Goal: Communication & Community: Answer question/provide support

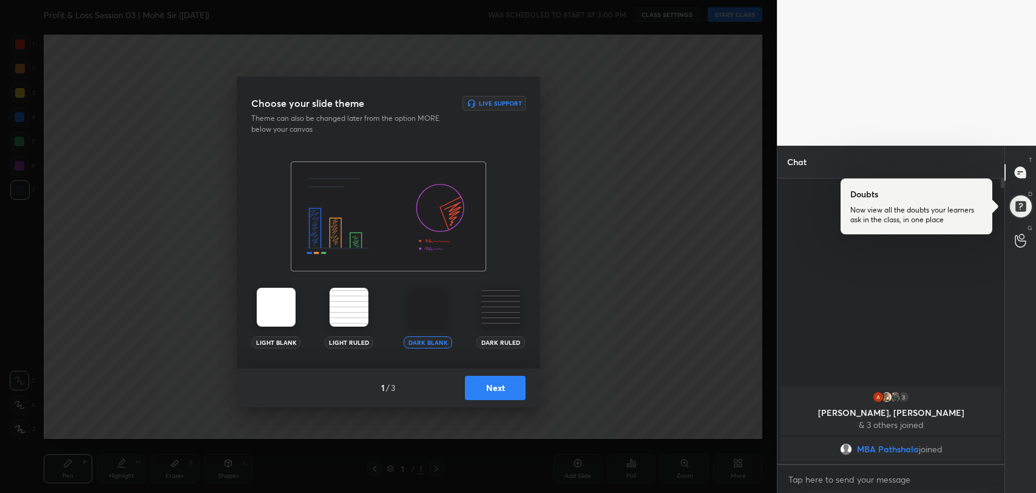
click at [495, 387] on button "Next" at bounding box center [495, 388] width 61 height 24
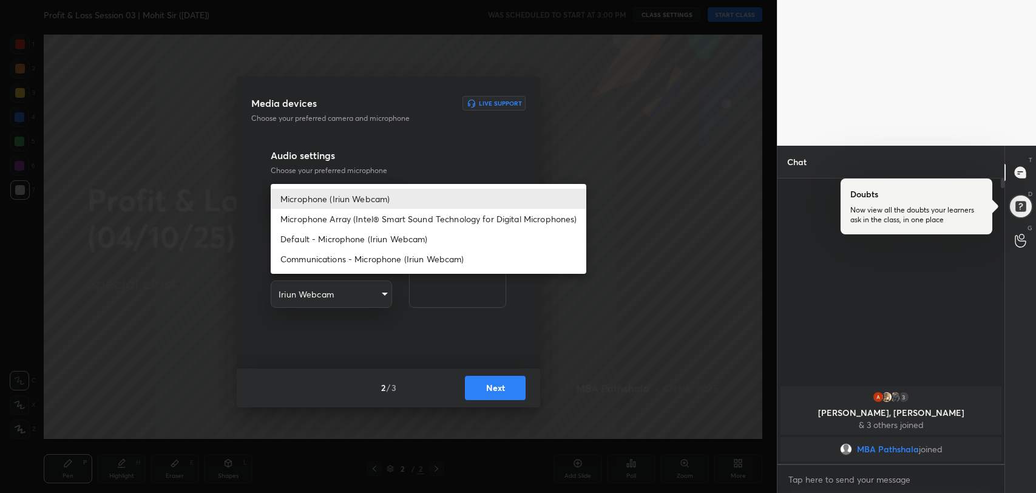
click at [373, 201] on body "1 2 3 4 5 6 7 R O A L C X Z Erase all C X Z Profit & Loss Session 03 | Mohit Si…" at bounding box center [518, 246] width 1036 height 493
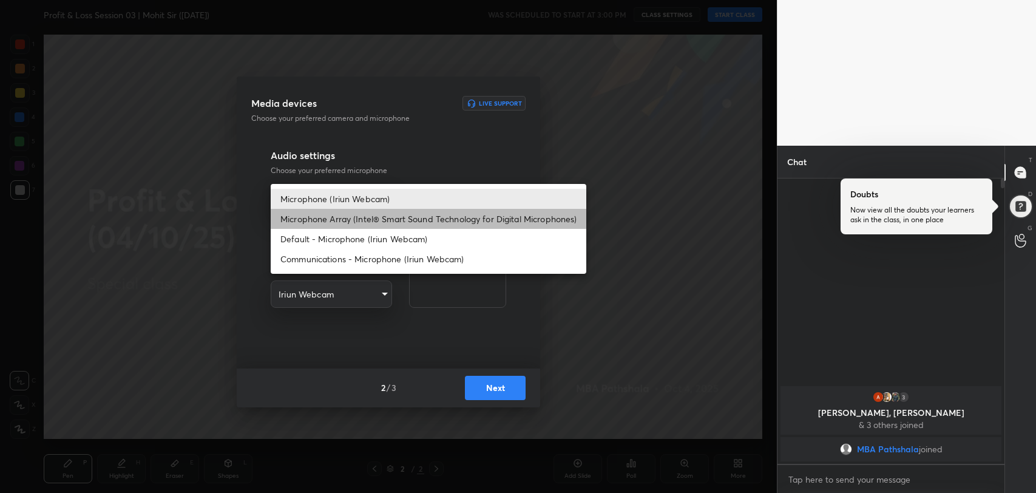
click at [372, 219] on li "Microphone Array (Intel® Smart Sound Technology for Digital Microphones)" at bounding box center [429, 219] width 316 height 20
type input "0456ef3dc600cbefbbb324f7ce7333774c58f4b13e705eea7adaa143bb23302f"
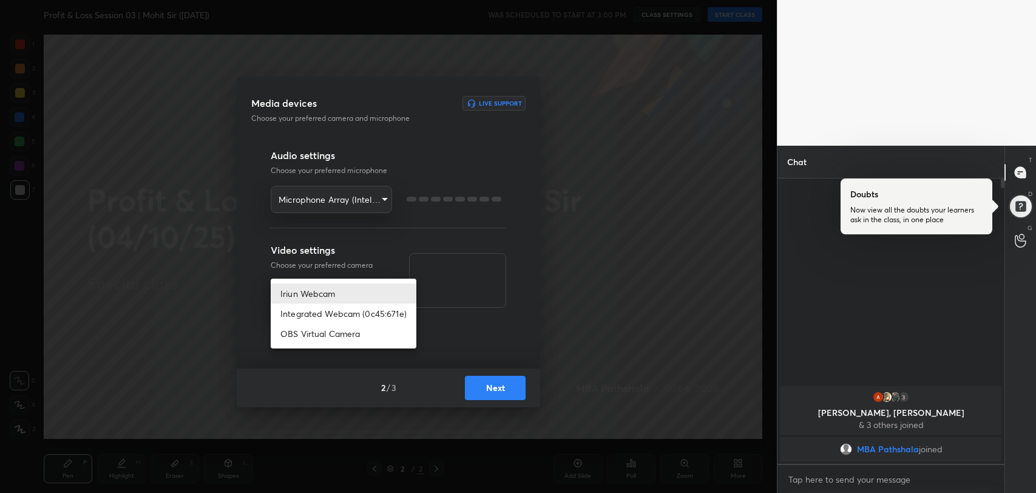
click at [375, 298] on body "1 2 3 4 5 6 7 R O A L C X Z Erase all C X Z Profit & Loss Session 03 | Mohit Si…" at bounding box center [518, 246] width 1036 height 493
click at [372, 313] on li "Integrated Webcam (0c45:671e)" at bounding box center [344, 314] width 146 height 20
type input "42adfd960d9d4dcecc09e7ff59bc1eff05b085836b70f7f6c72d2d87c888669e"
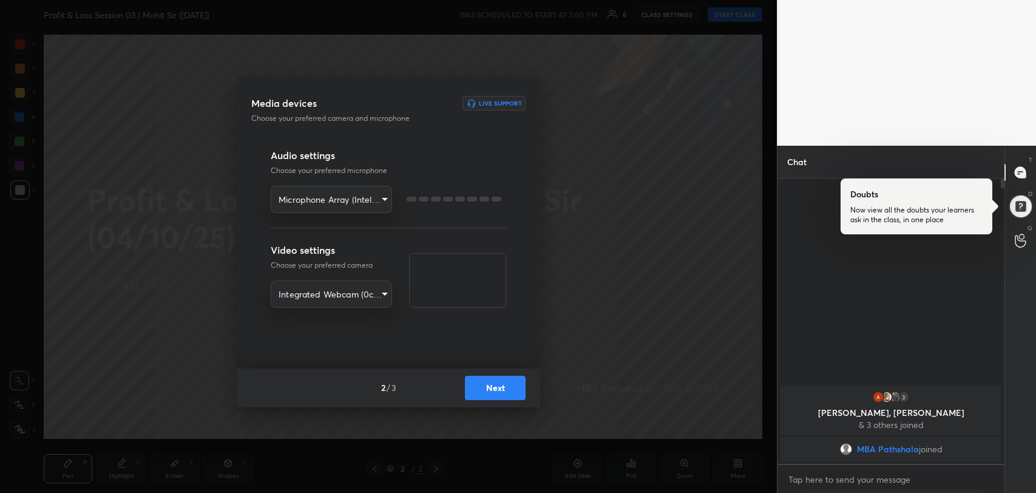
click at [518, 396] on button "Next" at bounding box center [495, 388] width 61 height 24
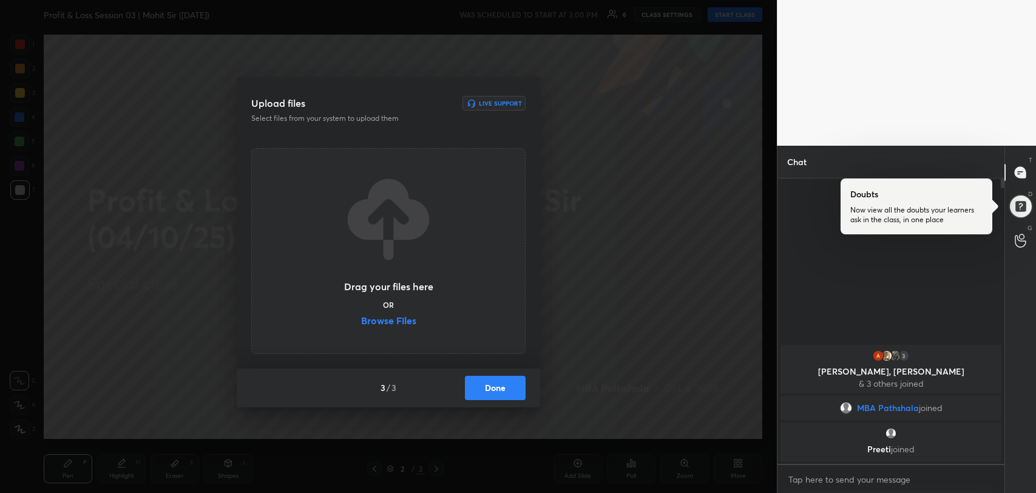
click at [393, 321] on label "Browse Files" at bounding box center [388, 322] width 55 height 13
click at [361, 321] on input "Browse Files" at bounding box center [361, 322] width 0 height 13
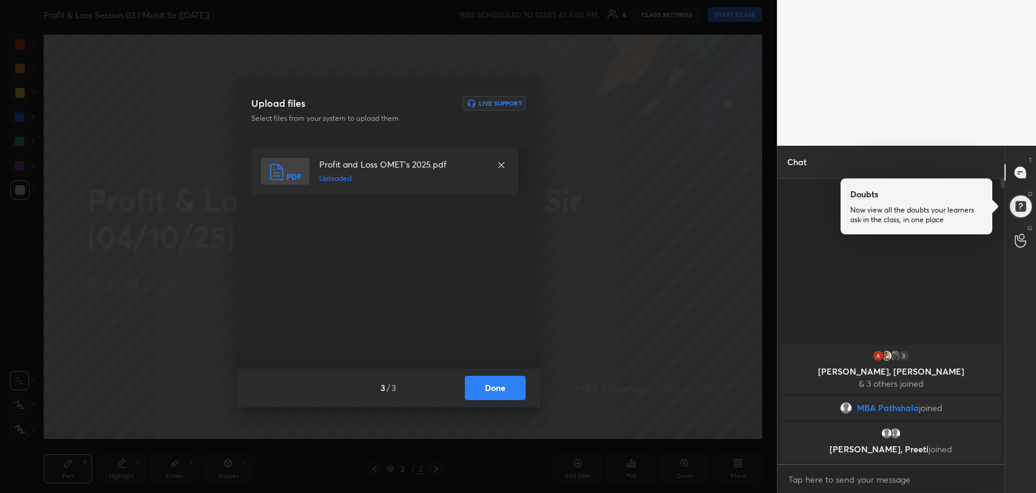
click at [491, 387] on button "Done" at bounding box center [495, 388] width 61 height 24
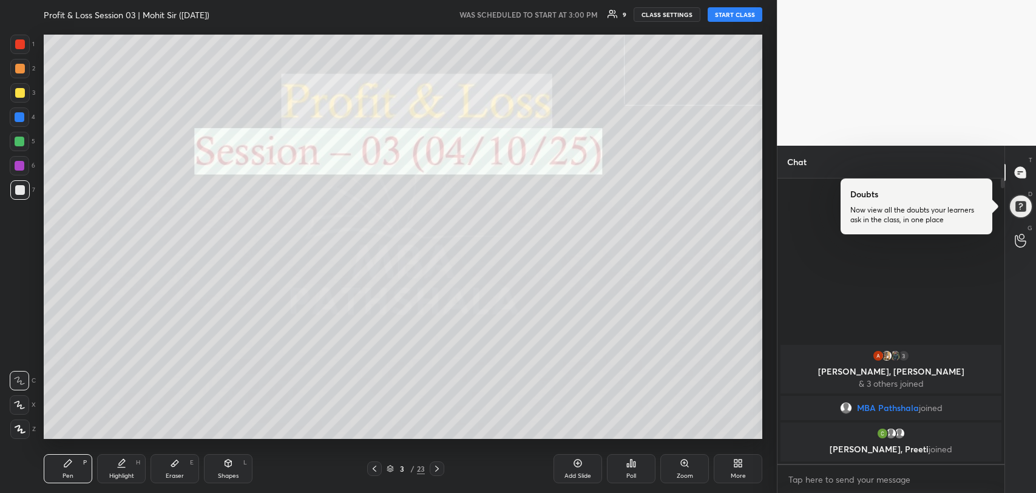
click at [725, 19] on button "START CLASS" at bounding box center [735, 14] width 55 height 15
click at [1016, 199] on div at bounding box center [1020, 206] width 33 height 33
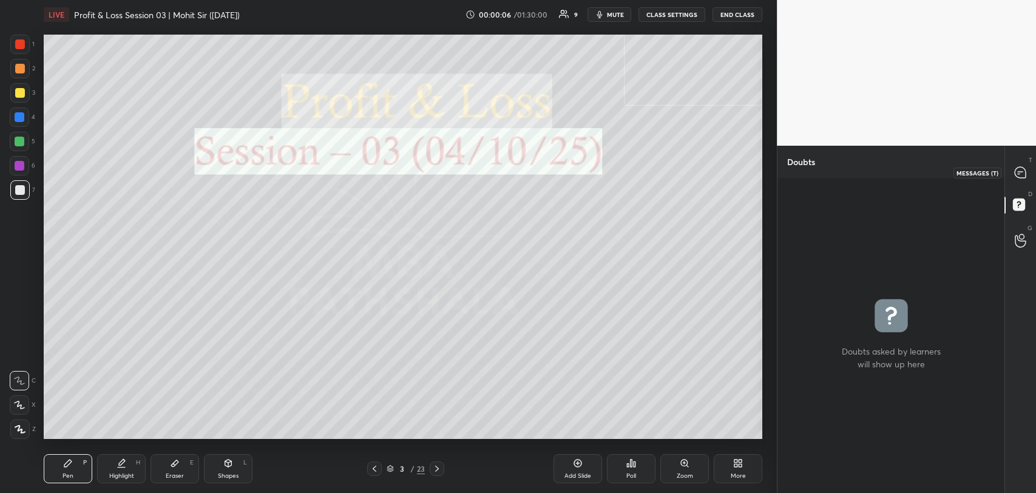
click at [1020, 177] on icon at bounding box center [1020, 172] width 11 height 11
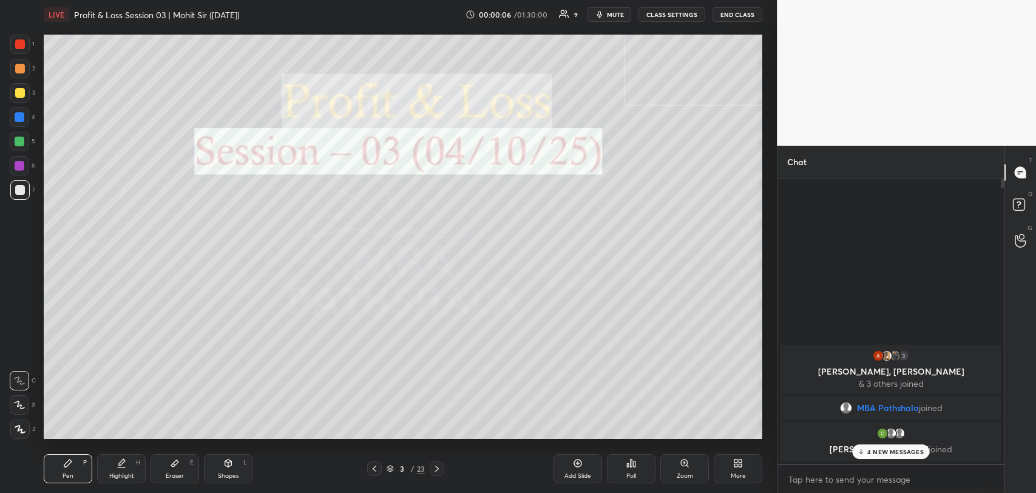
scroll to position [282, 223]
click at [1024, 203] on rect at bounding box center [1019, 205] width 12 height 12
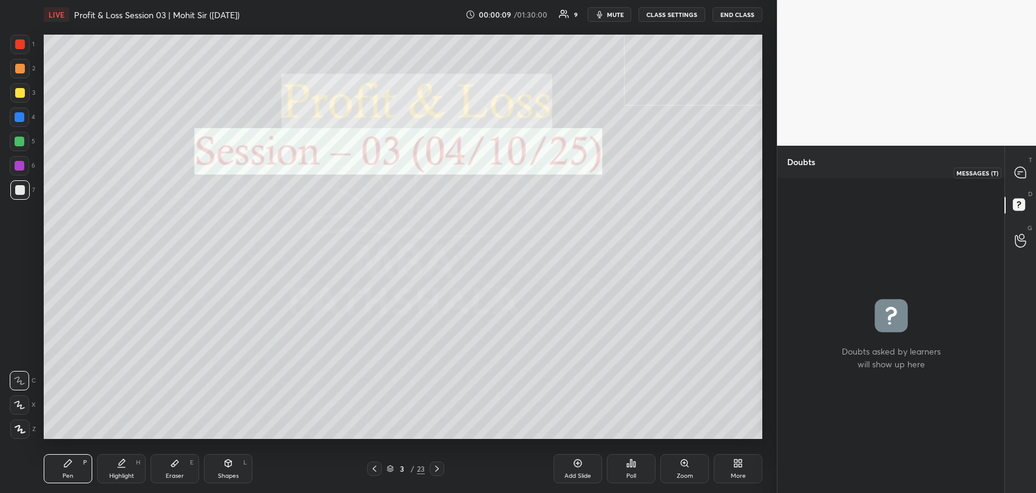
click at [1022, 172] on icon at bounding box center [1020, 172] width 5 height 0
type textarea "x"
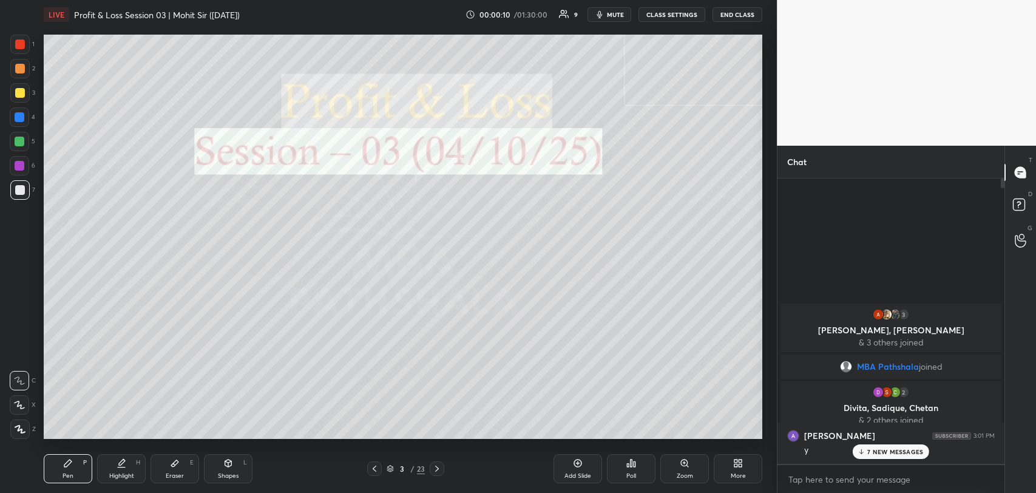
click at [872, 449] on p "7 NEW MESSAGES" at bounding box center [896, 451] width 56 height 7
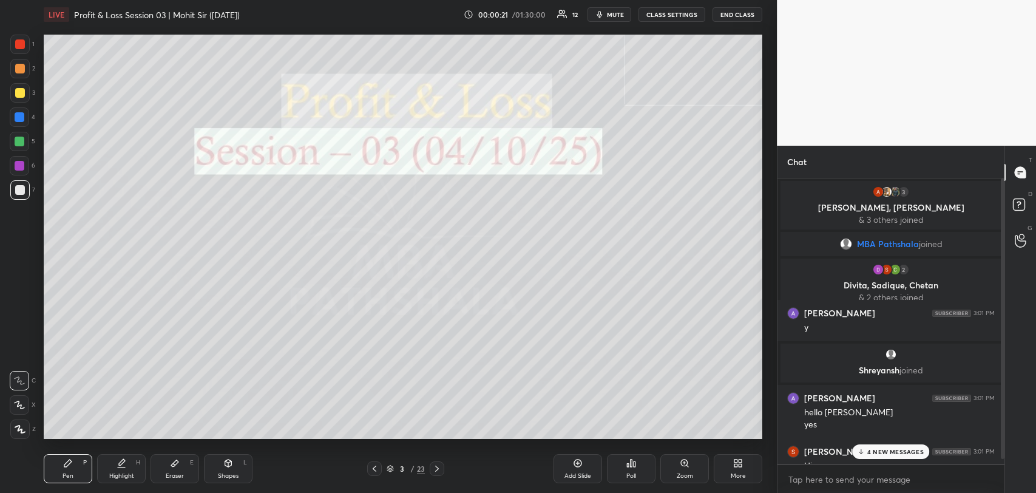
click at [880, 456] on div "4 NEW MESSAGES" at bounding box center [890, 451] width 77 height 15
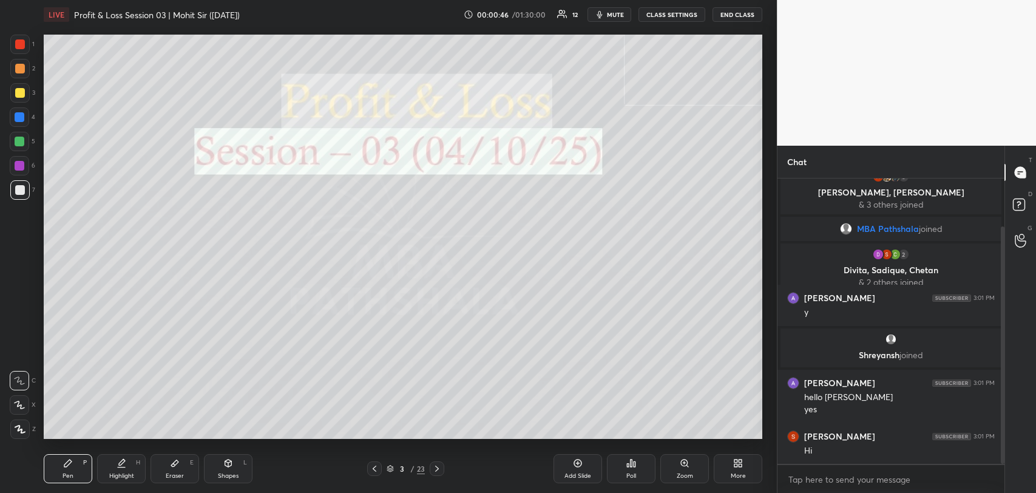
scroll to position [57, 0]
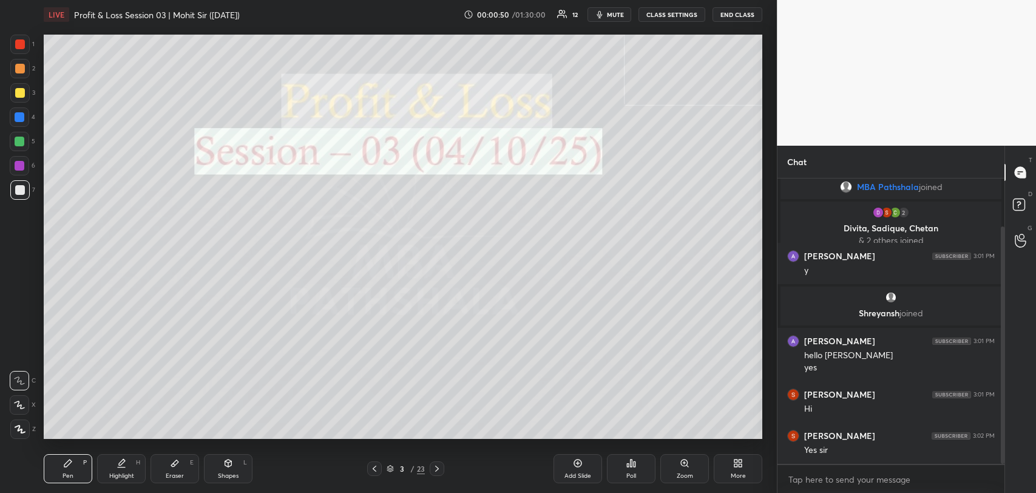
click at [437, 467] on icon at bounding box center [437, 469] width 10 height 10
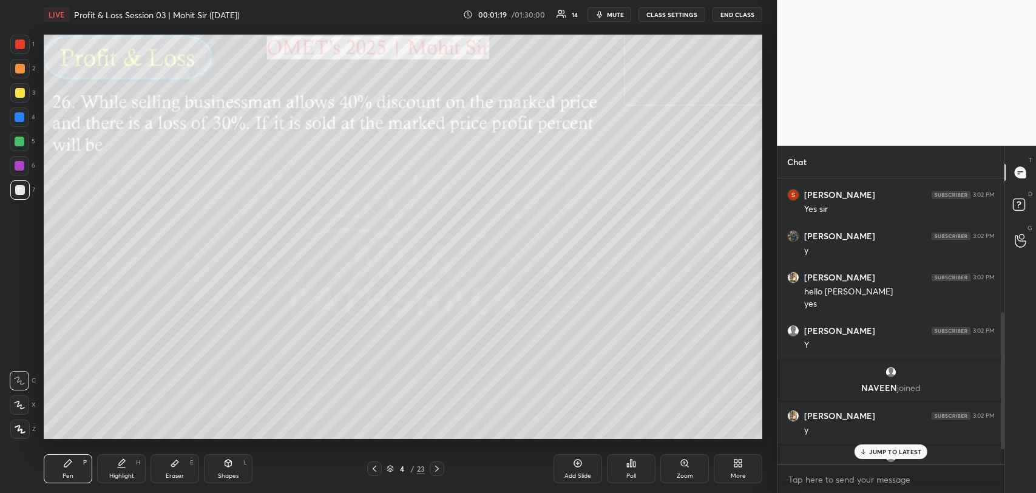
scroll to position [413, 0]
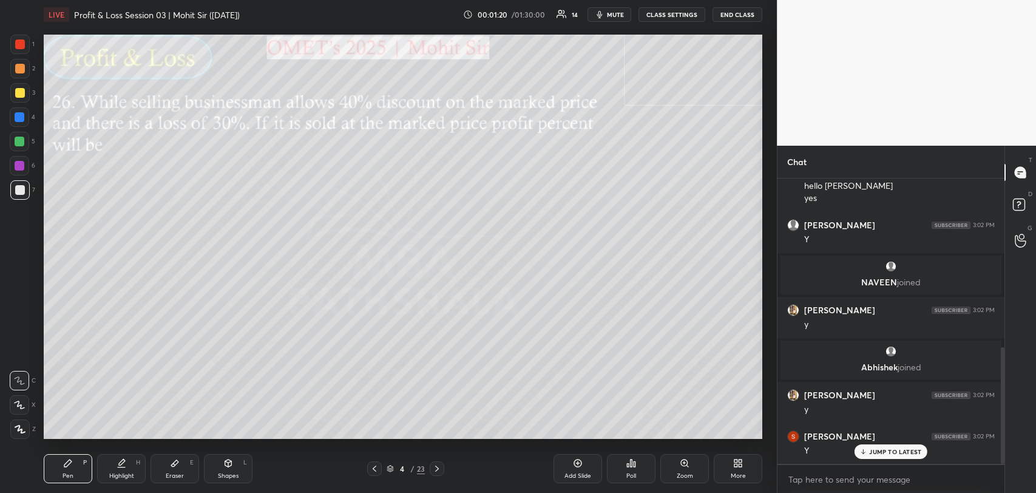
click at [881, 451] on p "JUMP TO LATEST" at bounding box center [895, 451] width 52 height 7
click at [378, 467] on icon at bounding box center [375, 469] width 10 height 10
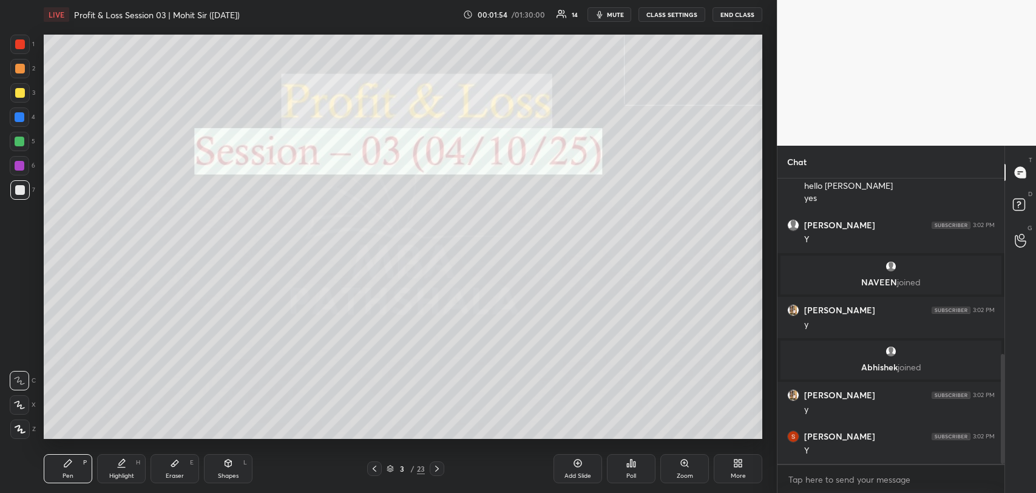
scroll to position [455, 0]
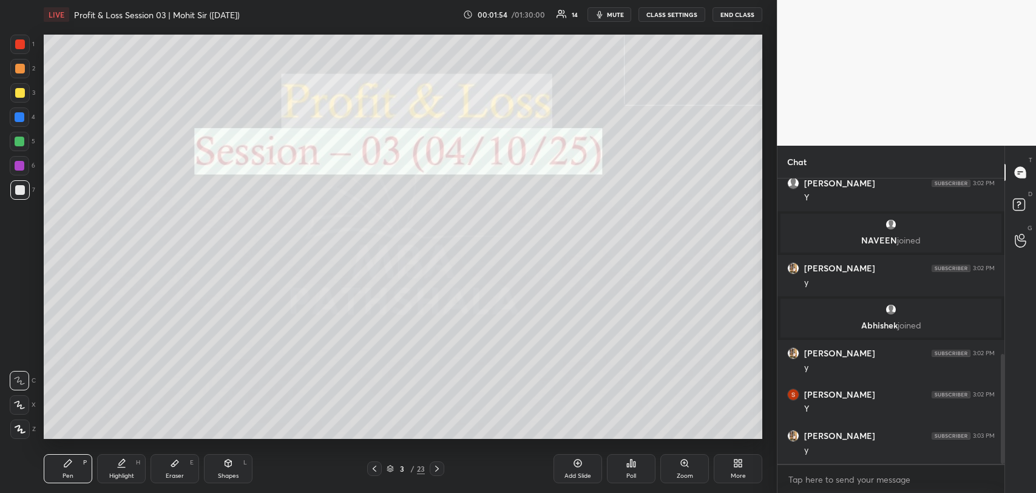
click at [18, 65] on div at bounding box center [20, 69] width 10 height 10
click at [22, 189] on div at bounding box center [20, 190] width 10 height 10
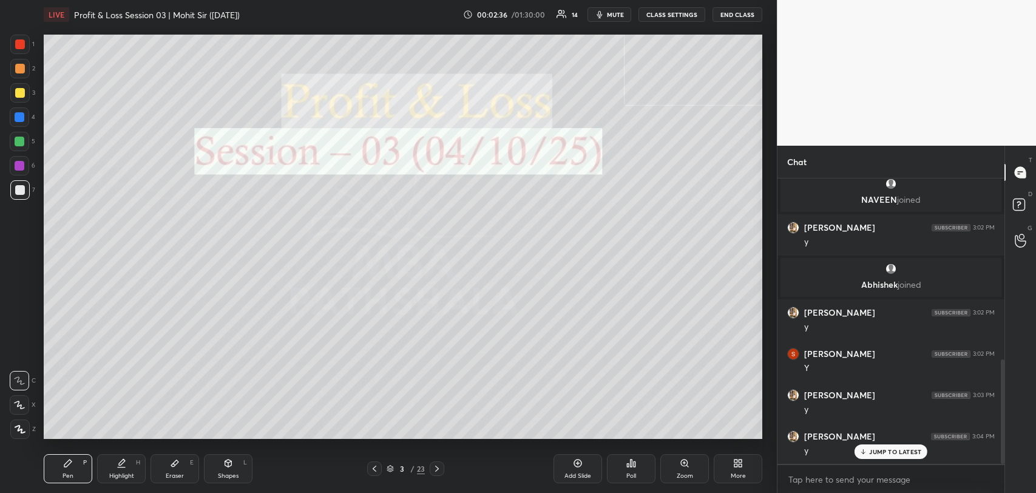
click at [16, 86] on div at bounding box center [19, 92] width 19 height 19
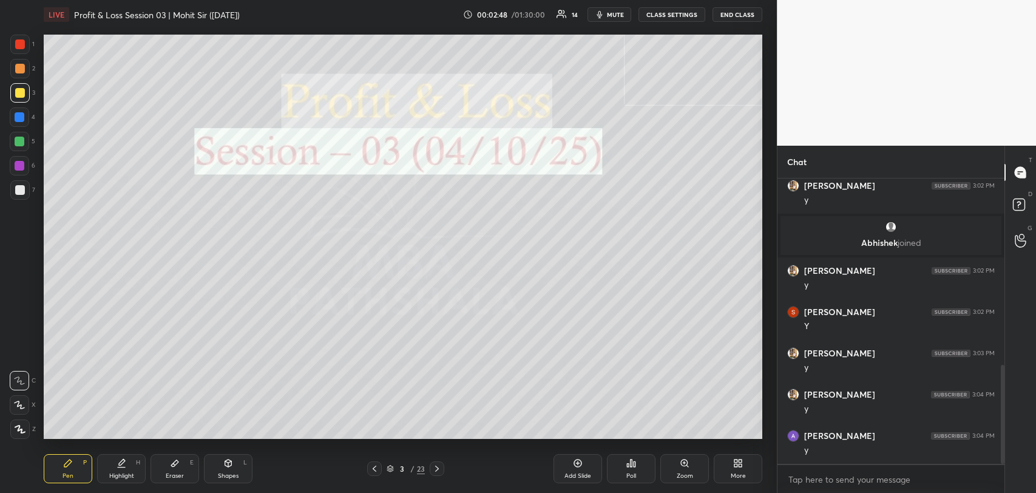
click at [174, 468] on div "Eraser E" at bounding box center [175, 468] width 49 height 29
click at [64, 458] on icon at bounding box center [68, 463] width 10 height 10
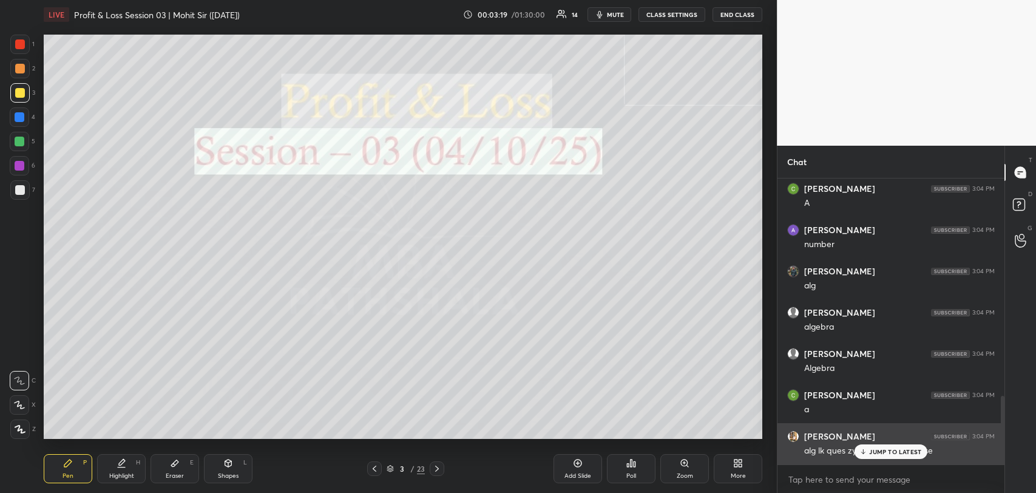
click at [875, 444] on div "JUMP TO LATEST" at bounding box center [891, 451] width 73 height 15
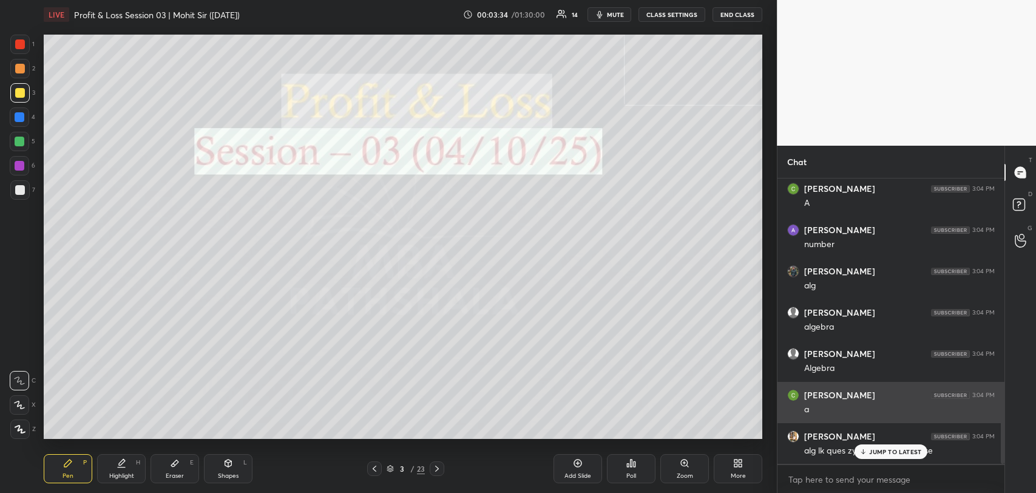
scroll to position [953, 0]
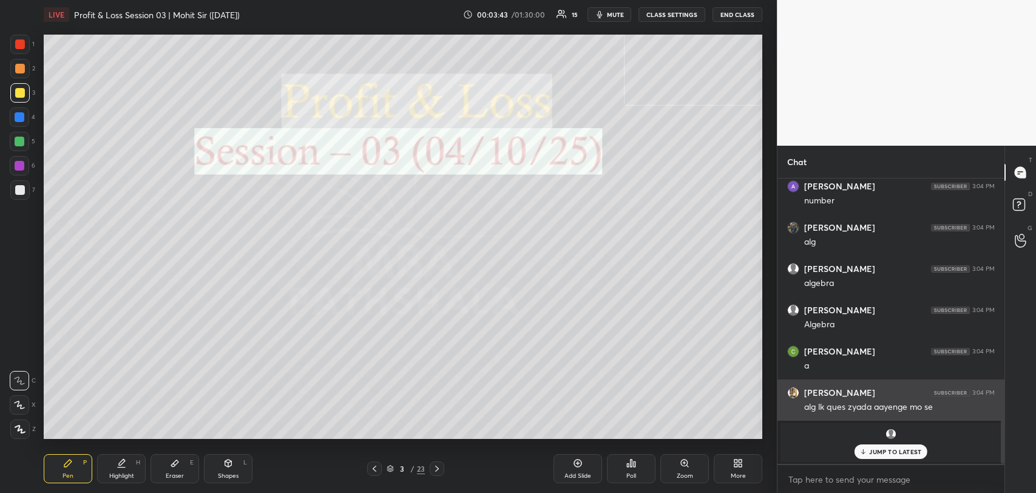
click at [902, 455] on div "JUMP TO LATEST" at bounding box center [891, 451] width 73 height 15
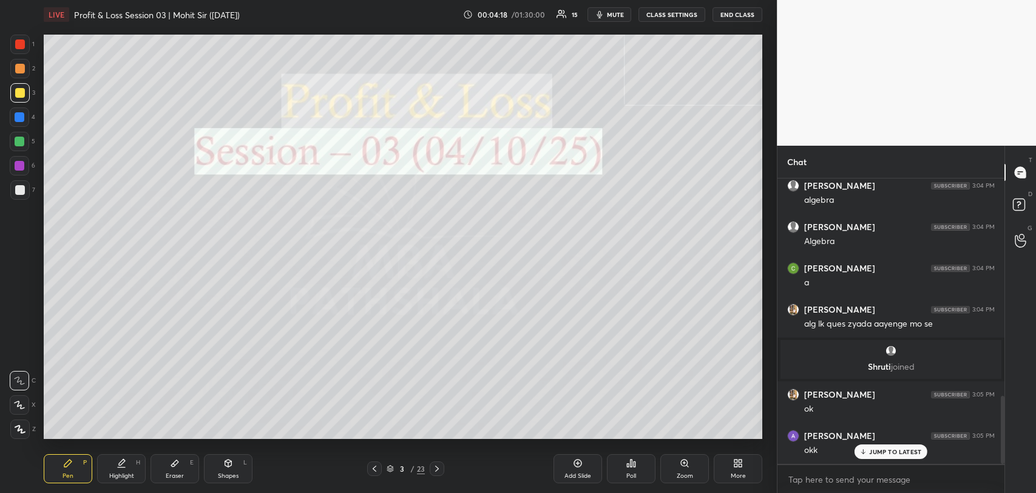
scroll to position [909, 0]
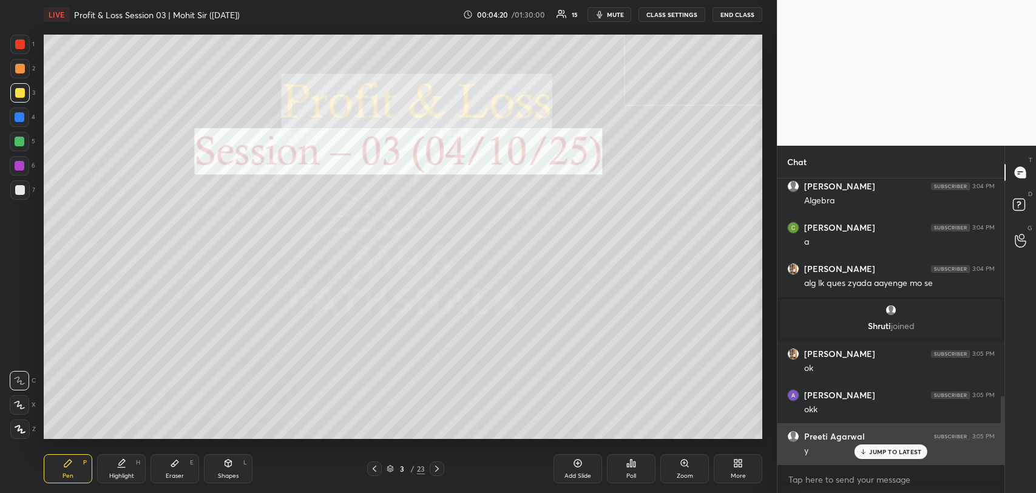
click at [877, 451] on p "JUMP TO LATEST" at bounding box center [895, 451] width 52 height 7
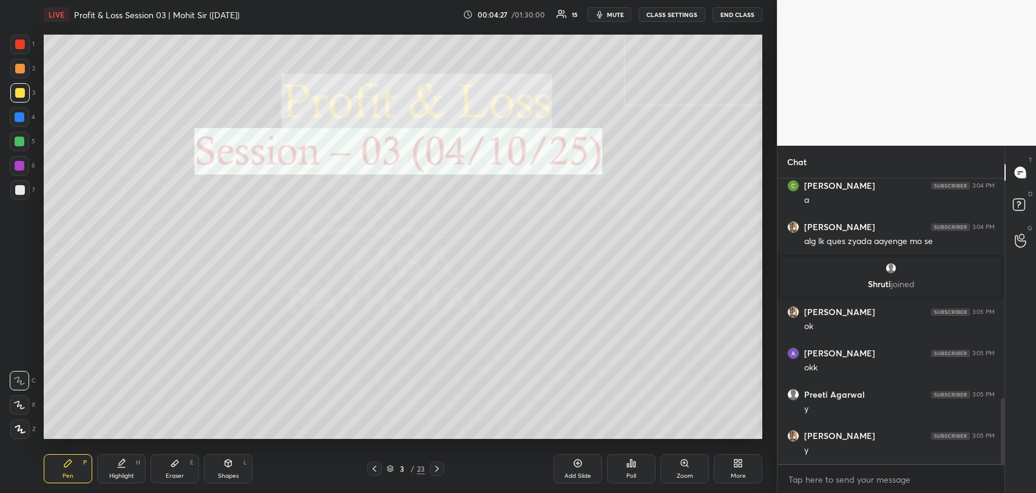
scroll to position [991, 0]
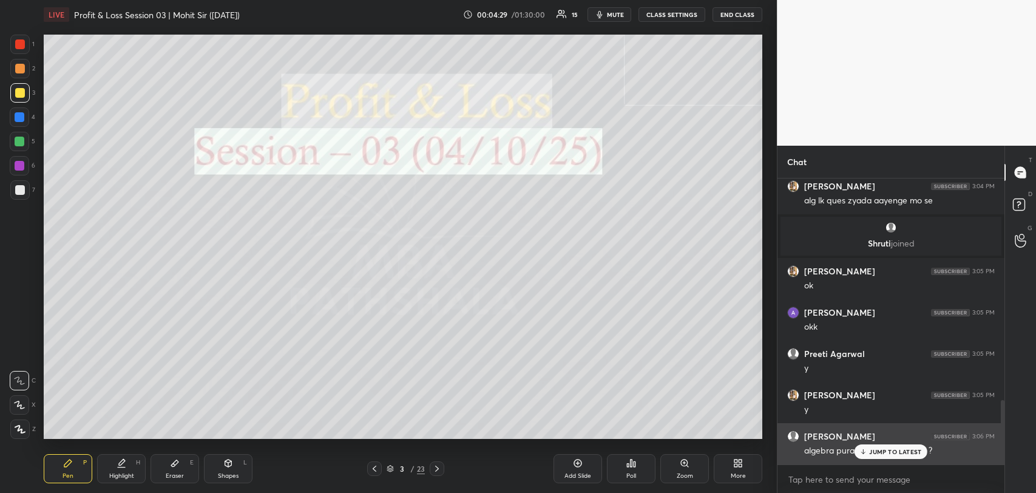
click at [869, 449] on div "JUMP TO LATEST" at bounding box center [891, 451] width 73 height 15
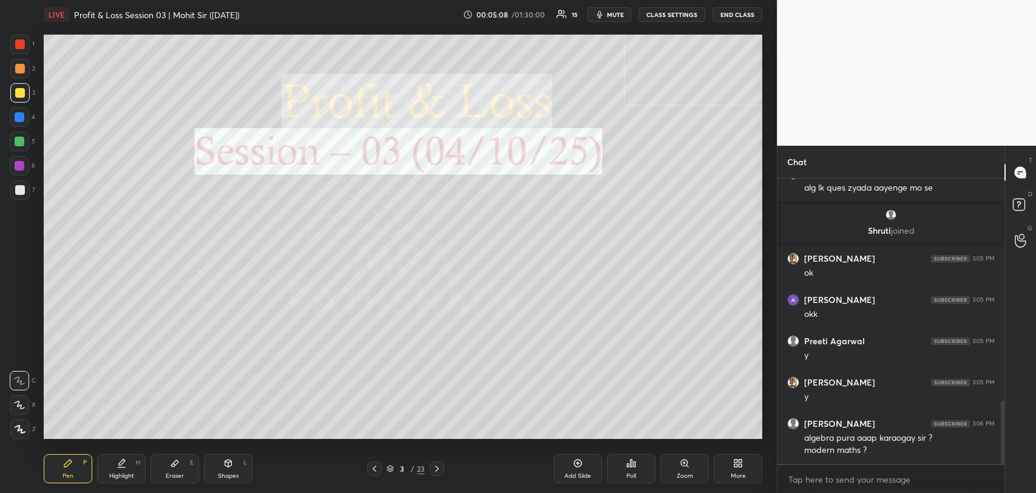
scroll to position [1045, 0]
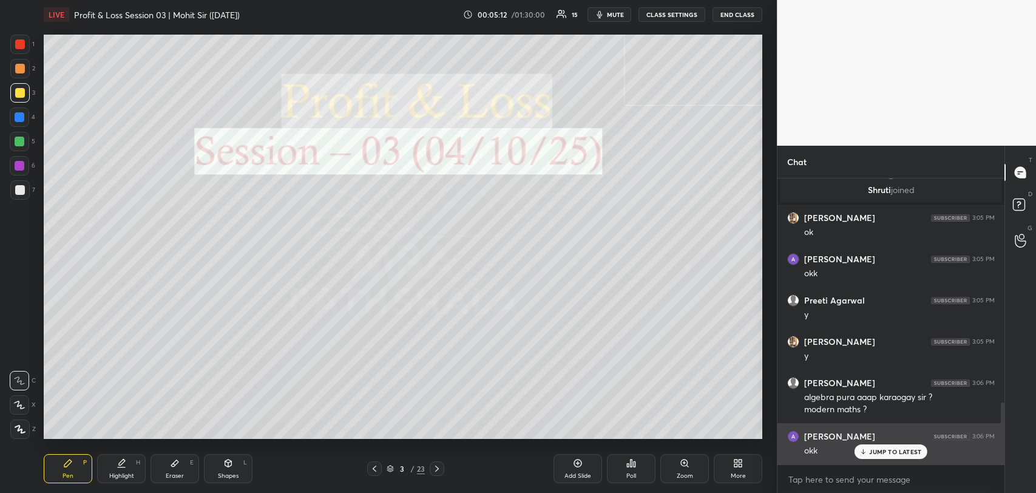
click at [894, 445] on div "JUMP TO LATEST" at bounding box center [891, 451] width 73 height 15
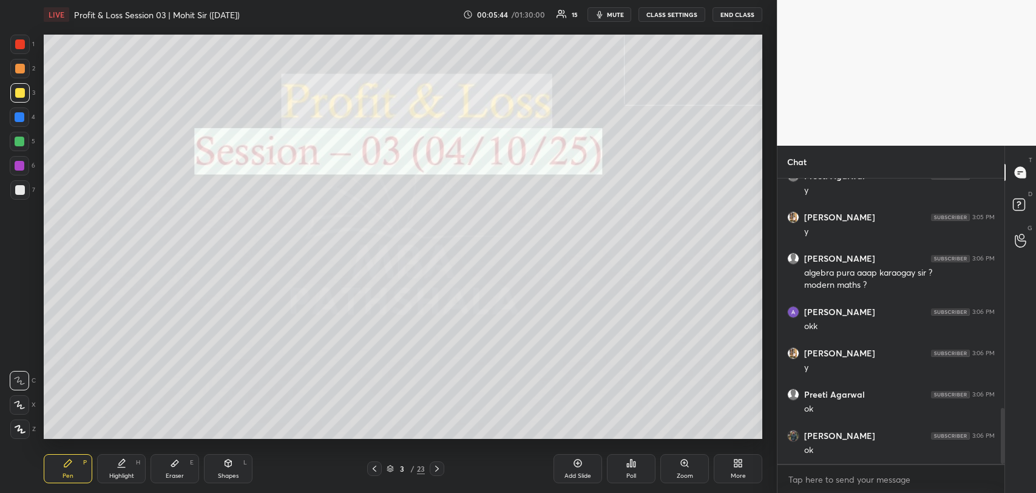
scroll to position [1210, 0]
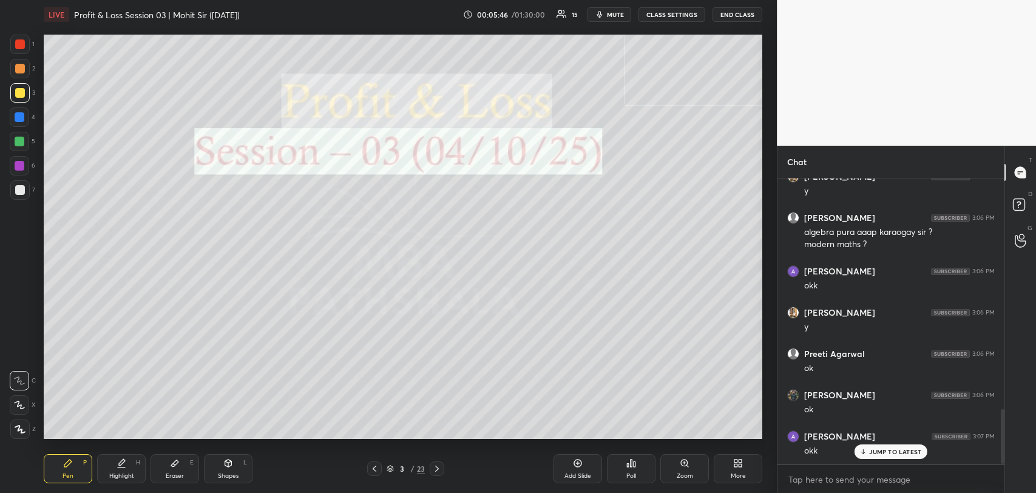
click at [859, 453] on div "JUMP TO LATEST" at bounding box center [891, 451] width 73 height 15
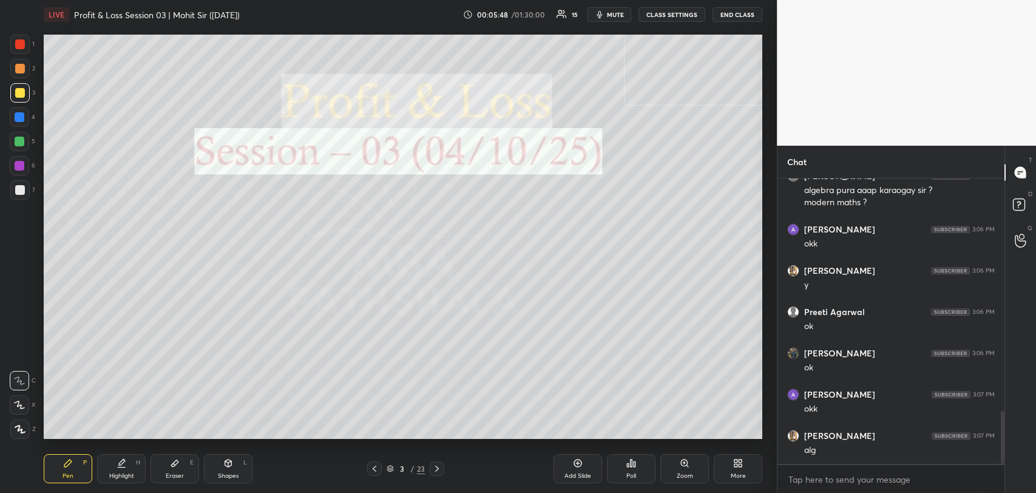
click at [631, 460] on icon at bounding box center [632, 463] width 2 height 7
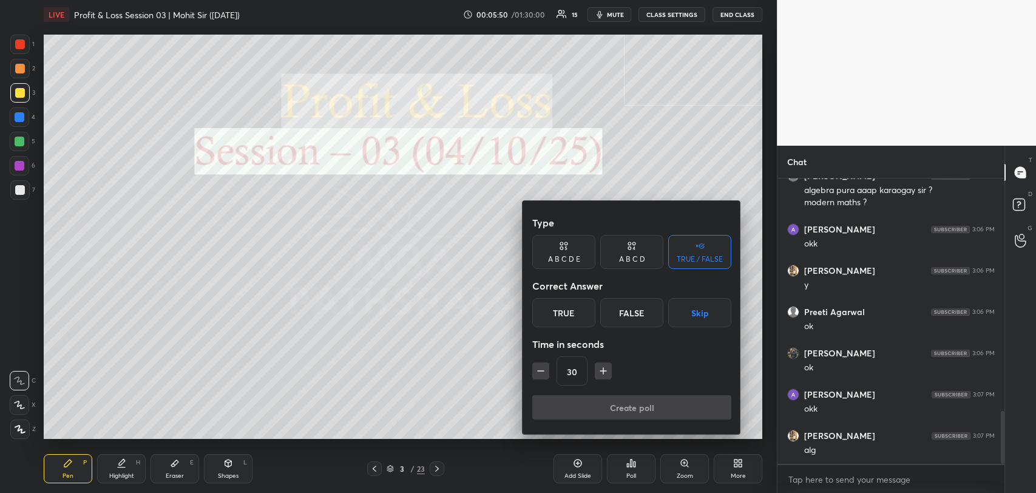
scroll to position [1292, 0]
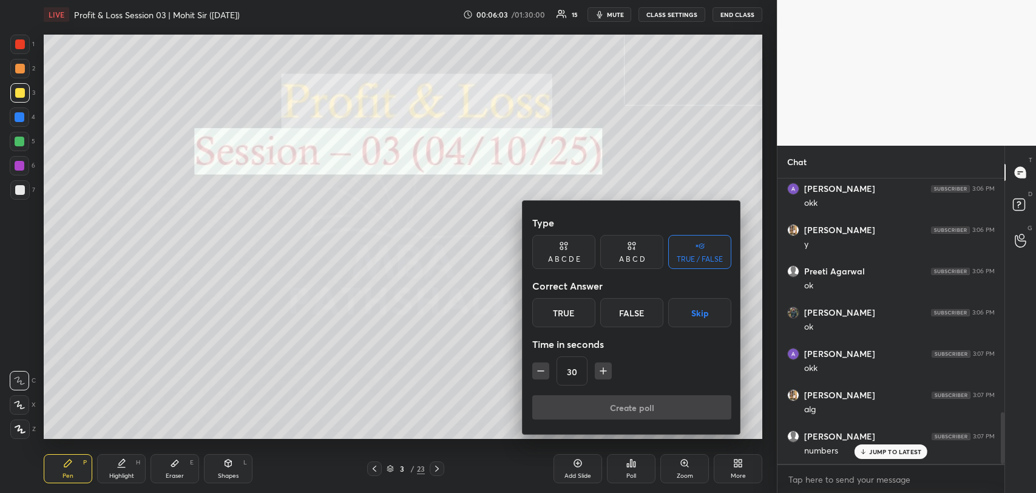
click at [878, 448] on div at bounding box center [518, 246] width 1036 height 493
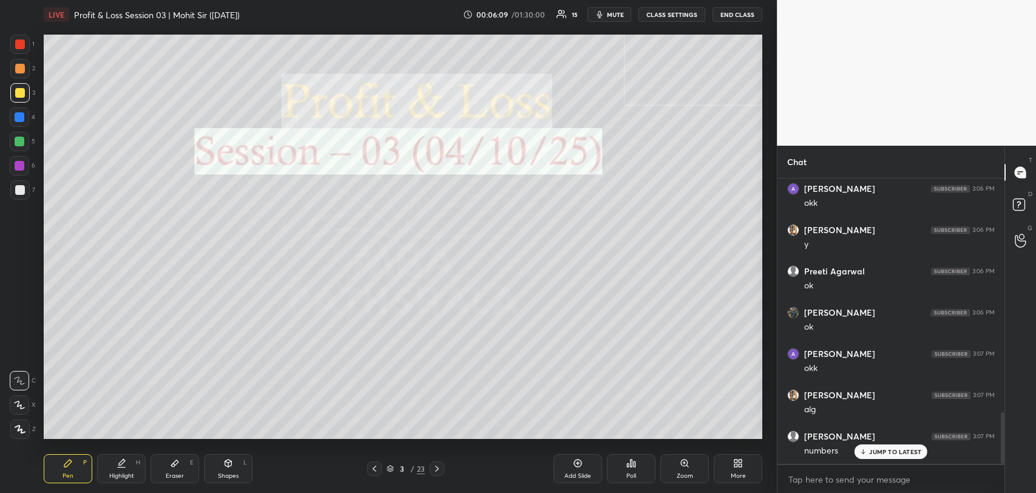
scroll to position [1334, 0]
click at [633, 463] on icon at bounding box center [632, 463] width 10 height 10
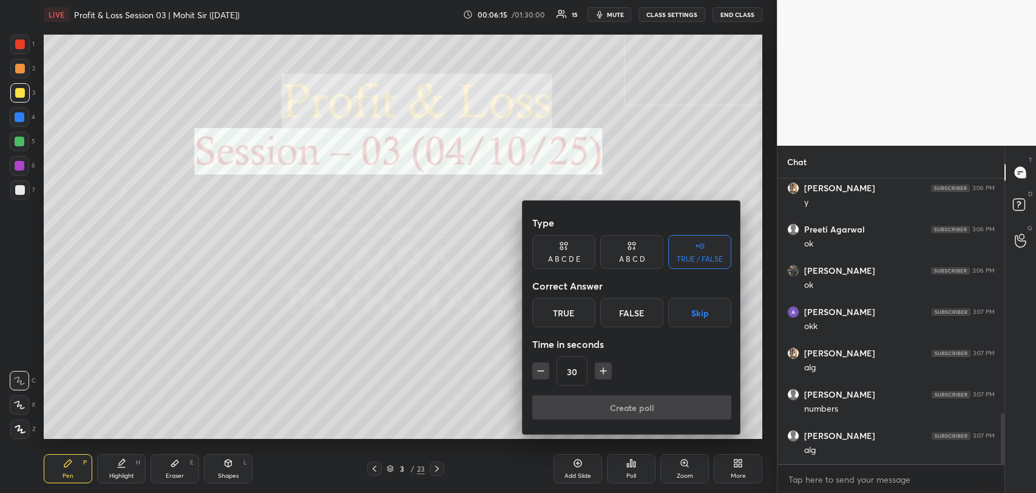
scroll to position [1375, 0]
click at [623, 251] on div "A B C D" at bounding box center [631, 252] width 63 height 34
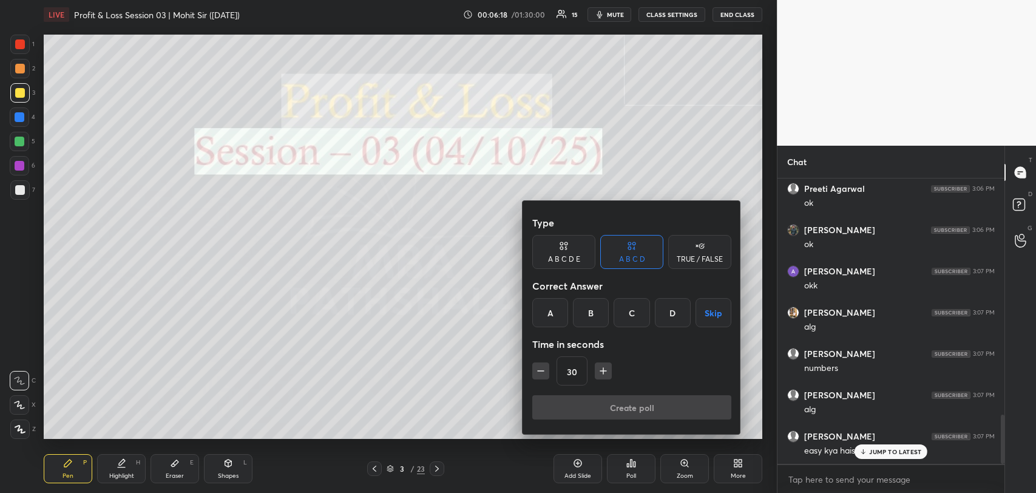
click at [543, 368] on icon "button" at bounding box center [541, 371] width 12 height 12
type input "15"
click at [544, 368] on div "15" at bounding box center [631, 370] width 199 height 29
click at [538, 370] on div "15" at bounding box center [631, 370] width 199 height 29
click at [554, 310] on div "A" at bounding box center [550, 312] width 36 height 29
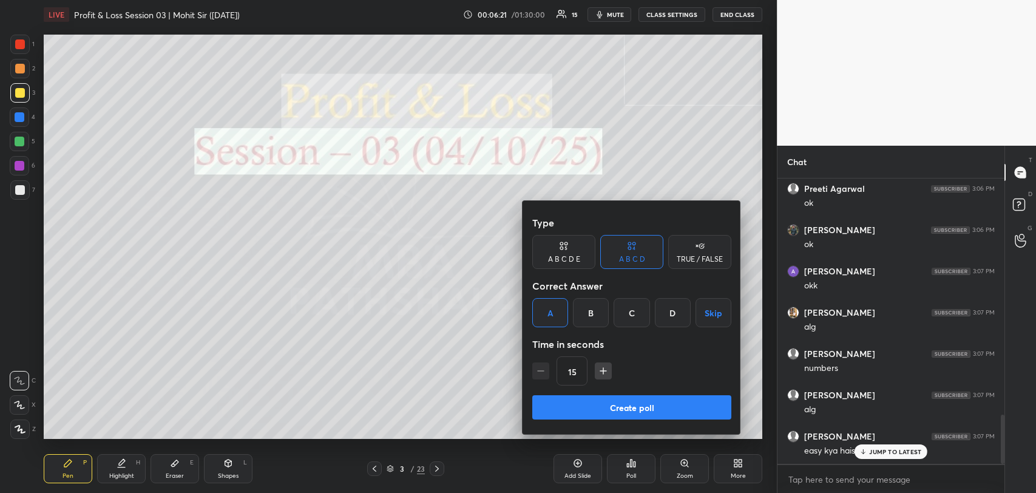
click at [599, 411] on button "Create poll" at bounding box center [631, 407] width 199 height 24
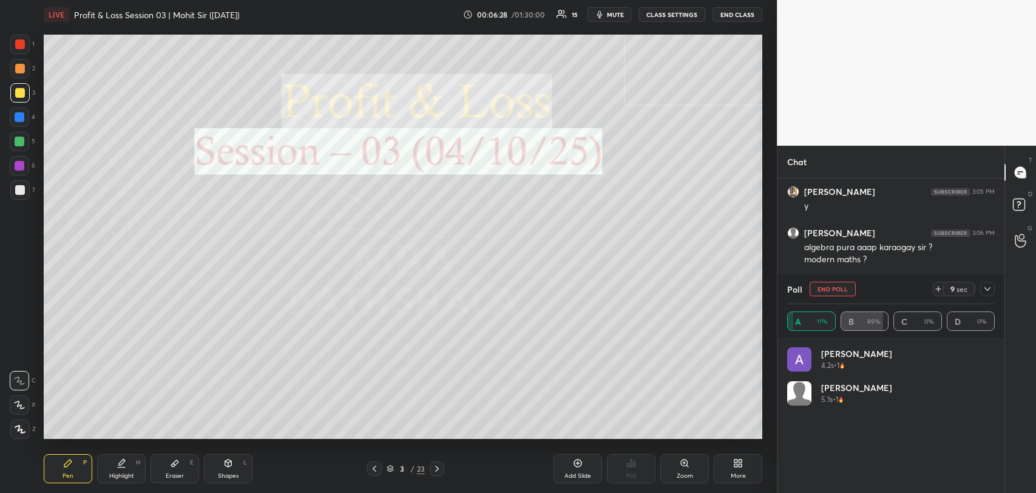
scroll to position [142, 204]
click at [988, 290] on icon at bounding box center [988, 289] width 10 height 10
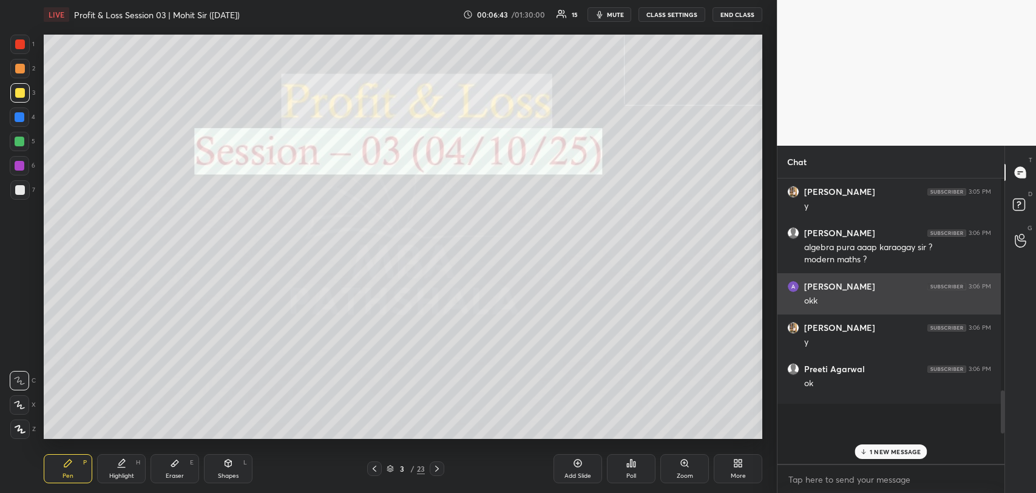
scroll to position [4, 3]
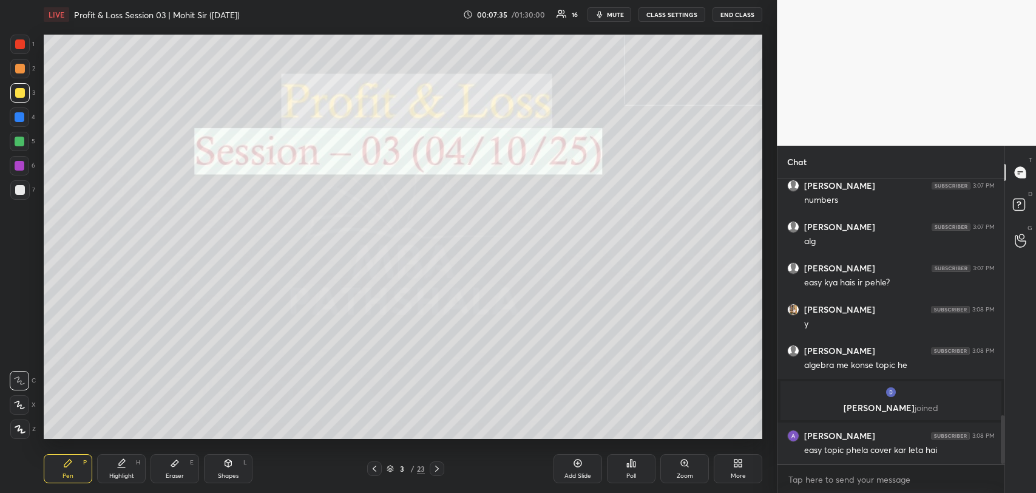
click at [432, 472] on icon at bounding box center [437, 469] width 10 height 10
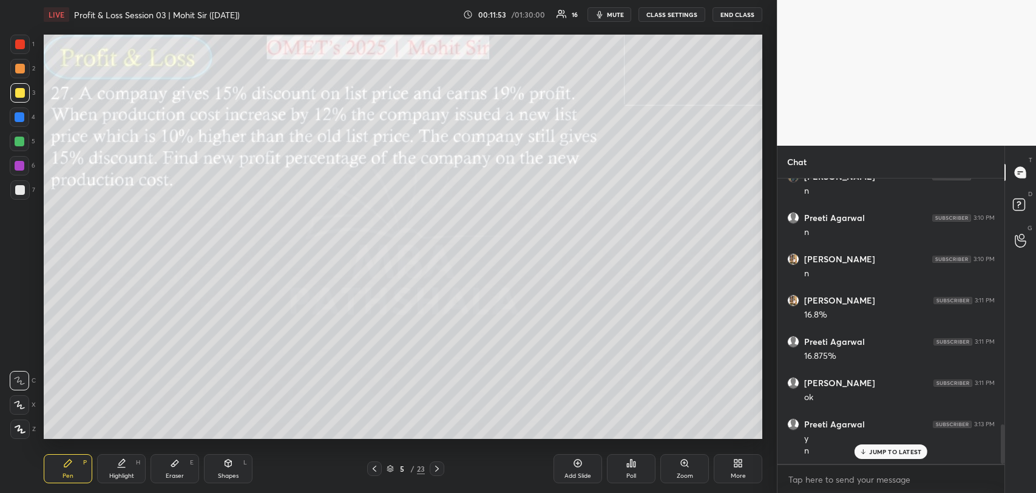
scroll to position [1825, 0]
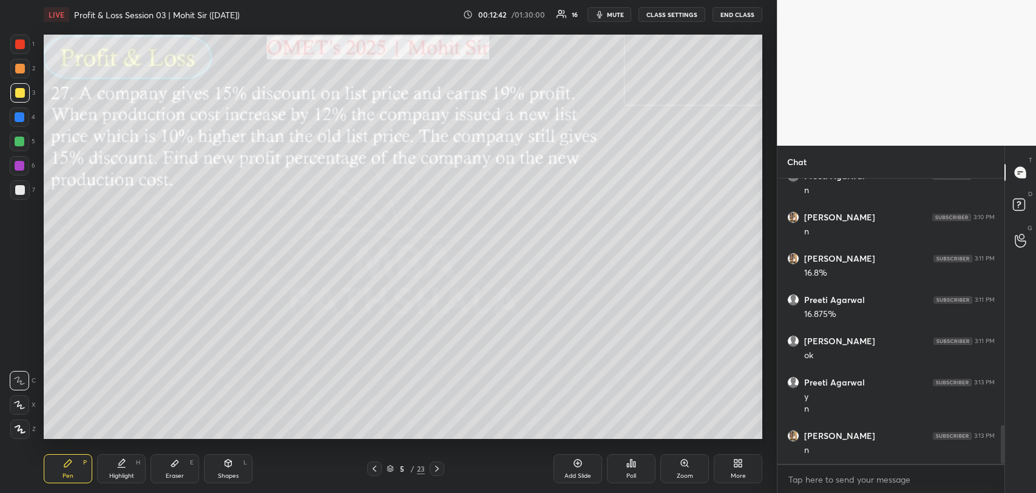
click at [21, 68] on div at bounding box center [20, 69] width 10 height 10
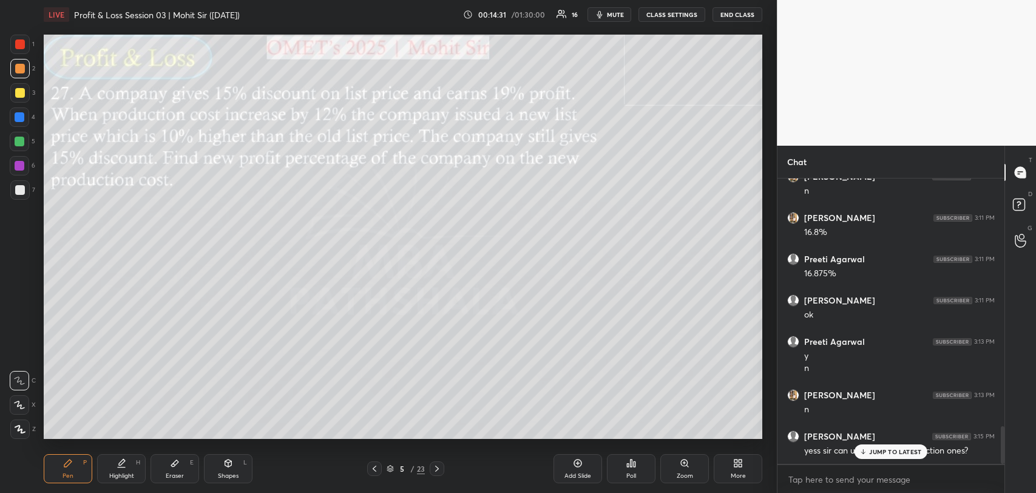
click at [877, 444] on div "JUMP TO LATEST" at bounding box center [891, 451] width 73 height 15
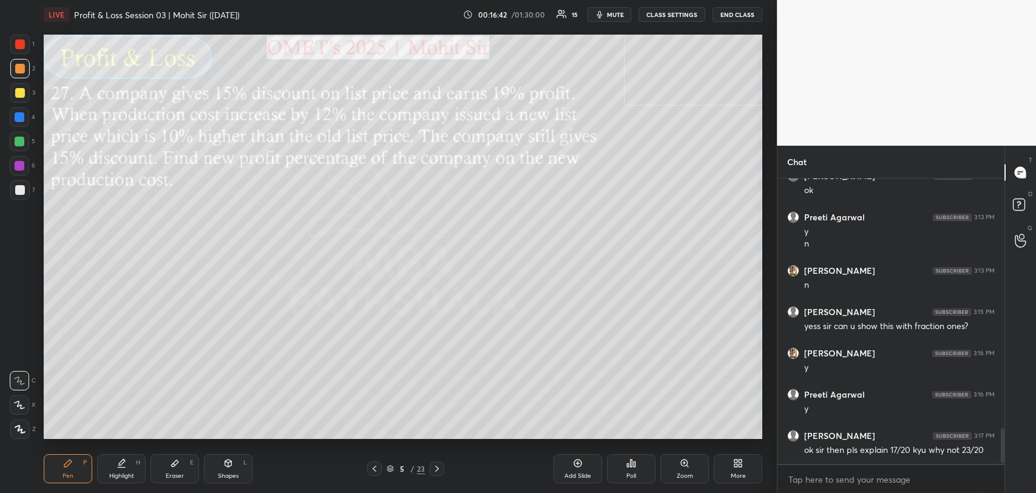
scroll to position [2031, 0]
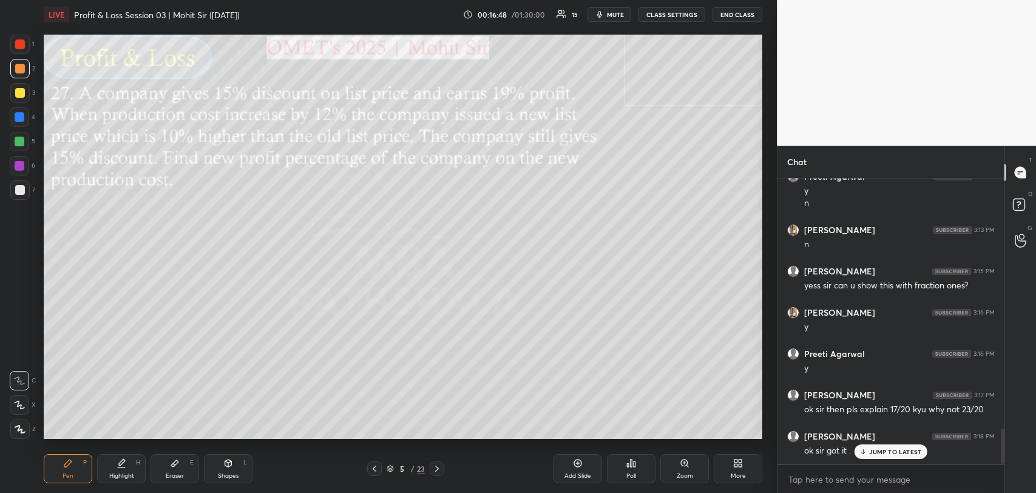
click at [892, 455] on div "JUMP TO LATEST" at bounding box center [891, 451] width 73 height 15
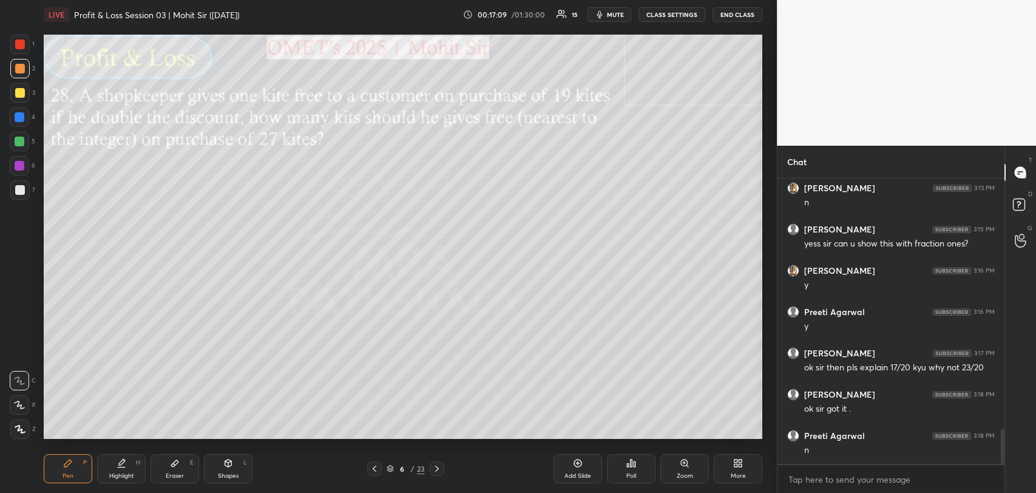
click at [376, 470] on icon at bounding box center [375, 469] width 10 height 10
click at [573, 473] on div "Add Slide" at bounding box center [578, 476] width 27 height 6
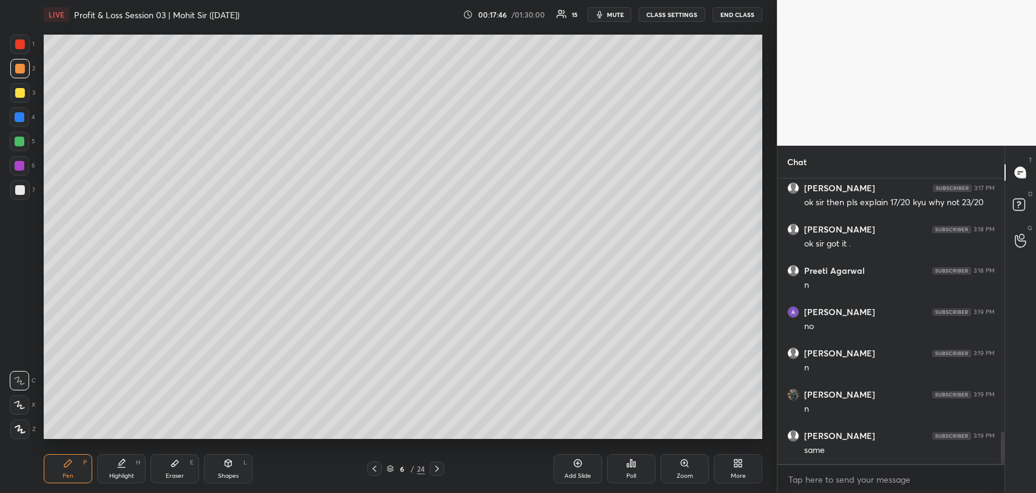
scroll to position [2278, 0]
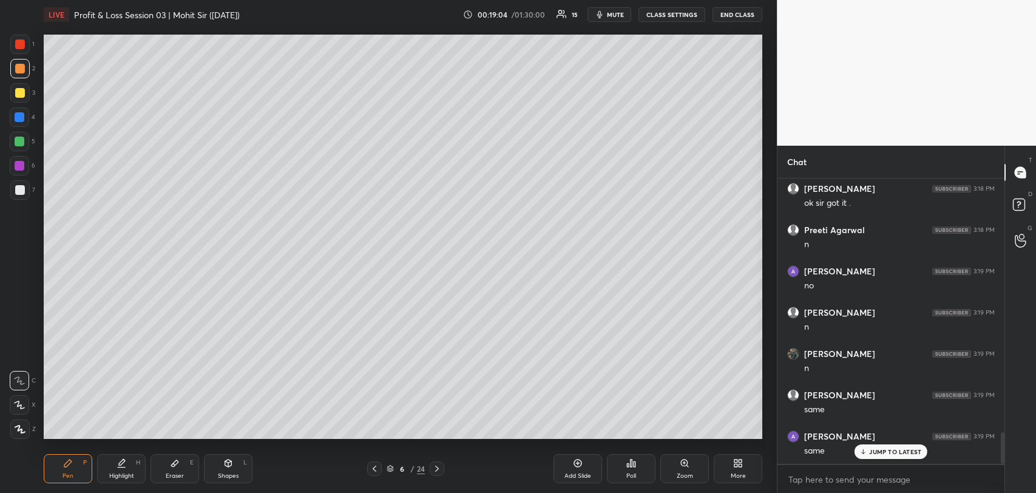
click at [178, 454] on div "Eraser E" at bounding box center [175, 468] width 49 height 29
click at [72, 461] on icon at bounding box center [67, 463] width 7 height 7
click at [17, 137] on div at bounding box center [20, 142] width 10 height 10
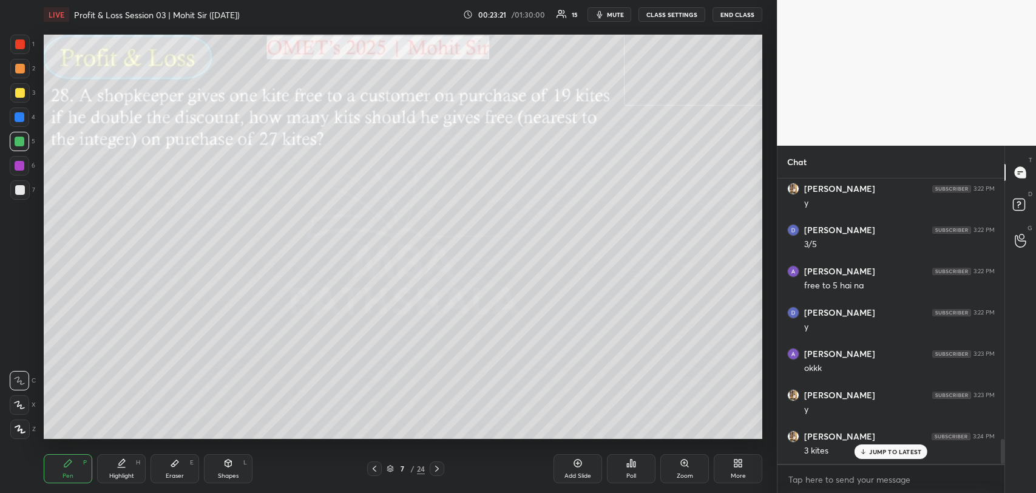
scroll to position [3005, 0]
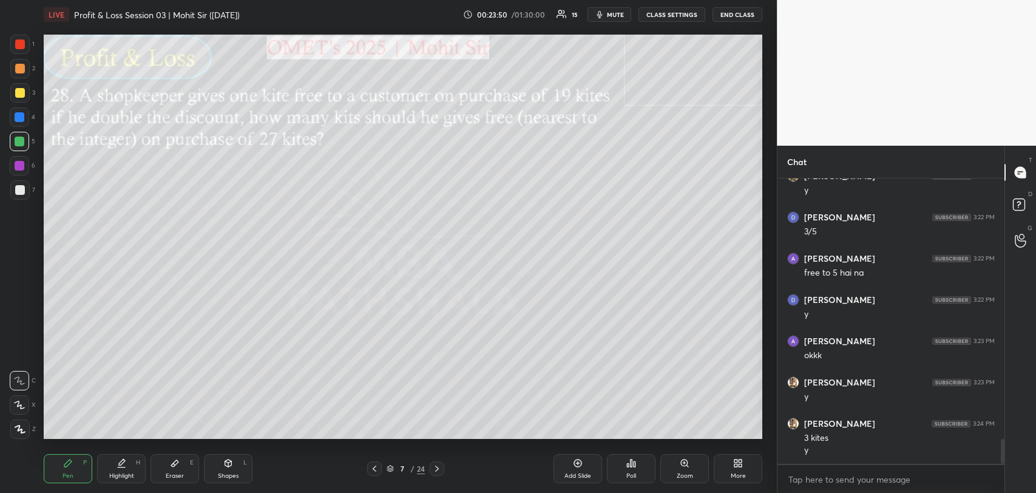
click at [20, 90] on div at bounding box center [20, 93] width 10 height 10
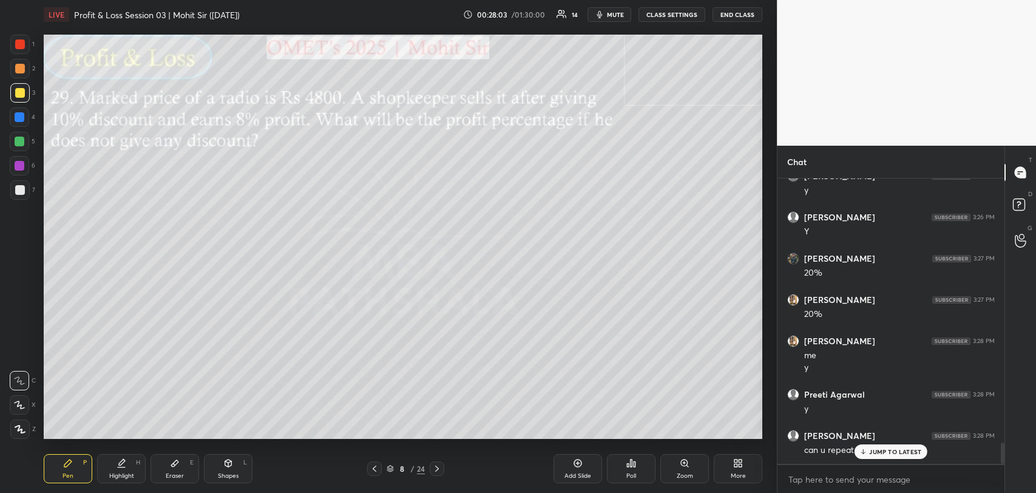
scroll to position [3512, 0]
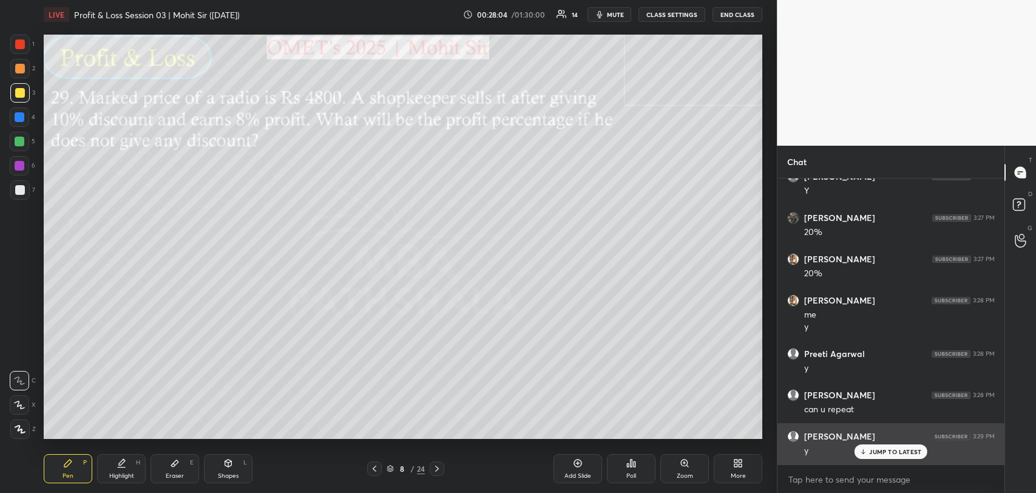
click at [891, 446] on div "JUMP TO LATEST" at bounding box center [891, 451] width 73 height 15
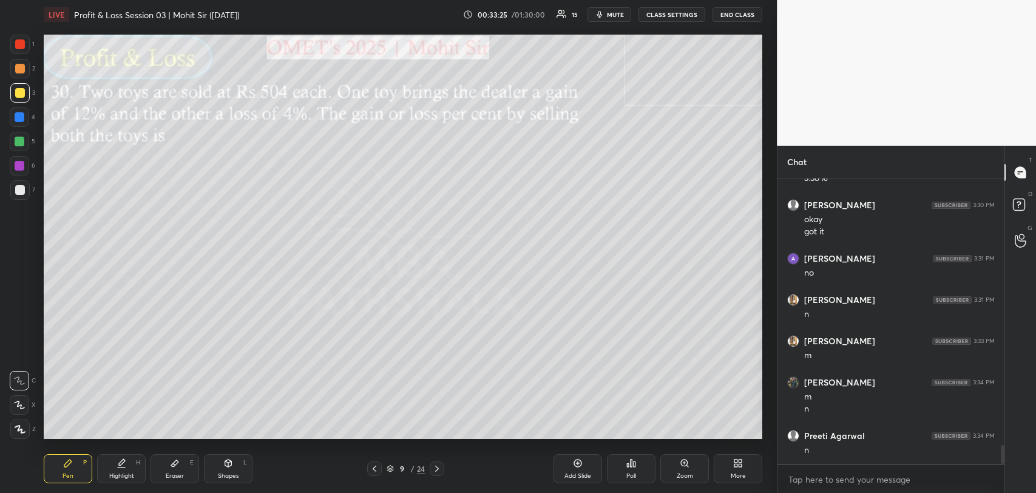
scroll to position [4032, 0]
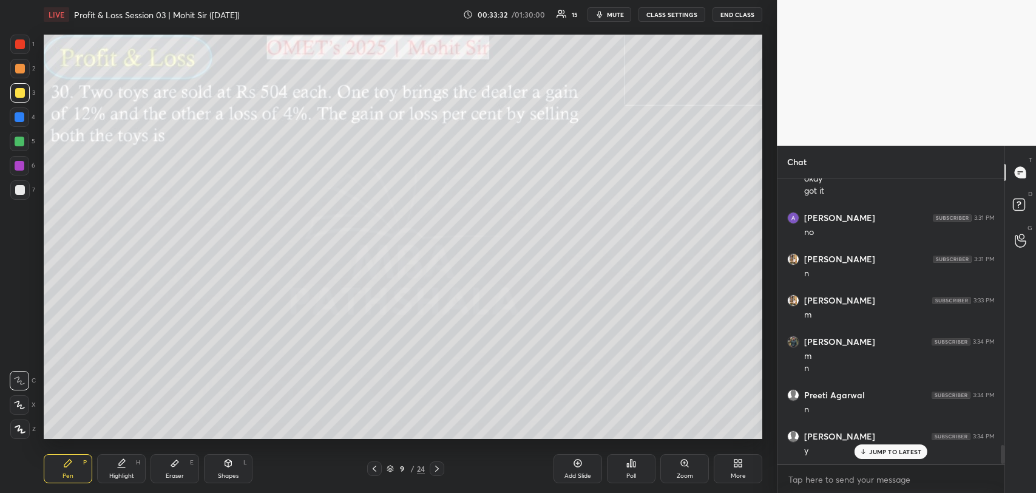
click at [17, 65] on div at bounding box center [20, 69] width 10 height 10
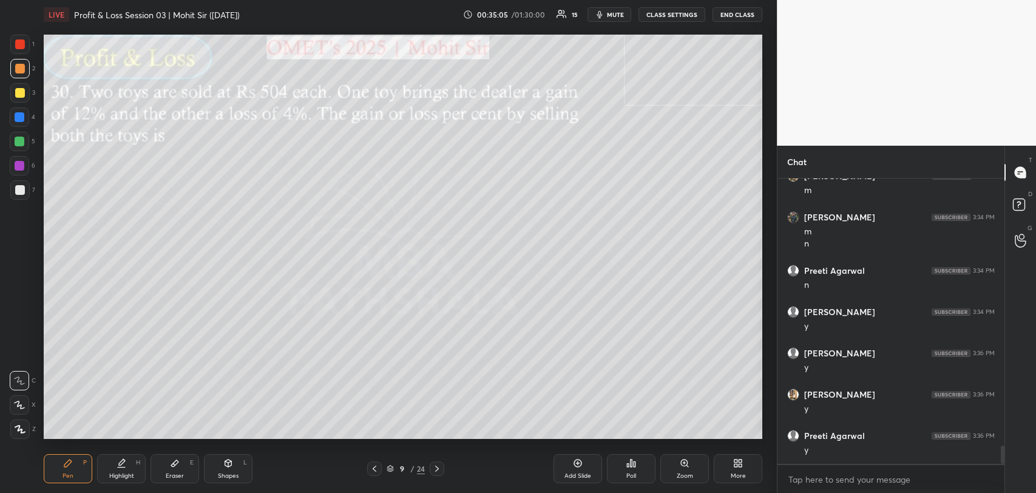
scroll to position [4197, 0]
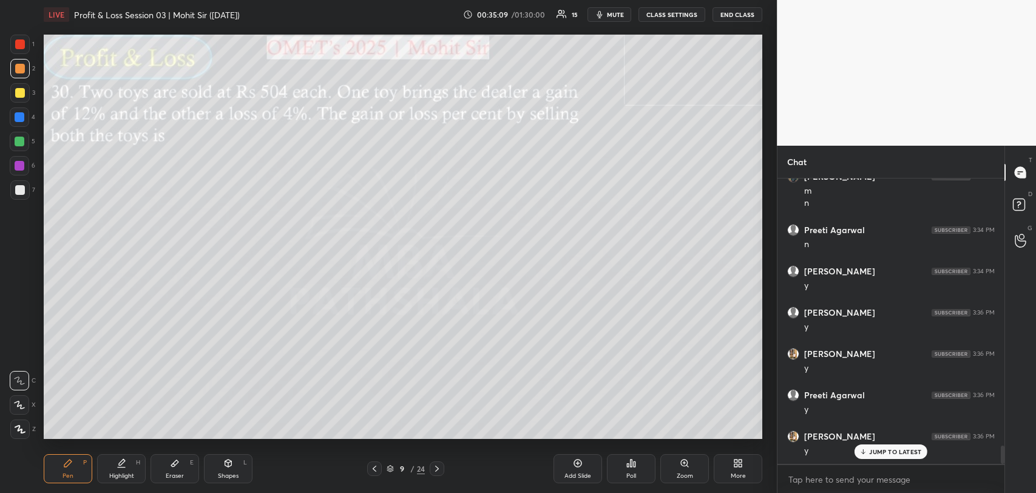
click at [579, 465] on icon at bounding box center [578, 463] width 10 height 10
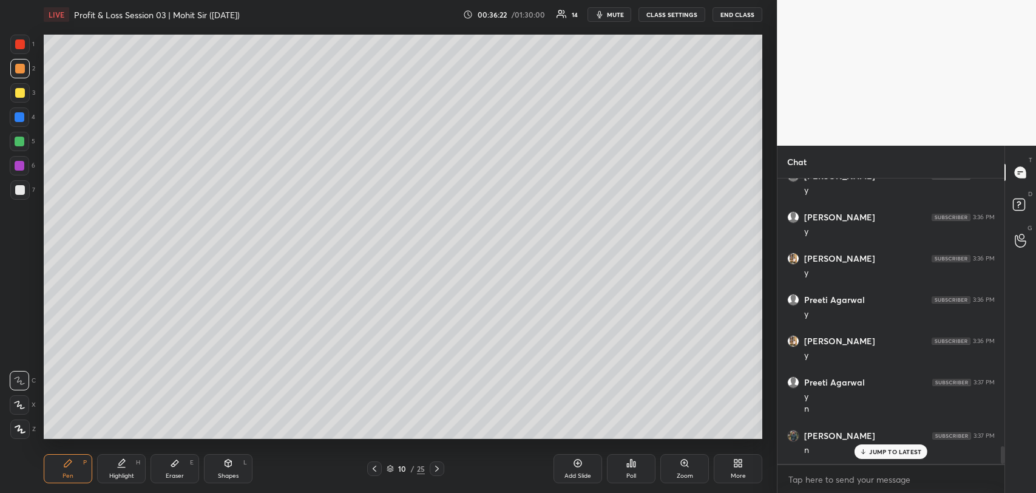
scroll to position [4333, 0]
click at [169, 463] on div "Eraser E" at bounding box center [175, 468] width 49 height 29
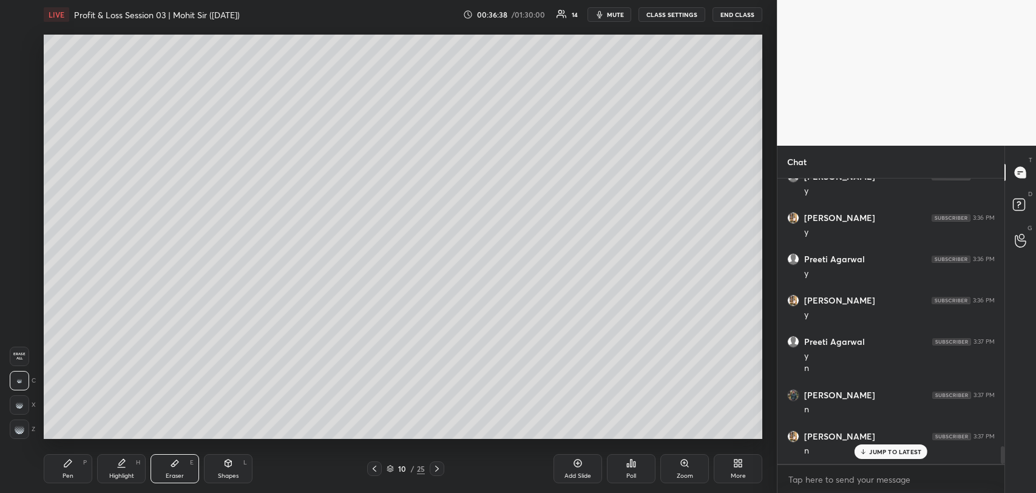
click at [70, 459] on icon at bounding box center [68, 463] width 10 height 10
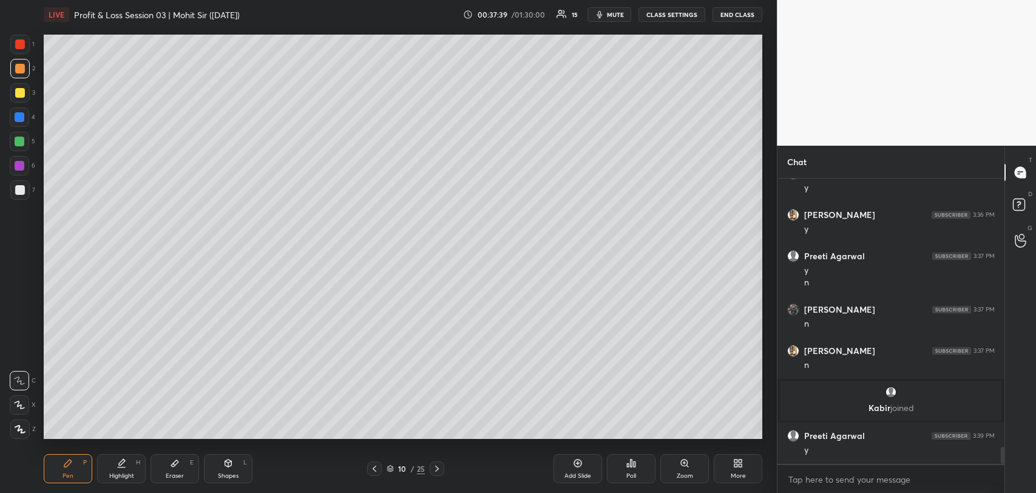
scroll to position [4459, 0]
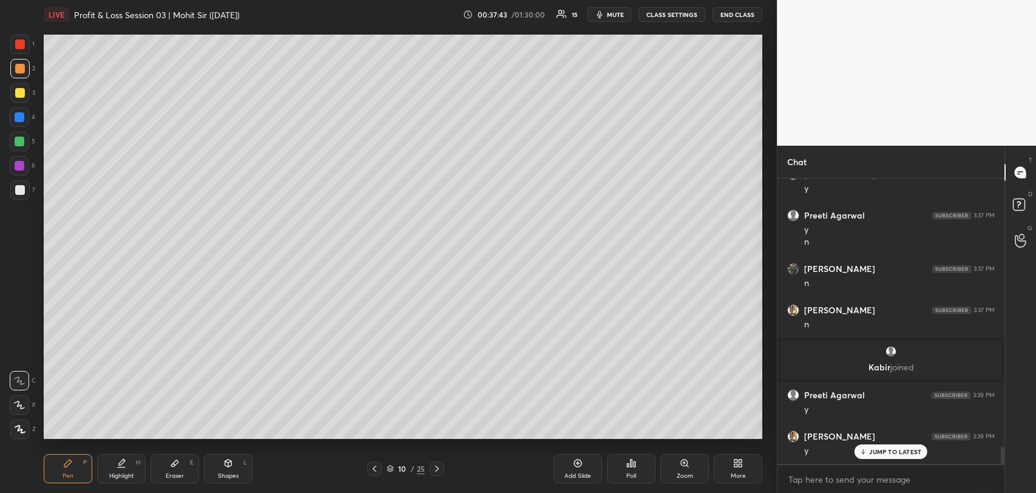
click at [885, 453] on p "JUMP TO LATEST" at bounding box center [895, 451] width 52 height 7
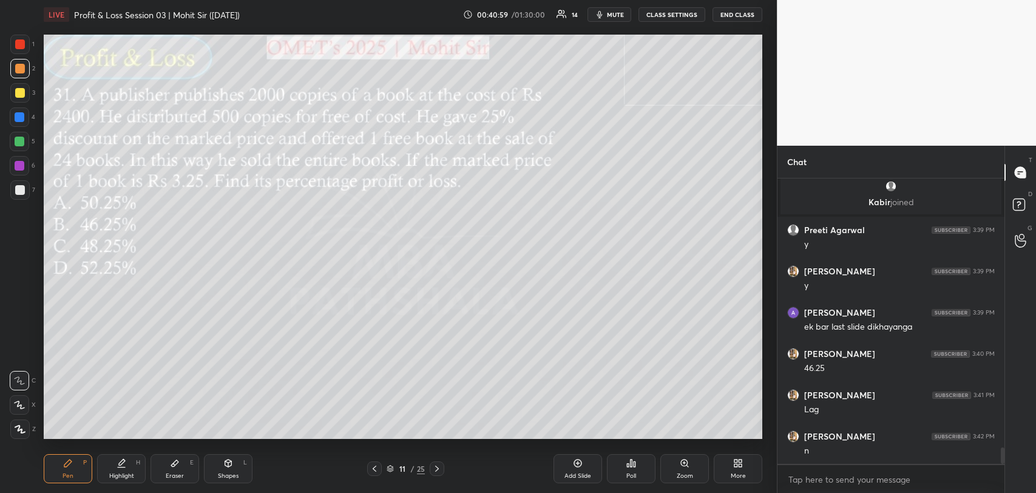
scroll to position [4666, 0]
click at [19, 95] on div at bounding box center [20, 93] width 10 height 10
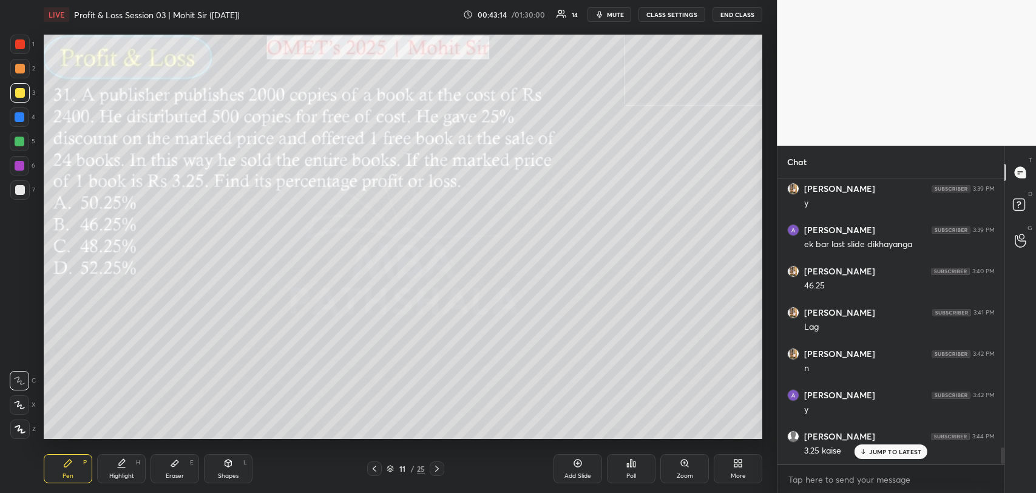
click at [877, 444] on div "JUMP TO LATEST" at bounding box center [891, 451] width 73 height 15
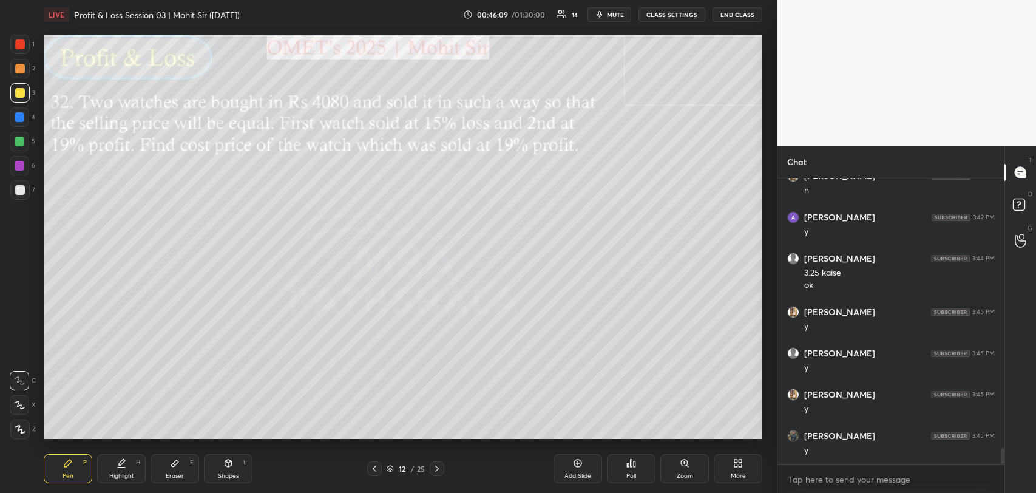
scroll to position [4925, 0]
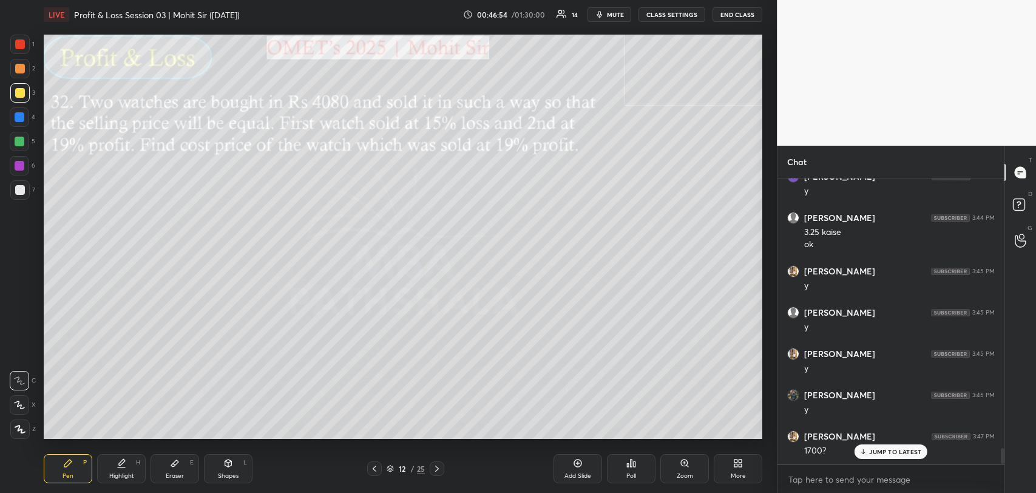
click at [178, 458] on icon at bounding box center [175, 463] width 10 height 10
click at [19, 423] on div at bounding box center [19, 428] width 19 height 19
click at [58, 476] on div "Pen P" at bounding box center [68, 468] width 49 height 29
click at [880, 446] on div "JUMP TO LATEST" at bounding box center [891, 451] width 73 height 15
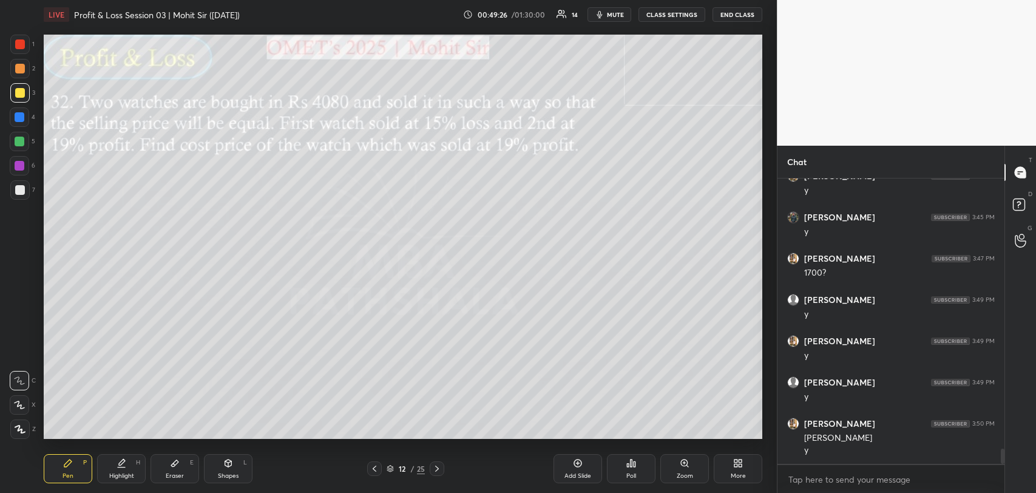
scroll to position [5144, 0]
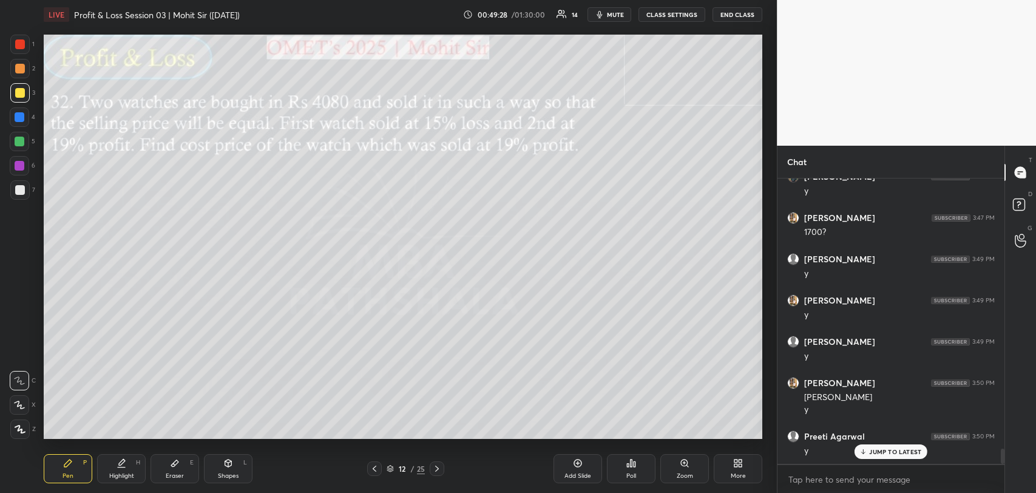
click at [880, 446] on div "JUMP TO LATEST" at bounding box center [891, 451] width 73 height 15
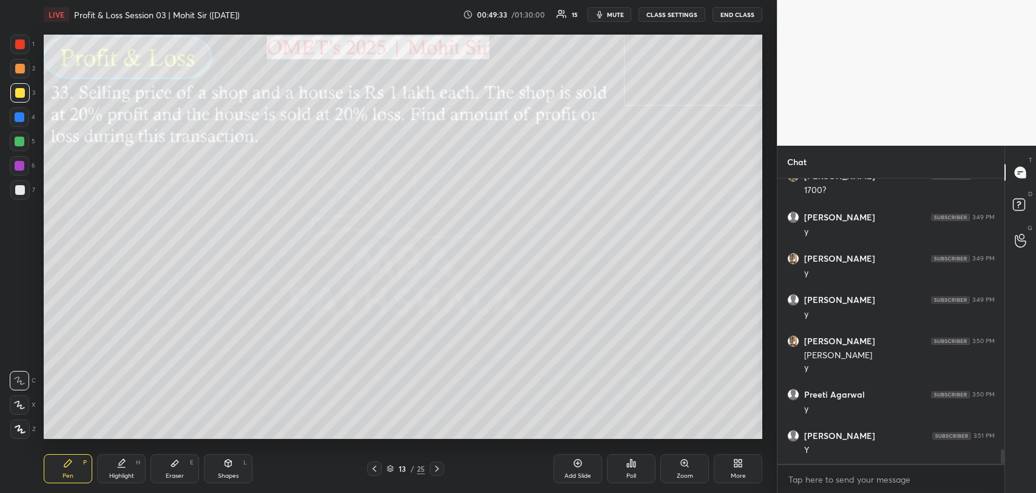
scroll to position [5226, 0]
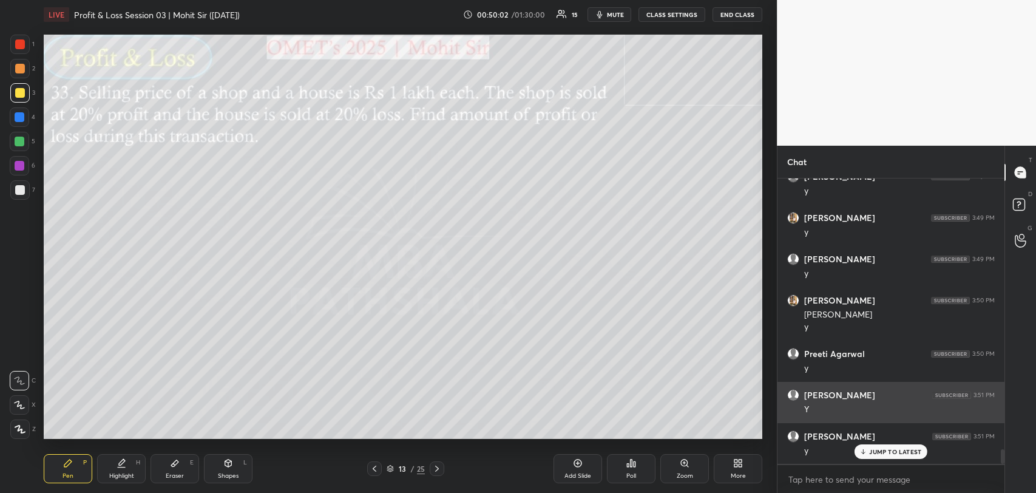
click at [881, 416] on div "[PERSON_NAME] 3:51 PM Y" at bounding box center [891, 402] width 227 height 41
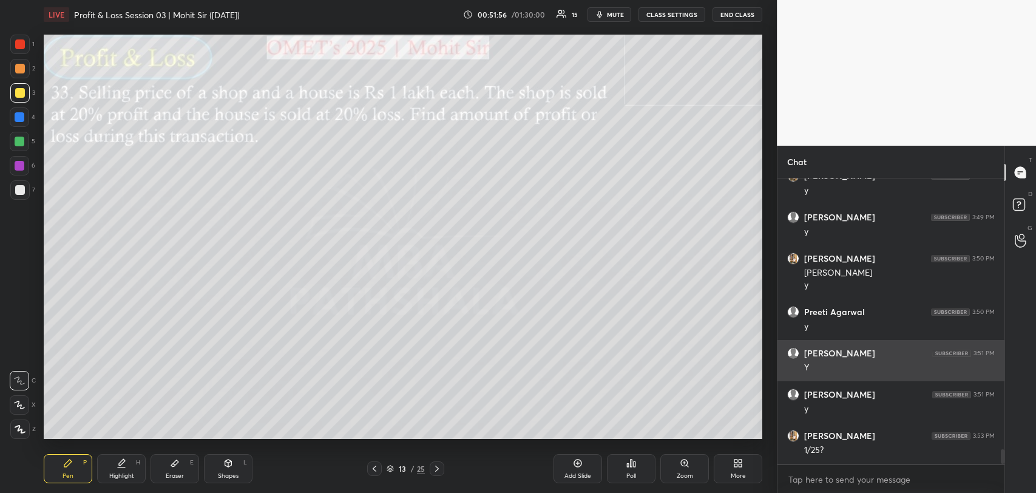
scroll to position [5309, 0]
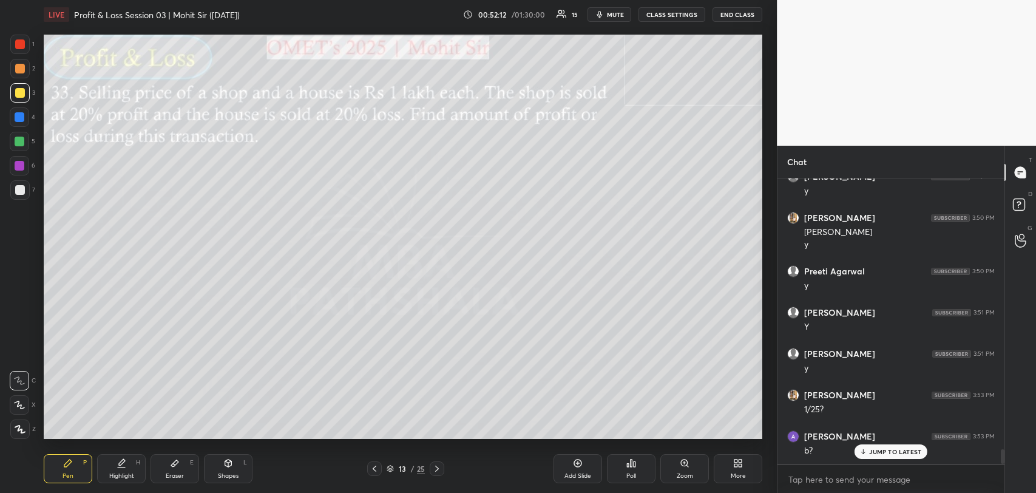
click at [874, 449] on p "JUMP TO LATEST" at bounding box center [895, 451] width 52 height 7
click at [579, 463] on icon at bounding box center [578, 463] width 10 height 10
click at [21, 142] on div at bounding box center [20, 142] width 10 height 10
click at [10, 103] on div "1 2 3 4 5 6 7" at bounding box center [22, 120] width 25 height 170
click at [16, 162] on div at bounding box center [20, 166] width 10 height 10
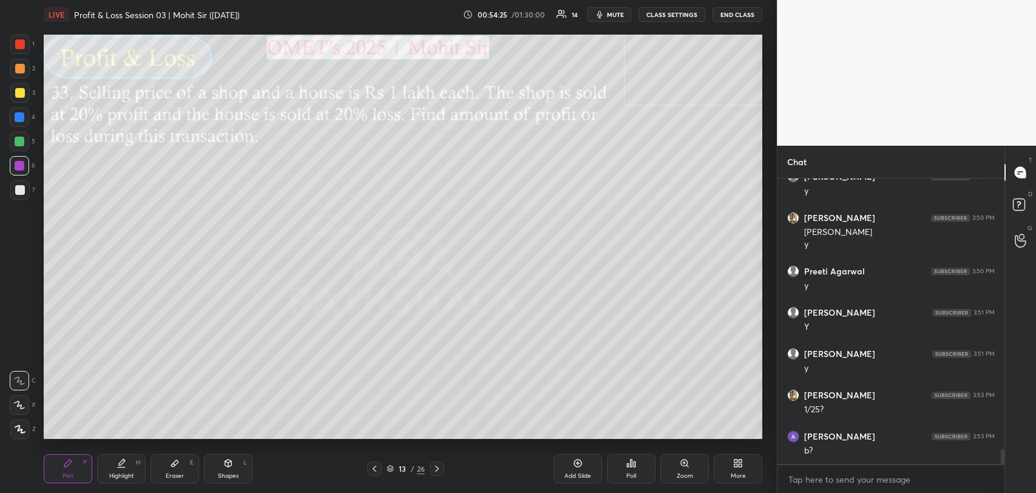
click at [172, 463] on icon at bounding box center [175, 463] width 10 height 10
click at [72, 461] on icon at bounding box center [68, 463] width 10 height 10
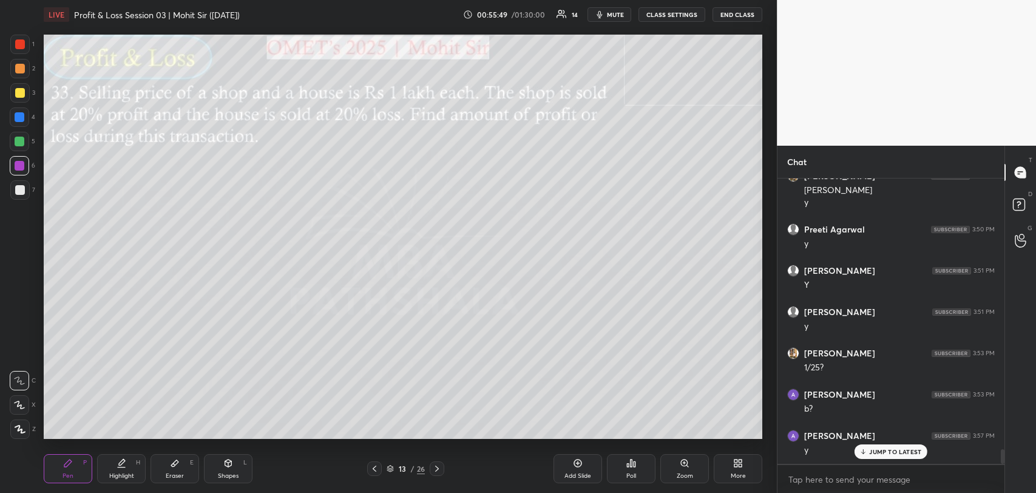
scroll to position [5391, 0]
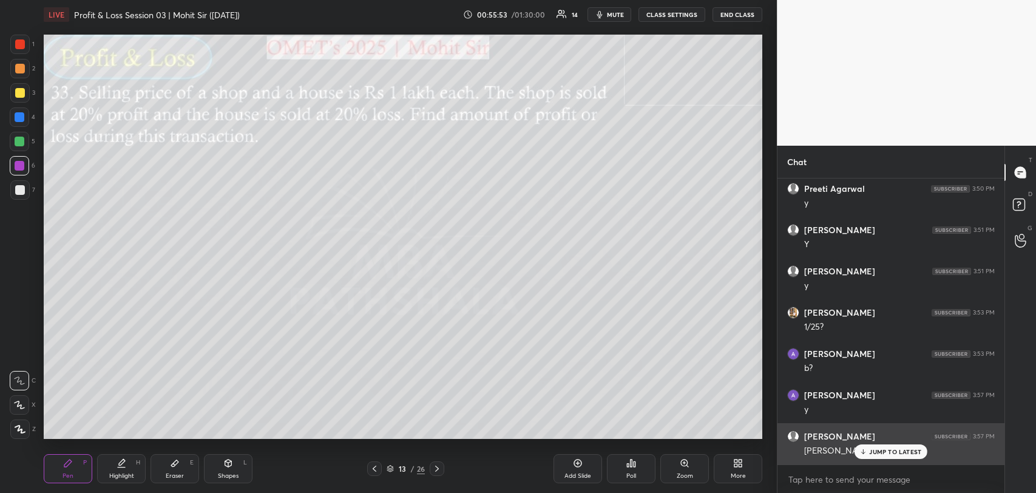
click at [891, 459] on div "[PERSON_NAME] 3:57 PM [PERSON_NAME] formula?" at bounding box center [891, 443] width 227 height 41
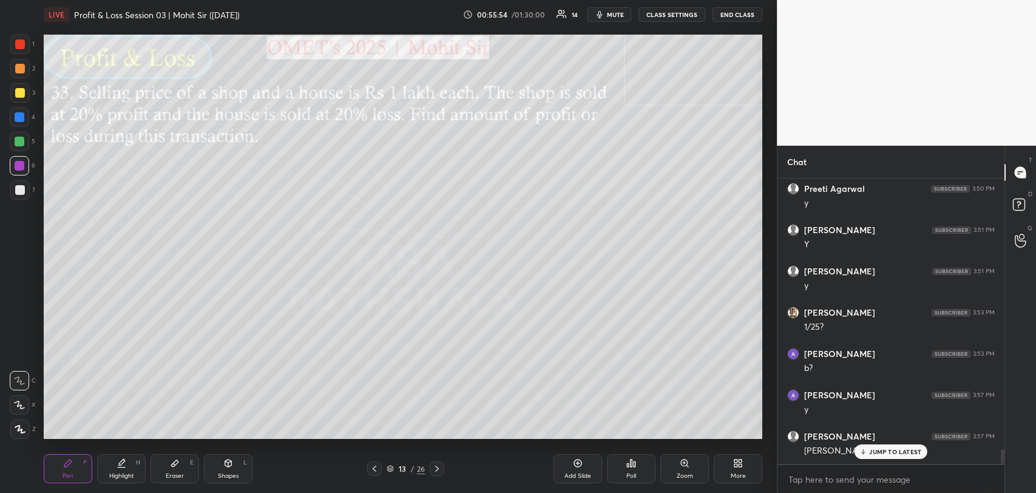
click at [880, 454] on p "JUMP TO LATEST" at bounding box center [895, 451] width 52 height 7
click at [19, 93] on div at bounding box center [20, 93] width 10 height 10
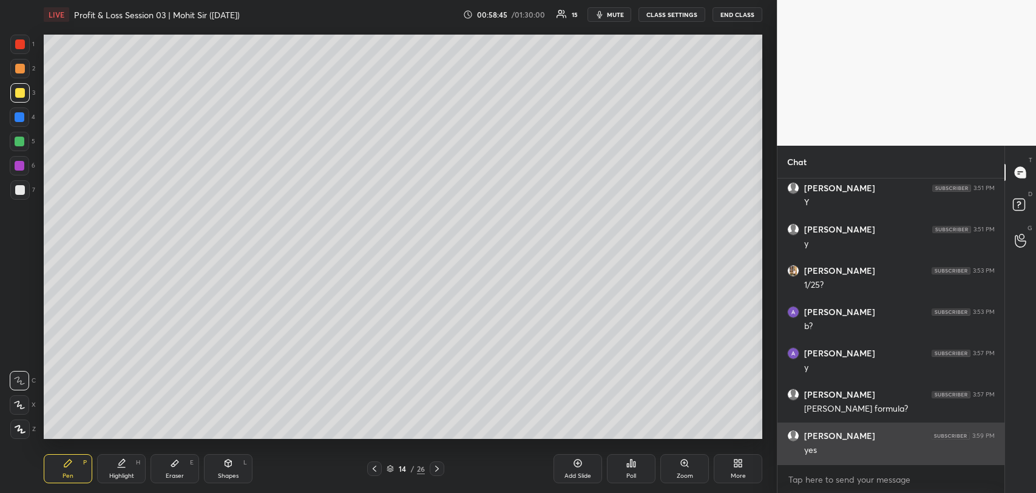
scroll to position [5474, 0]
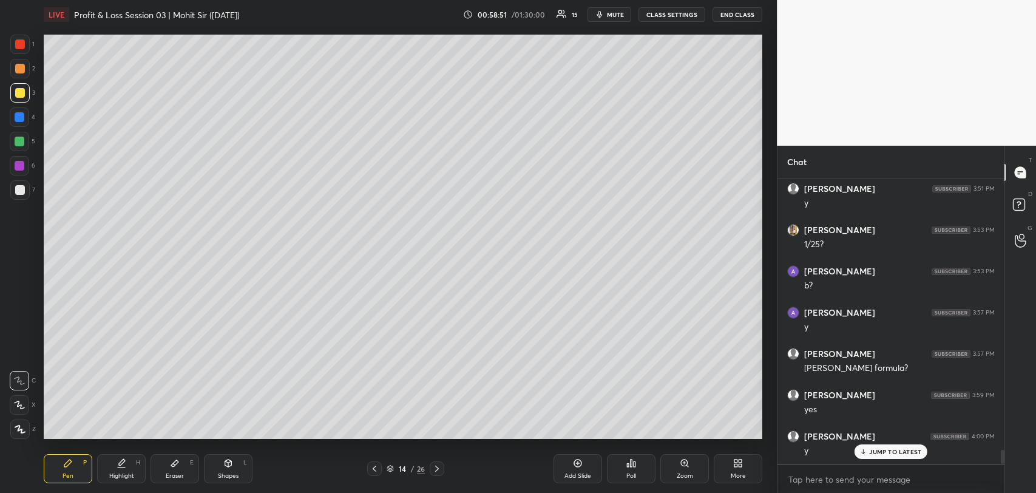
click at [893, 450] on p "JUMP TO LATEST" at bounding box center [895, 451] width 52 height 7
click at [19, 69] on div at bounding box center [20, 69] width 10 height 10
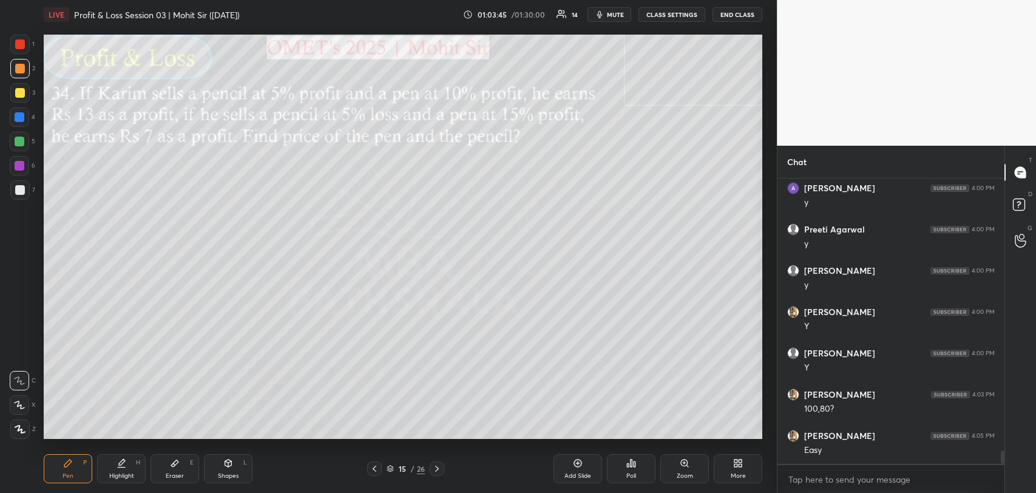
scroll to position [5775, 0]
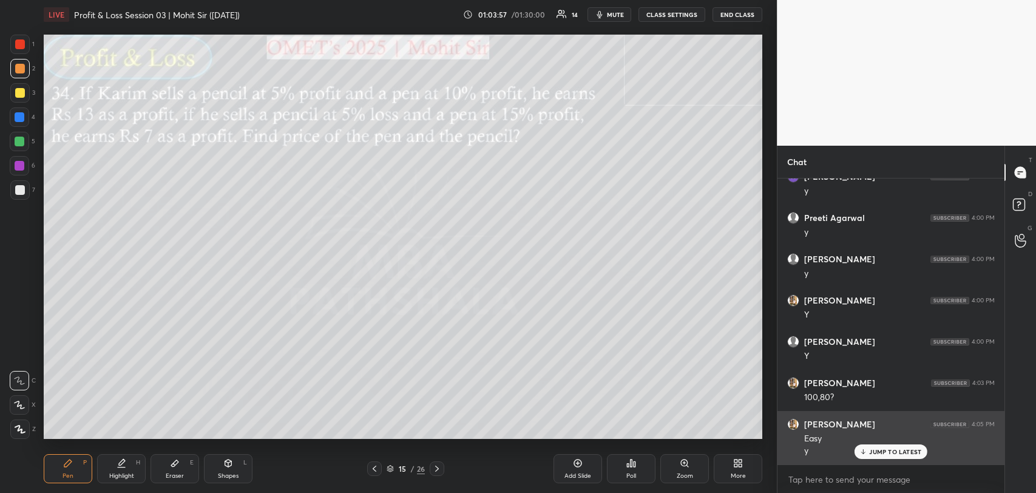
click at [876, 450] on p "JUMP TO LATEST" at bounding box center [895, 451] width 52 height 7
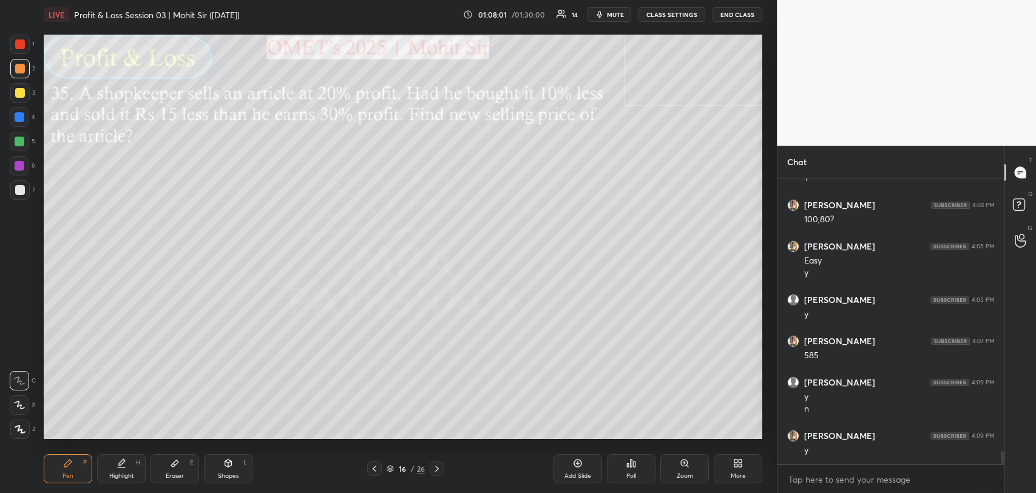
scroll to position [5994, 0]
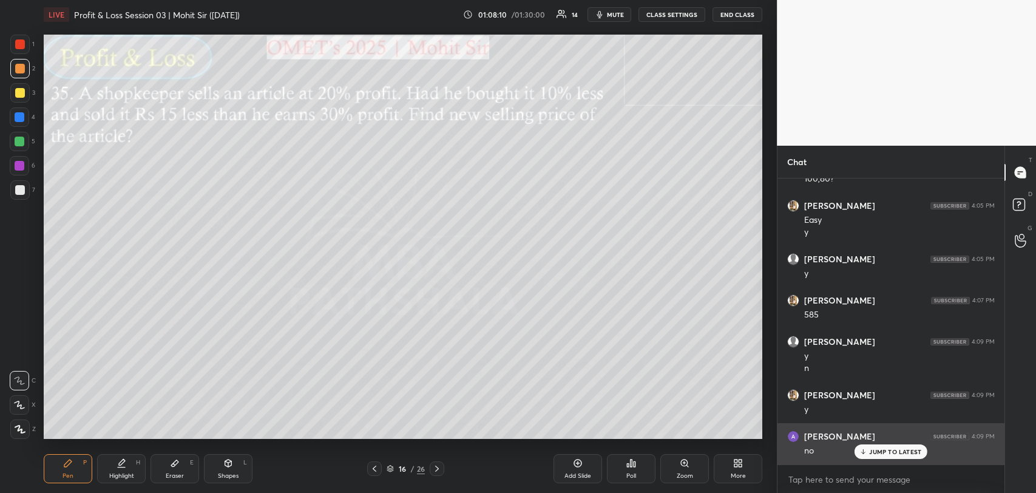
click at [871, 453] on p "JUMP TO LATEST" at bounding box center [895, 451] width 52 height 7
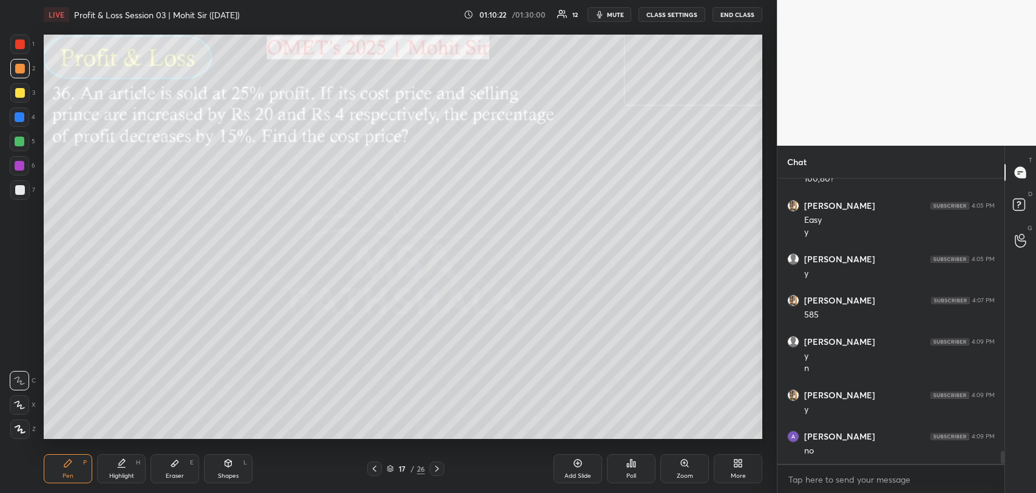
click at [20, 93] on div at bounding box center [20, 93] width 10 height 10
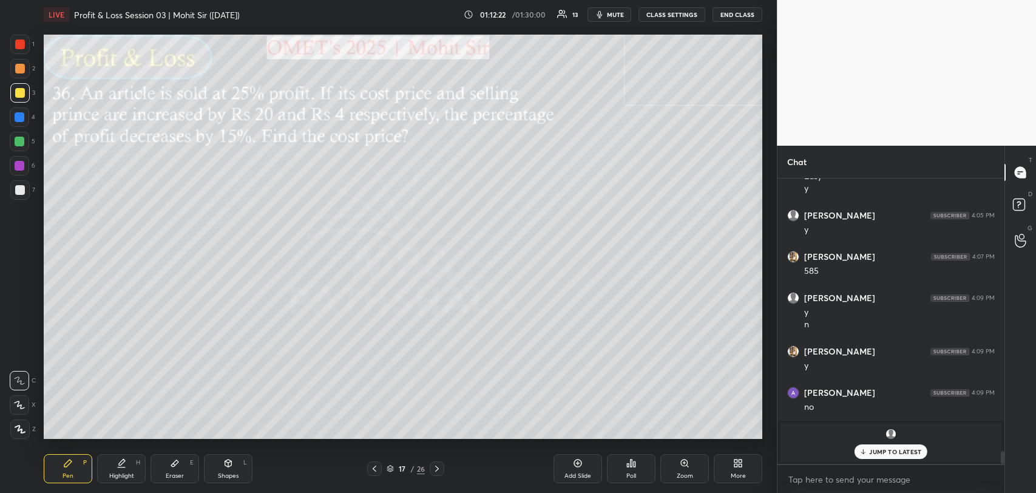
click at [886, 444] on div "JUMP TO LATEST" at bounding box center [891, 451] width 73 height 15
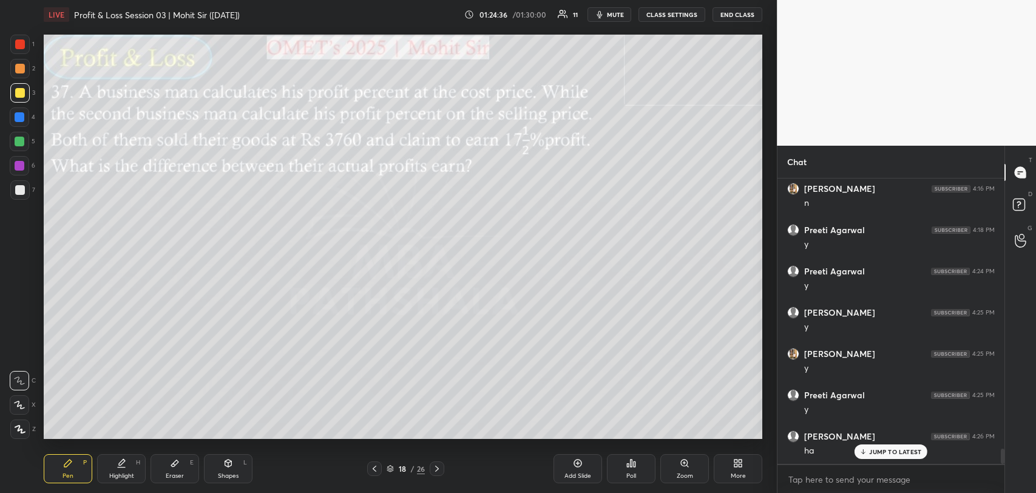
scroll to position [5158, 0]
click at [583, 464] on div "Add Slide" at bounding box center [578, 468] width 49 height 29
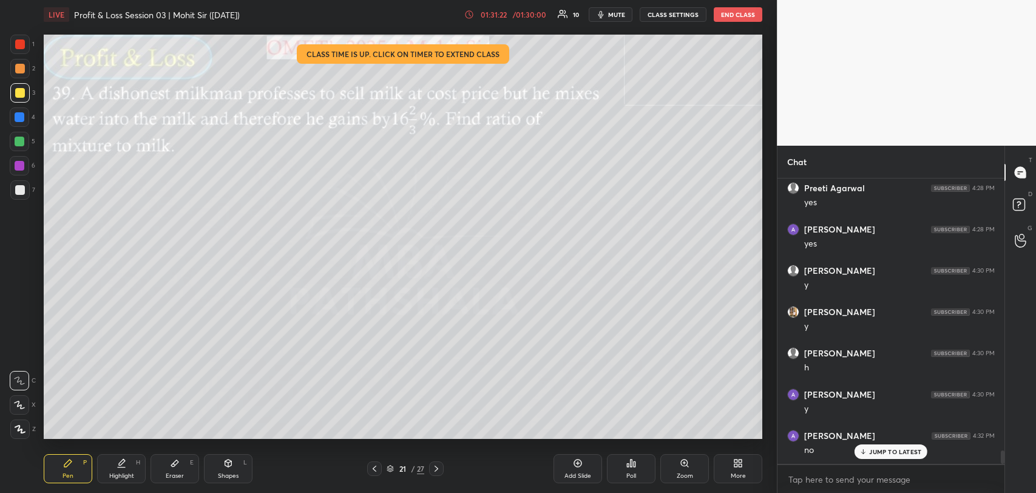
scroll to position [5747, 0]
click at [892, 453] on p "JUMP TO LATEST" at bounding box center [895, 451] width 52 height 7
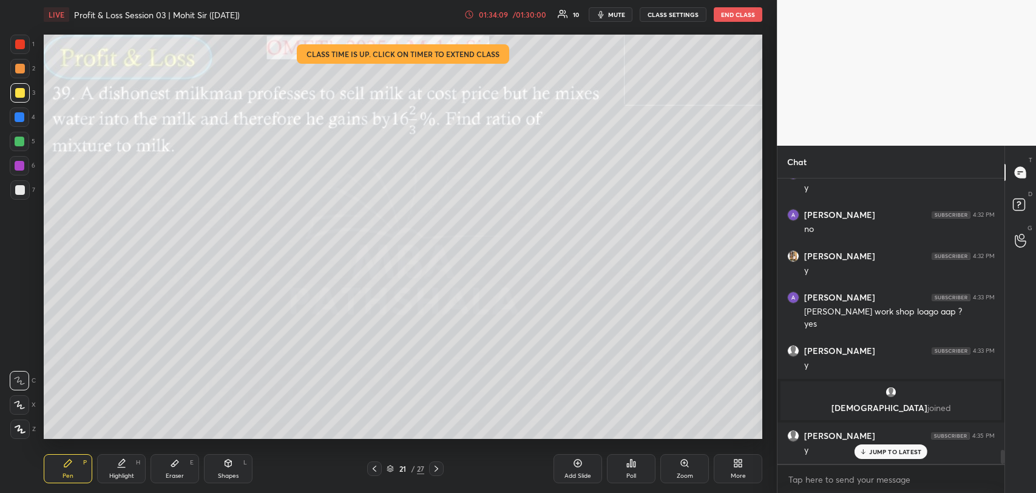
scroll to position [5605, 0]
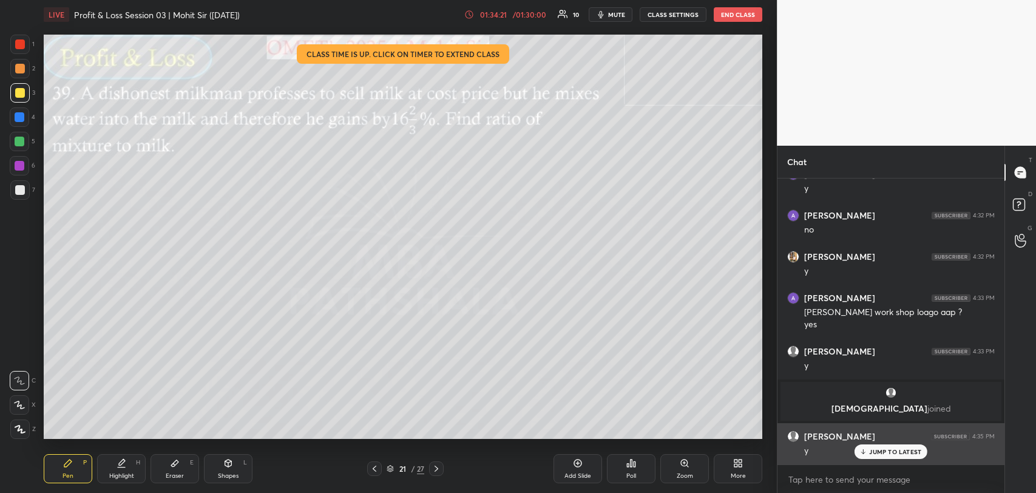
click at [908, 458] on div "[PERSON_NAME] 4:35 PM y" at bounding box center [891, 443] width 227 height 41
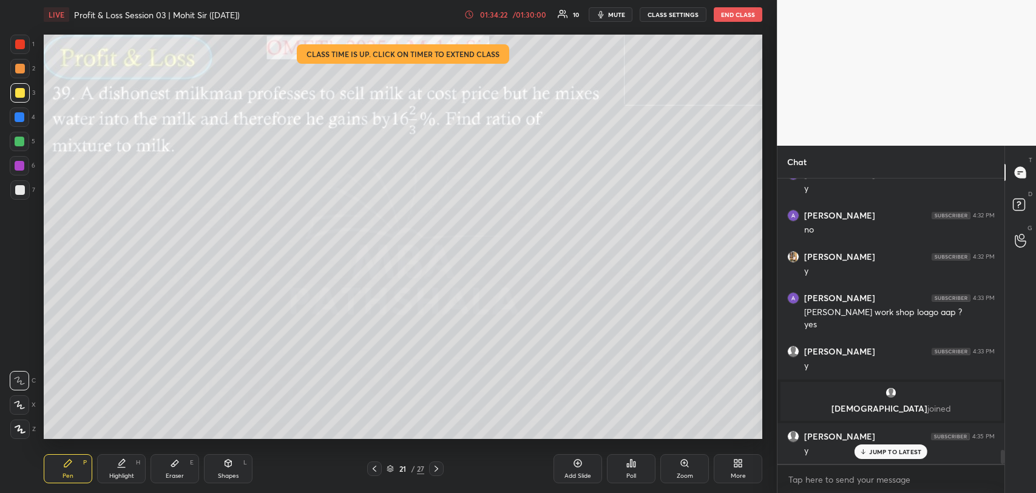
click at [906, 453] on p "JUMP TO LATEST" at bounding box center [895, 451] width 52 height 7
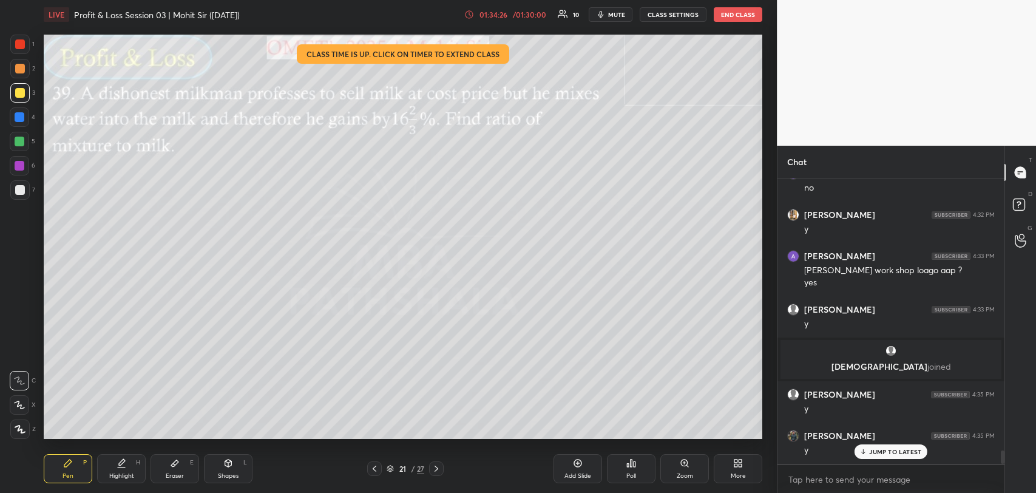
scroll to position [5688, 0]
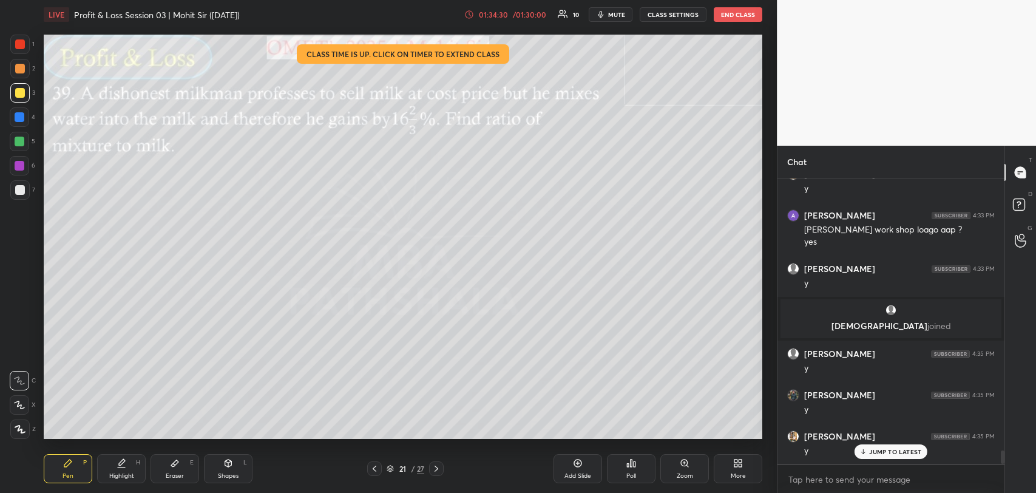
click at [906, 453] on p "JUMP TO LATEST" at bounding box center [895, 451] width 52 height 7
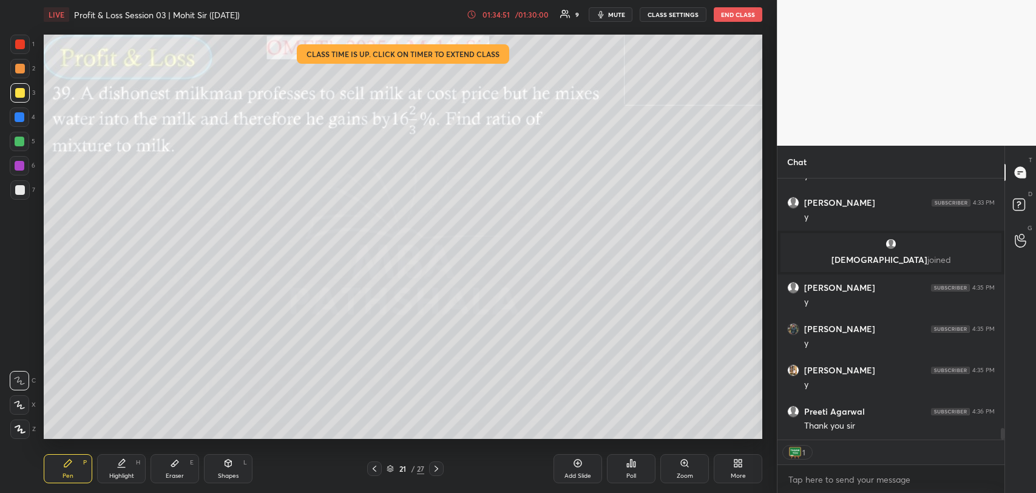
scroll to position [5795, 0]
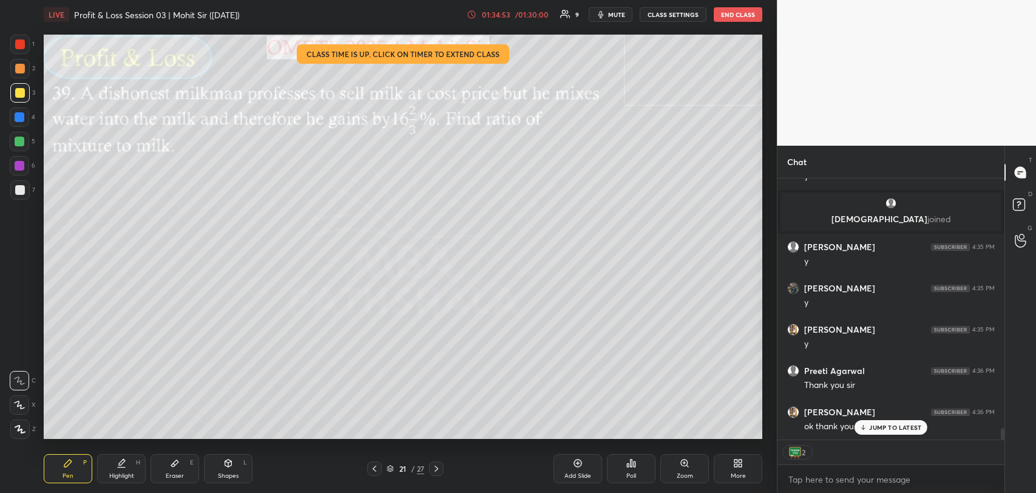
click at [904, 429] on p "JUMP TO LATEST" at bounding box center [895, 427] width 52 height 7
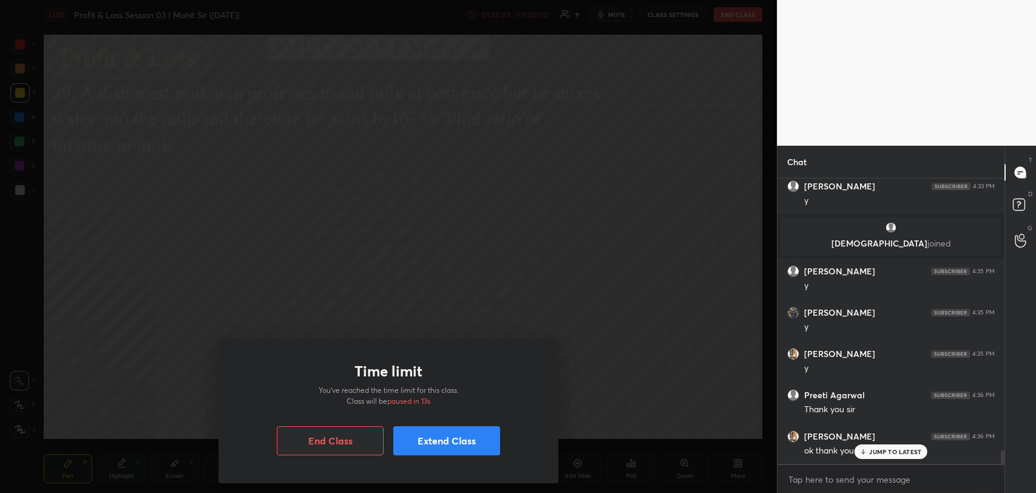
scroll to position [5812, 0]
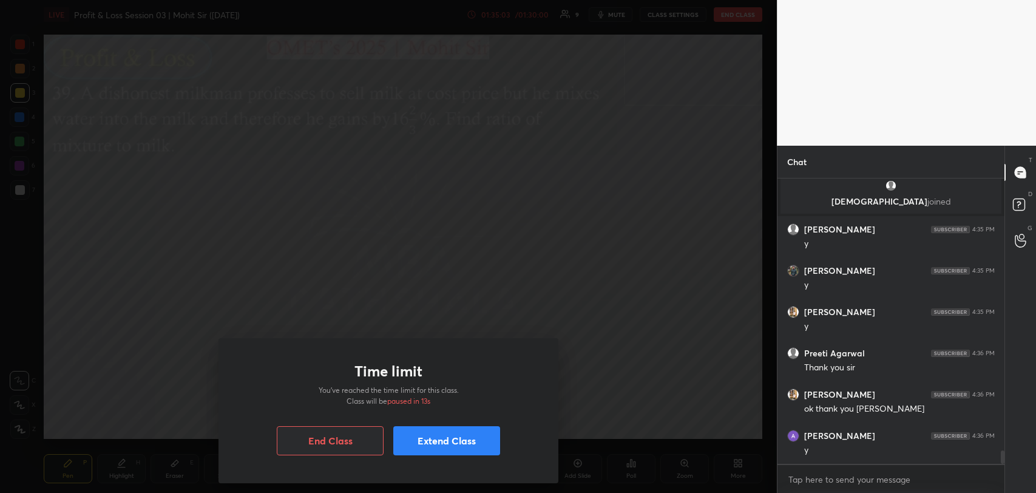
click at [350, 443] on button "End Class" at bounding box center [330, 440] width 107 height 29
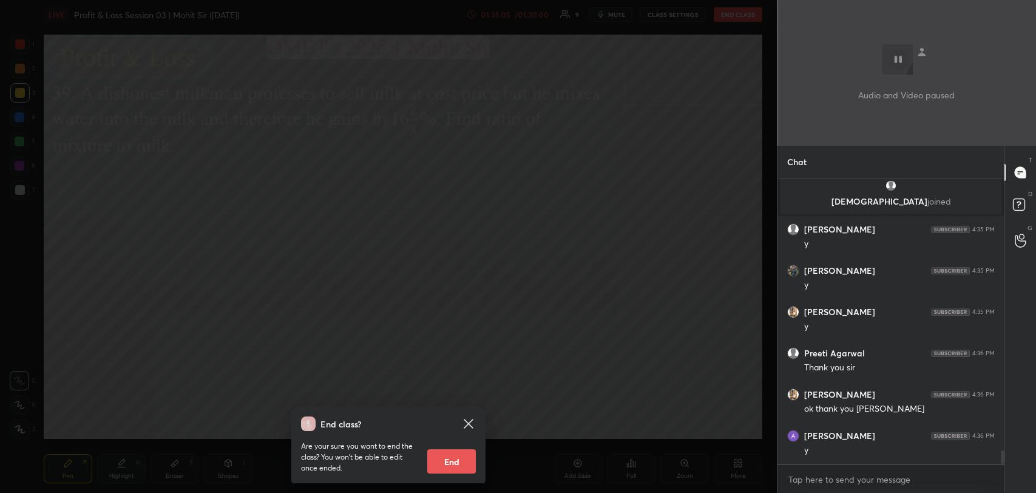
click at [458, 459] on button "End" at bounding box center [451, 461] width 49 height 24
type textarea "x"
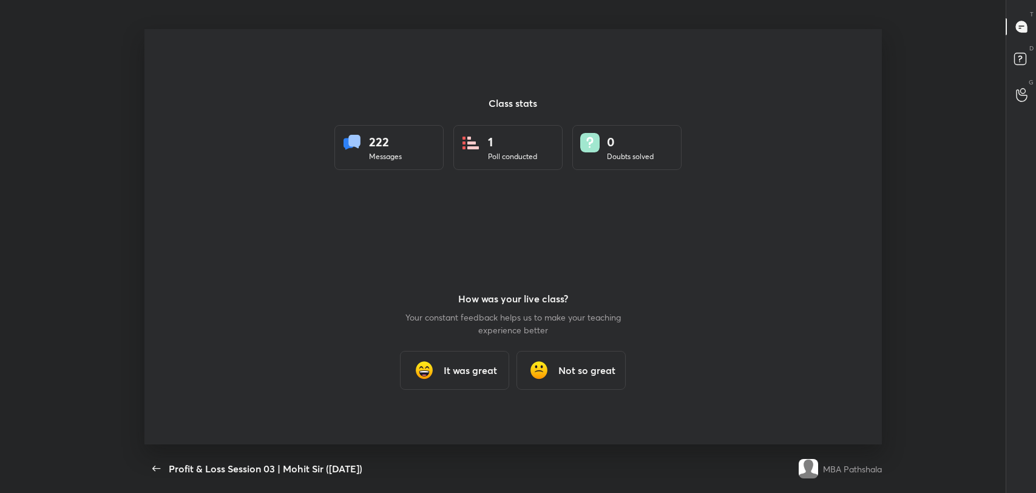
scroll to position [0, 0]
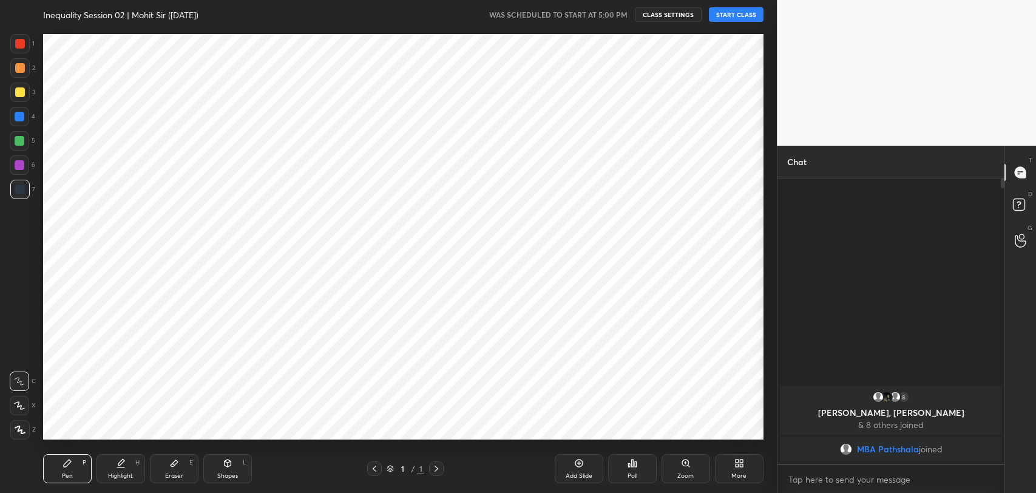
scroll to position [415, 728]
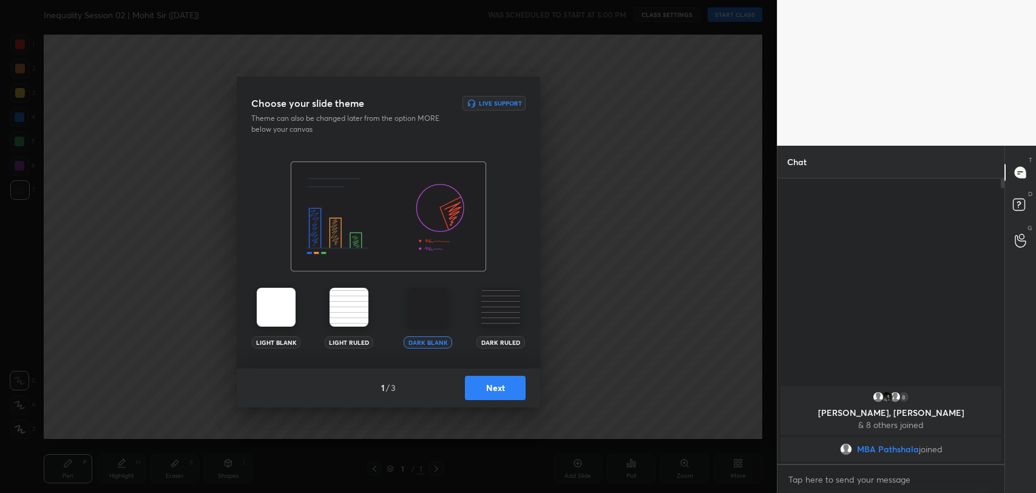
click at [479, 397] on button "Next" at bounding box center [495, 388] width 61 height 24
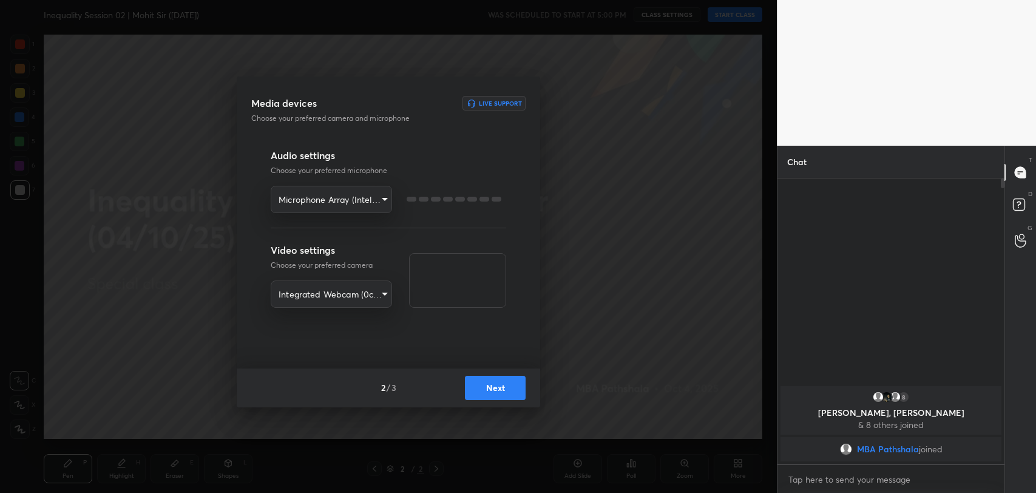
click at [376, 200] on body "1 2 3 4 5 6 7 R O A L C X Z Erase all C X Z Inequality Session 02 | Mohit Sir (…" at bounding box center [518, 246] width 1036 height 493
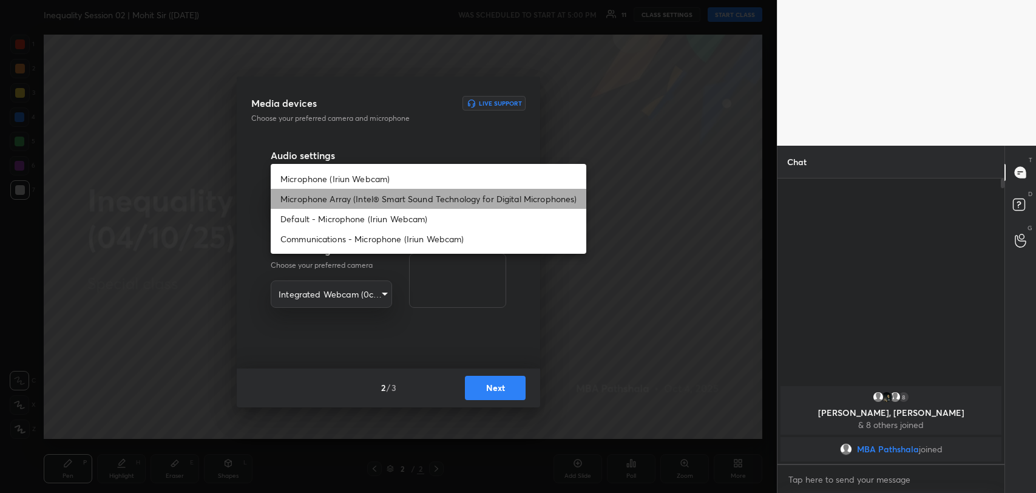
click at [376, 194] on li "Microphone Array (Intel® Smart Sound Technology for Digital Microphones)" at bounding box center [429, 199] width 316 height 20
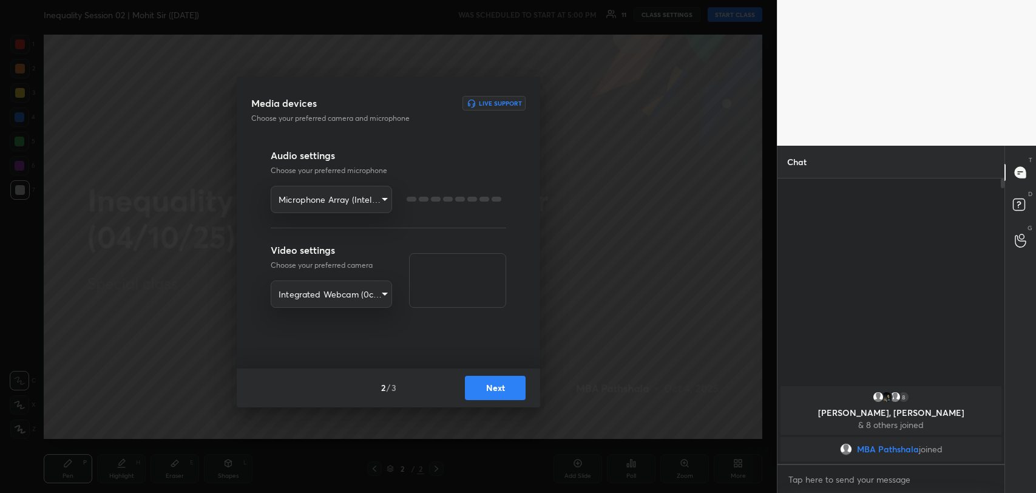
click at [363, 291] on body "1 2 3 4 5 6 7 R O A L C X Z Erase all C X Z Inequality Session 02 | Mohit Sir (…" at bounding box center [518, 246] width 1036 height 493
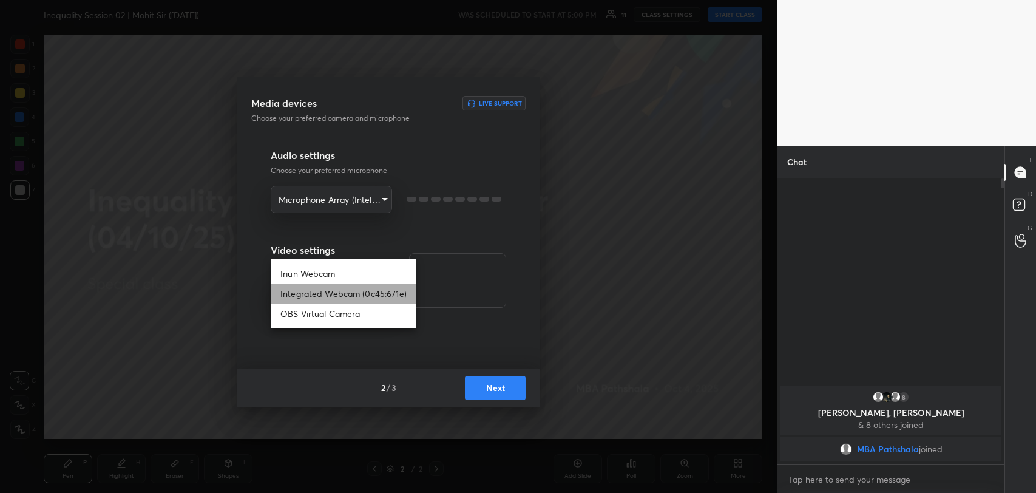
click at [328, 297] on li "Integrated Webcam (0c45:671e)" at bounding box center [344, 294] width 146 height 20
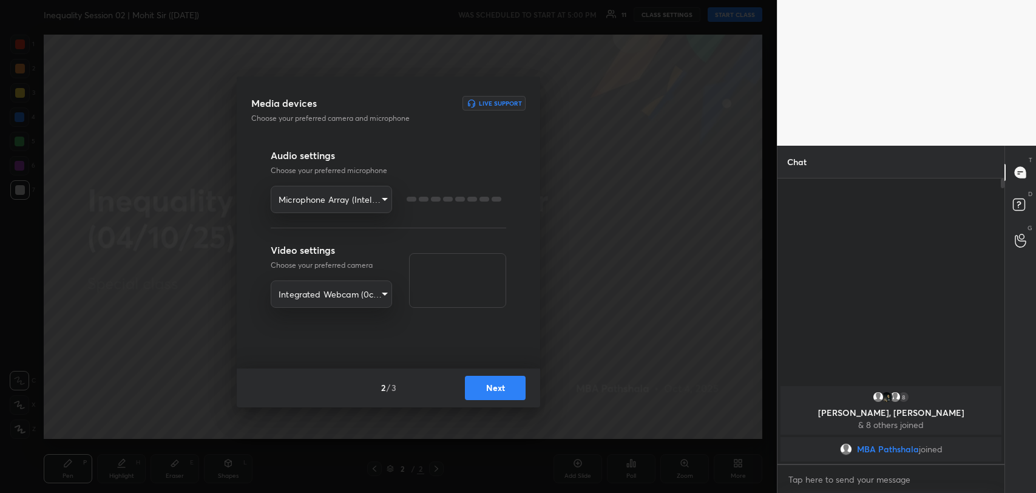
click at [495, 385] on button "Next" at bounding box center [495, 388] width 61 height 24
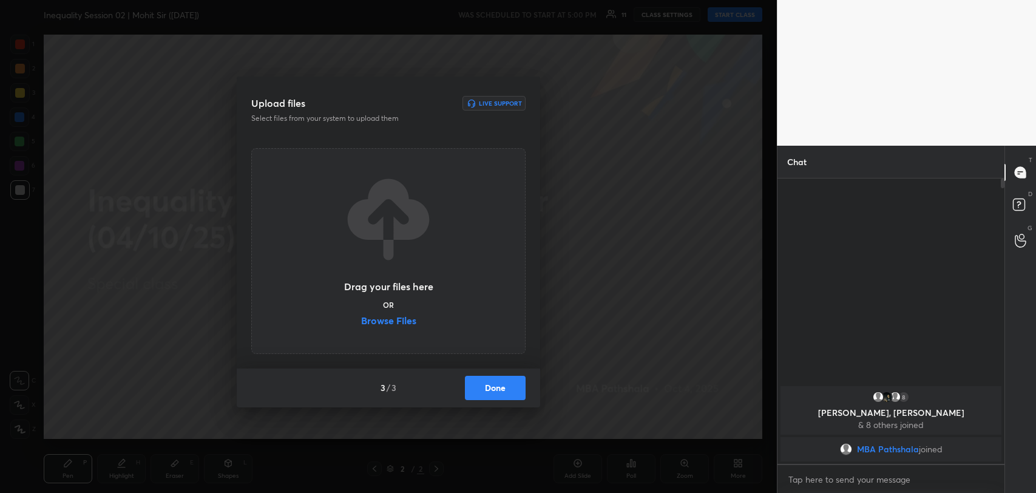
click at [383, 324] on label "Browse Files" at bounding box center [388, 322] width 55 height 13
click at [361, 324] on input "Browse Files" at bounding box center [361, 322] width 0 height 13
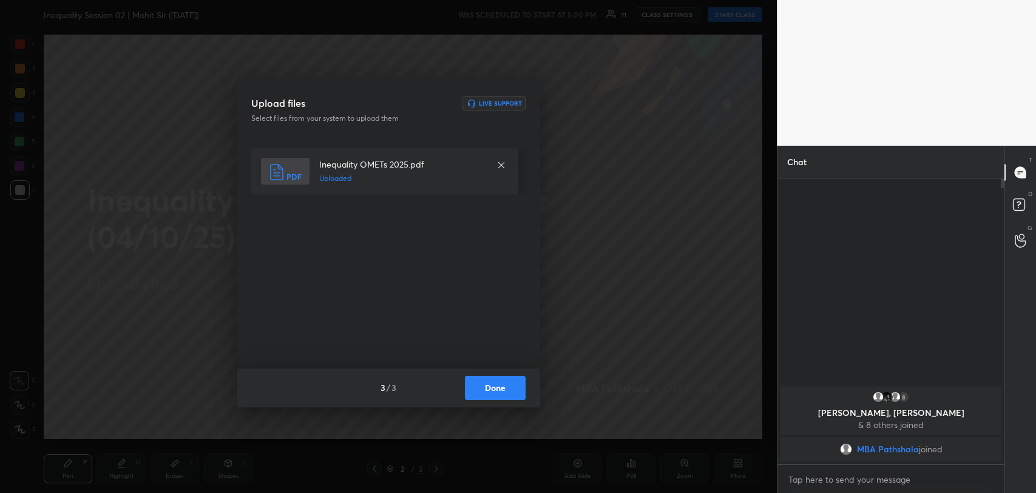
click at [504, 390] on button "Done" at bounding box center [495, 388] width 61 height 24
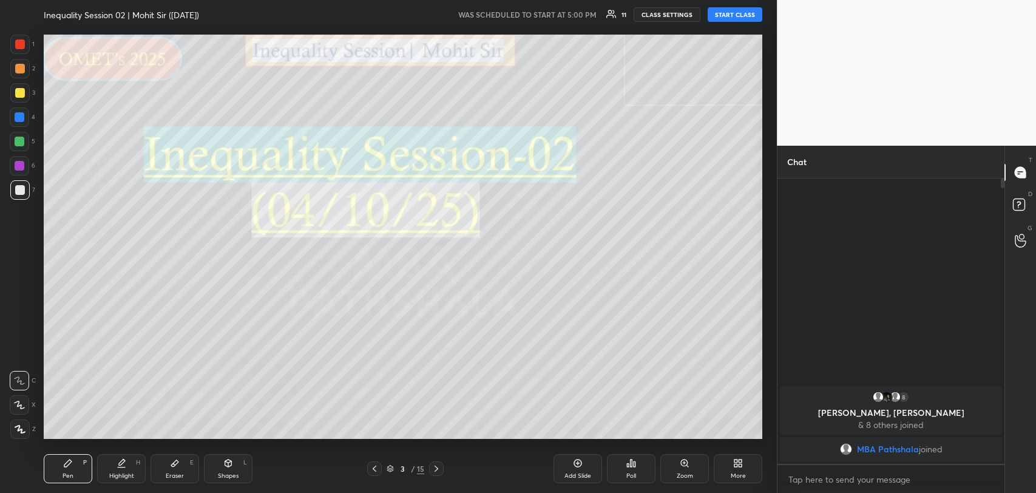
click at [725, 16] on button "START CLASS" at bounding box center [735, 14] width 55 height 15
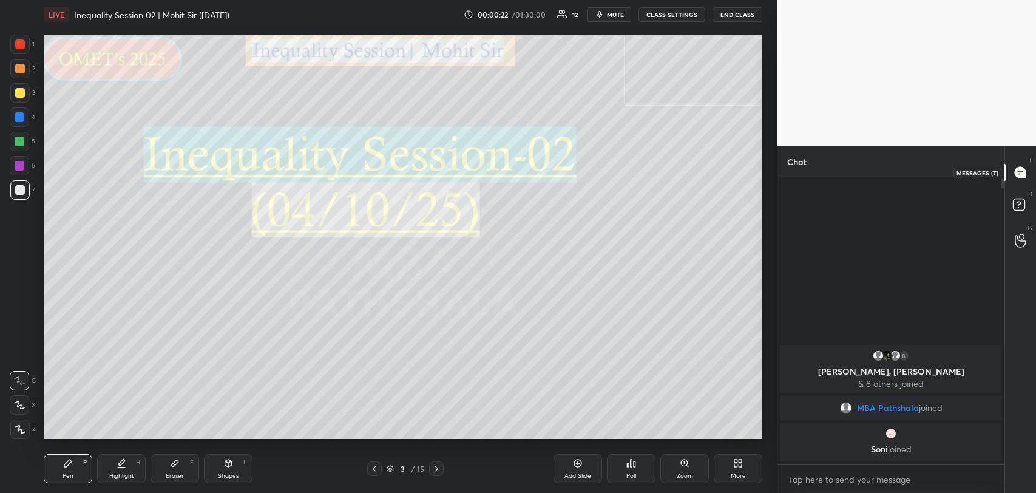
click at [1020, 176] on icon at bounding box center [1020, 172] width 11 height 11
click at [1020, 200] on rect at bounding box center [1019, 205] width 12 height 12
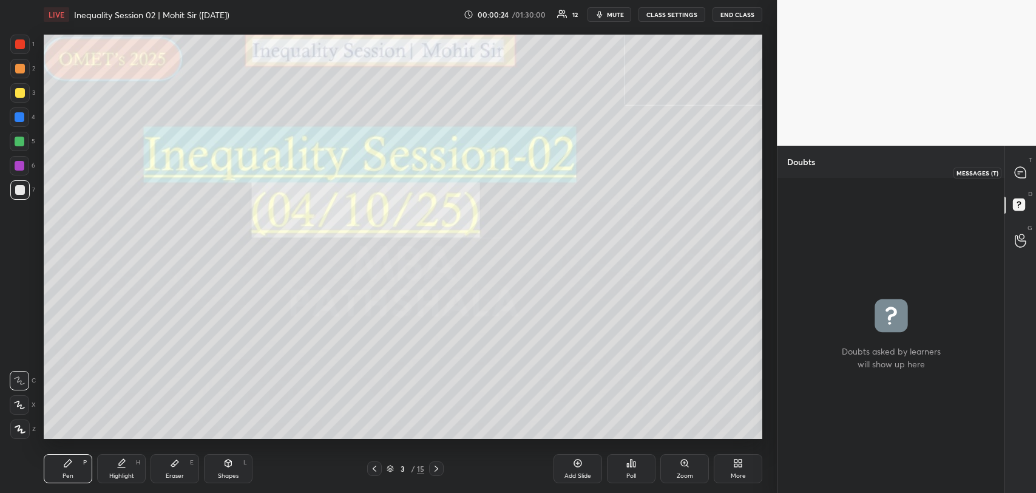
click at [1022, 172] on icon at bounding box center [1020, 172] width 11 height 11
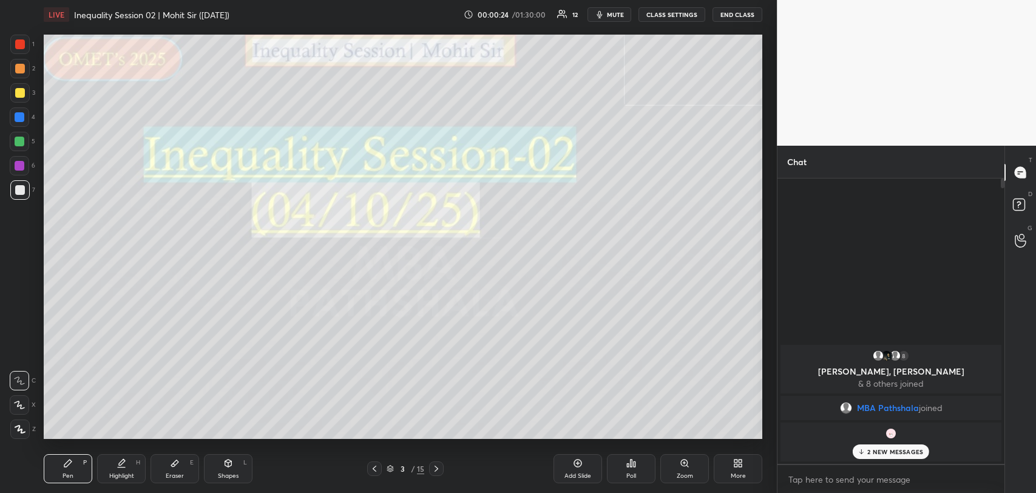
scroll to position [282, 223]
click at [870, 448] on p "2 NEW MESSAGES" at bounding box center [896, 451] width 56 height 7
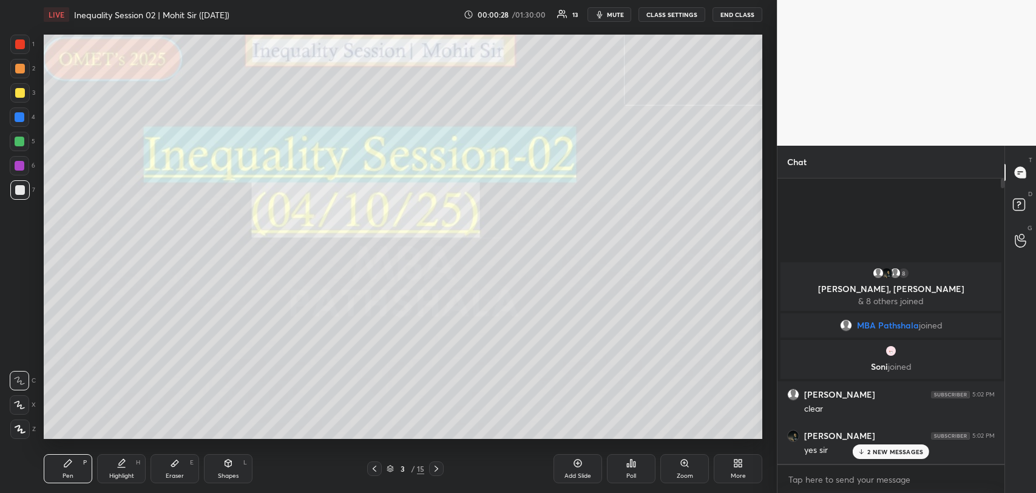
click at [886, 457] on div "2 NEW MESSAGES" at bounding box center [891, 451] width 76 height 15
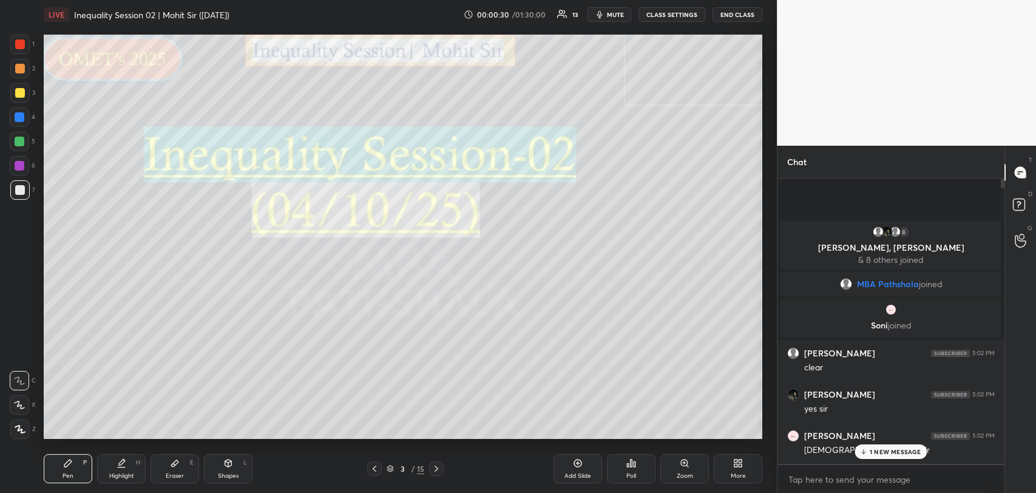
click at [871, 455] on p "1 NEW MESSAGE" at bounding box center [896, 451] width 52 height 7
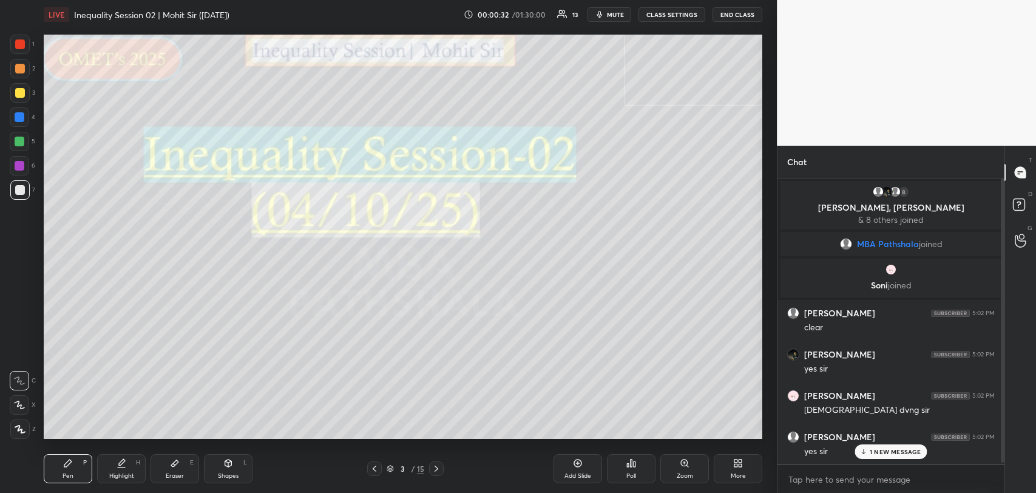
click at [870, 448] on p "1 NEW MESSAGE" at bounding box center [896, 451] width 52 height 7
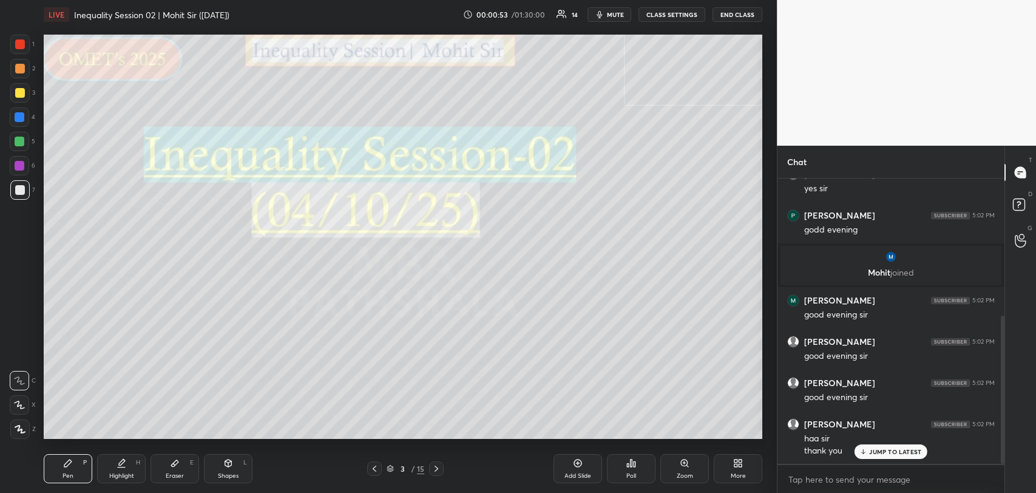
scroll to position [307, 0]
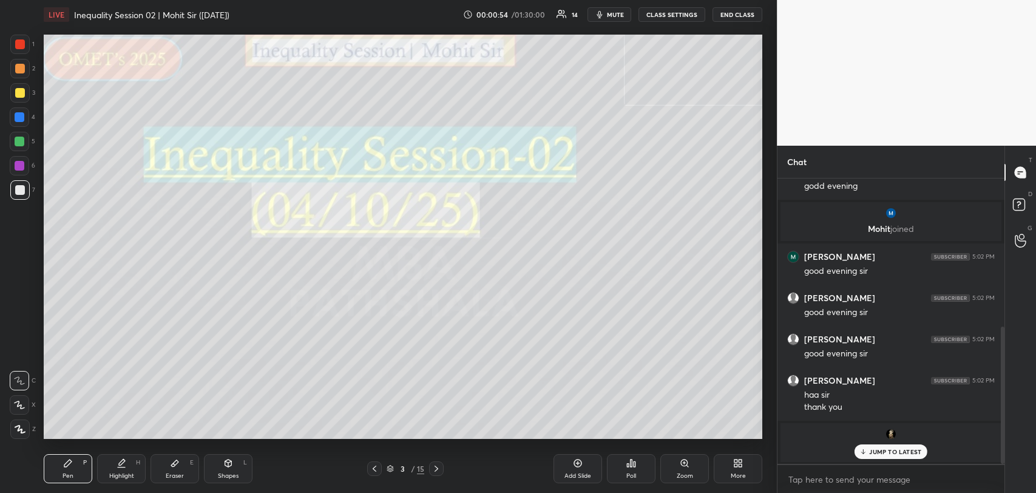
click at [878, 449] on p "JUMP TO LATEST" at bounding box center [895, 451] width 52 height 7
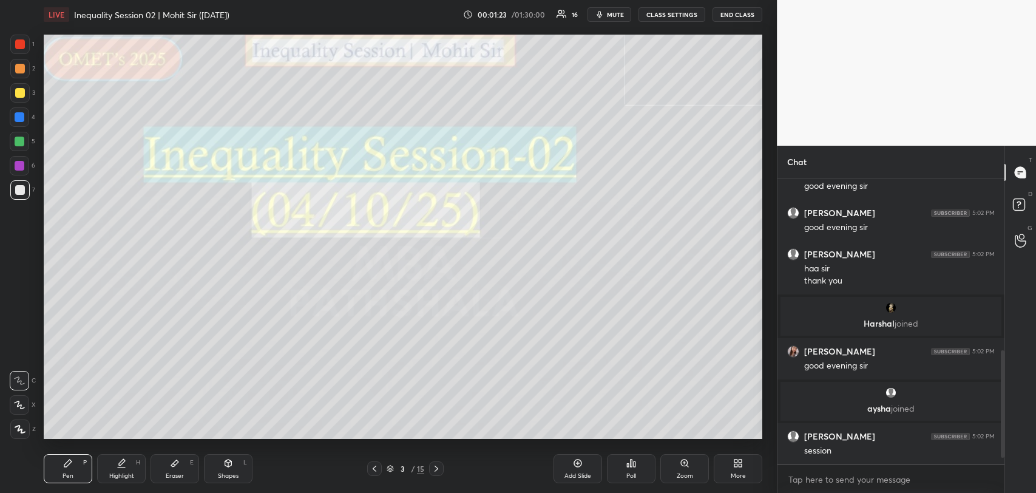
scroll to position [475, 0]
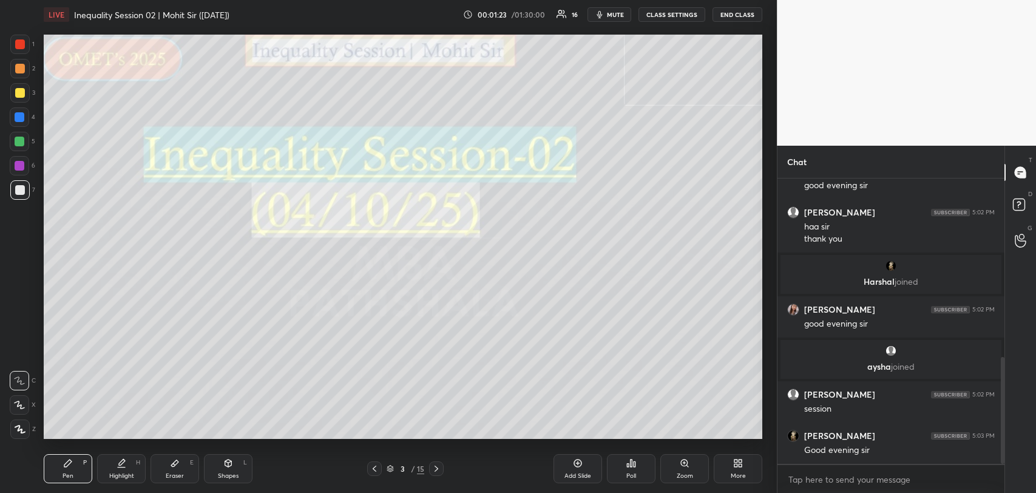
click at [885, 452] on div "Prasoon jain 5:02 PM good evening sir Manas jain 5:02 PM good evening sir Nidhi…" at bounding box center [891, 320] width 227 height 285
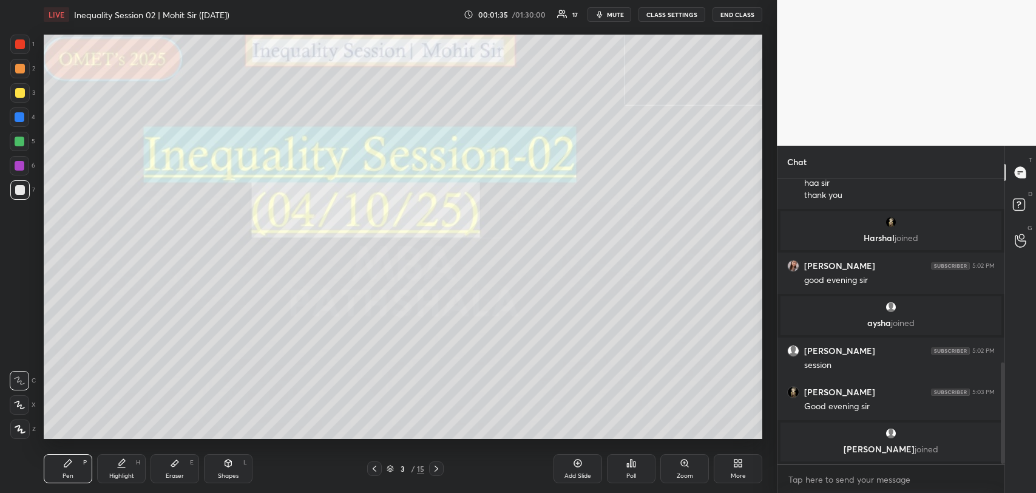
scroll to position [536, 0]
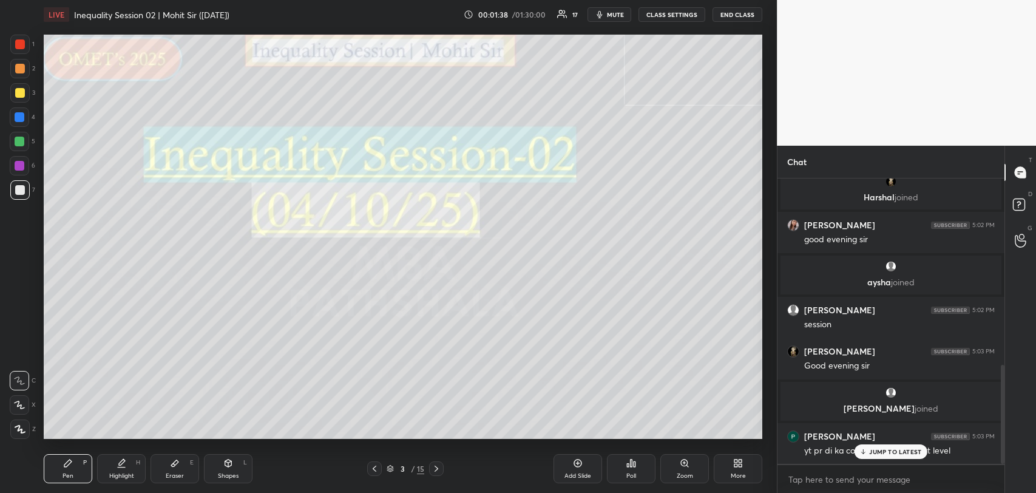
click at [891, 453] on p "JUMP TO LATEST" at bounding box center [895, 451] width 52 height 7
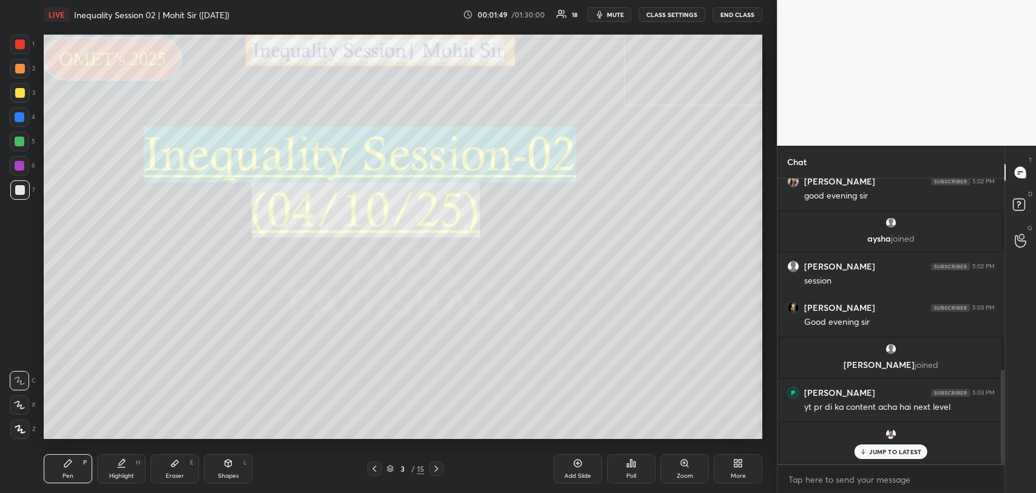
click at [861, 449] on icon at bounding box center [864, 451] width 8 height 7
click at [565, 473] on div "Add Slide" at bounding box center [578, 476] width 27 height 6
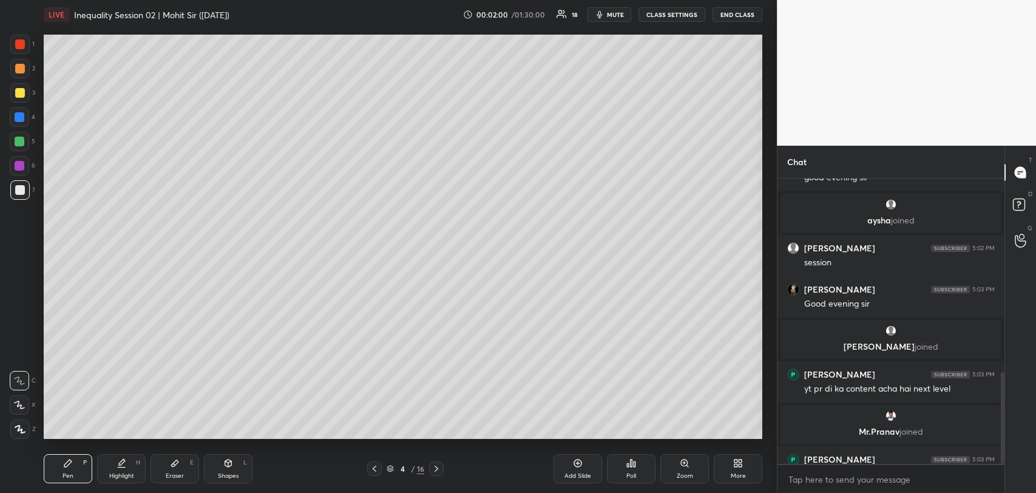
scroll to position [603, 0]
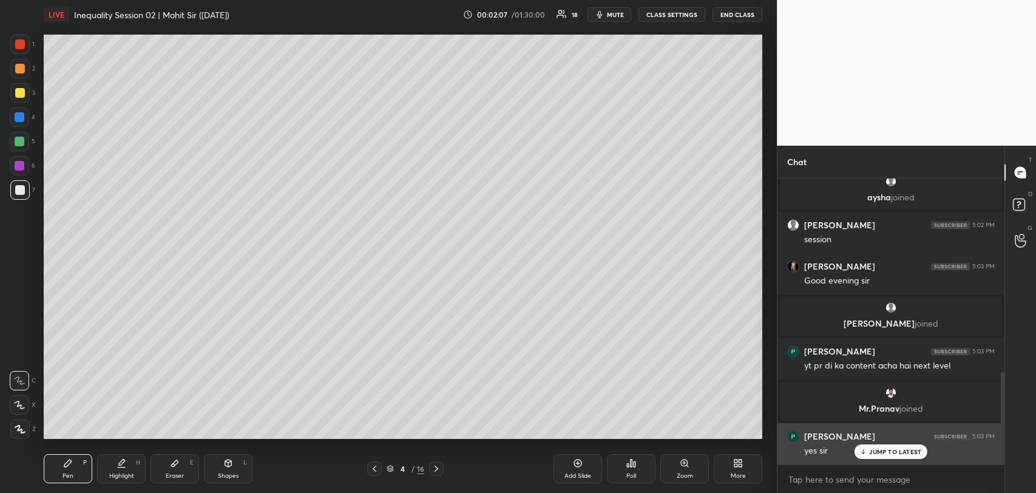
click at [872, 451] on p "JUMP TO LATEST" at bounding box center [895, 451] width 52 height 7
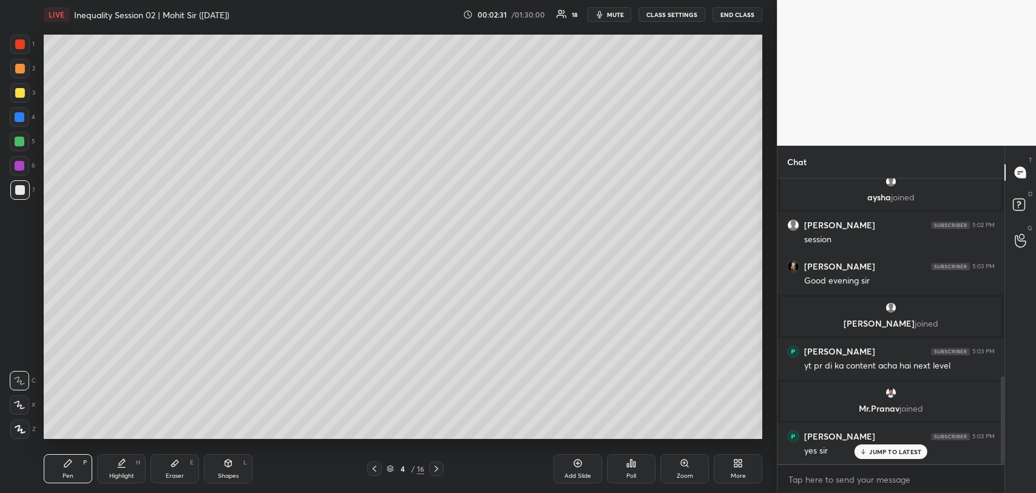
scroll to position [647, 0]
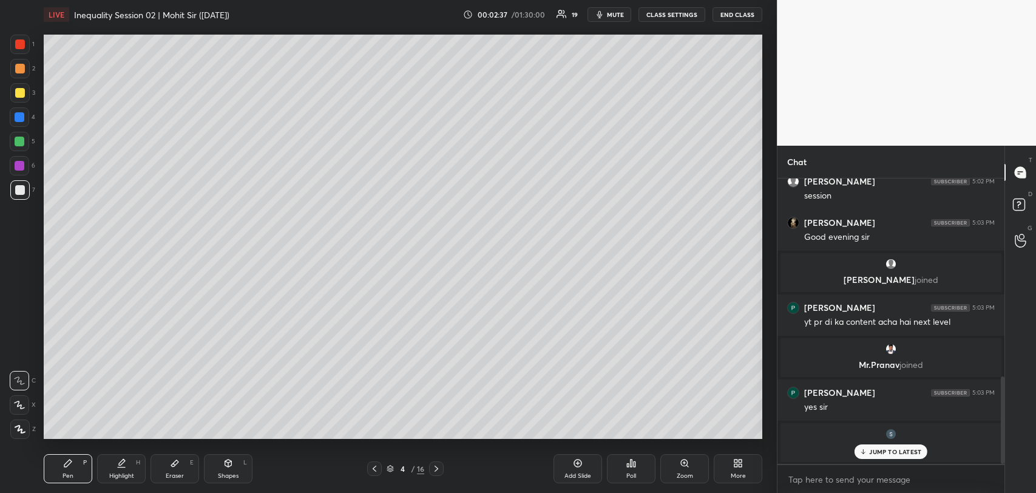
click at [882, 448] on p "JUMP TO LATEST" at bounding box center [895, 451] width 52 height 7
click at [19, 92] on div at bounding box center [20, 93] width 10 height 10
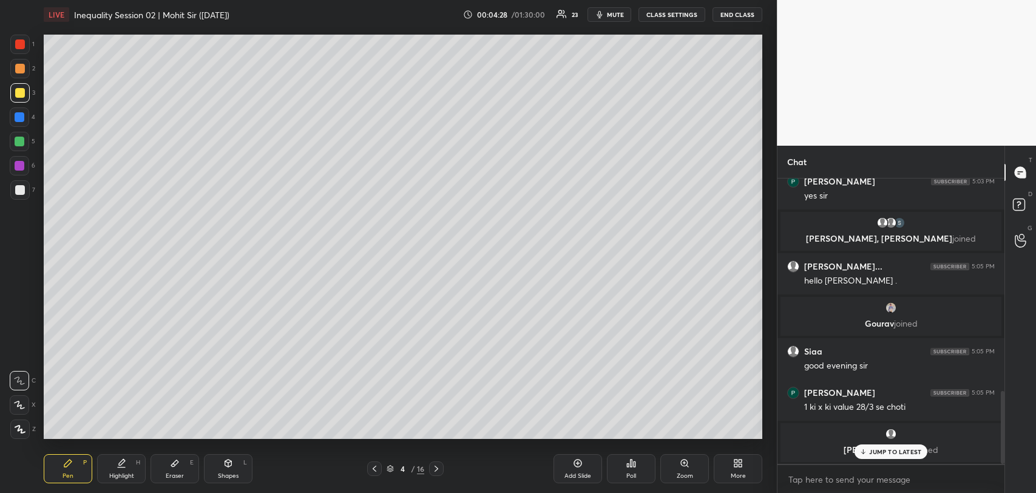
scroll to position [878, 0]
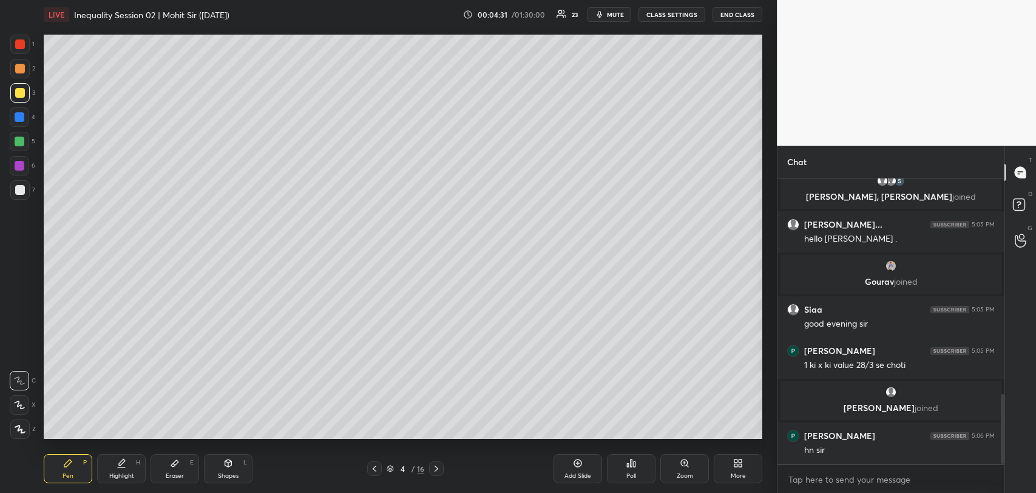
click at [18, 69] on div at bounding box center [20, 69] width 10 height 10
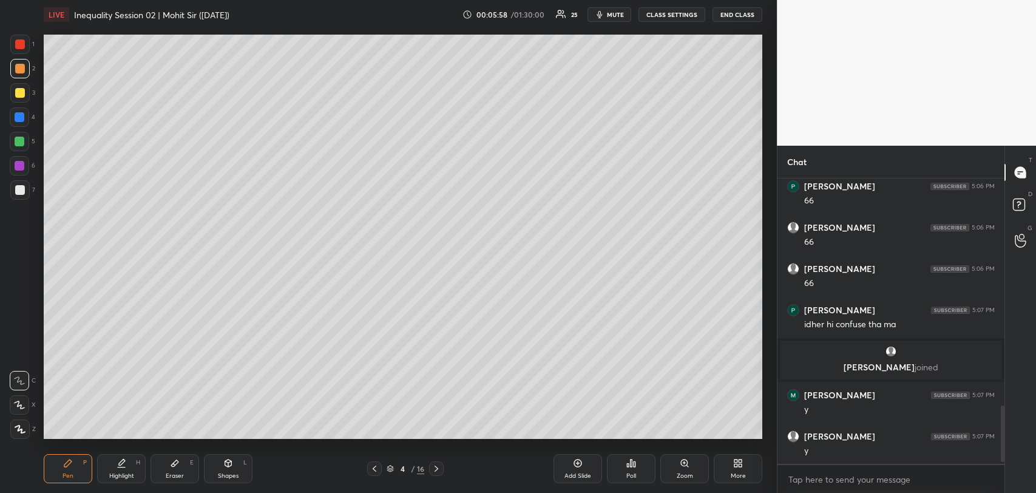
scroll to position [1158, 0]
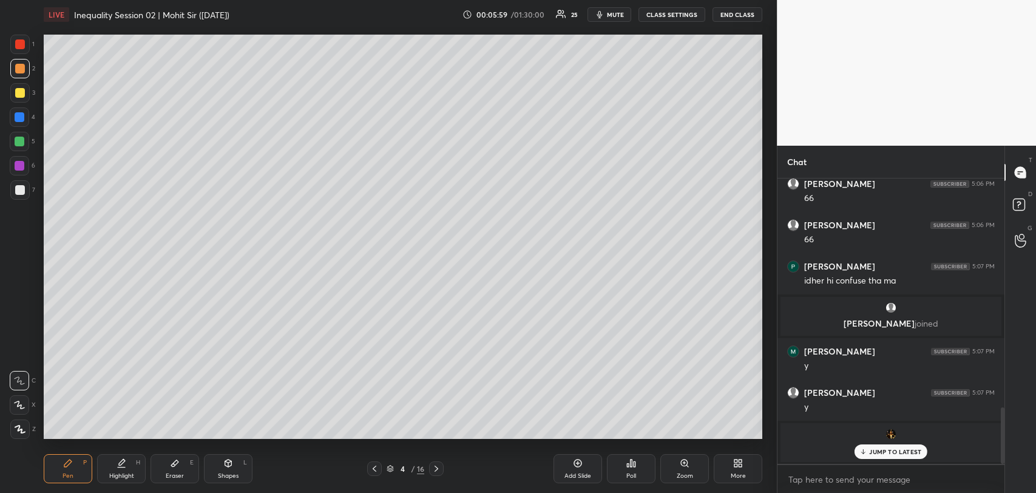
click at [873, 454] on p "JUMP TO LATEST" at bounding box center [895, 451] width 52 height 7
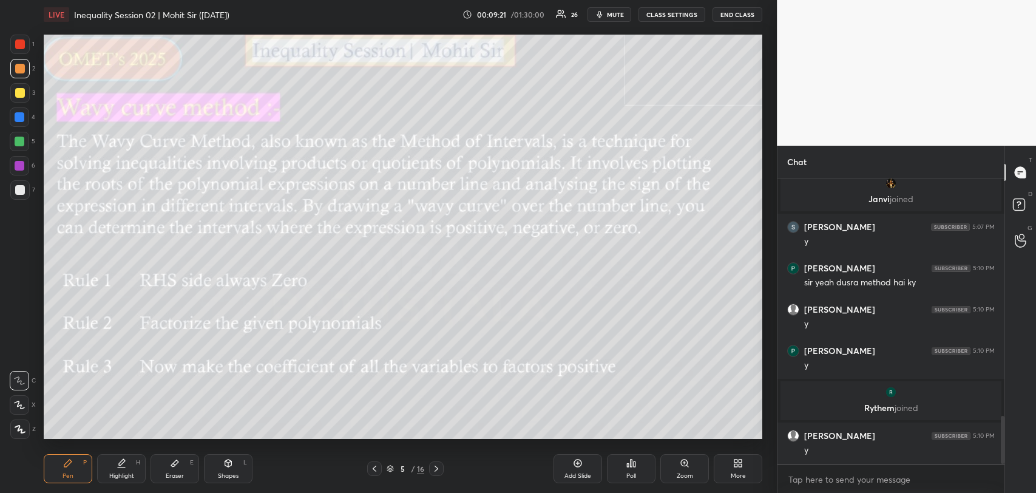
scroll to position [1449, 0]
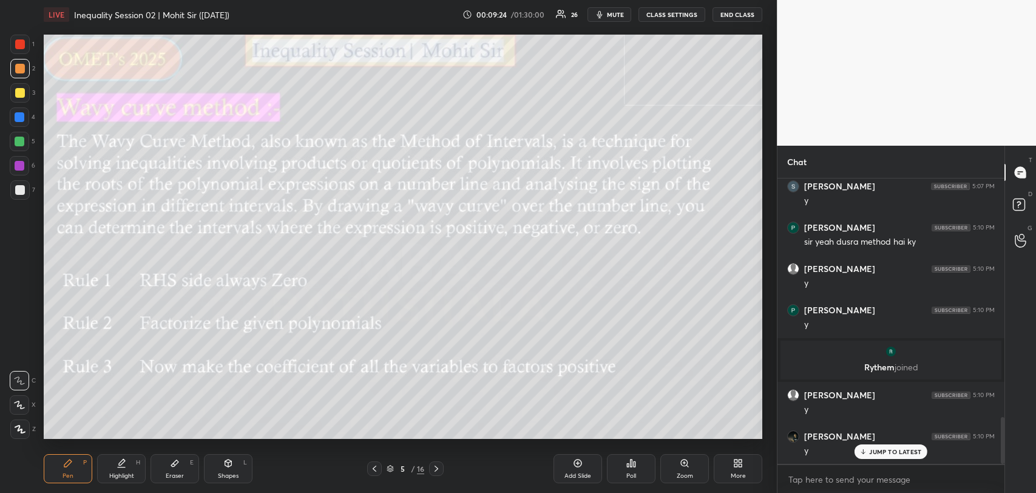
click at [433, 470] on icon at bounding box center [437, 469] width 10 height 10
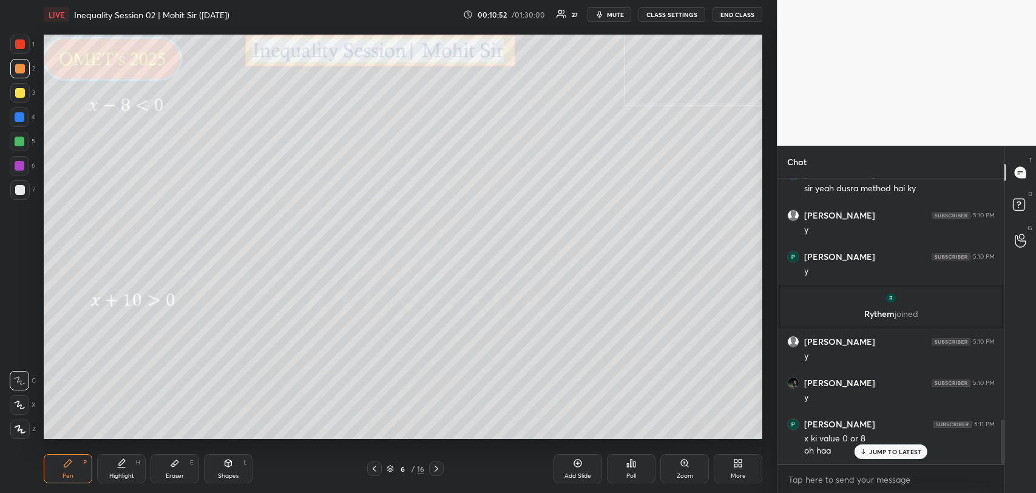
scroll to position [1546, 0]
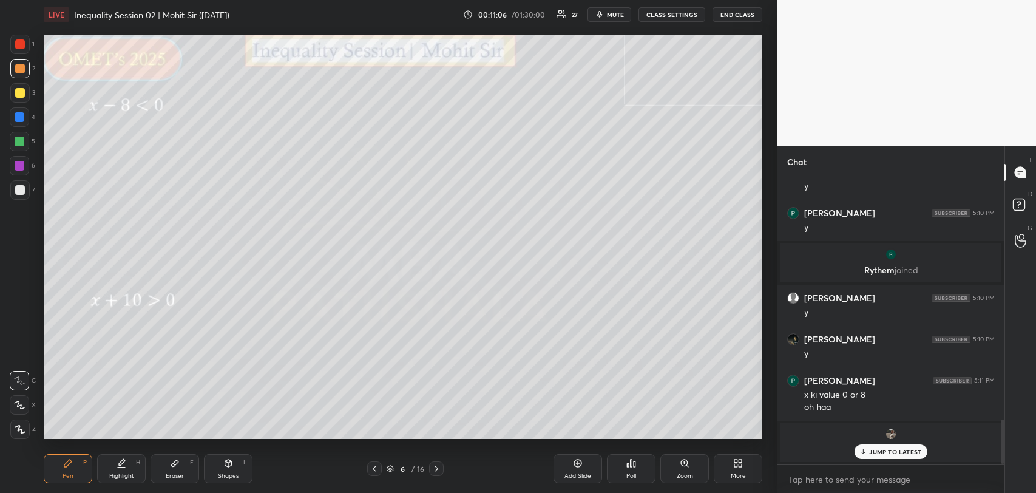
click at [15, 140] on div at bounding box center [20, 142] width 10 height 10
click at [22, 43] on div at bounding box center [20, 44] width 10 height 10
click at [882, 447] on div "JUMP TO LATEST" at bounding box center [891, 451] width 73 height 15
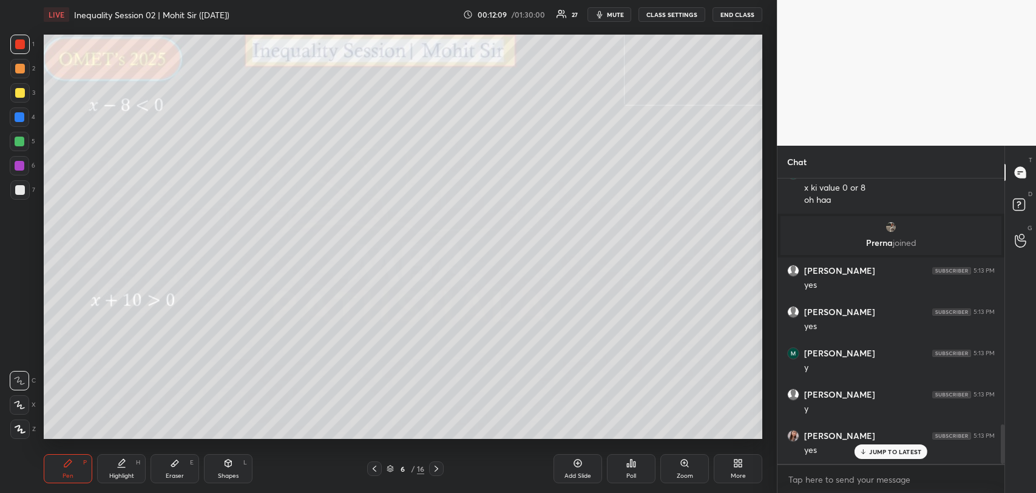
scroll to position [1794, 0]
click at [882, 449] on p "JUMP TO LATEST" at bounding box center [895, 451] width 52 height 7
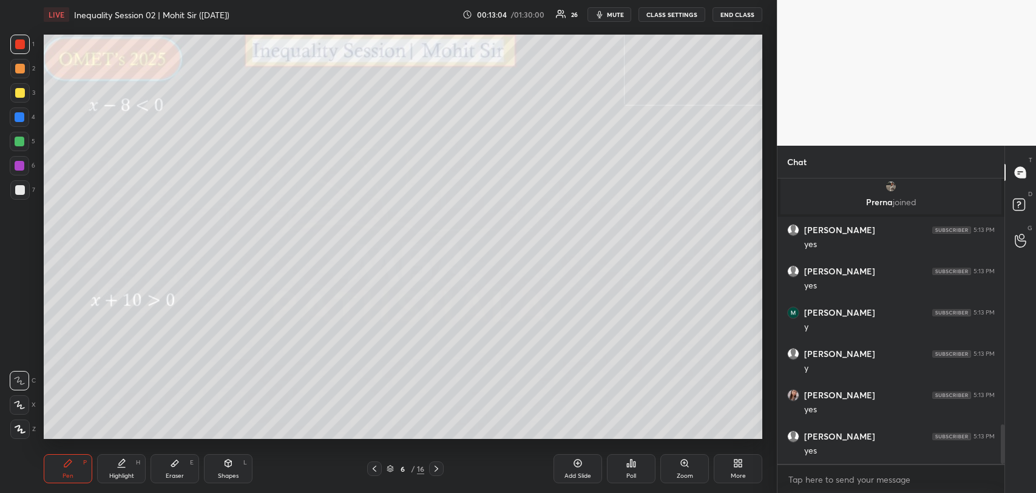
scroll to position [1836, 0]
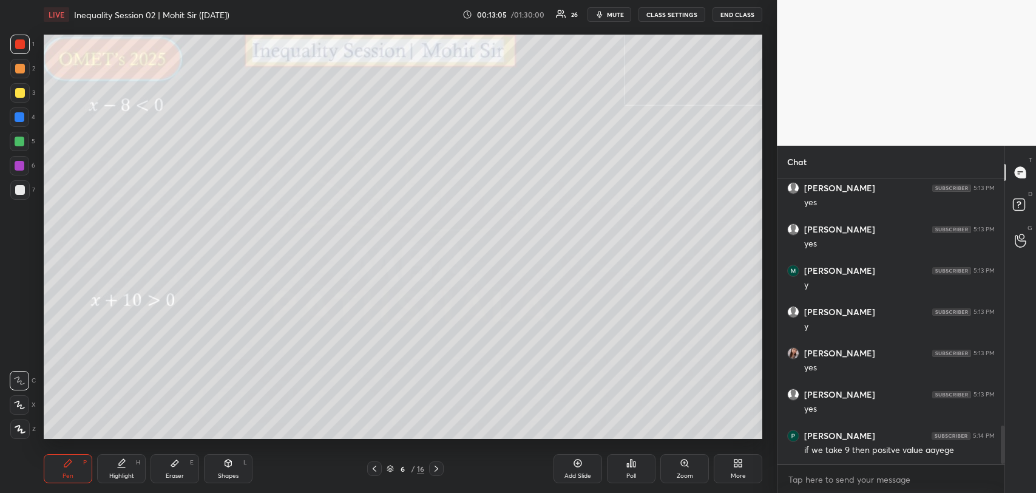
click at [18, 88] on div at bounding box center [20, 93] width 10 height 10
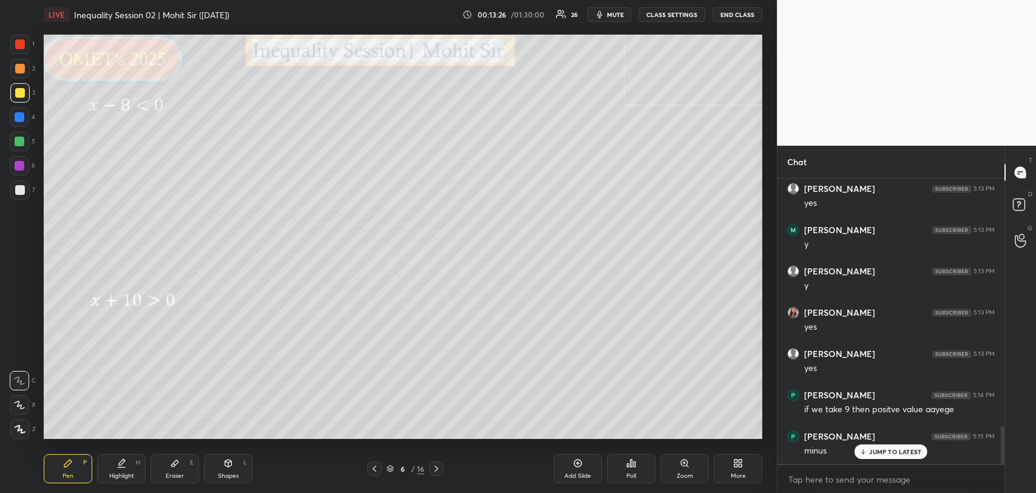
click at [19, 186] on div at bounding box center [20, 190] width 10 height 10
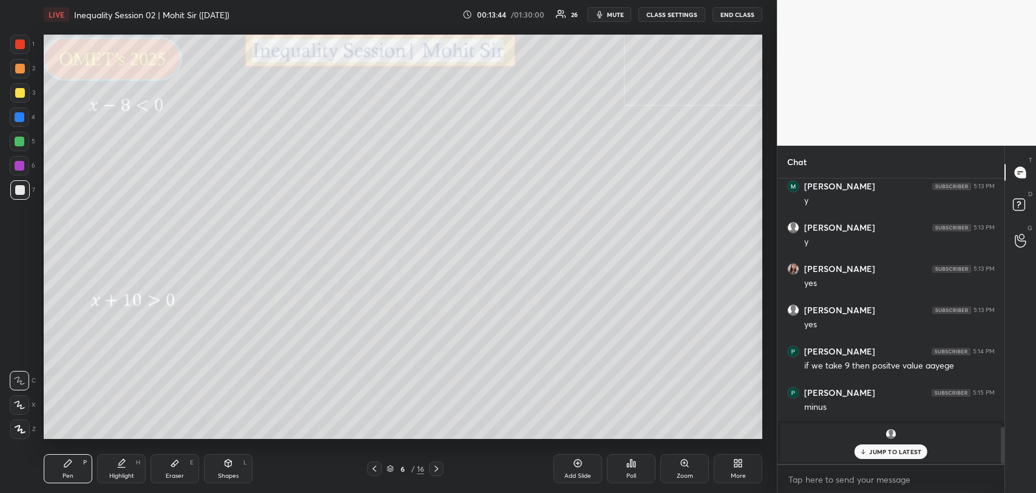
click at [871, 445] on div "JUMP TO LATEST" at bounding box center [891, 451] width 73 height 15
click at [568, 471] on div "Add Slide" at bounding box center [578, 468] width 49 height 29
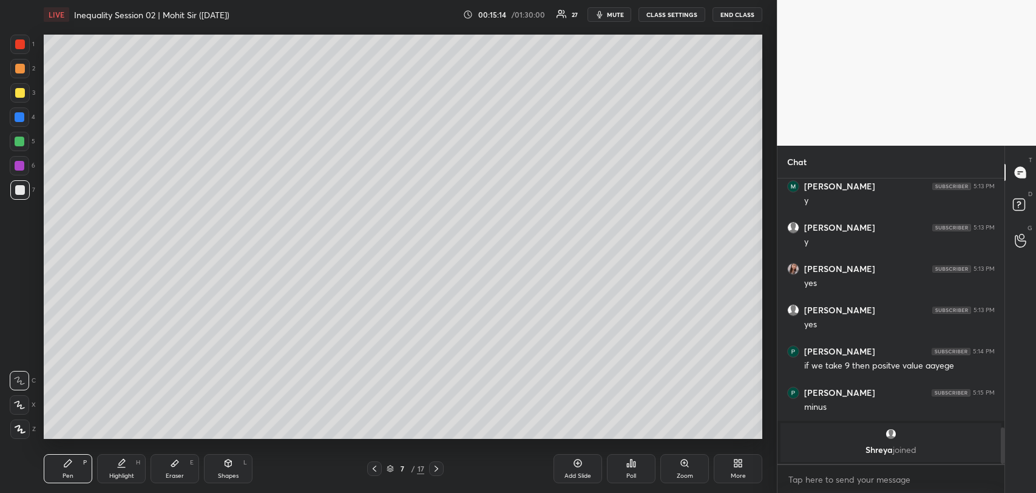
scroll to position [1962, 0]
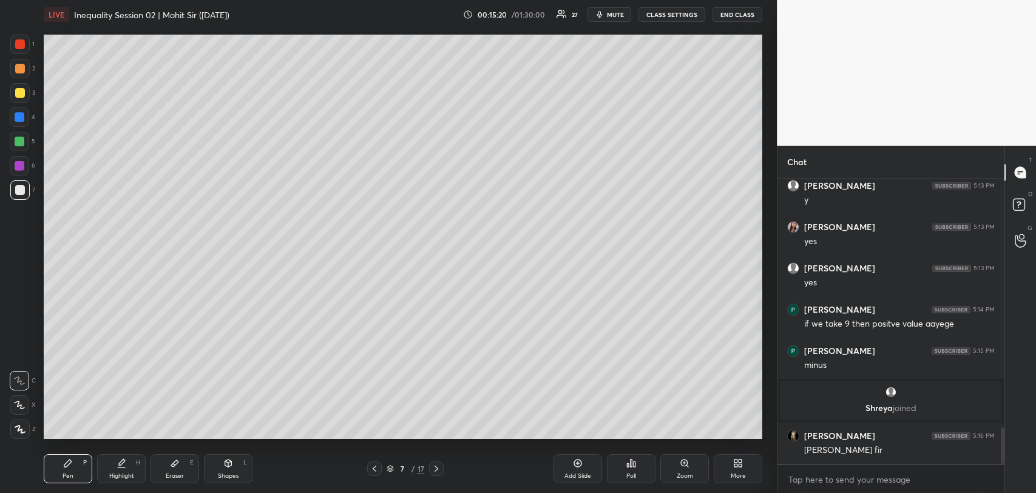
click at [569, 474] on div "Add Slide" at bounding box center [578, 476] width 27 height 6
click at [22, 93] on div at bounding box center [20, 93] width 10 height 10
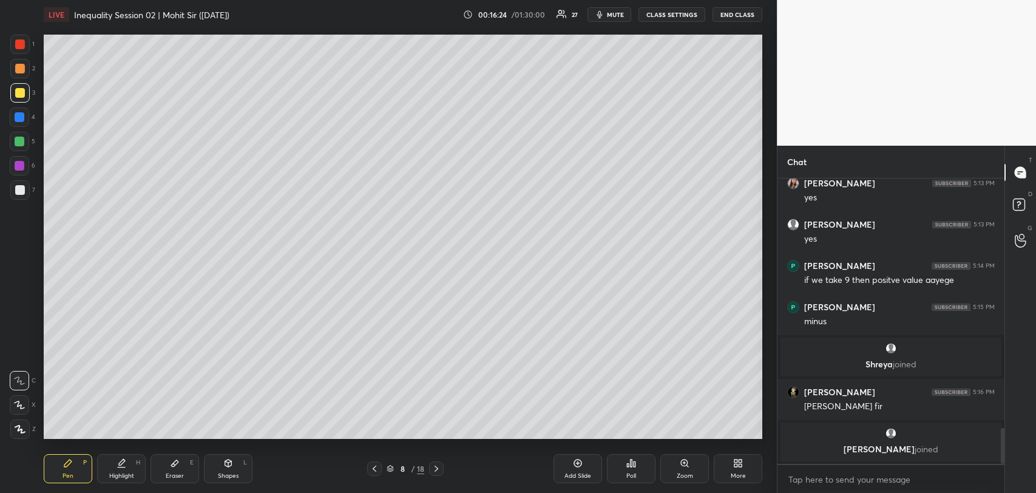
click at [24, 191] on div at bounding box center [20, 190] width 10 height 10
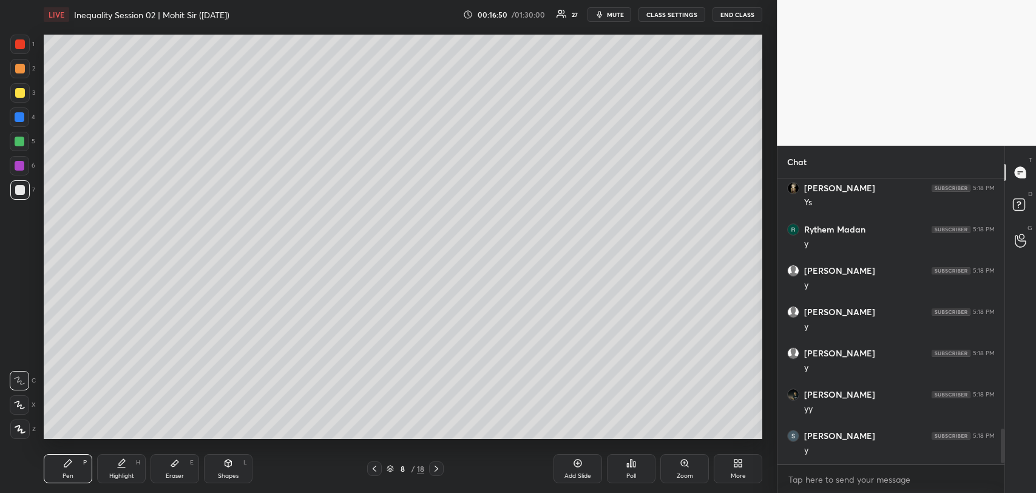
scroll to position [2065, 0]
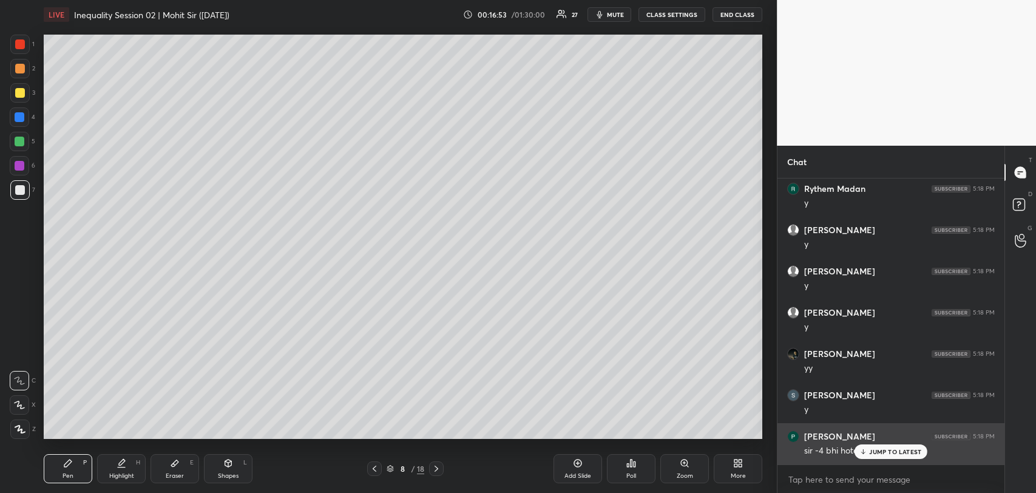
click at [852, 455] on div "sir -4 bhi hota toh" at bounding box center [899, 451] width 191 height 12
click at [874, 455] on p "JUMP TO LATEST" at bounding box center [895, 451] width 52 height 7
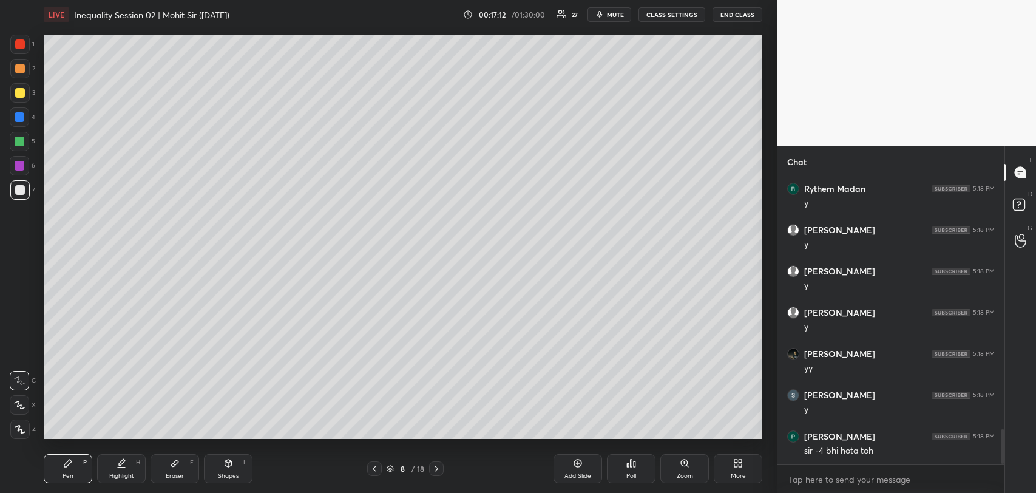
scroll to position [2077, 0]
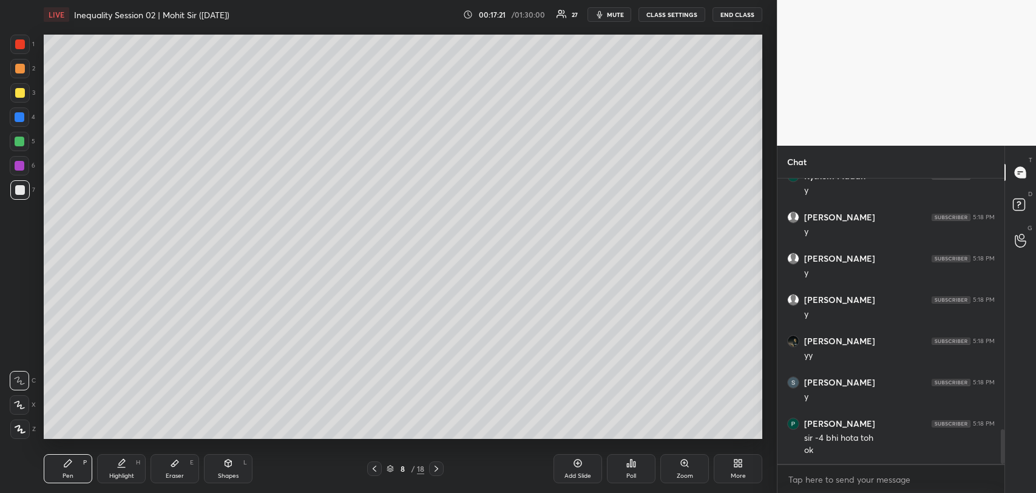
click at [18, 69] on div at bounding box center [20, 69] width 10 height 10
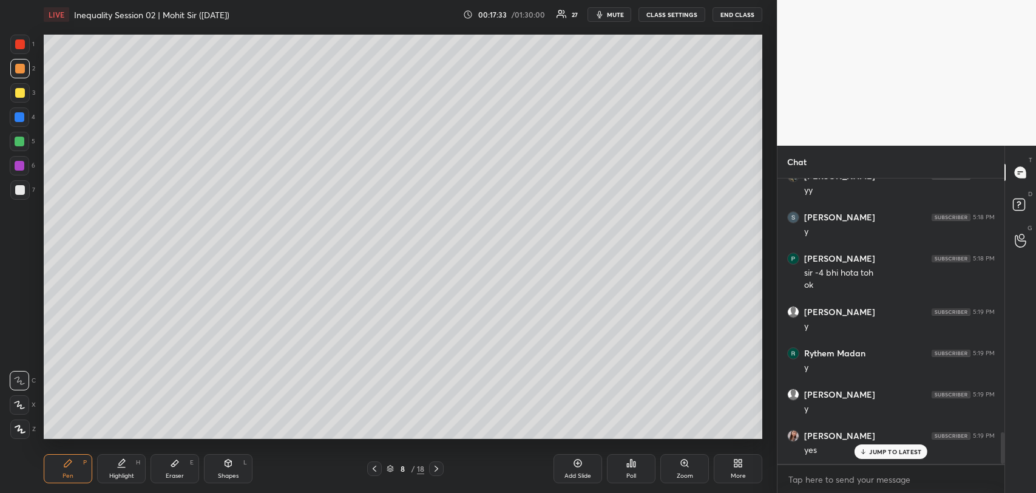
scroll to position [2283, 0]
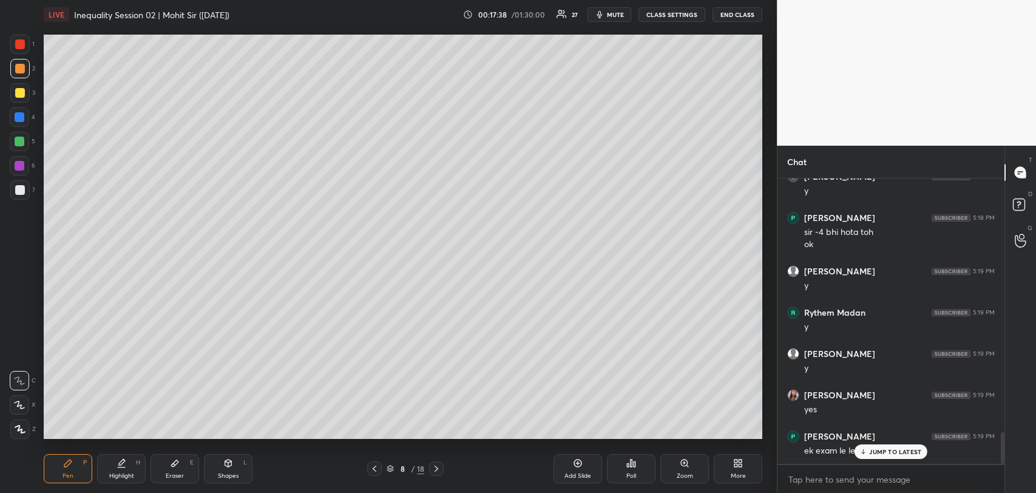
click at [880, 446] on div "JUMP TO LATEST" at bounding box center [891, 451] width 73 height 15
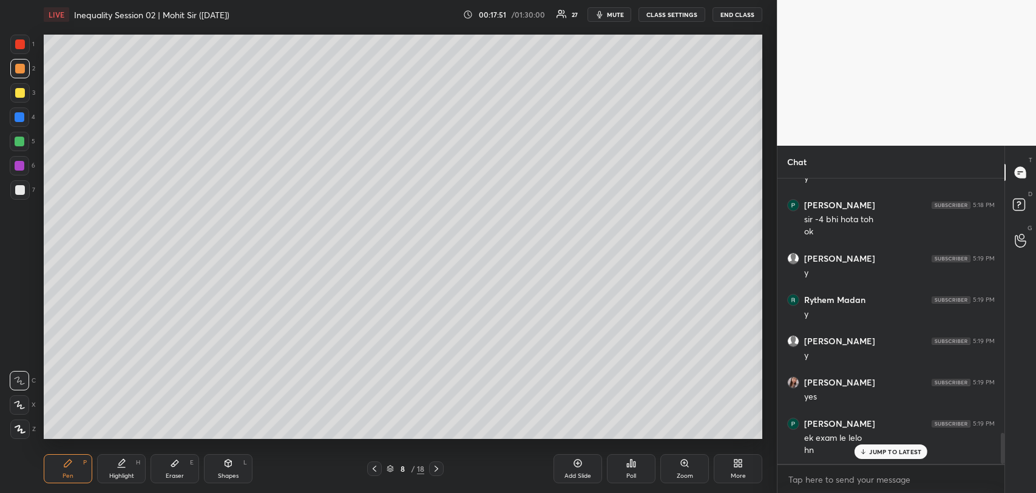
scroll to position [2337, 0]
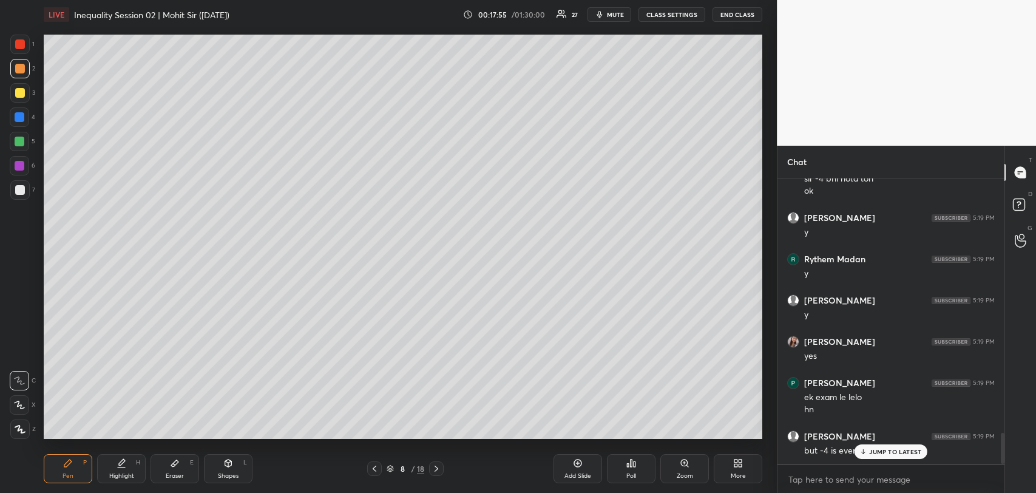
click at [881, 448] on p "JUMP TO LATEST" at bounding box center [895, 451] width 52 height 7
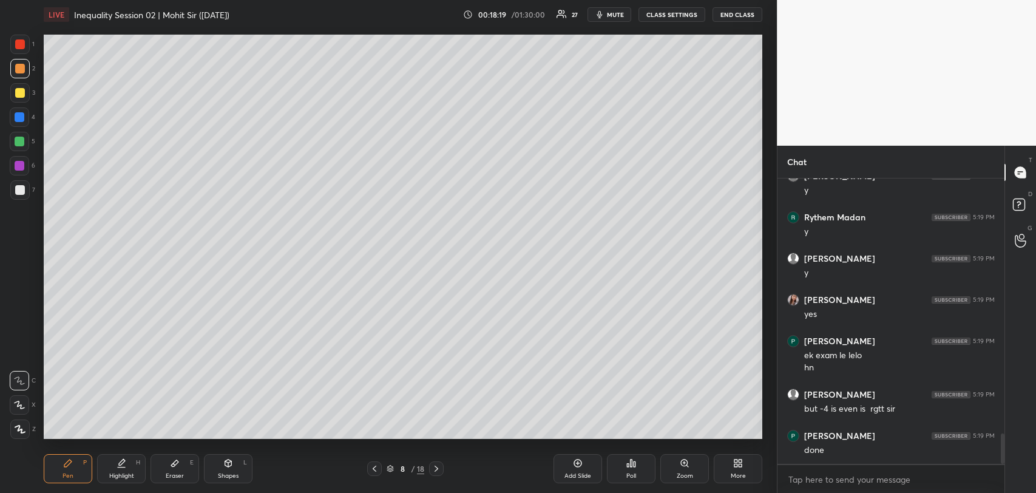
scroll to position [2419, 0]
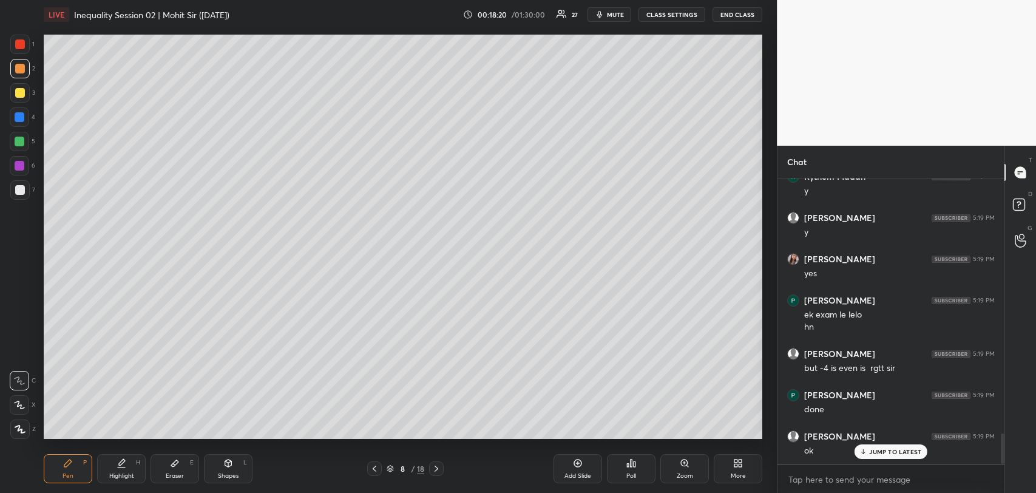
click at [174, 464] on icon at bounding box center [174, 463] width 7 height 7
click at [71, 468] on div "Pen P" at bounding box center [68, 468] width 49 height 29
click at [876, 453] on p "JUMP TO LATEST" at bounding box center [895, 451] width 52 height 7
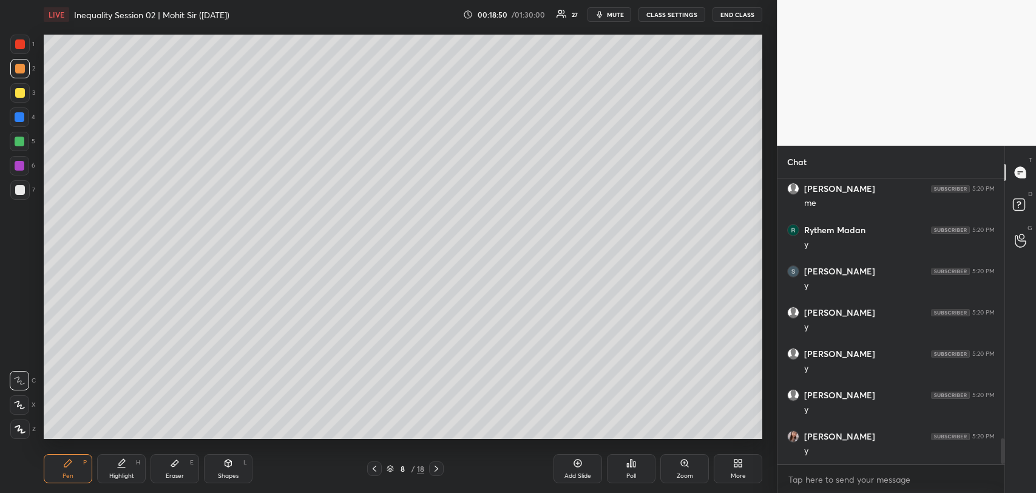
scroll to position [2874, 0]
click at [19, 140] on div at bounding box center [20, 142] width 10 height 10
click at [16, 42] on div at bounding box center [20, 44] width 10 height 10
click at [18, 140] on div at bounding box center [20, 142] width 10 height 10
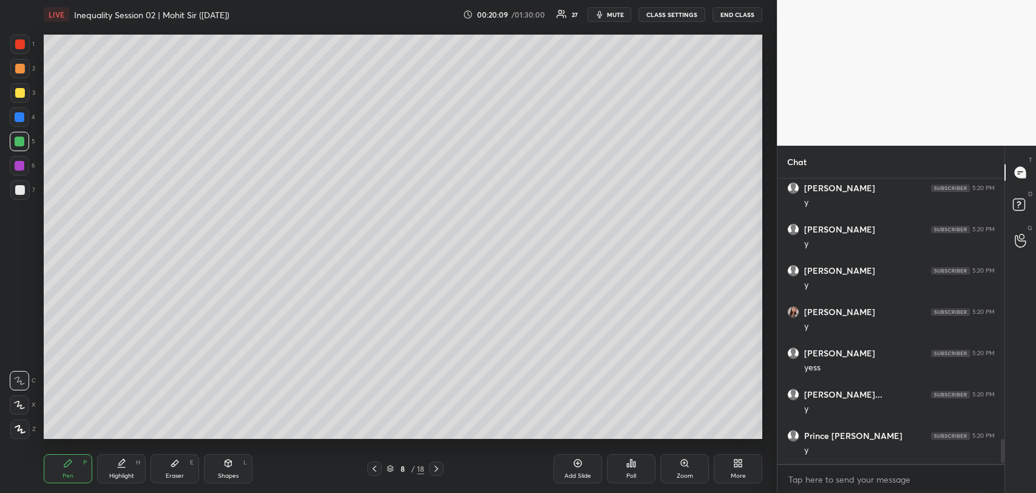
scroll to position [3008, 0]
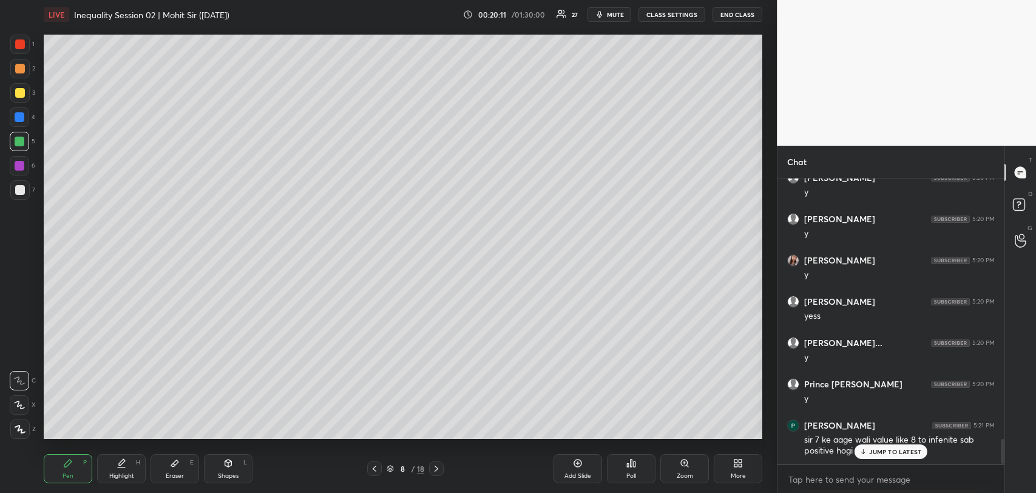
click at [883, 455] on p "JUMP TO LATEST" at bounding box center [895, 451] width 52 height 7
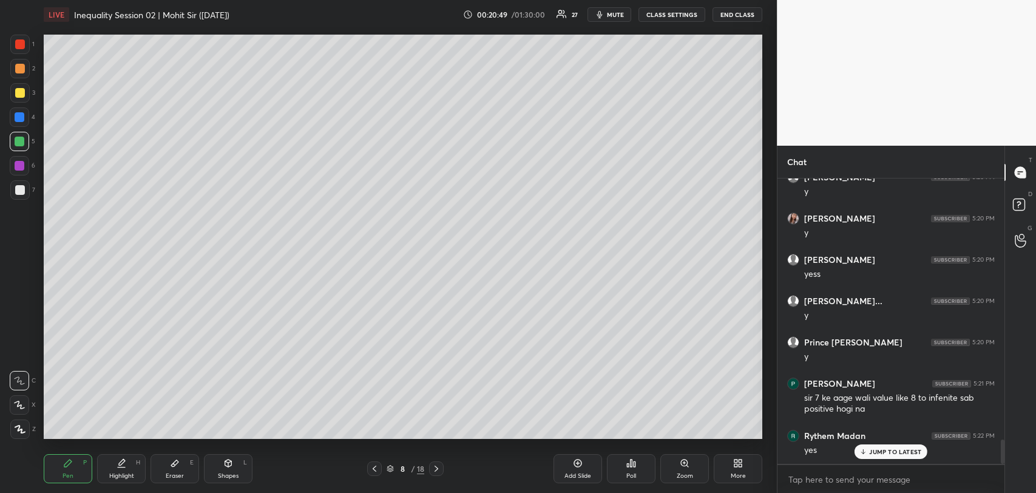
scroll to position [3091, 0]
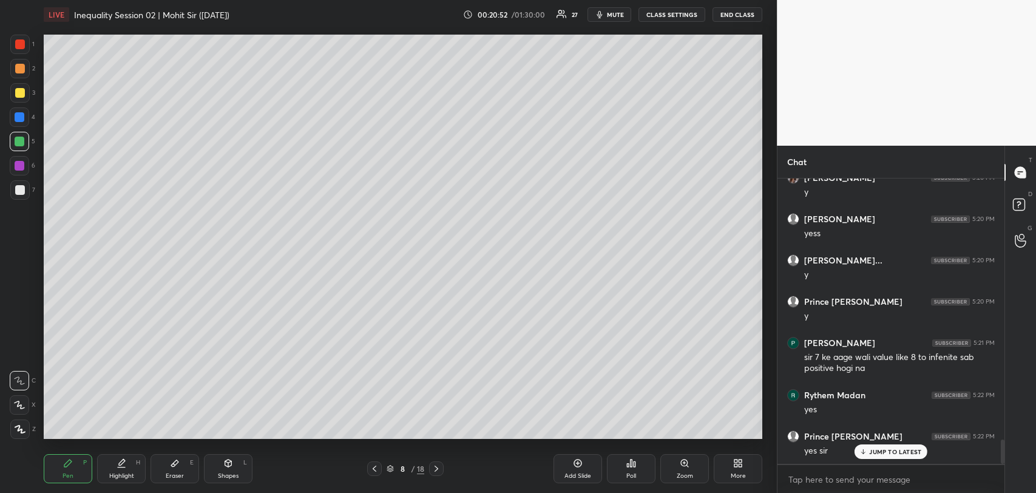
click at [22, 92] on div at bounding box center [20, 93] width 10 height 10
click at [17, 138] on div at bounding box center [20, 142] width 10 height 10
click at [23, 45] on div at bounding box center [20, 44] width 10 height 10
click at [17, 137] on div at bounding box center [20, 142] width 10 height 10
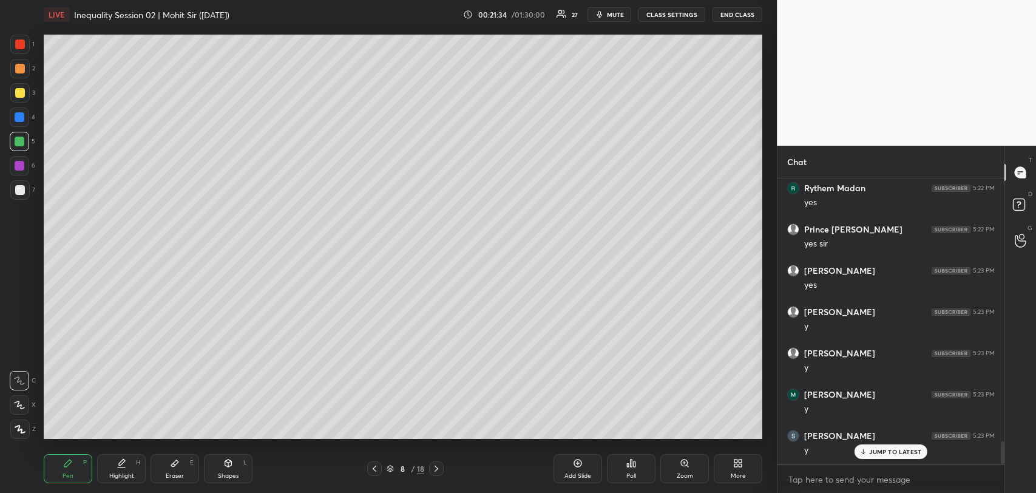
scroll to position [3338, 0]
click at [20, 42] on div at bounding box center [20, 44] width 10 height 10
click at [19, 137] on div at bounding box center [20, 142] width 10 height 10
click at [15, 42] on div at bounding box center [20, 44] width 10 height 10
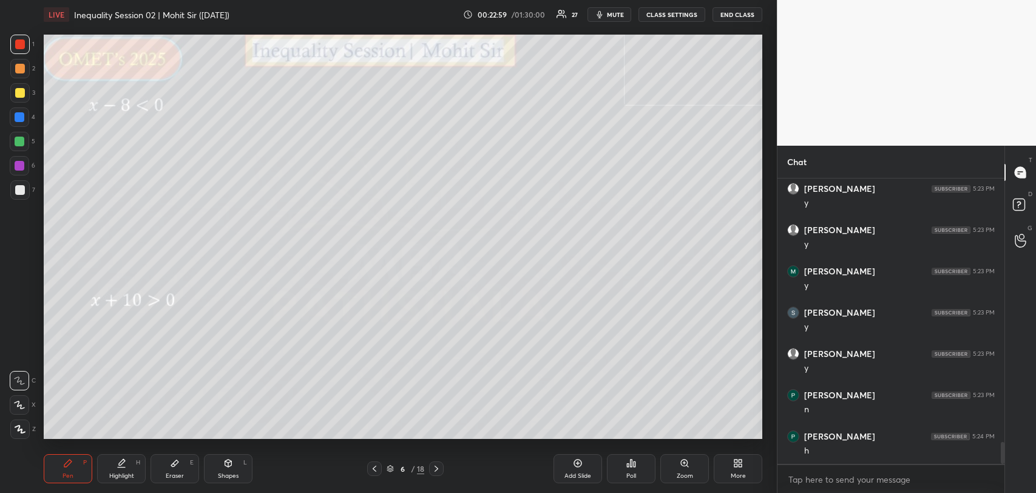
scroll to position [3463, 0]
click at [22, 138] on div at bounding box center [20, 142] width 10 height 10
click at [19, 41] on div at bounding box center [20, 44] width 10 height 10
click at [19, 113] on div at bounding box center [20, 117] width 10 height 10
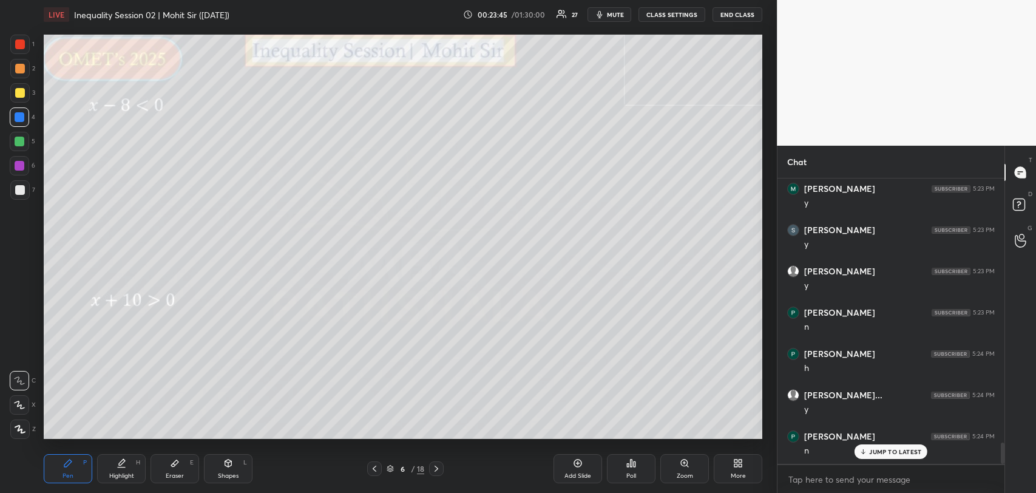
click at [16, 45] on div at bounding box center [20, 44] width 10 height 10
click at [19, 163] on div at bounding box center [20, 166] width 10 height 10
click at [15, 194] on div at bounding box center [19, 189] width 19 height 19
click at [23, 45] on div at bounding box center [20, 44] width 10 height 10
click at [16, 142] on div at bounding box center [20, 142] width 10 height 10
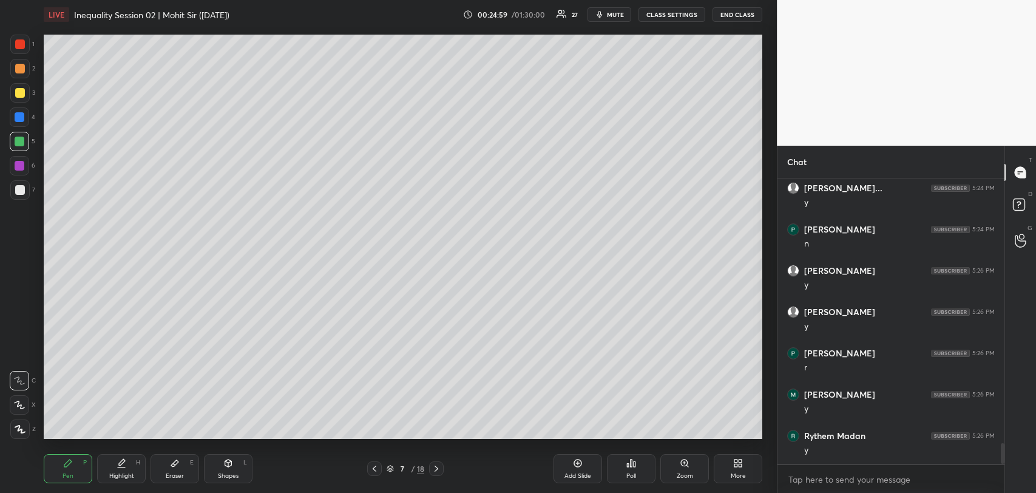
scroll to position [3751, 0]
click at [575, 469] on div "Add Slide" at bounding box center [578, 468] width 49 height 29
click at [22, 44] on div at bounding box center [20, 44] width 10 height 10
click at [21, 186] on div at bounding box center [20, 190] width 10 height 10
click at [14, 100] on div at bounding box center [19, 92] width 19 height 19
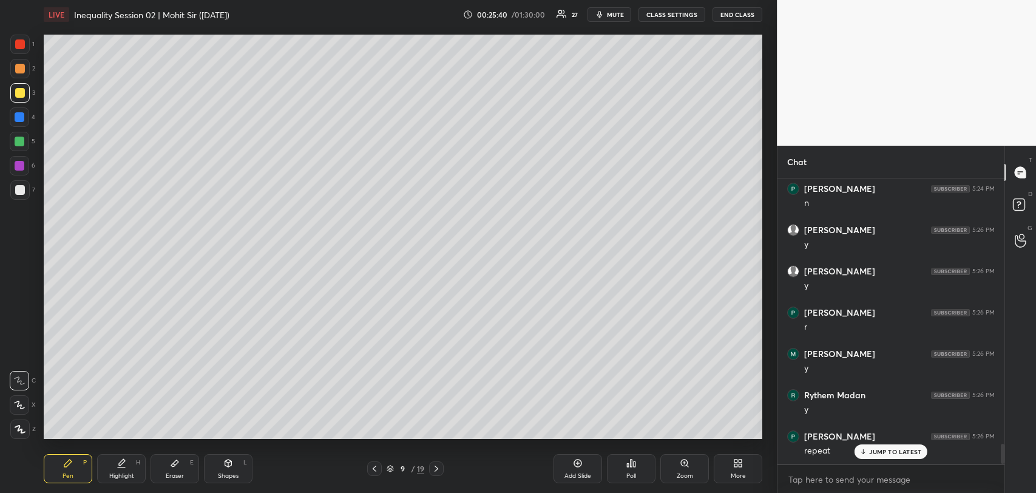
click at [19, 95] on div at bounding box center [20, 93] width 10 height 10
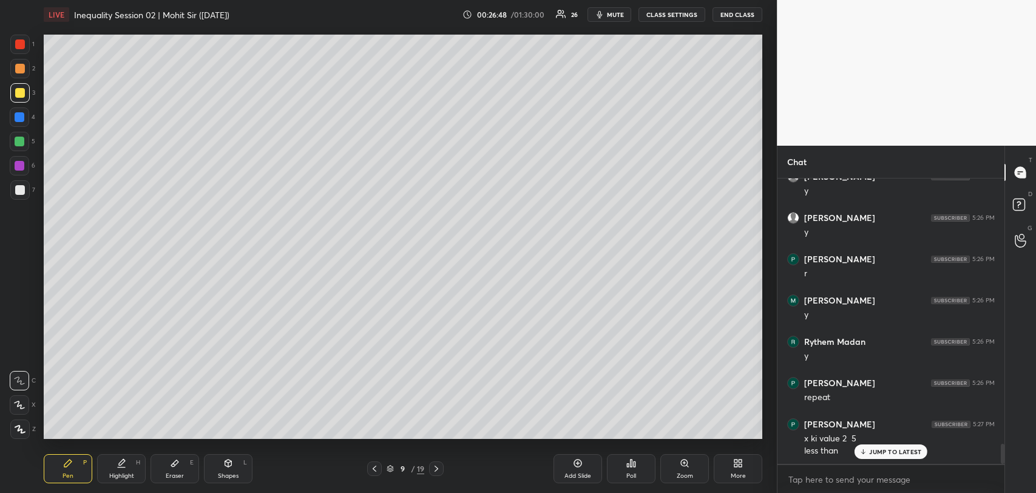
click at [16, 186] on div at bounding box center [20, 190] width 10 height 10
click at [23, 40] on div at bounding box center [20, 44] width 10 height 10
click at [17, 139] on div at bounding box center [20, 142] width 10 height 10
click at [23, 114] on div at bounding box center [20, 117] width 10 height 10
click at [12, 190] on div at bounding box center [19, 189] width 19 height 19
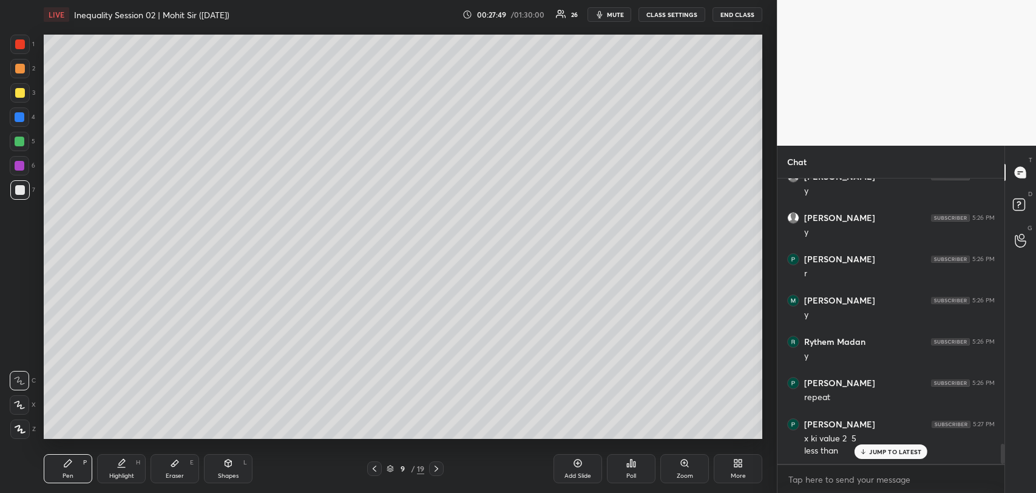
scroll to position [3846, 0]
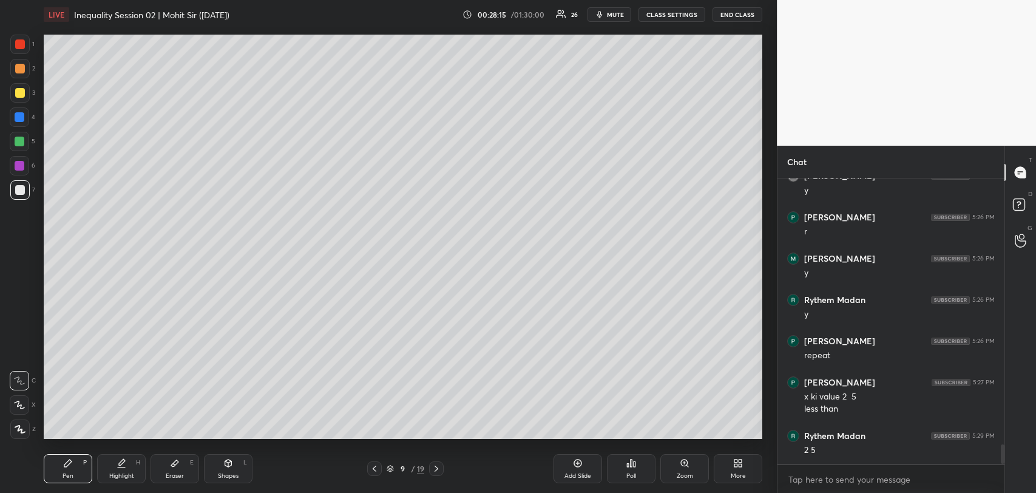
click at [22, 140] on div at bounding box center [20, 142] width 10 height 10
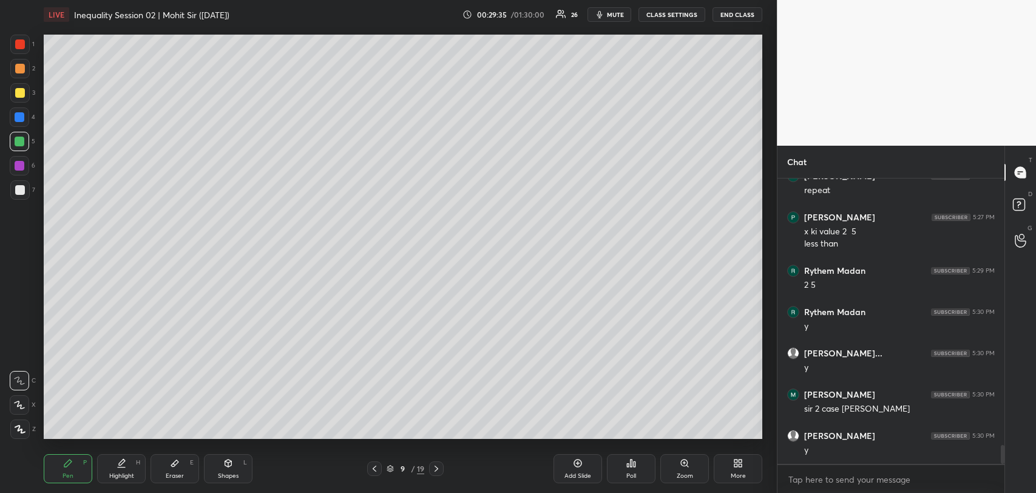
scroll to position [4052, 0]
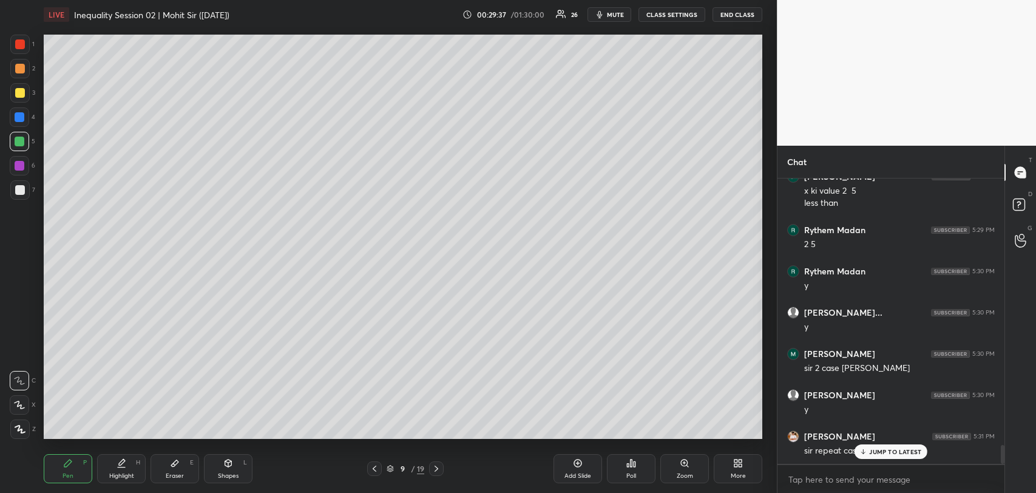
click at [874, 452] on p "JUMP TO LATEST" at bounding box center [895, 451] width 52 height 7
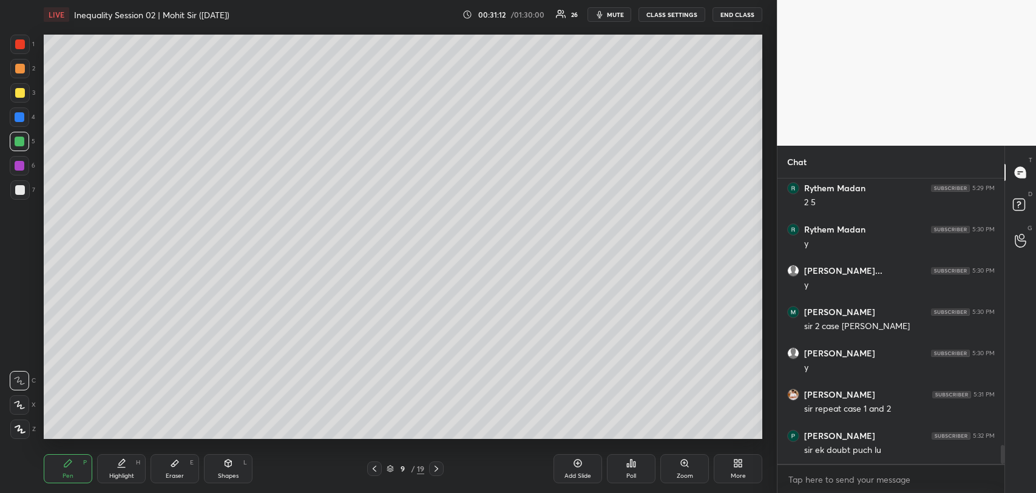
scroll to position [4135, 0]
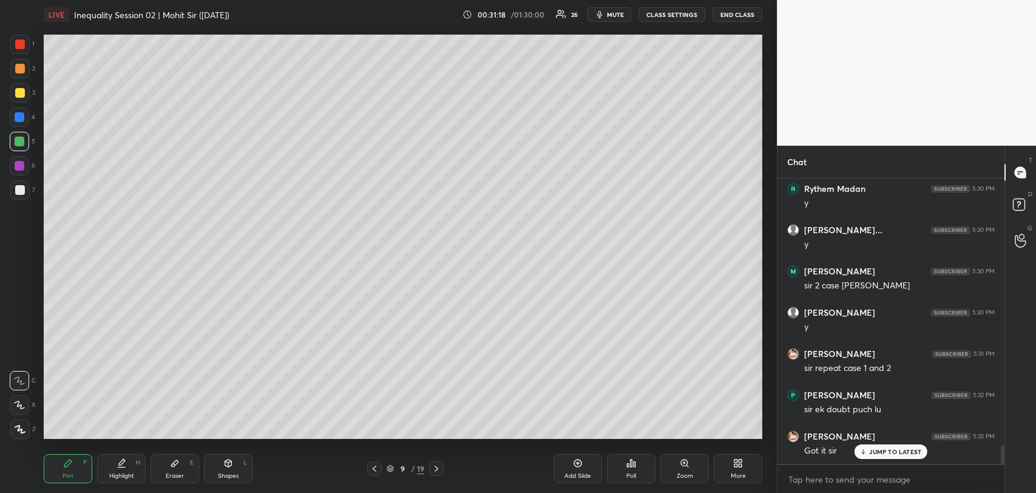
click at [878, 453] on p "JUMP TO LATEST" at bounding box center [895, 451] width 52 height 7
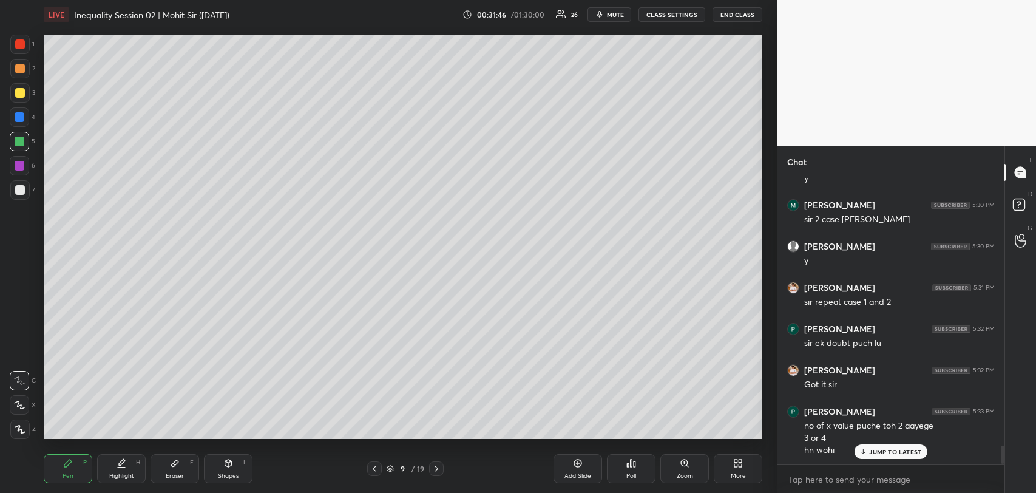
scroll to position [4242, 0]
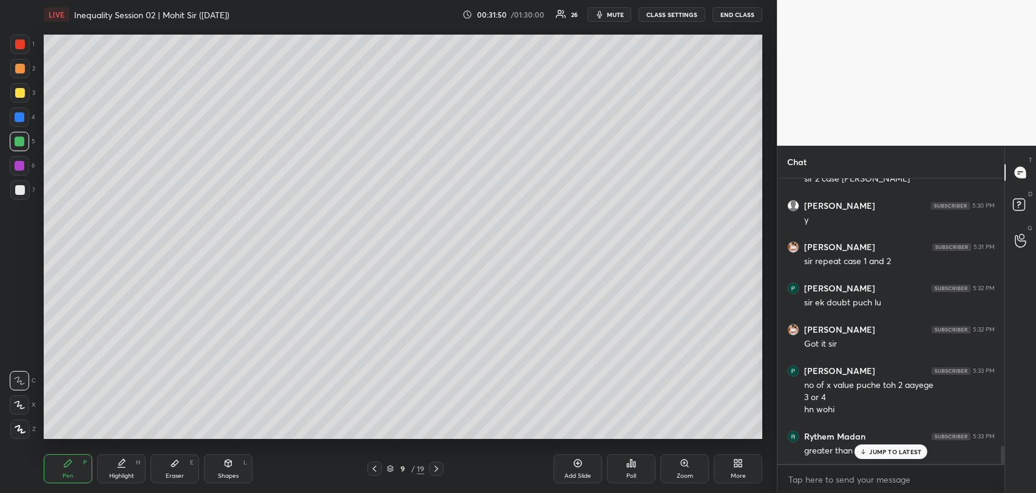
click at [869, 448] on p "JUMP TO LATEST" at bounding box center [895, 451] width 52 height 7
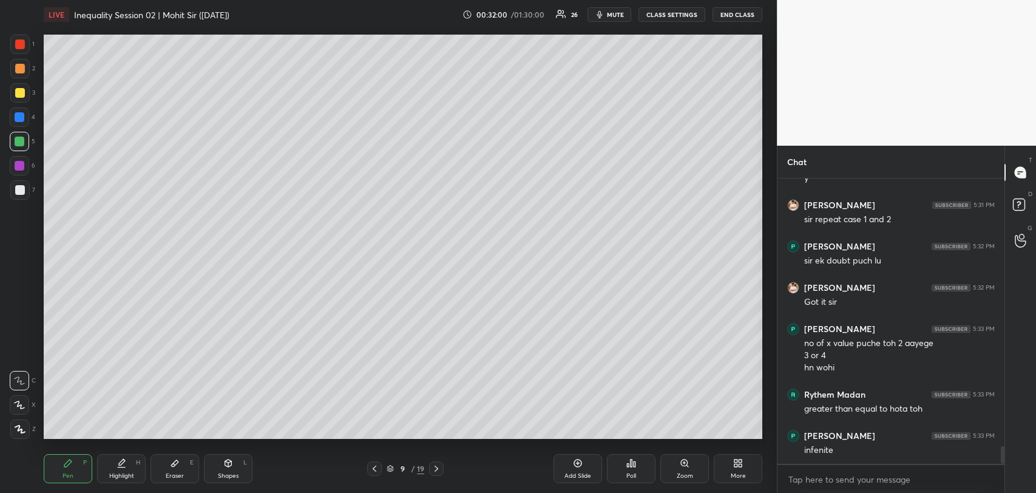
click at [163, 470] on div "Eraser E" at bounding box center [175, 468] width 49 height 29
click at [66, 469] on div "Pen P" at bounding box center [68, 468] width 49 height 29
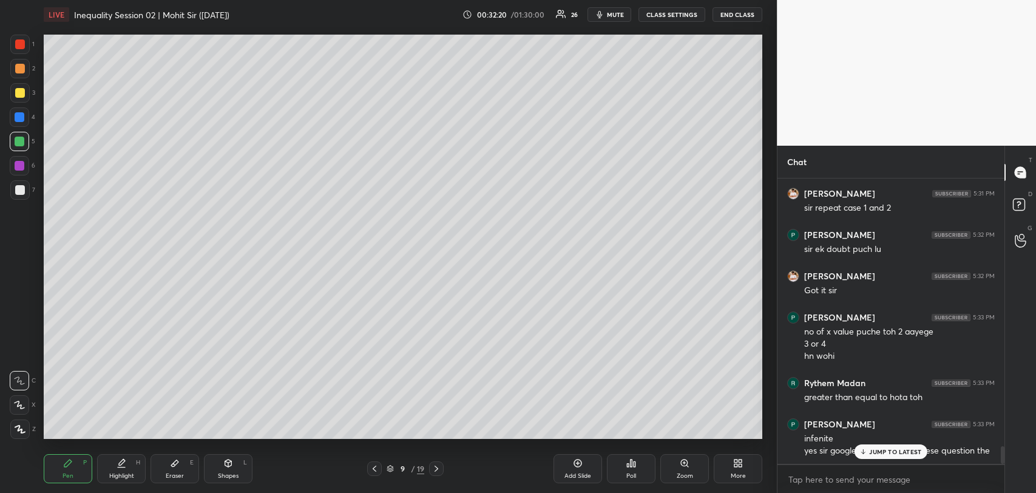
click at [877, 453] on p "JUMP TO LATEST" at bounding box center [895, 451] width 52 height 7
click at [19, 192] on div at bounding box center [20, 190] width 10 height 10
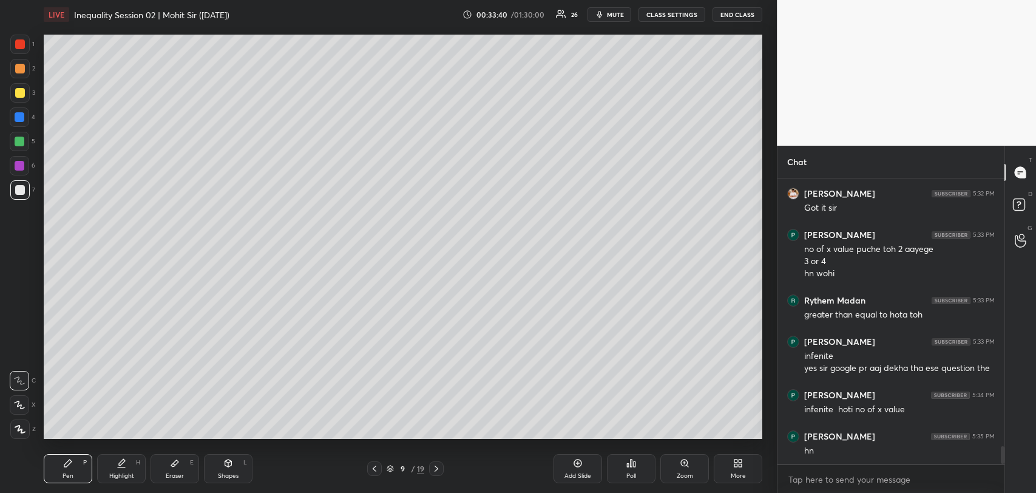
scroll to position [4420, 0]
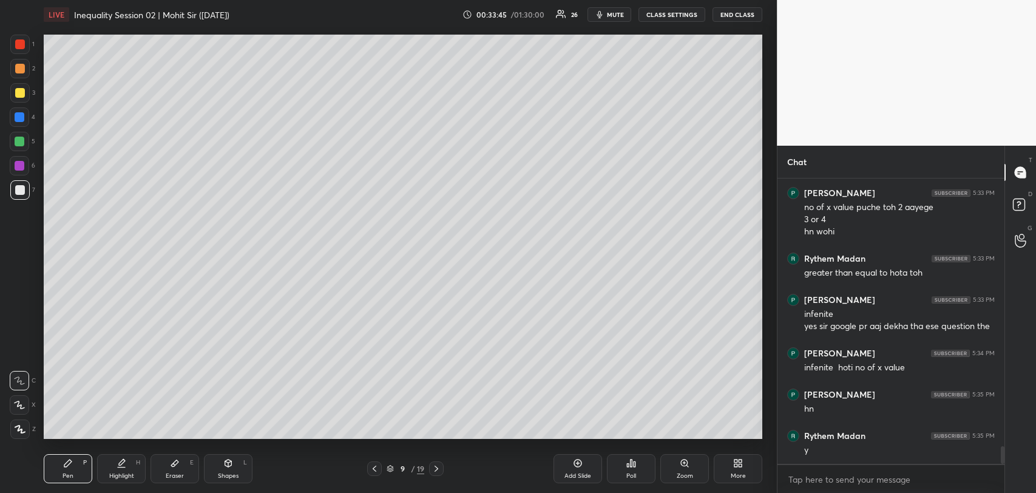
click at [441, 469] on div at bounding box center [436, 468] width 15 height 15
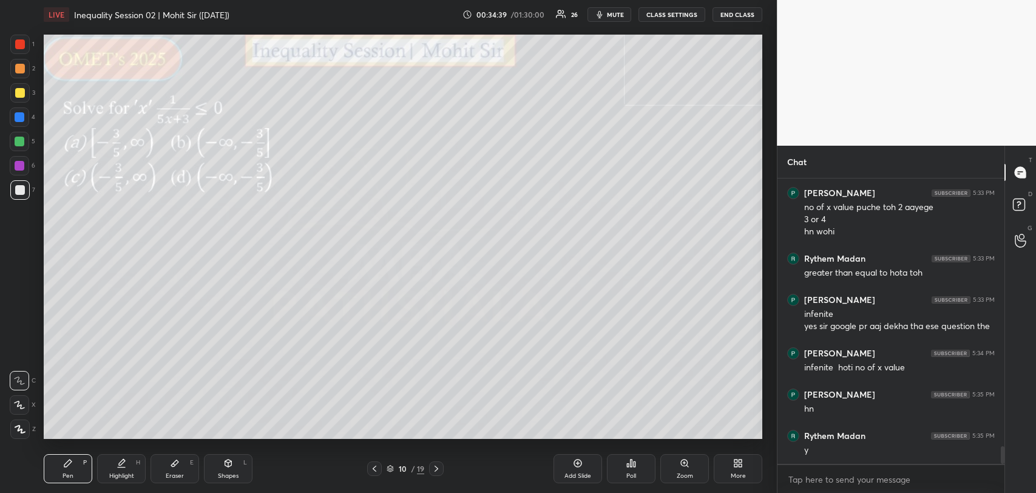
click at [20, 93] on div at bounding box center [20, 93] width 10 height 10
click at [20, 138] on div at bounding box center [20, 142] width 10 height 10
click at [22, 47] on div at bounding box center [20, 44] width 10 height 10
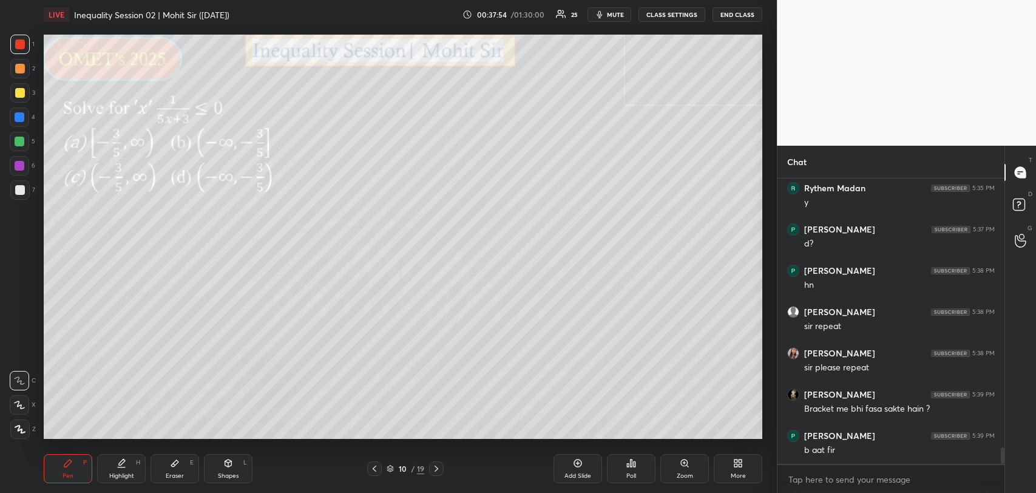
scroll to position [4708, 0]
click at [22, 141] on div at bounding box center [20, 142] width 10 height 10
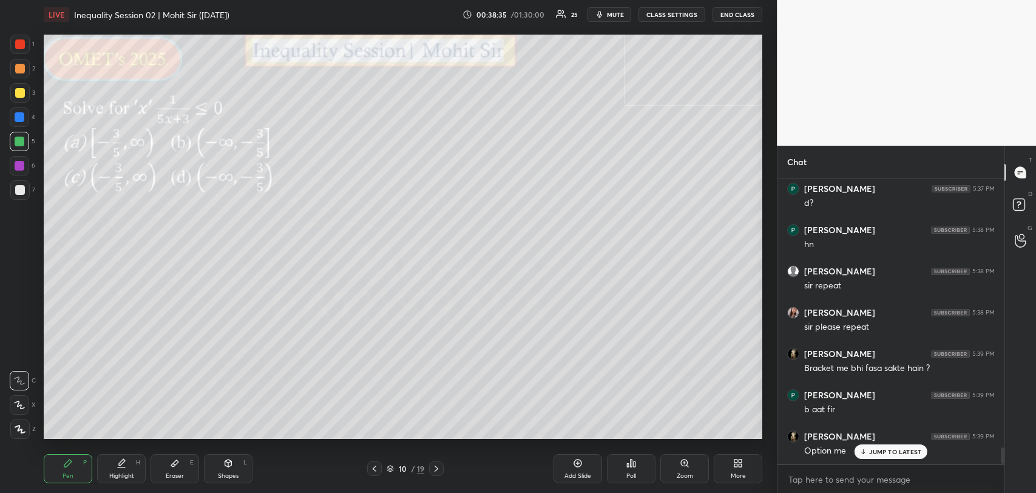
click at [871, 449] on p "JUMP TO LATEST" at bounding box center [895, 451] width 52 height 7
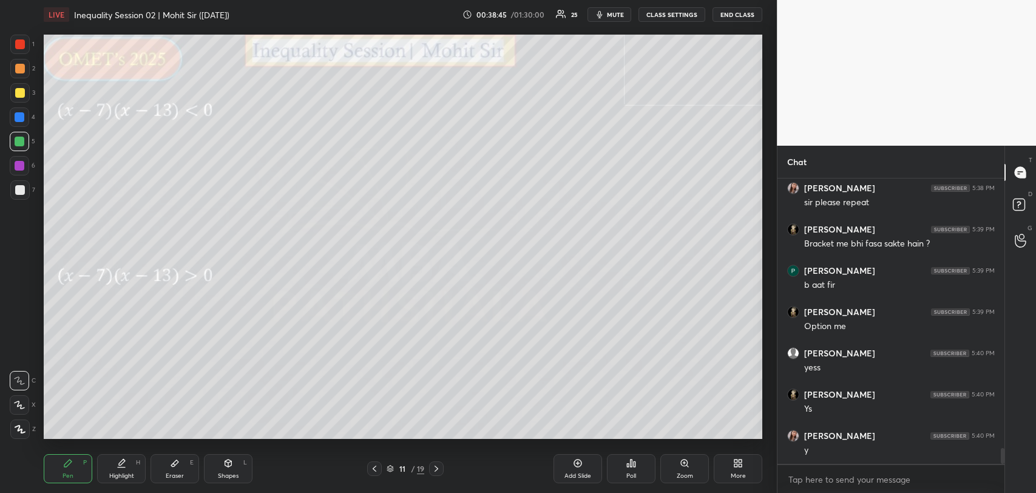
scroll to position [4873, 0]
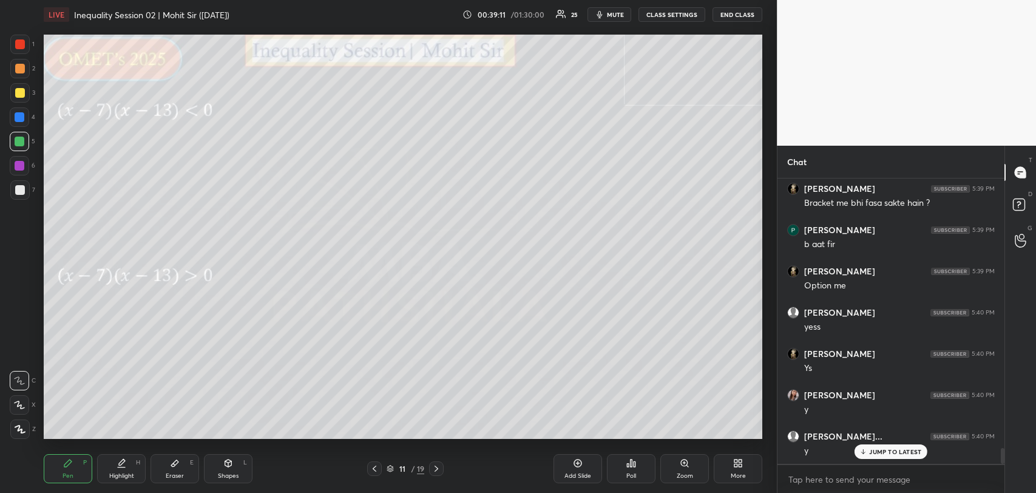
click at [21, 96] on div at bounding box center [20, 93] width 10 height 10
click at [903, 445] on div "JUMP TO LATEST" at bounding box center [891, 451] width 73 height 15
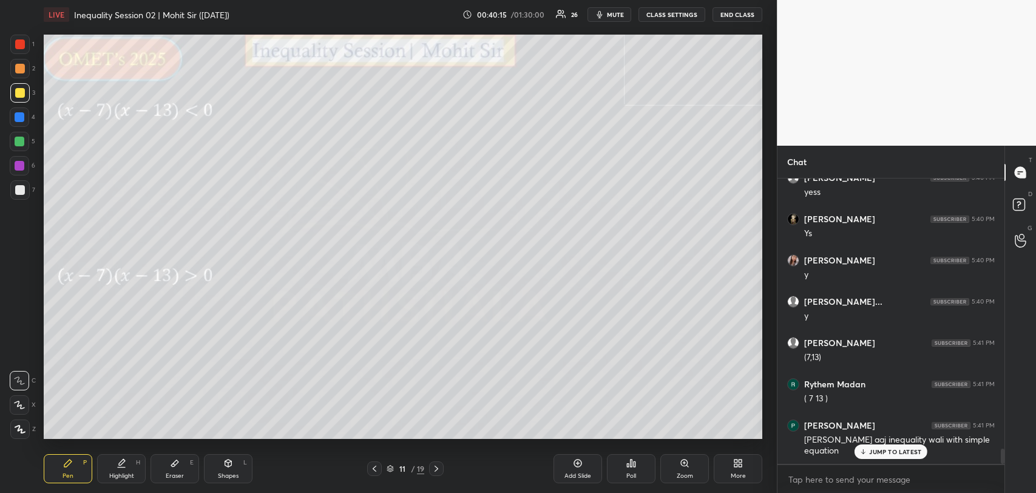
click at [903, 445] on div "JUMP TO LATEST" at bounding box center [891, 451] width 73 height 15
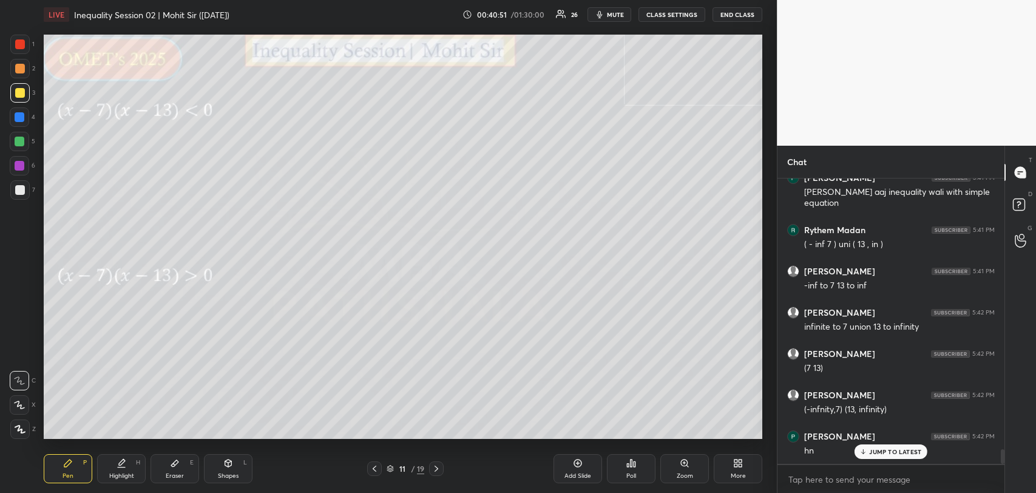
scroll to position [5297, 0]
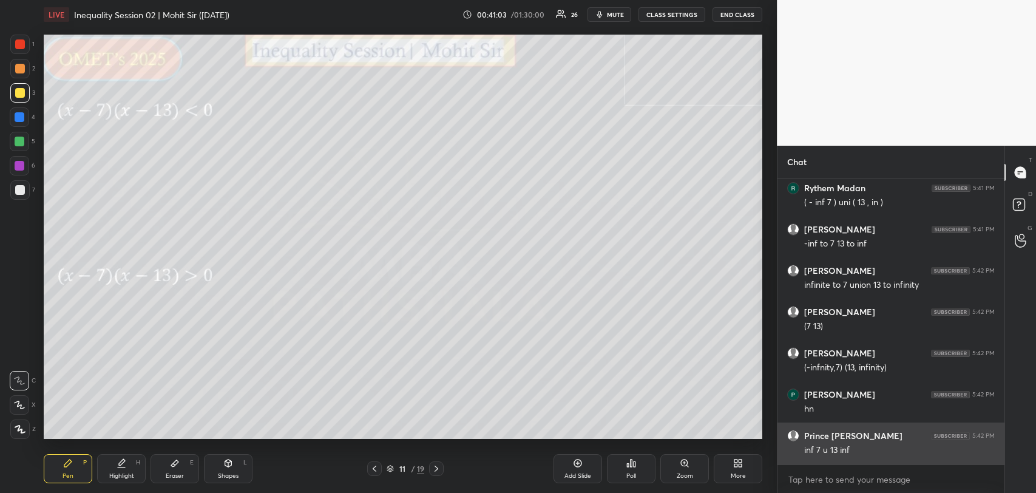
click at [21, 140] on div at bounding box center [20, 142] width 10 height 10
click at [23, 192] on div at bounding box center [20, 190] width 10 height 10
click at [18, 63] on div at bounding box center [19, 68] width 19 height 19
click at [19, 44] on div at bounding box center [20, 44] width 10 height 10
click at [18, 140] on div at bounding box center [20, 142] width 10 height 10
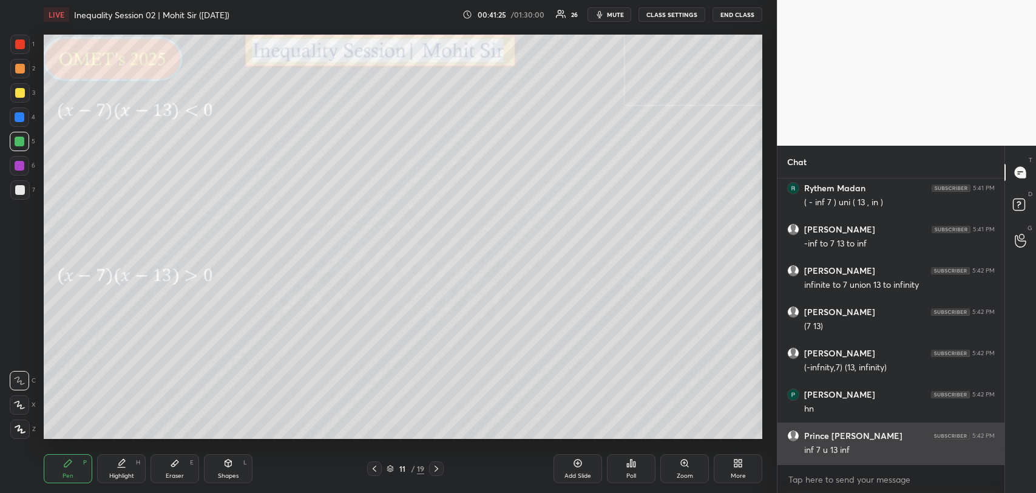
click at [18, 188] on div at bounding box center [20, 190] width 10 height 10
click at [22, 66] on div at bounding box center [20, 69] width 10 height 10
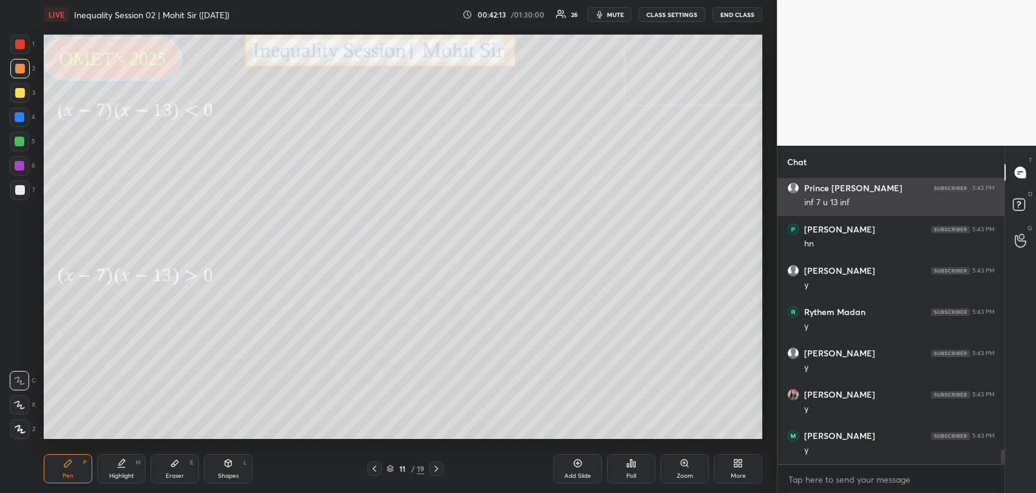
scroll to position [5586, 0]
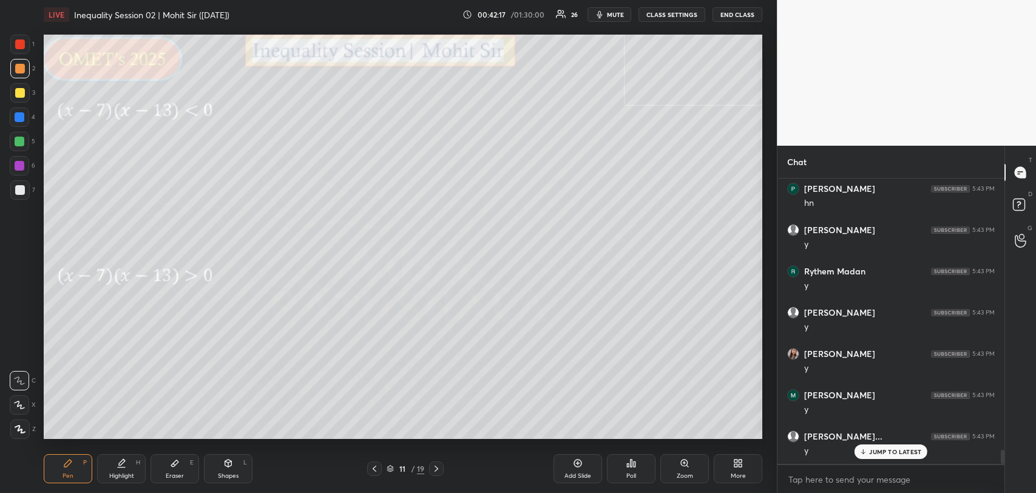
click at [861, 452] on icon at bounding box center [864, 451] width 8 height 7
click at [897, 445] on div "JUMP TO LATEST" at bounding box center [891, 451] width 73 height 15
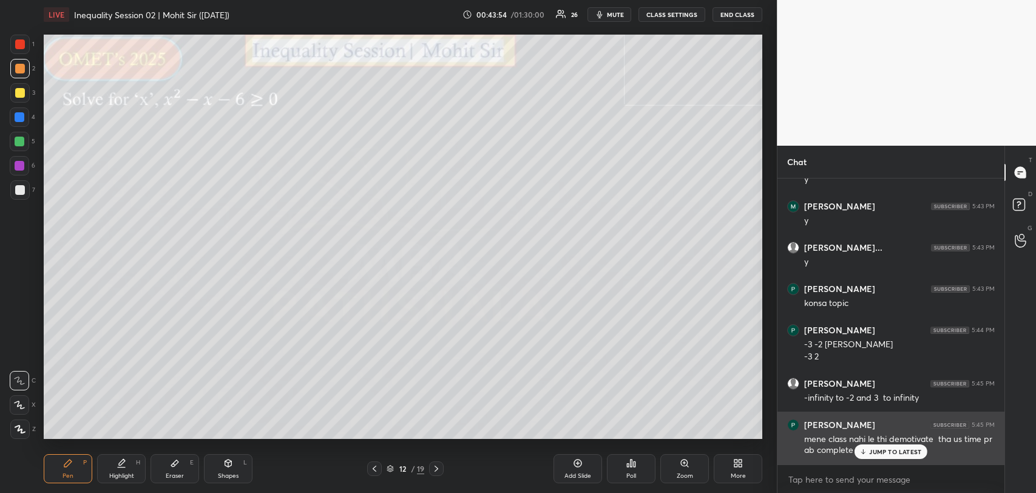
scroll to position [5815, 0]
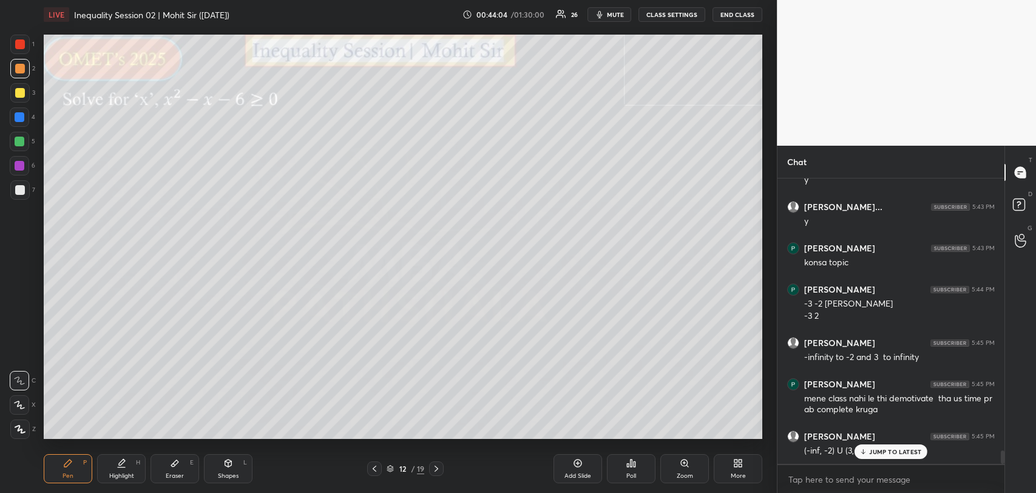
click at [861, 449] on icon at bounding box center [864, 451] width 8 height 7
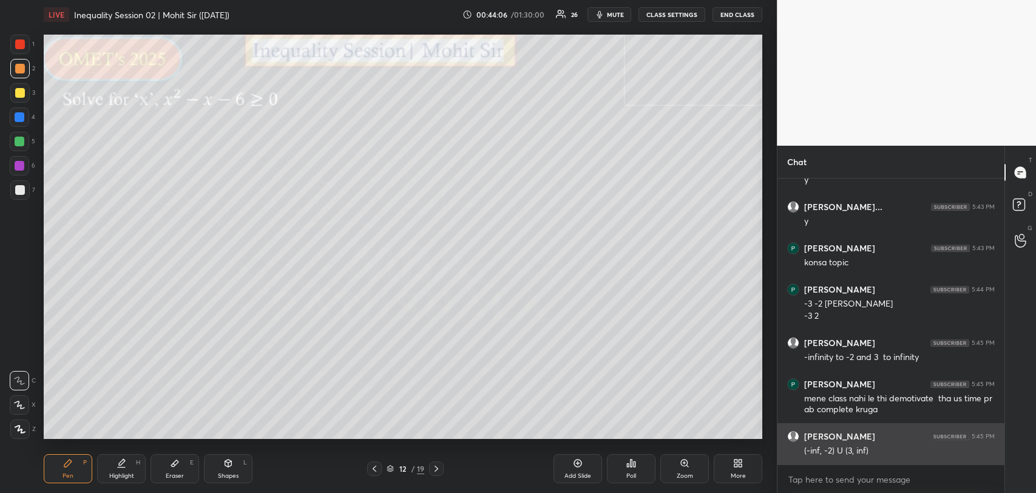
click at [17, 92] on div at bounding box center [20, 93] width 10 height 10
click at [18, 191] on div at bounding box center [20, 190] width 10 height 10
click at [15, 137] on div at bounding box center [20, 142] width 10 height 10
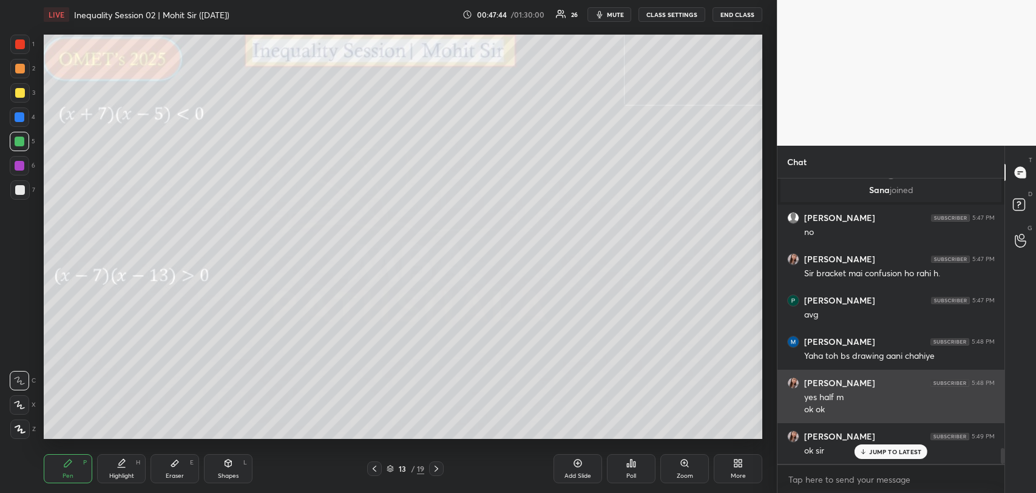
scroll to position [4964, 0]
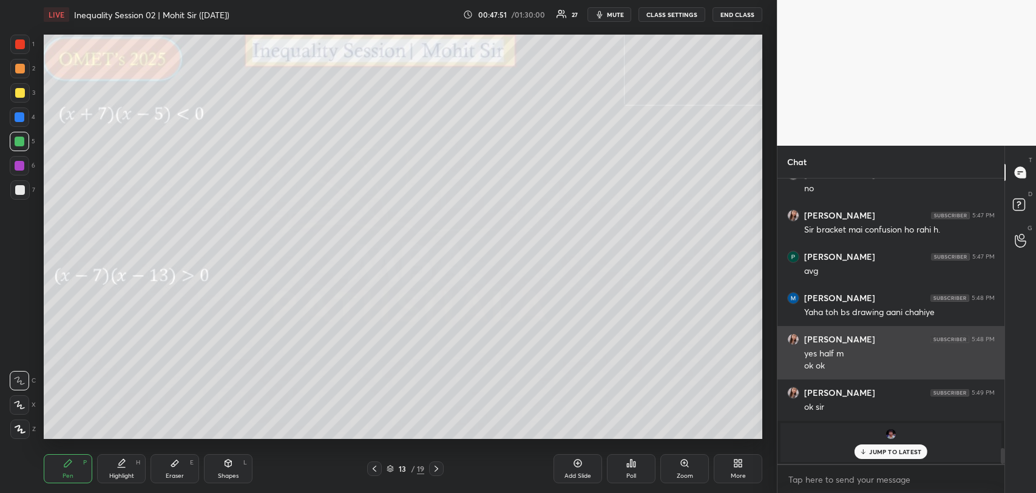
click at [883, 444] on div "JUMP TO LATEST" at bounding box center [891, 451] width 73 height 15
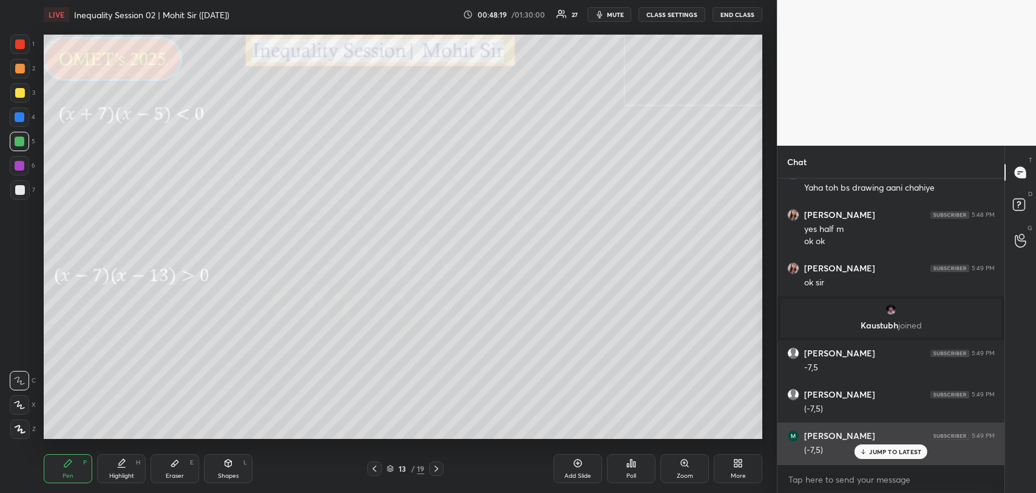
scroll to position [5129, 0]
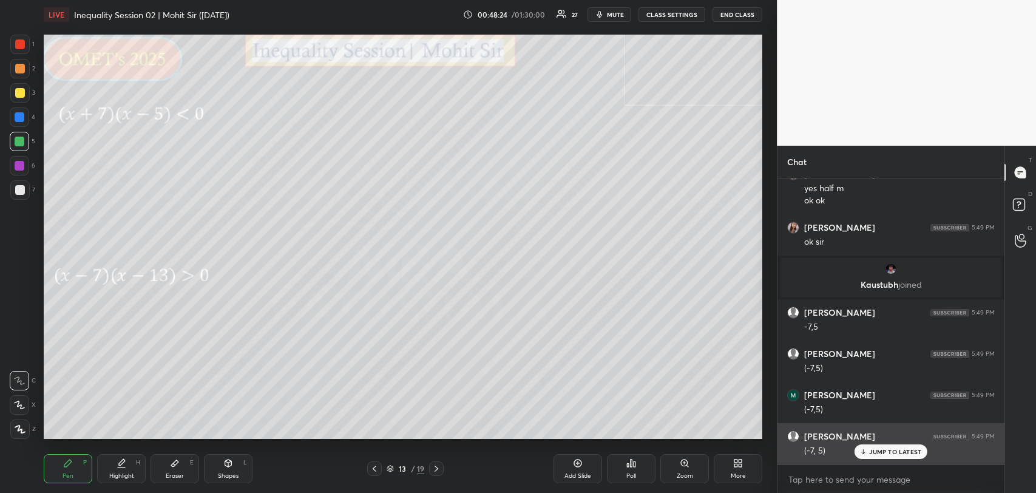
click at [858, 448] on div "JUMP TO LATEST" at bounding box center [891, 451] width 73 height 15
click at [21, 93] on div at bounding box center [20, 93] width 10 height 10
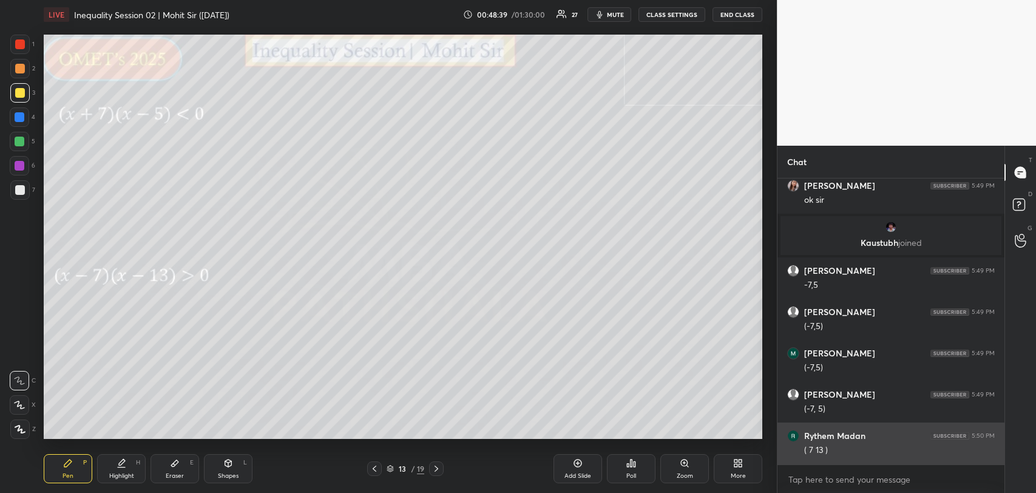
click at [16, 187] on div at bounding box center [20, 190] width 10 height 10
click at [13, 36] on div at bounding box center [19, 44] width 19 height 19
click at [19, 93] on div at bounding box center [20, 93] width 10 height 10
click at [376, 472] on icon at bounding box center [375, 469] width 10 height 10
click at [442, 466] on div at bounding box center [436, 468] width 15 height 15
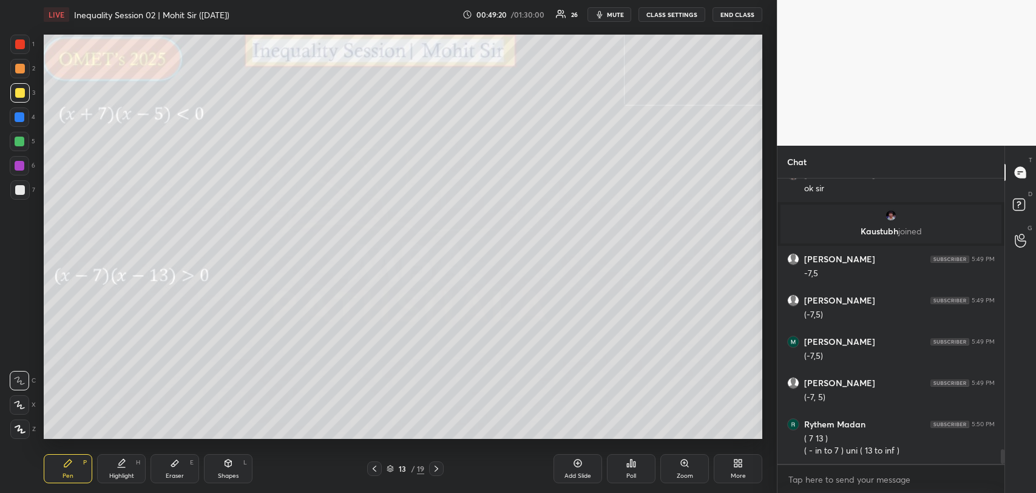
scroll to position [5225, 0]
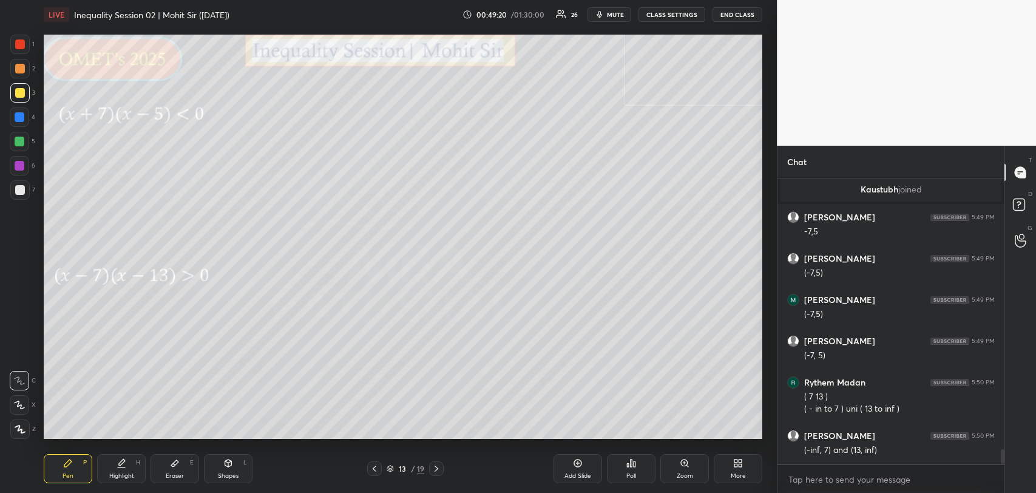
click at [19, 165] on div at bounding box center [20, 166] width 10 height 10
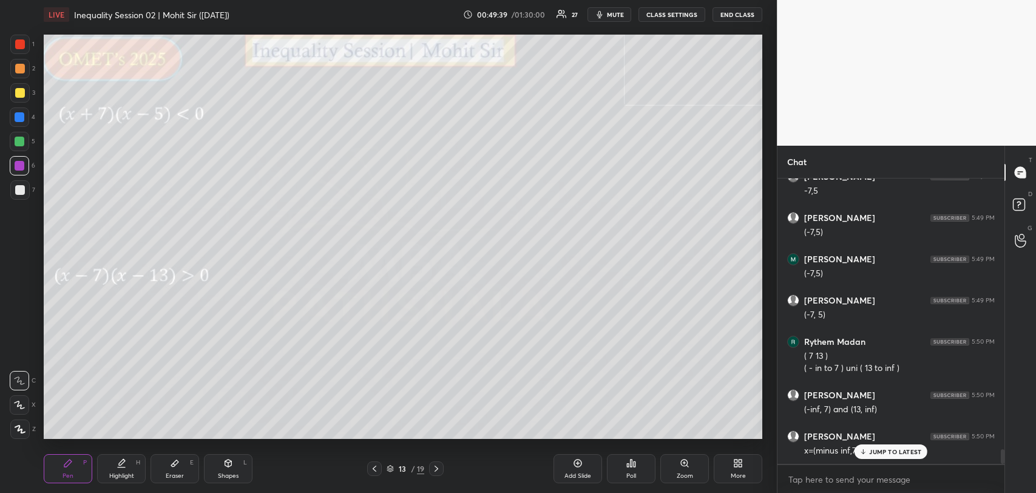
click at [19, 191] on div at bounding box center [20, 190] width 10 height 10
click at [18, 140] on div at bounding box center [20, 142] width 10 height 10
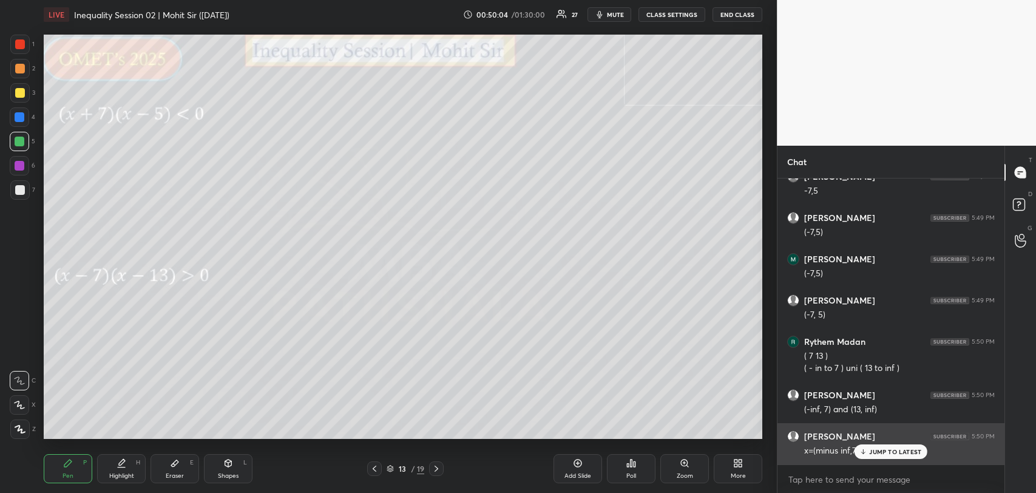
click at [883, 448] on p "JUMP TO LATEST" at bounding box center [895, 451] width 52 height 7
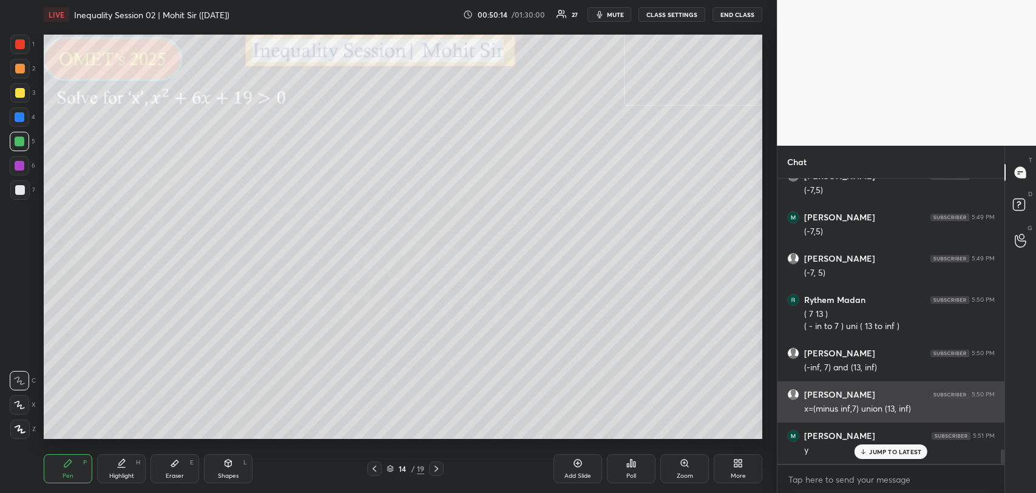
scroll to position [5348, 0]
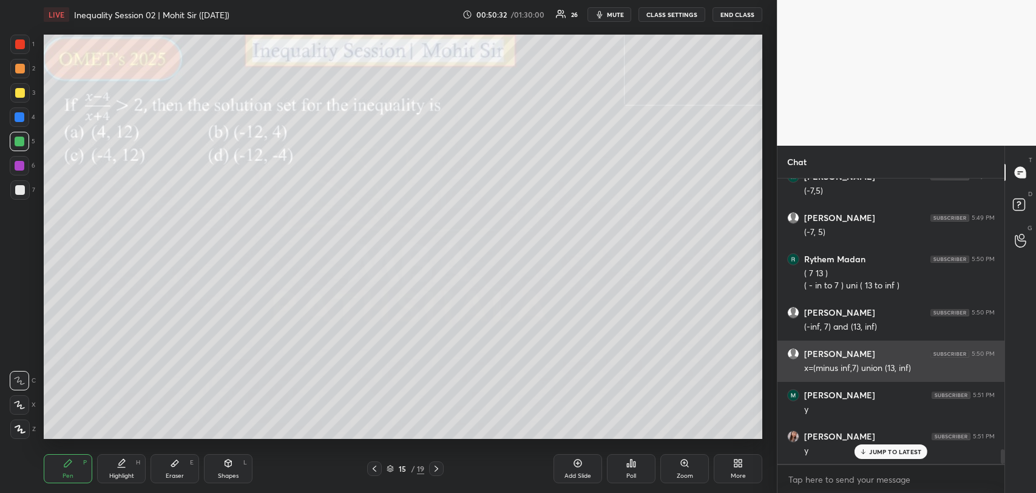
click at [19, 90] on div at bounding box center [20, 93] width 10 height 10
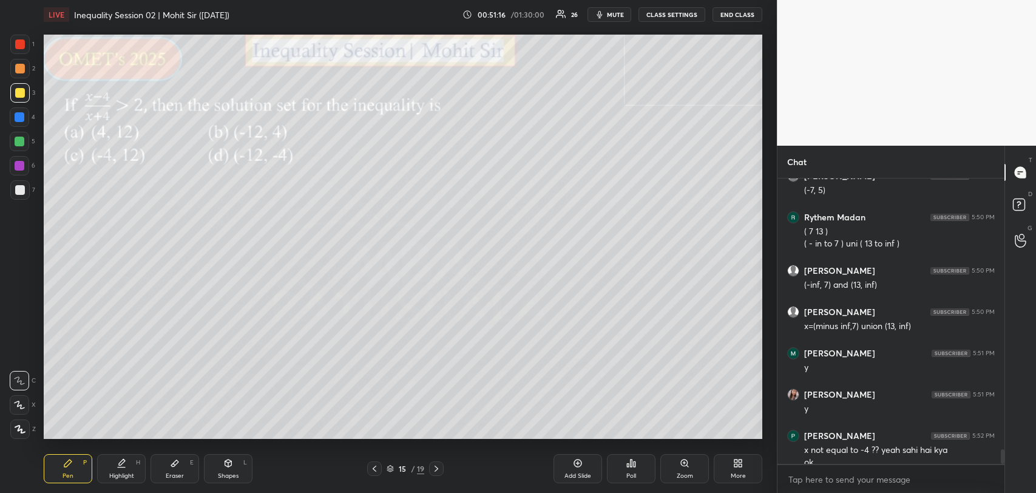
scroll to position [5401, 0]
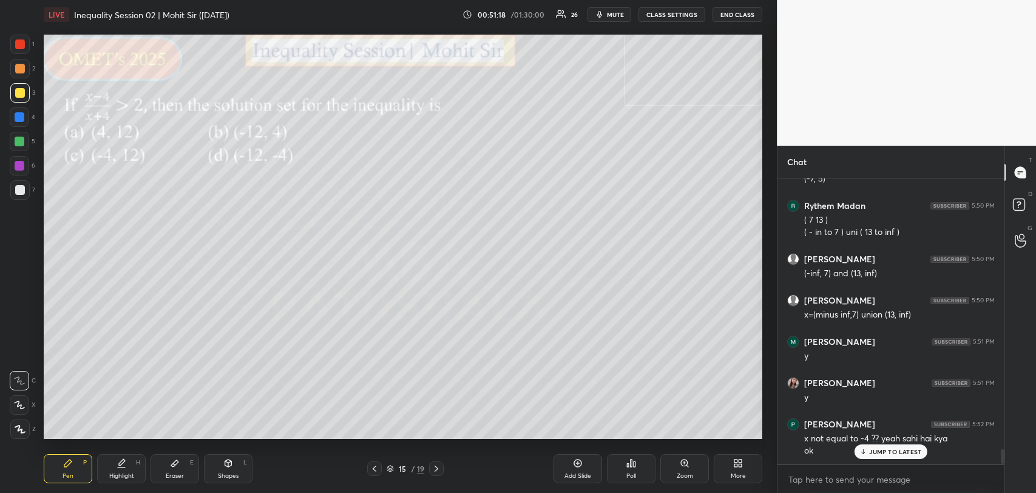
click at [871, 451] on p "JUMP TO LATEST" at bounding box center [895, 451] width 52 height 7
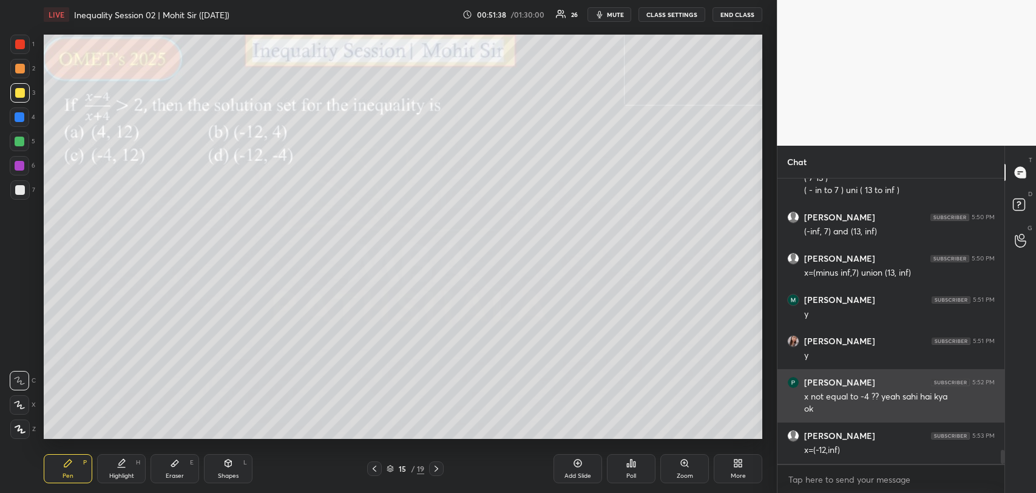
scroll to position [5484, 0]
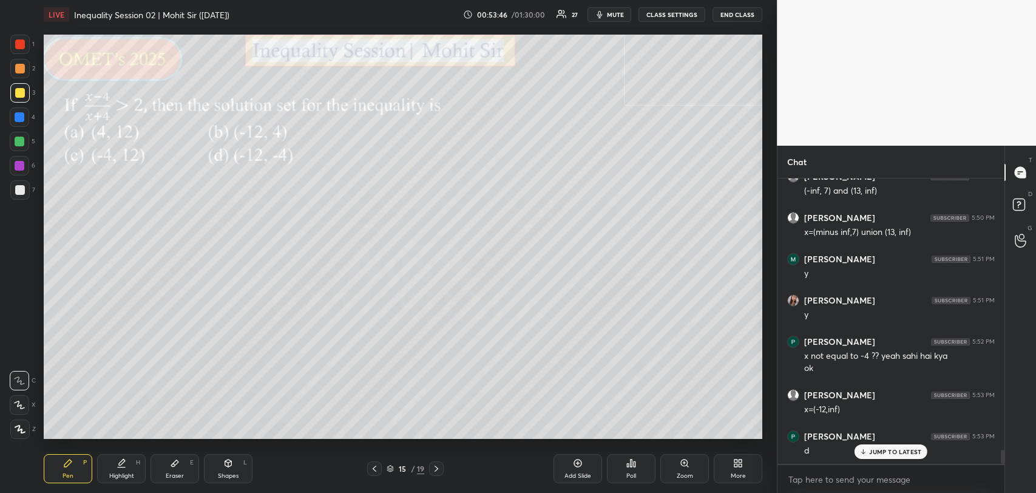
click at [18, 50] on div at bounding box center [19, 44] width 19 height 19
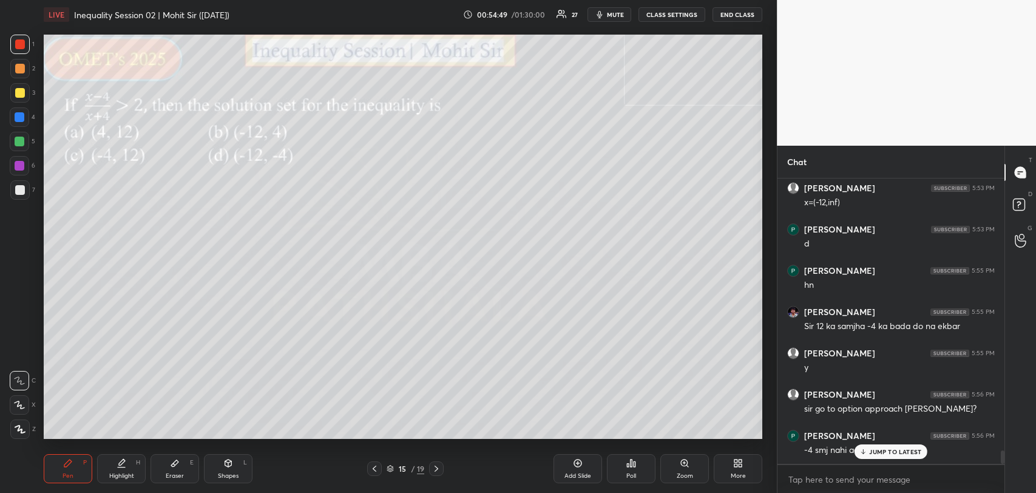
scroll to position [5731, 0]
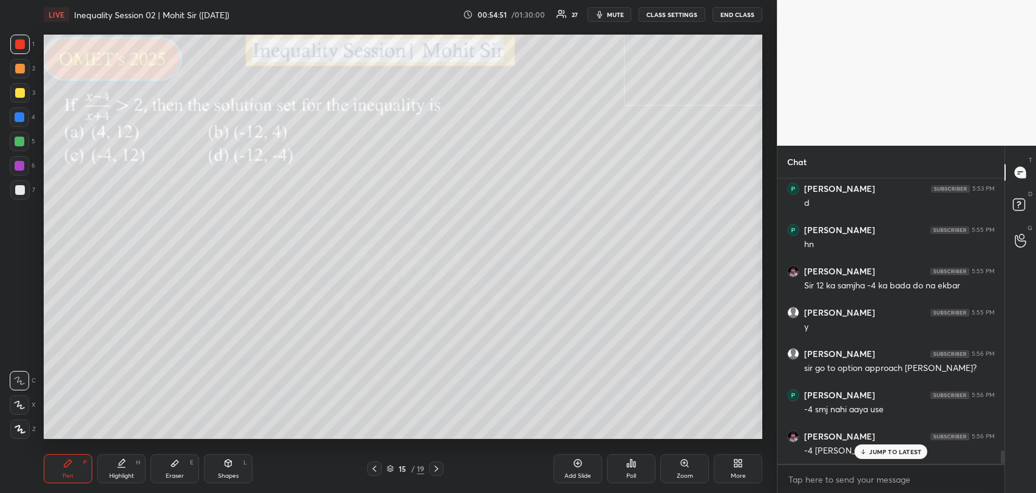
click at [868, 453] on icon at bounding box center [864, 451] width 8 height 7
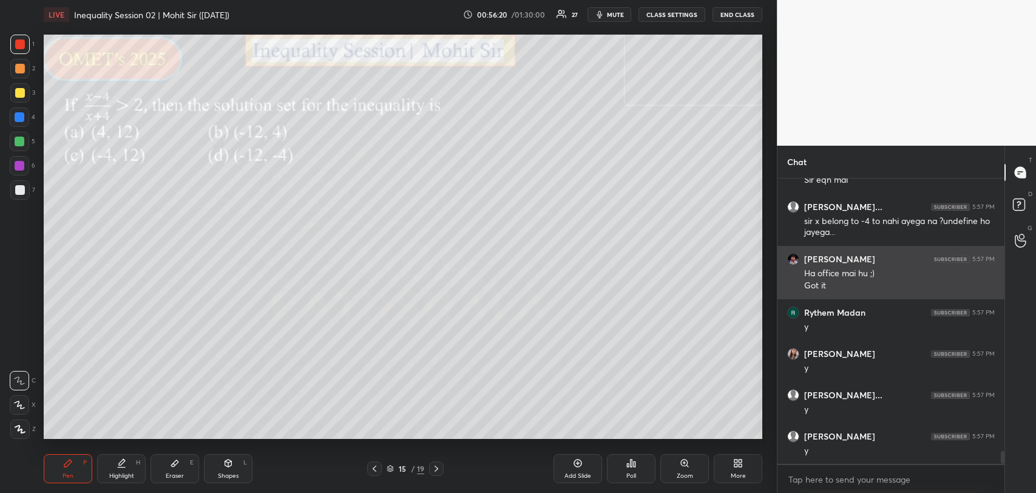
scroll to position [6096, 0]
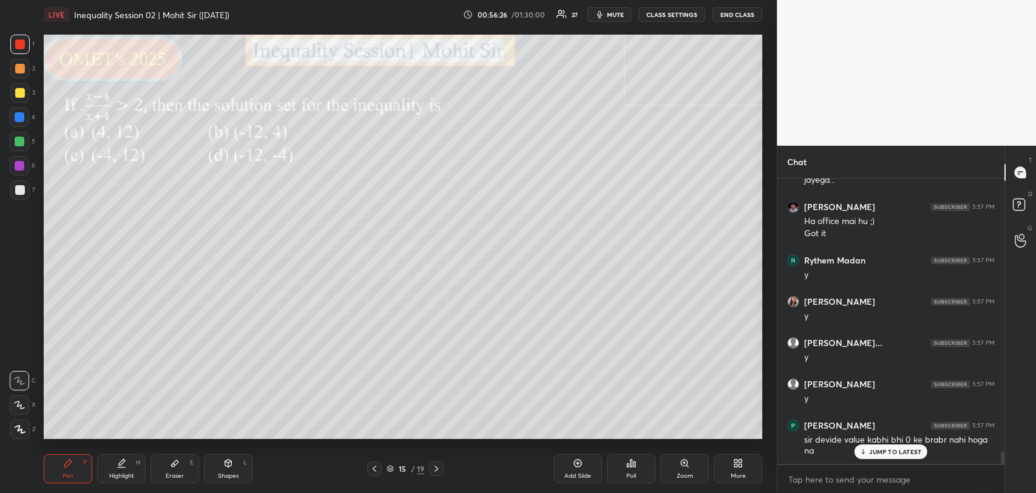
click at [22, 141] on div at bounding box center [20, 142] width 10 height 10
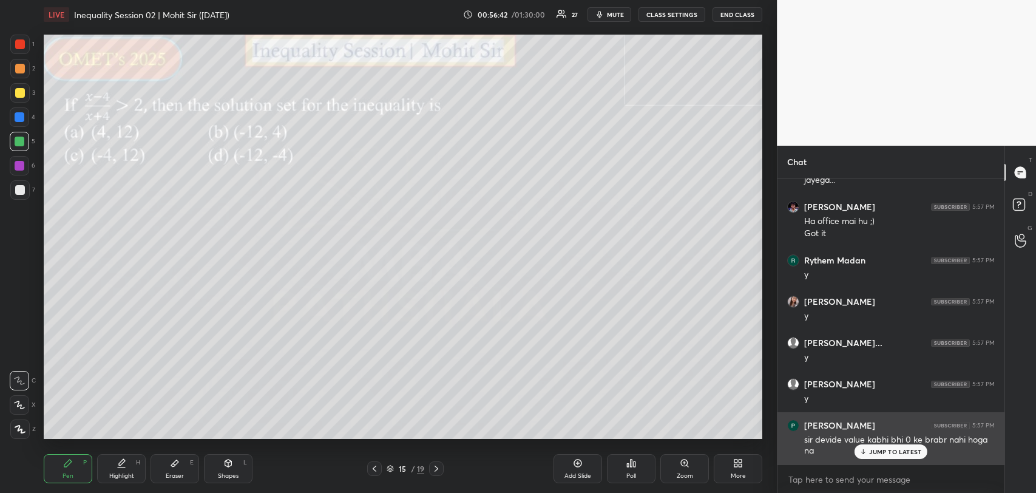
click at [873, 450] on p "JUMP TO LATEST" at bounding box center [895, 451] width 52 height 7
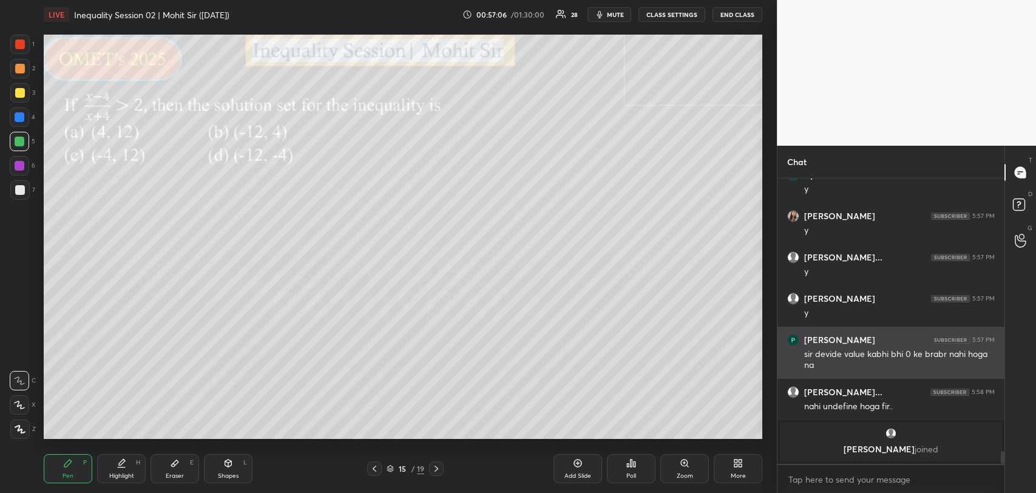
scroll to position [5786, 0]
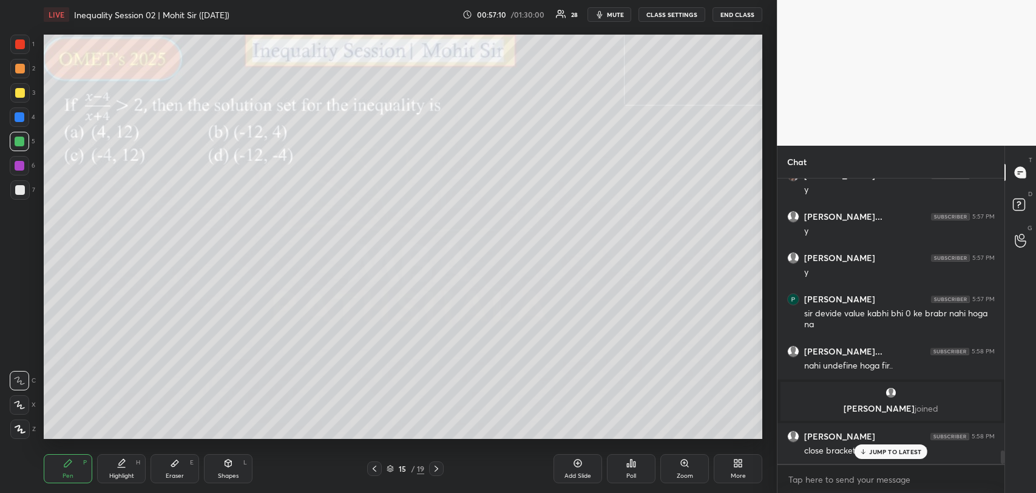
click at [876, 455] on p "JUMP TO LATEST" at bounding box center [895, 451] width 52 height 7
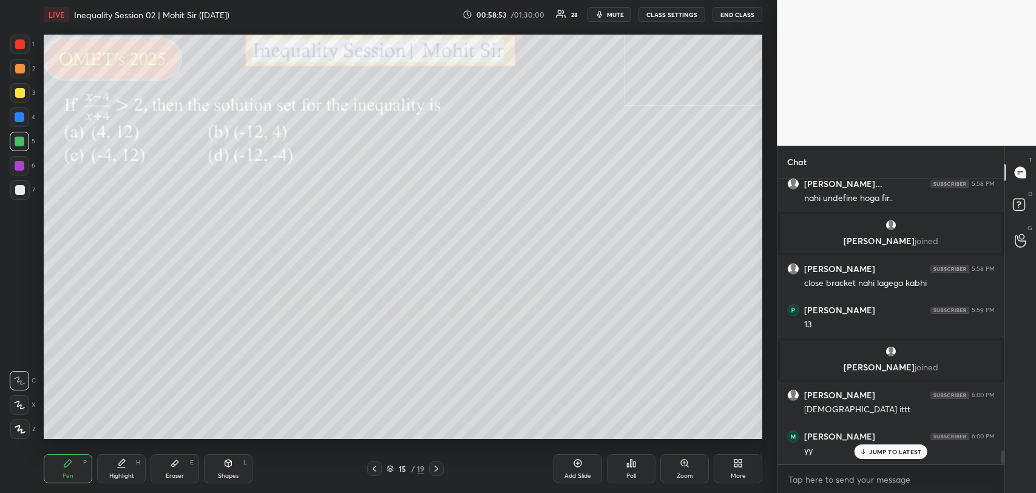
scroll to position [5974, 0]
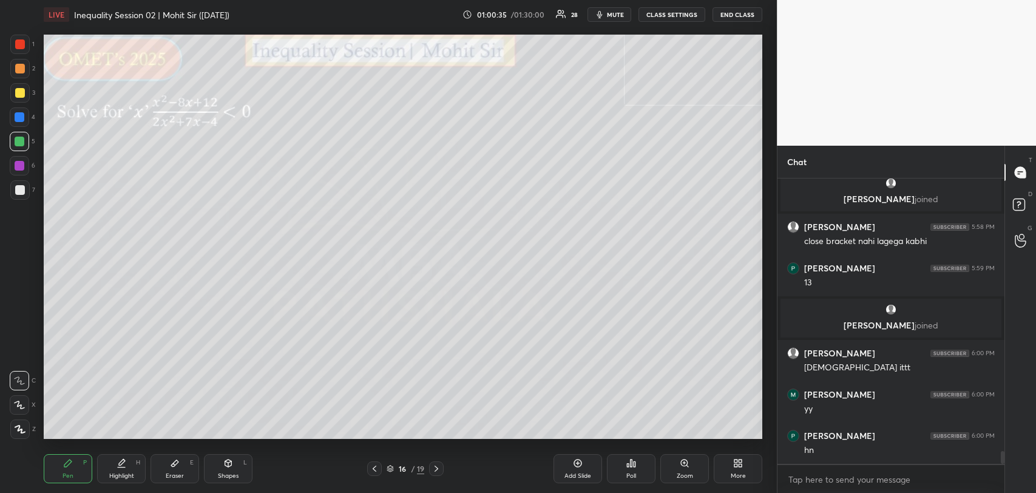
click at [22, 95] on div at bounding box center [20, 93] width 10 height 10
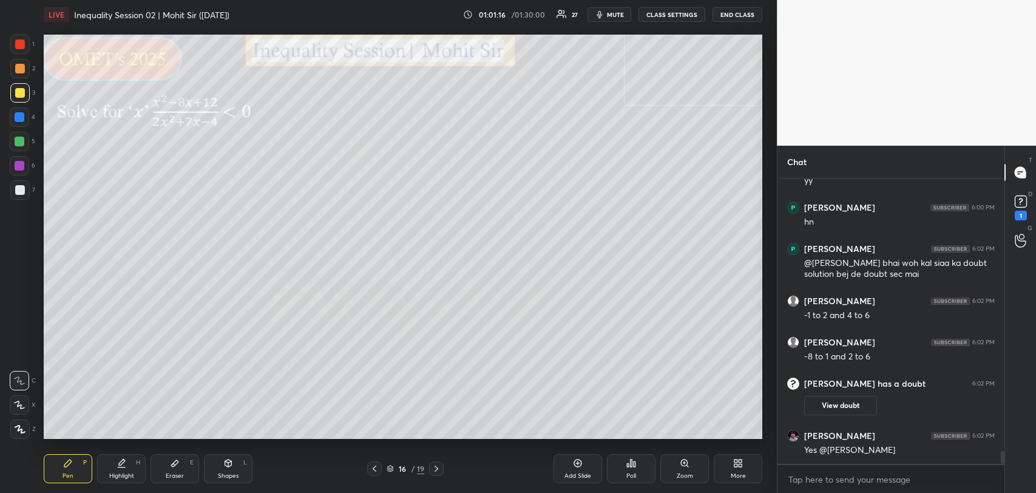
scroll to position [6080, 0]
click at [174, 457] on div "Eraser E" at bounding box center [175, 468] width 49 height 29
click at [18, 423] on div at bounding box center [19, 428] width 19 height 19
click at [52, 472] on div "Pen P" at bounding box center [68, 468] width 49 height 29
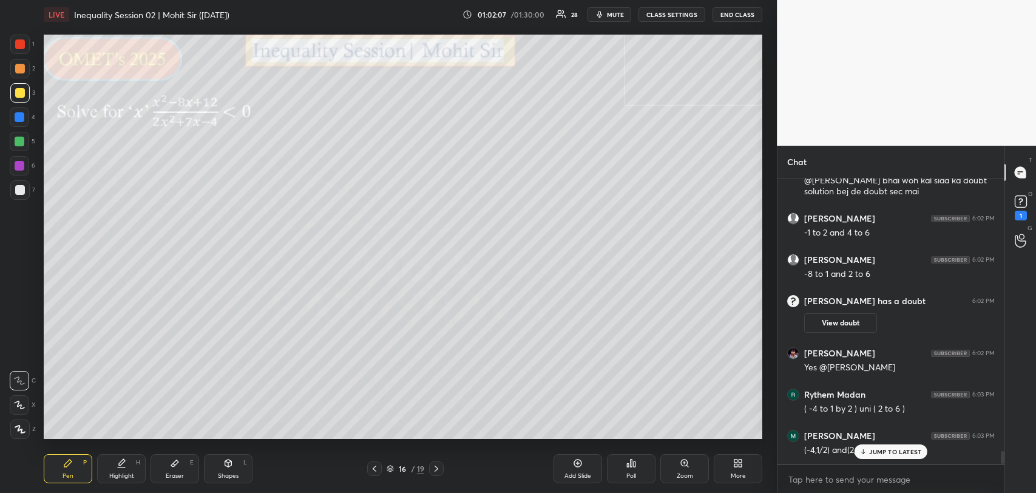
scroll to position [6204, 0]
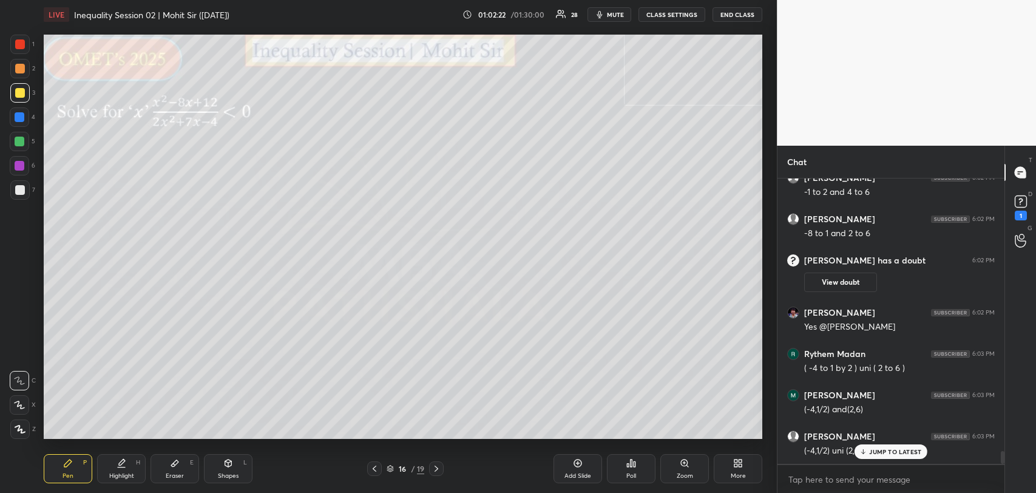
click at [18, 144] on div at bounding box center [20, 142] width 10 height 10
click at [18, 186] on div at bounding box center [20, 190] width 10 height 10
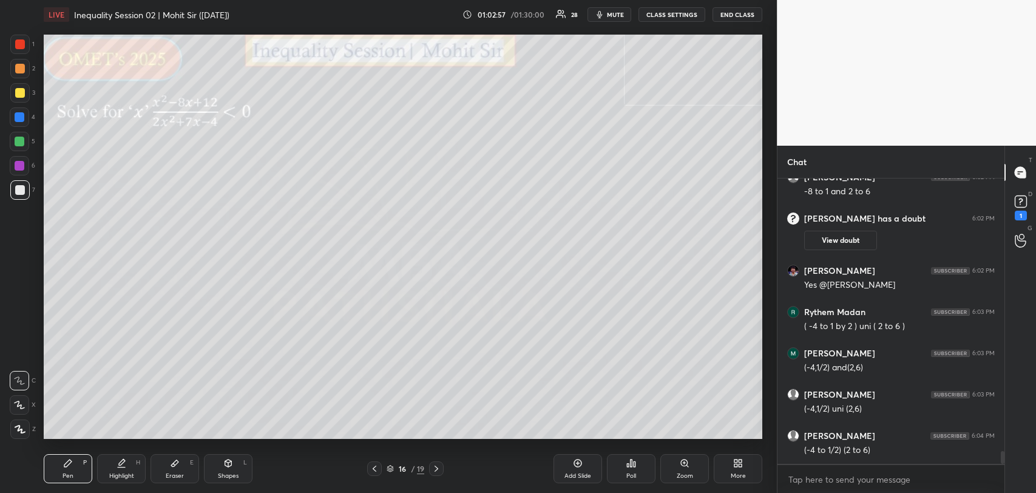
click at [17, 94] on div at bounding box center [20, 93] width 10 height 10
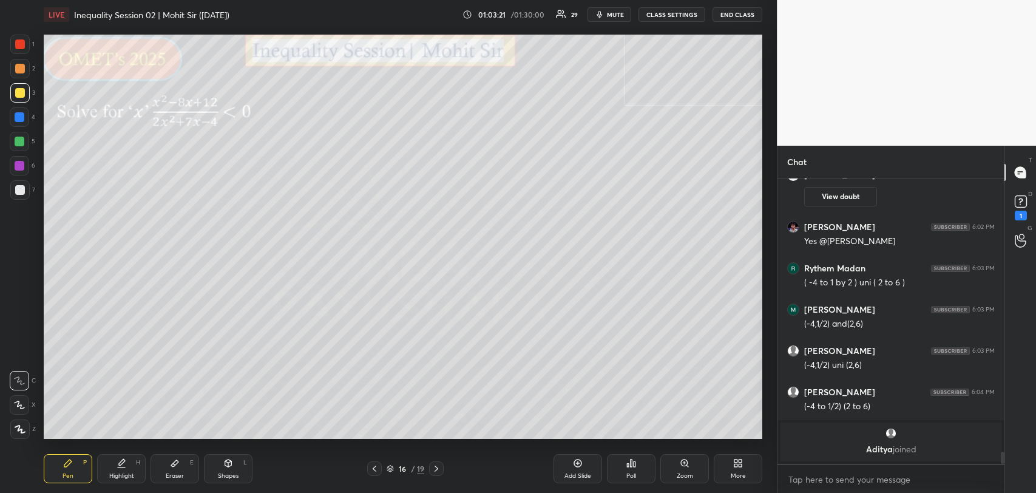
click at [170, 457] on div "Eraser E" at bounding box center [175, 468] width 49 height 29
click at [65, 463] on icon at bounding box center [68, 463] width 10 height 10
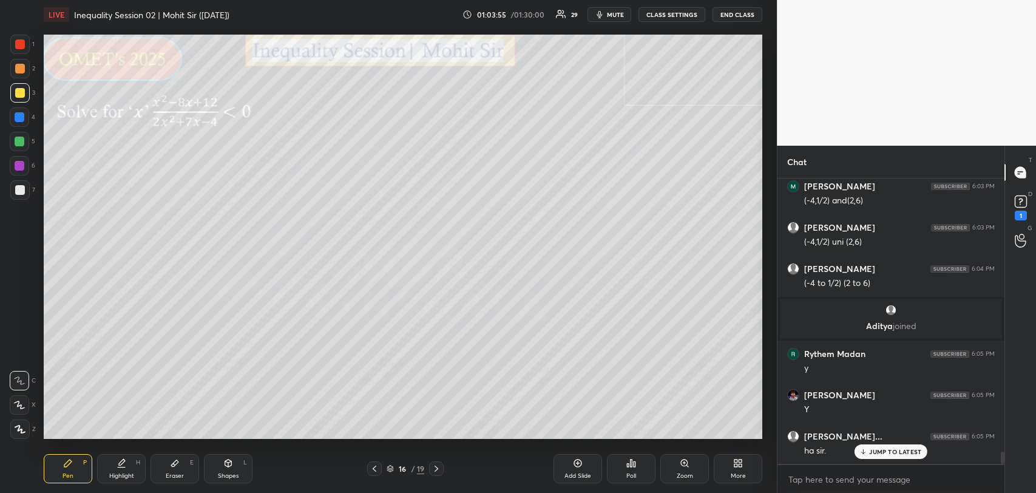
scroll to position [6451, 0]
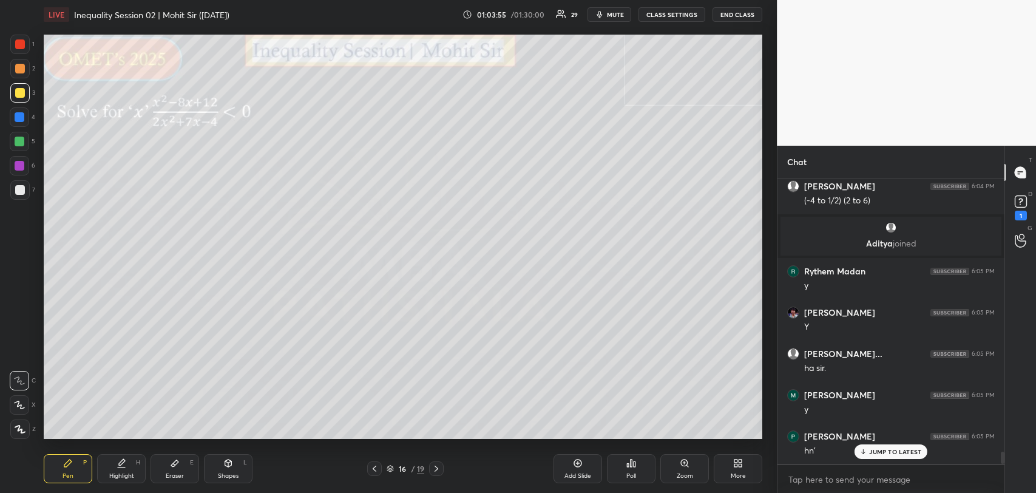
click at [871, 449] on p "JUMP TO LATEST" at bounding box center [895, 451] width 52 height 7
click at [21, 47] on div at bounding box center [20, 44] width 10 height 10
click at [175, 463] on icon at bounding box center [174, 463] width 7 height 7
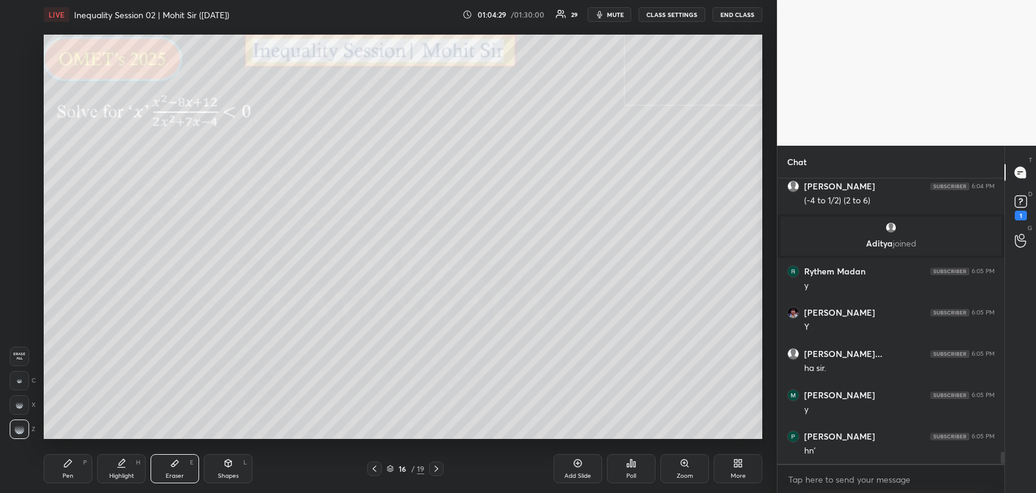
click at [68, 463] on icon at bounding box center [67, 463] width 7 height 7
click at [22, 132] on div at bounding box center [19, 141] width 19 height 19
click at [22, 47] on div at bounding box center [20, 44] width 10 height 10
click at [1014, 199] on icon at bounding box center [1021, 201] width 18 height 18
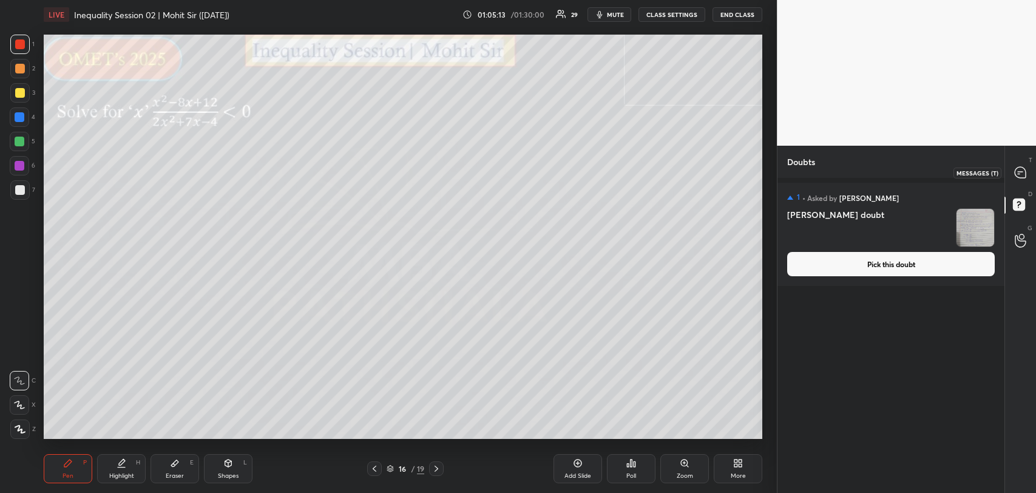
click at [1019, 172] on icon at bounding box center [1020, 172] width 11 height 11
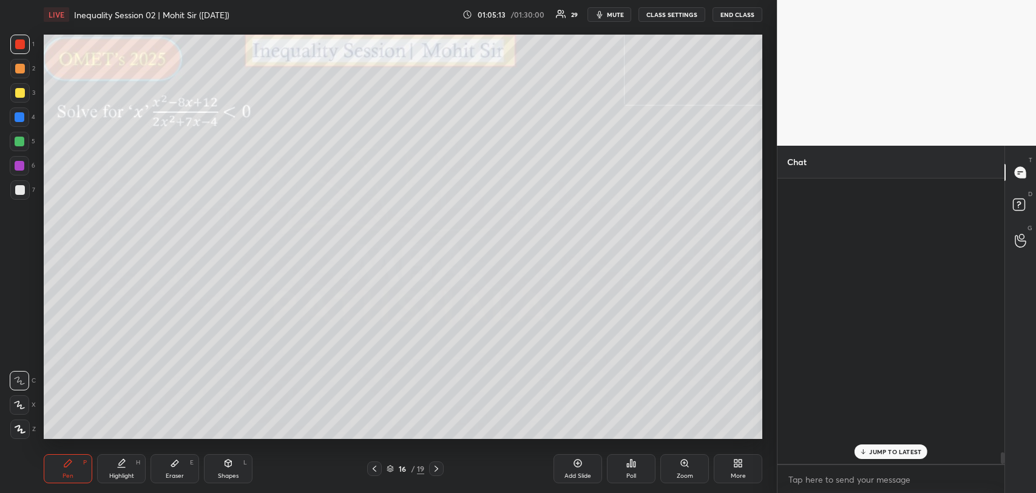
scroll to position [282, 223]
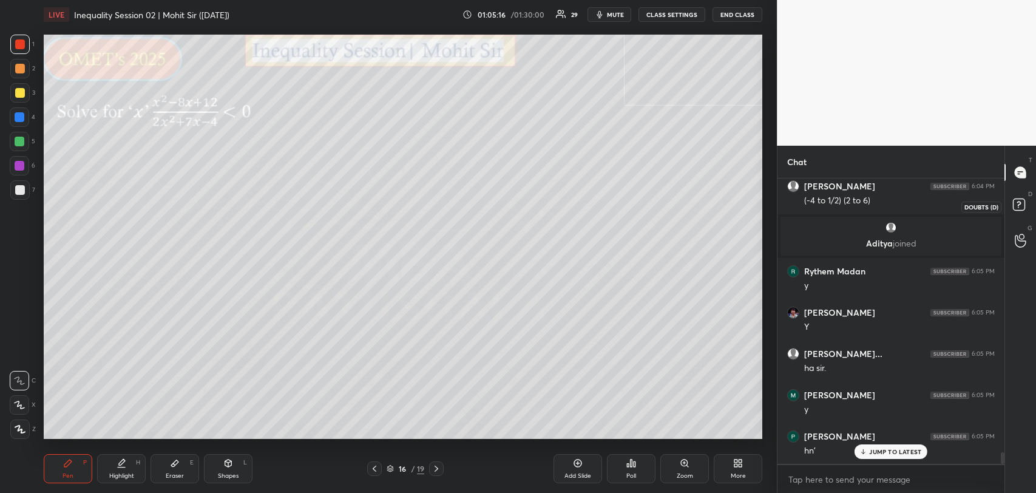
click at [1022, 215] on icon at bounding box center [1021, 206] width 22 height 22
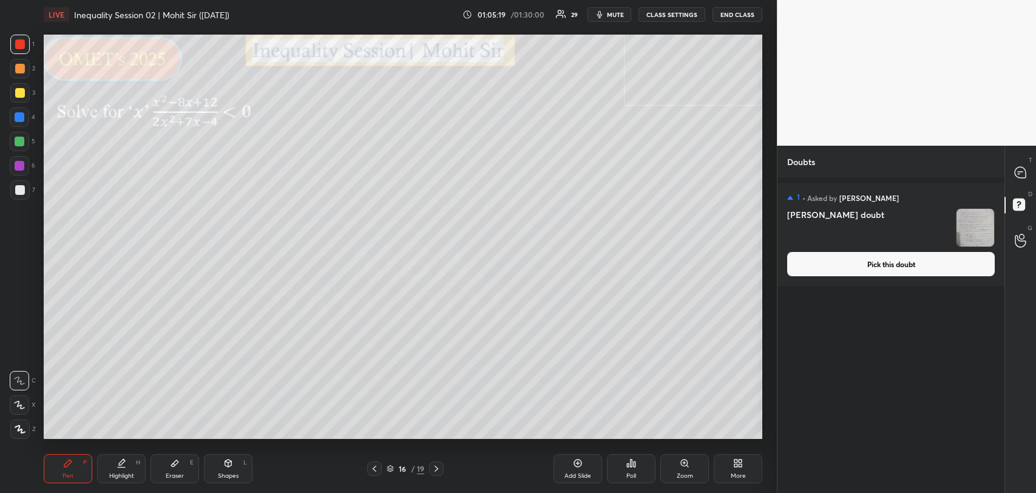
click at [1019, 186] on div "T Messages (T)" at bounding box center [1020, 172] width 31 height 34
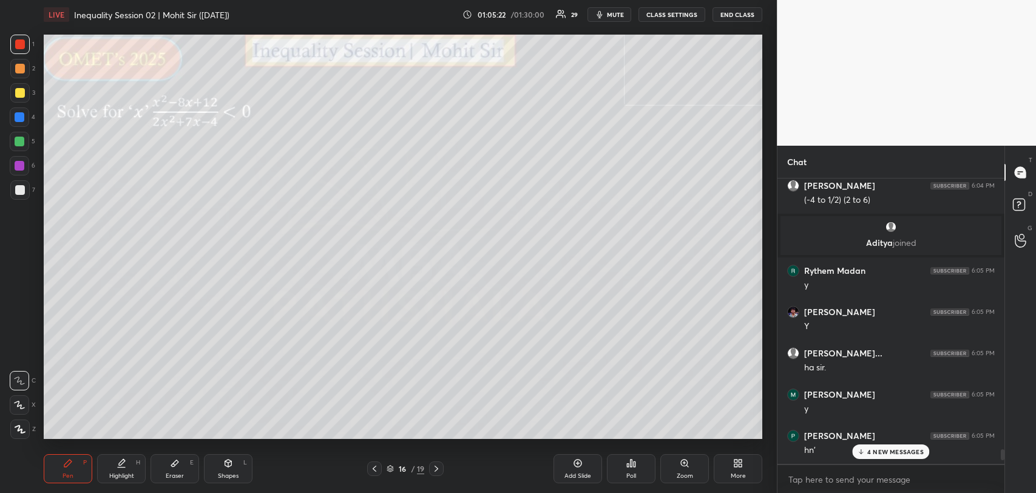
click at [897, 452] on p "4 NEW MESSAGES" at bounding box center [896, 451] width 56 height 7
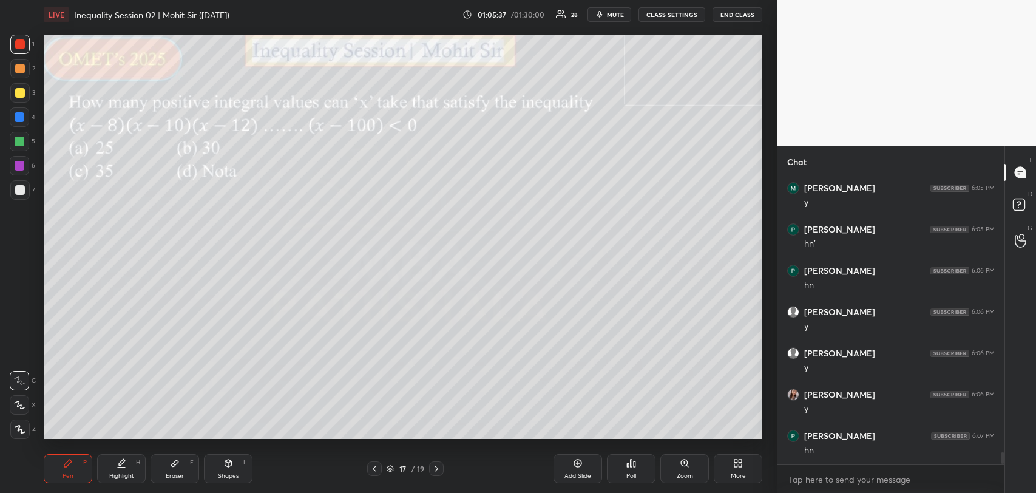
scroll to position [6937, 0]
click at [588, 463] on div "Add Slide" at bounding box center [578, 468] width 49 height 29
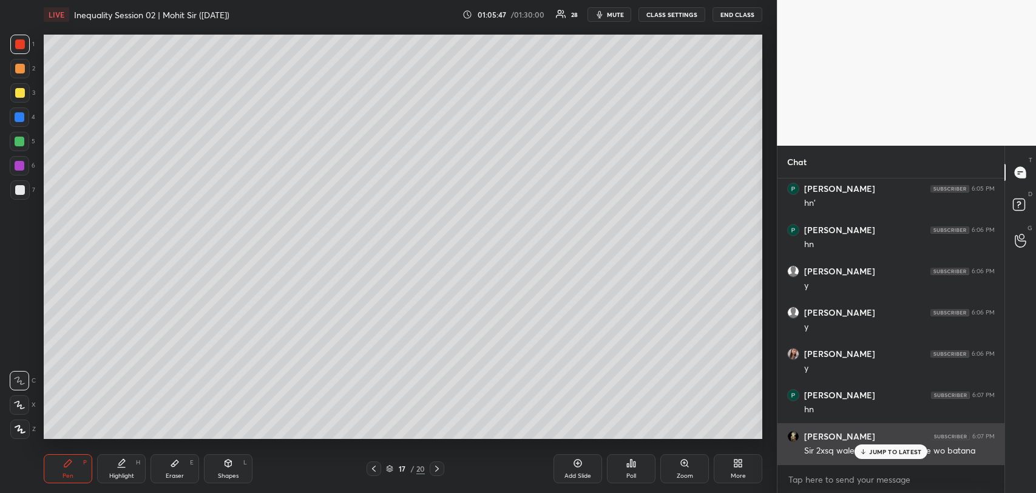
click at [869, 448] on p "JUMP TO LATEST" at bounding box center [895, 451] width 52 height 7
click at [375, 464] on icon at bounding box center [374, 469] width 10 height 10
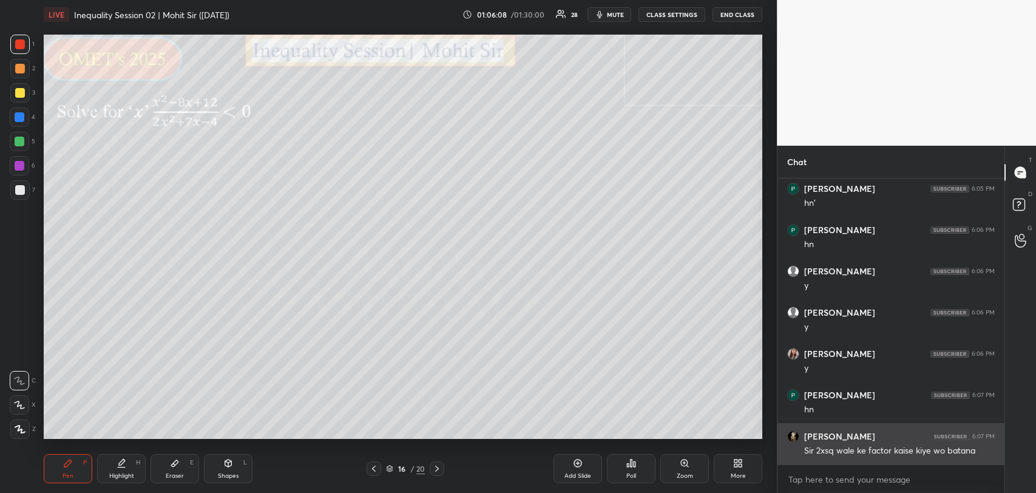
click at [175, 466] on icon at bounding box center [175, 463] width 10 height 10
click at [62, 465] on div "Pen P" at bounding box center [68, 468] width 49 height 29
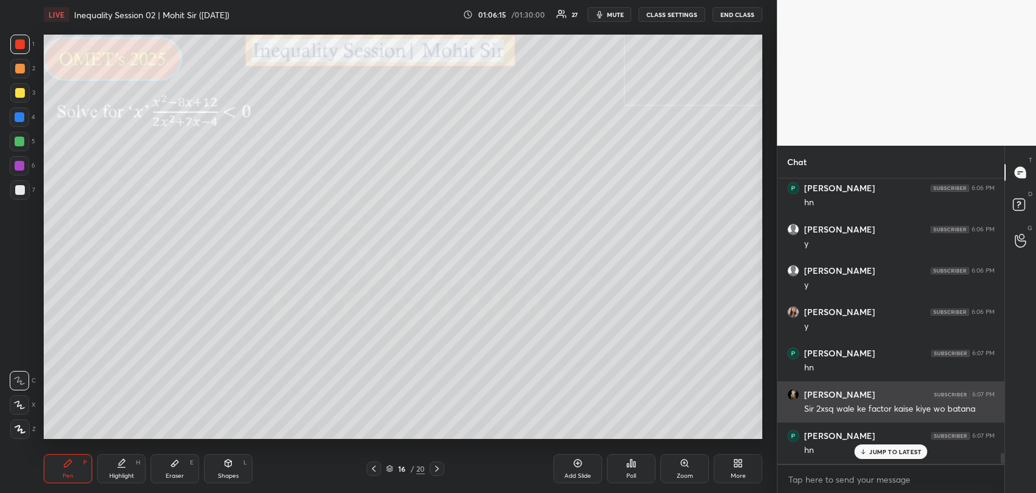
scroll to position [7020, 0]
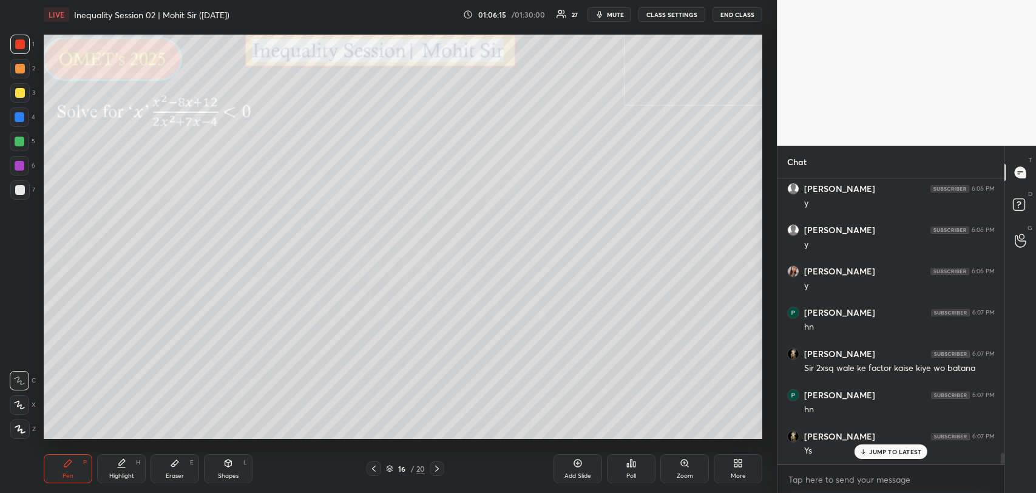
click at [435, 463] on div at bounding box center [437, 468] width 15 height 15
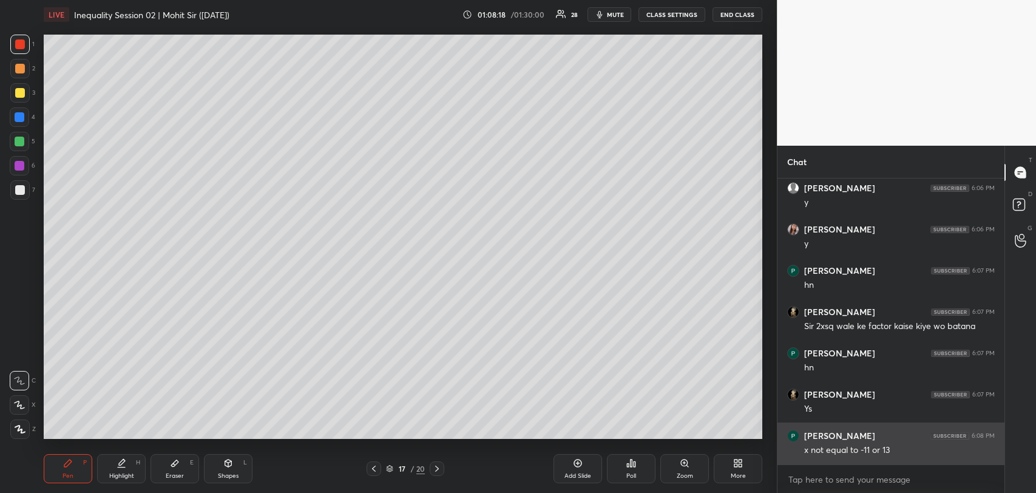
scroll to position [7102, 0]
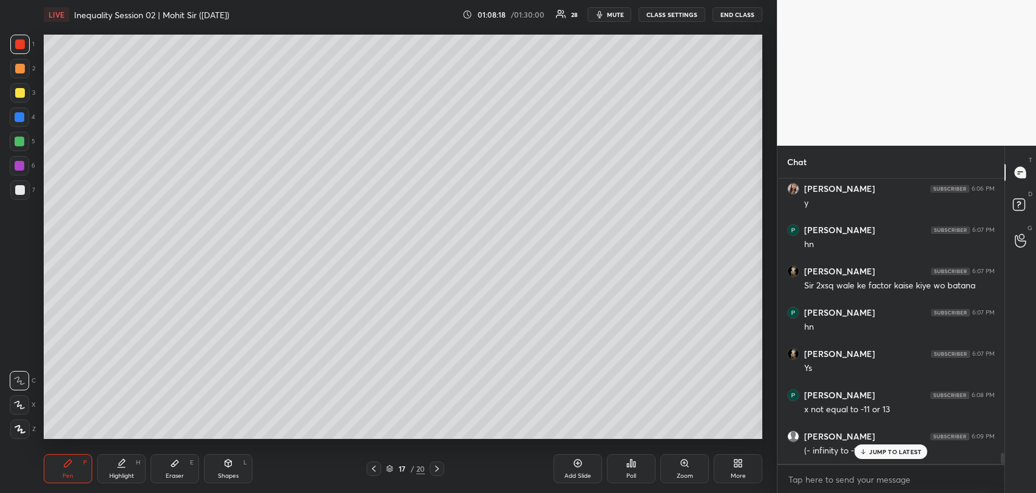
click at [17, 94] on div at bounding box center [20, 93] width 10 height 10
click at [869, 452] on div "JUMP TO LATEST" at bounding box center [891, 451] width 73 height 15
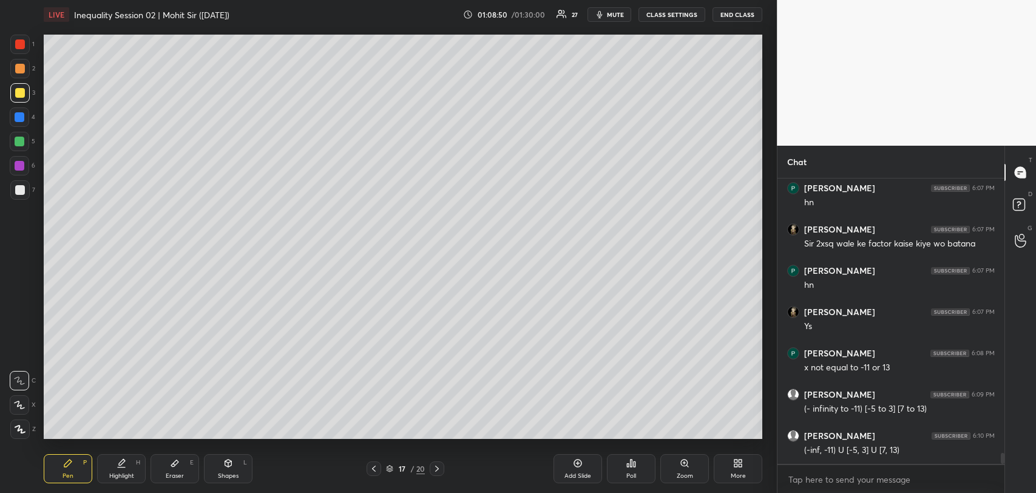
scroll to position [7185, 0]
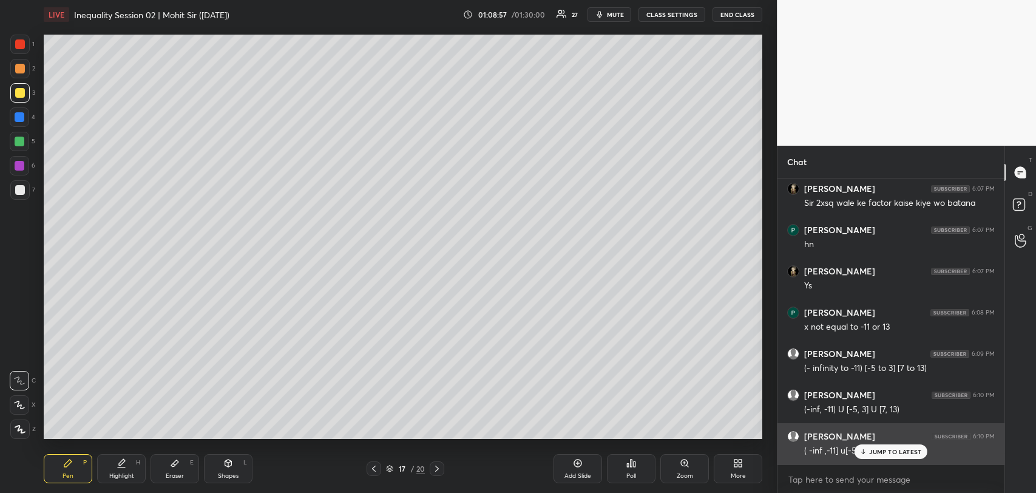
click at [875, 449] on p "JUMP TO LATEST" at bounding box center [895, 451] width 52 height 7
click at [19, 183] on div at bounding box center [19, 189] width 19 height 19
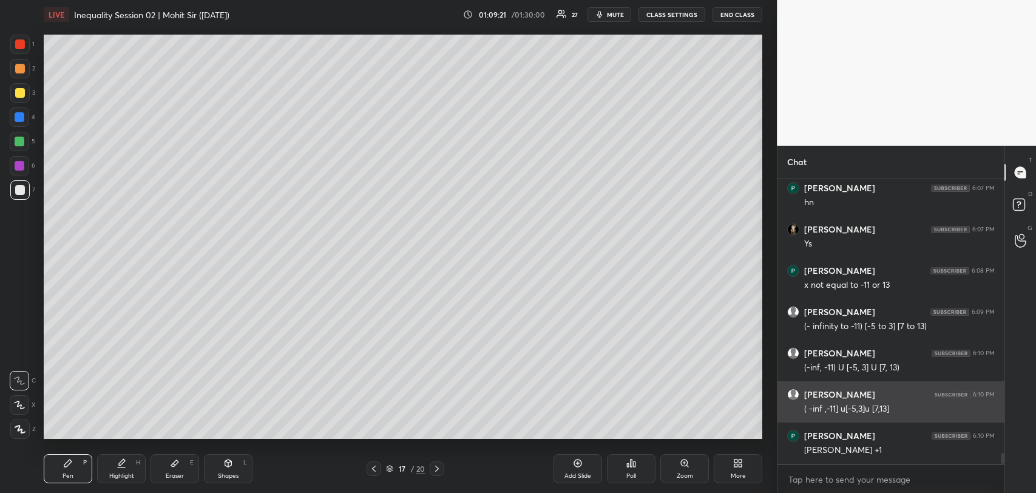
scroll to position [7267, 0]
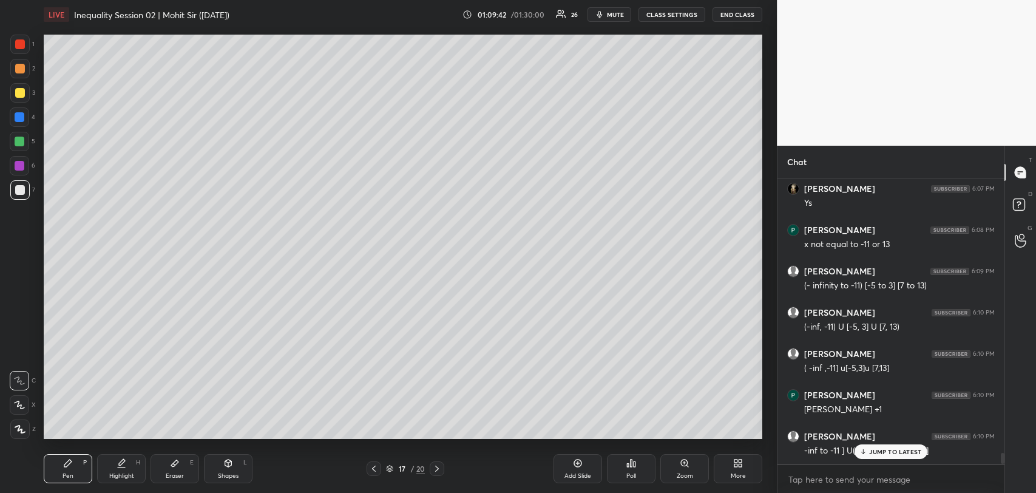
click at [19, 42] on div at bounding box center [20, 44] width 10 height 10
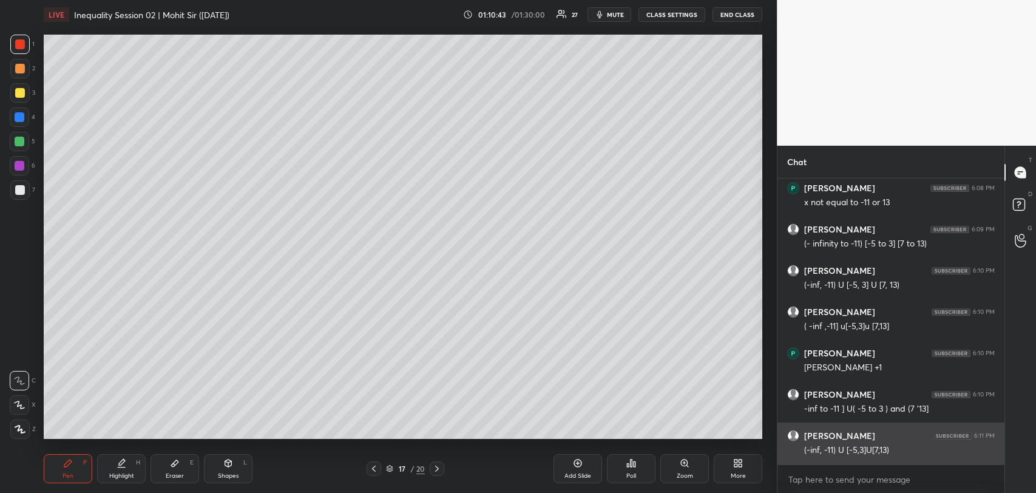
scroll to position [7350, 0]
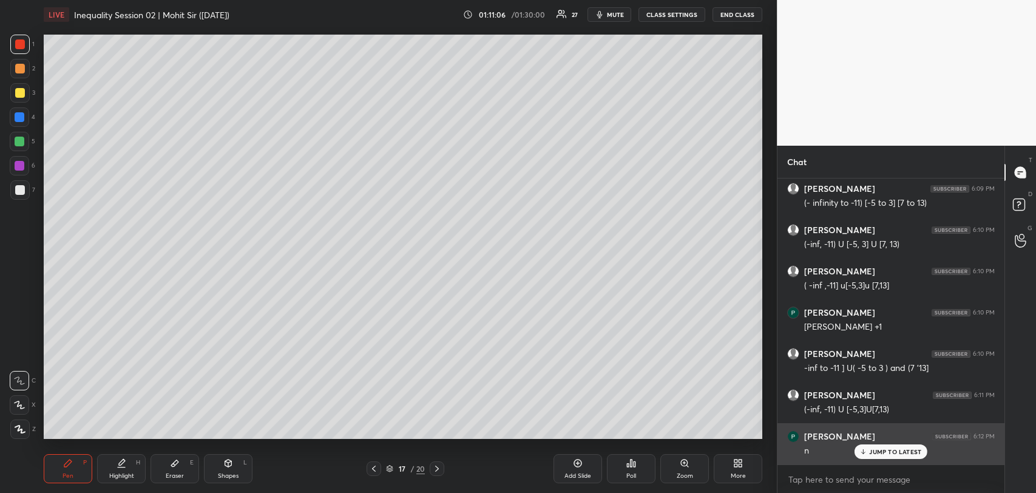
click at [873, 452] on p "JUMP TO LATEST" at bounding box center [895, 451] width 52 height 7
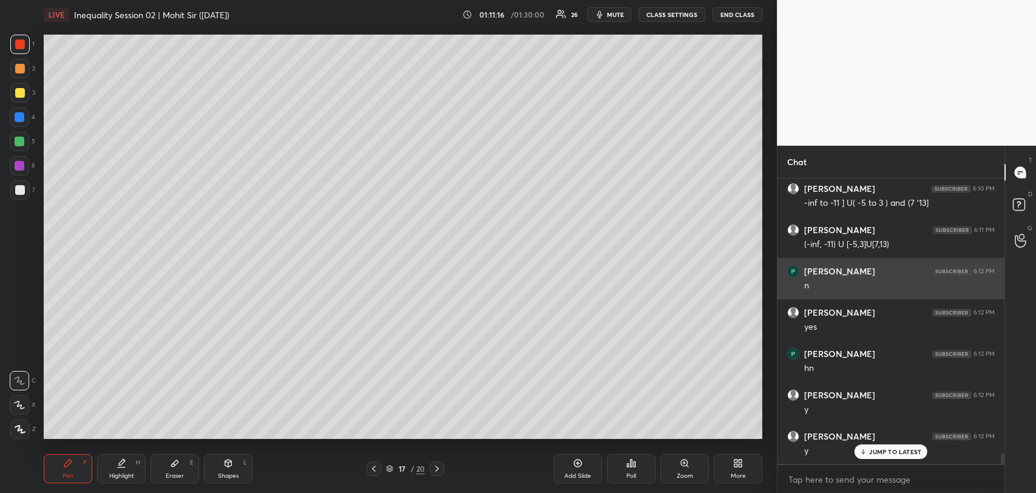
scroll to position [7598, 0]
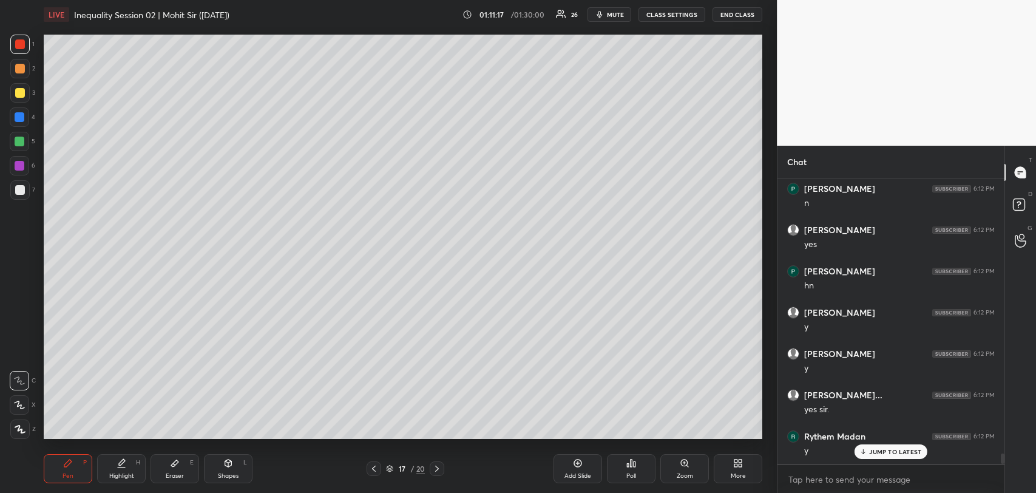
click at [566, 471] on div "Add Slide" at bounding box center [578, 468] width 49 height 29
click at [19, 185] on div at bounding box center [20, 190] width 10 height 10
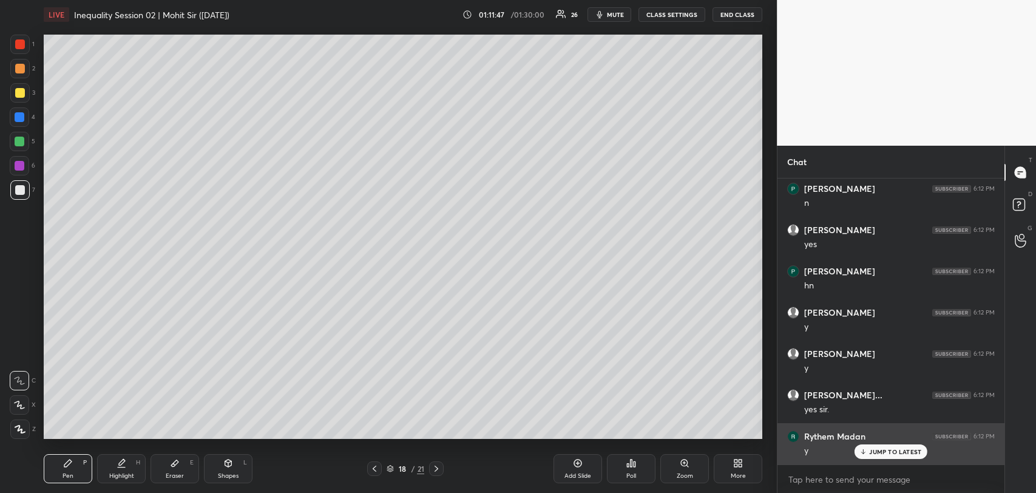
click at [884, 448] on p "JUMP TO LATEST" at bounding box center [895, 451] width 52 height 7
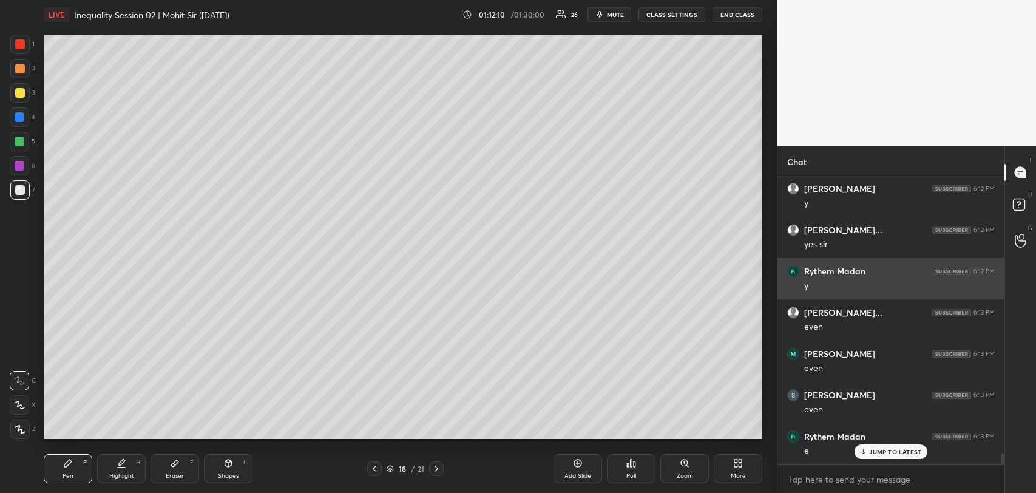
scroll to position [7805, 0]
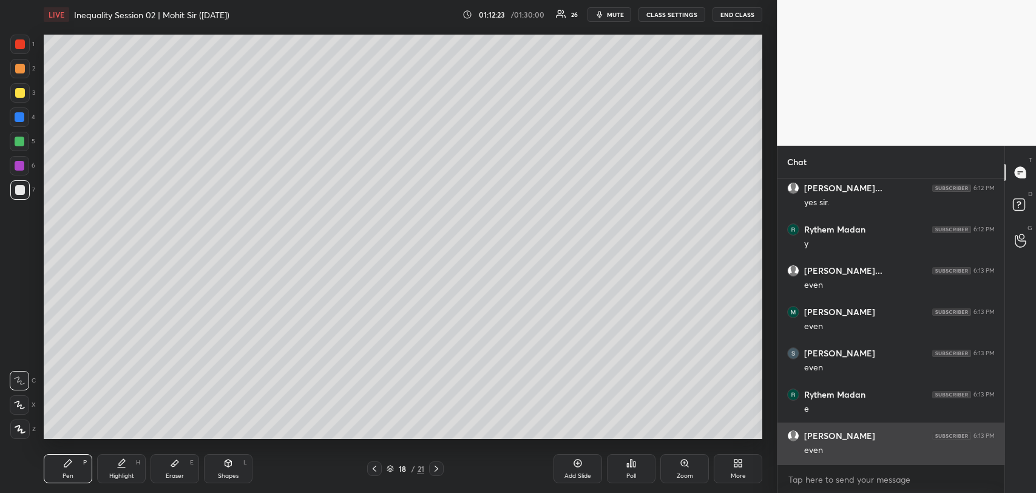
click at [172, 467] on icon at bounding box center [175, 463] width 10 height 10
click at [66, 463] on icon at bounding box center [67, 463] width 7 height 7
click at [183, 460] on div "Eraser E" at bounding box center [175, 468] width 49 height 29
click at [63, 473] on div "Pen" at bounding box center [68, 476] width 11 height 6
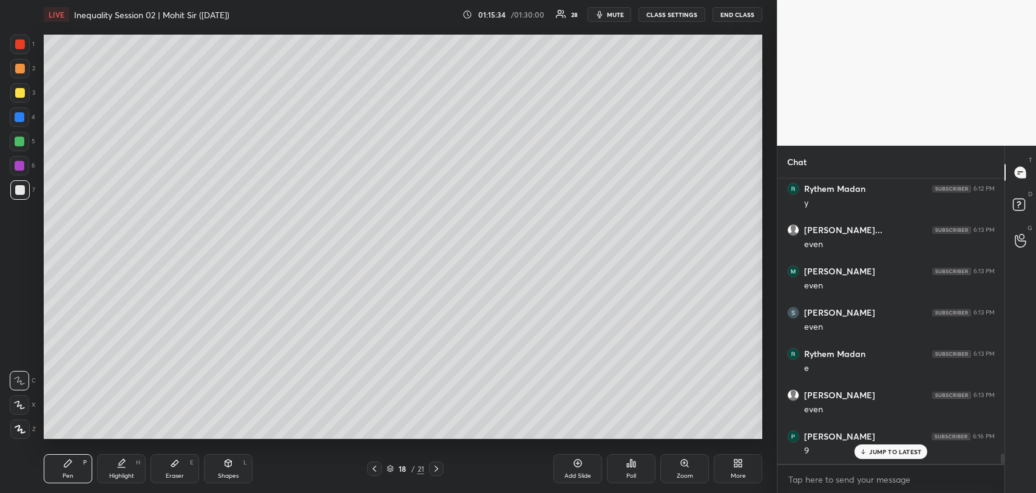
click at [16, 87] on div at bounding box center [19, 92] width 19 height 19
click at [18, 189] on div at bounding box center [20, 190] width 10 height 10
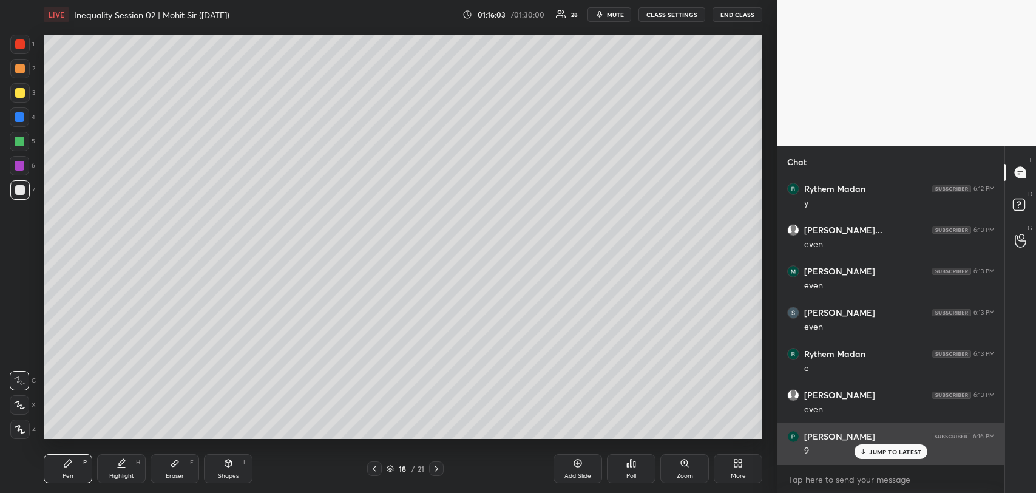
click at [875, 447] on div "JUMP TO LATEST" at bounding box center [891, 451] width 73 height 15
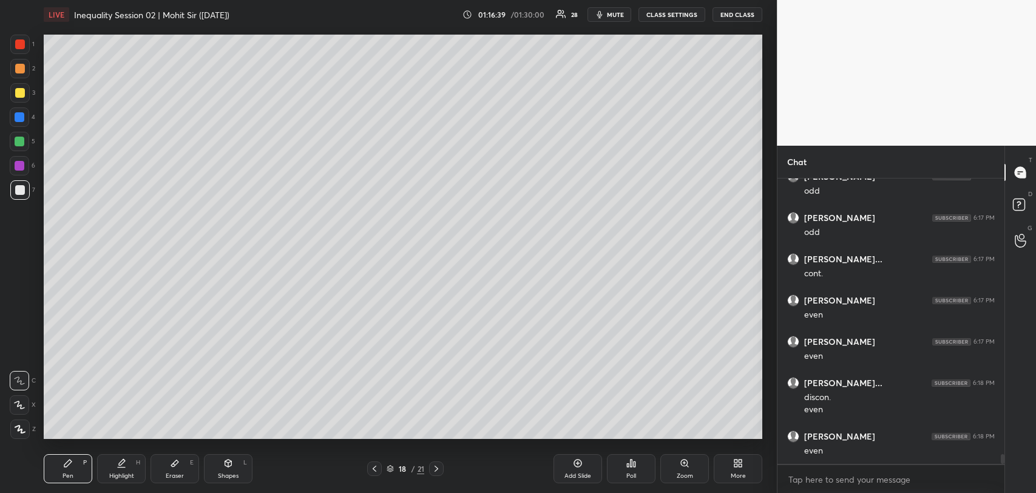
scroll to position [8188, 0]
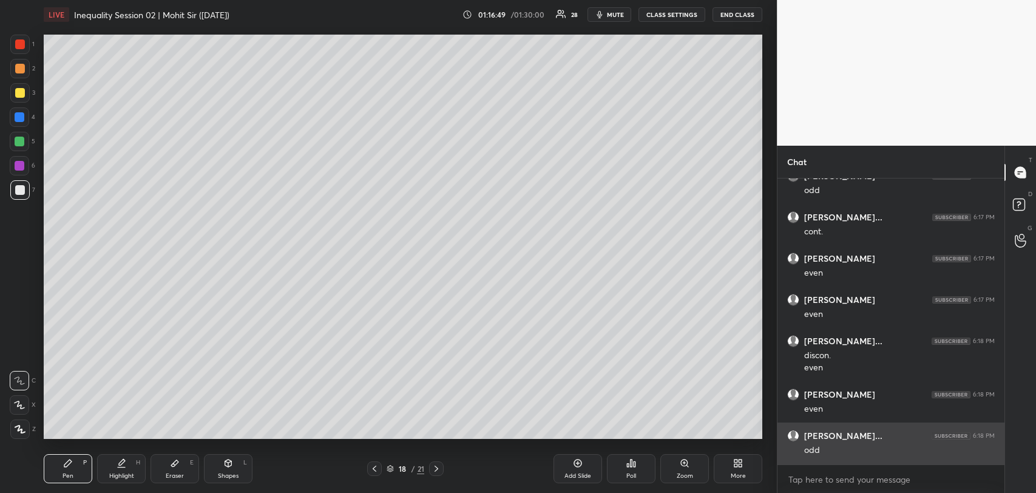
click at [22, 143] on div at bounding box center [20, 142] width 10 height 10
click at [22, 39] on div at bounding box center [20, 44] width 10 height 10
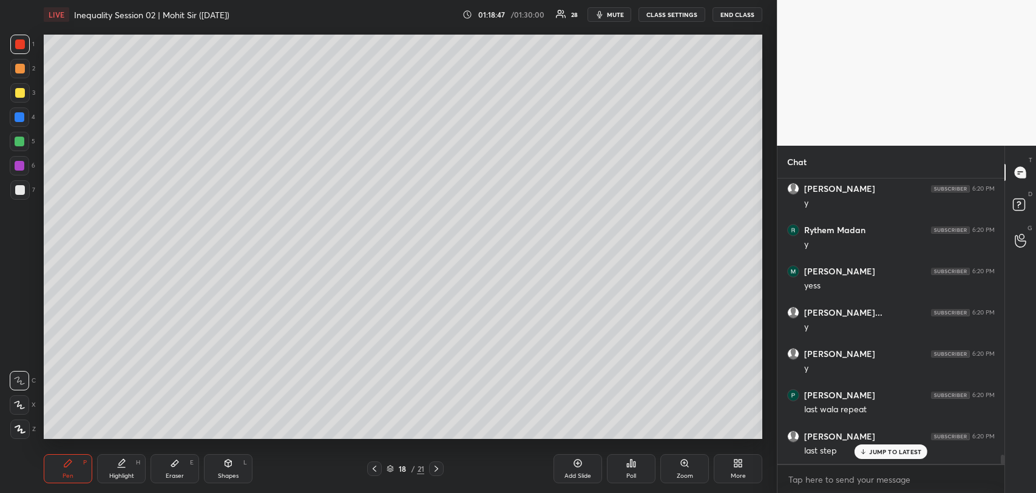
scroll to position [8603, 0]
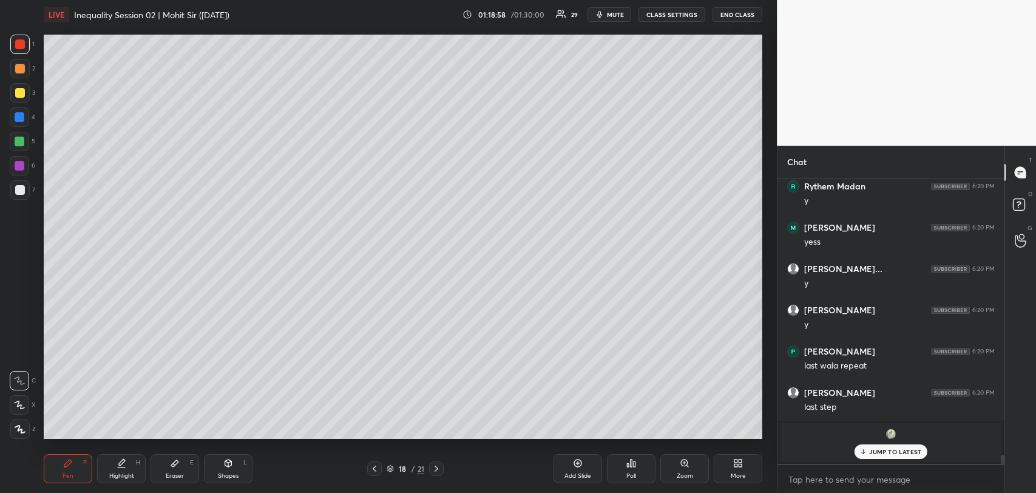
click at [172, 463] on icon at bounding box center [175, 463] width 10 height 10
click at [883, 446] on div "JUMP TO LATEST" at bounding box center [891, 451] width 73 height 15
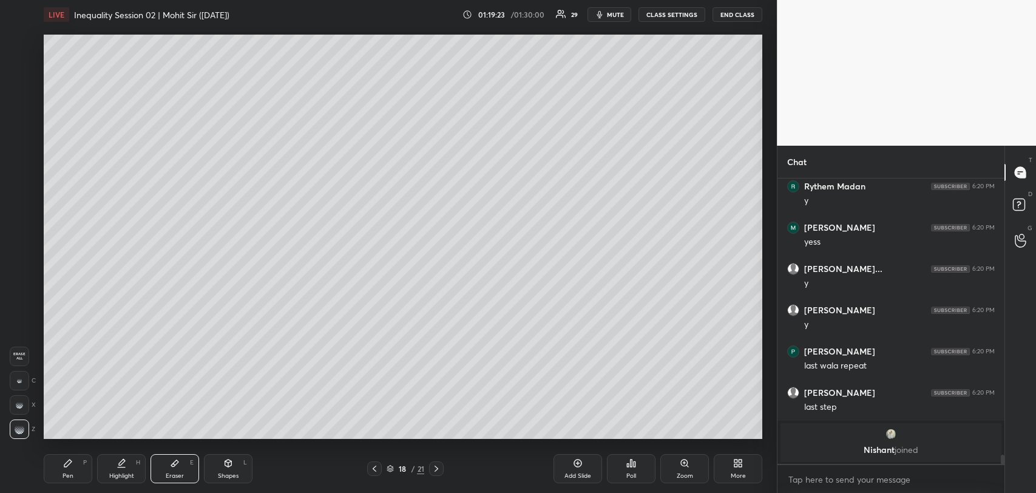
click at [571, 466] on div "Add Slide" at bounding box center [578, 468] width 49 height 29
click at [63, 473] on div "Pen" at bounding box center [68, 476] width 11 height 6
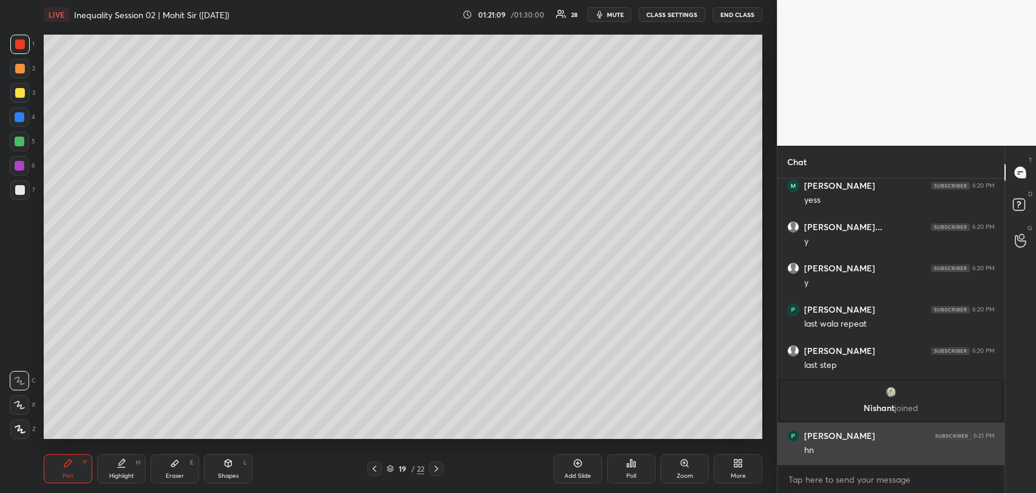
click at [178, 461] on icon at bounding box center [175, 463] width 10 height 10
click at [72, 466] on icon at bounding box center [68, 463] width 10 height 10
click at [18, 195] on div at bounding box center [19, 189] width 19 height 19
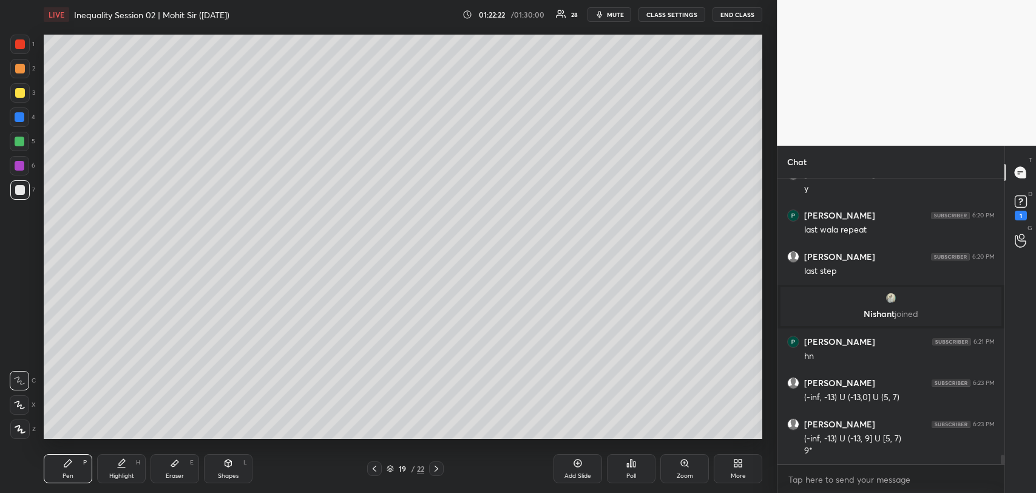
scroll to position [8781, 0]
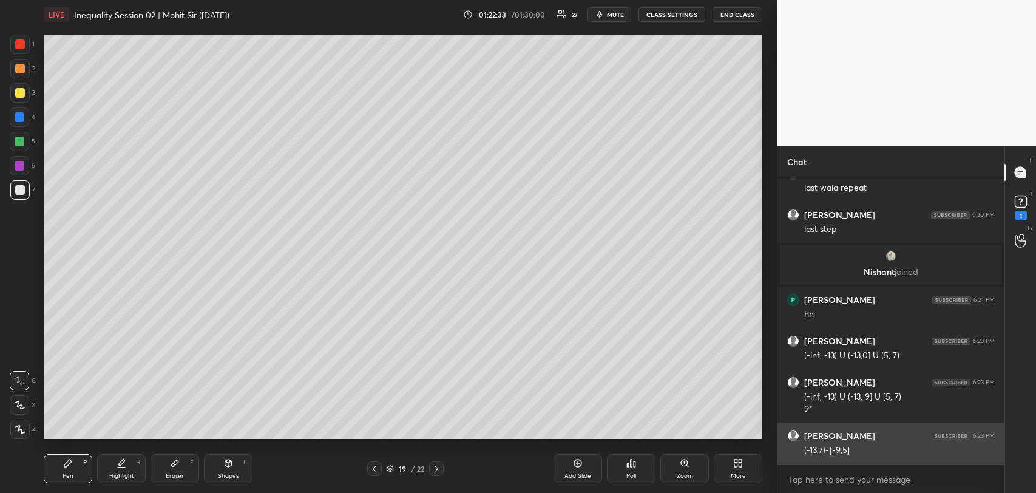
click at [21, 93] on div at bounding box center [20, 93] width 10 height 10
click at [17, 40] on div at bounding box center [20, 44] width 10 height 10
click at [21, 140] on div at bounding box center [20, 142] width 10 height 10
click at [21, 191] on div at bounding box center [20, 190] width 10 height 10
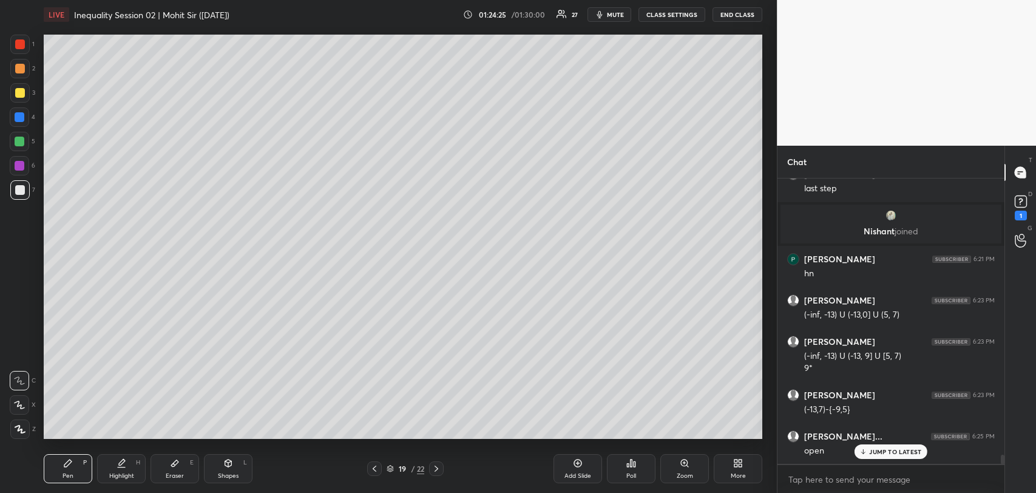
click at [18, 68] on div at bounding box center [20, 69] width 10 height 10
click at [18, 138] on div at bounding box center [20, 142] width 10 height 10
click at [18, 93] on div at bounding box center [20, 93] width 10 height 10
click at [878, 443] on div "open" at bounding box center [899, 450] width 191 height 15
click at [876, 438] on h6 "Mustufa Hasanali Kac..." at bounding box center [843, 436] width 78 height 11
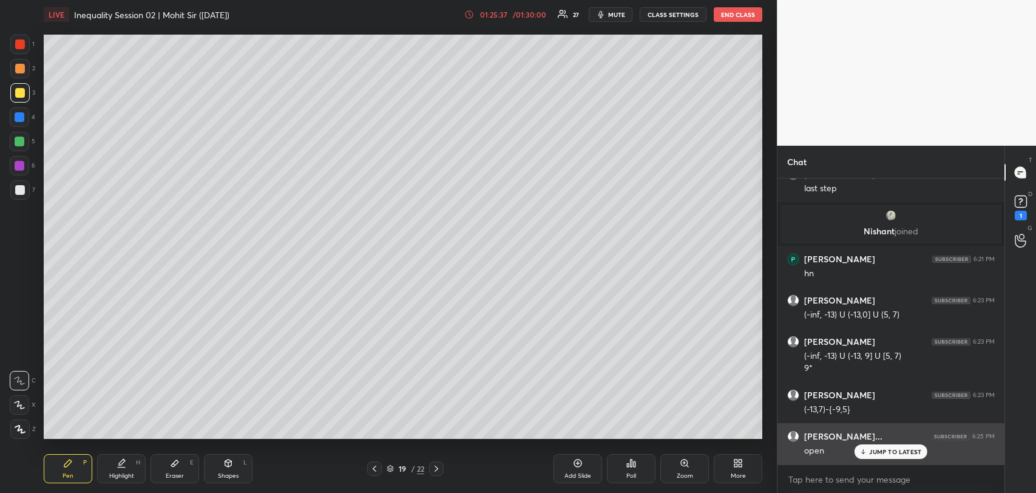
click at [874, 447] on div "JUMP TO LATEST" at bounding box center [891, 451] width 73 height 15
click at [875, 449] on div "open" at bounding box center [899, 451] width 191 height 12
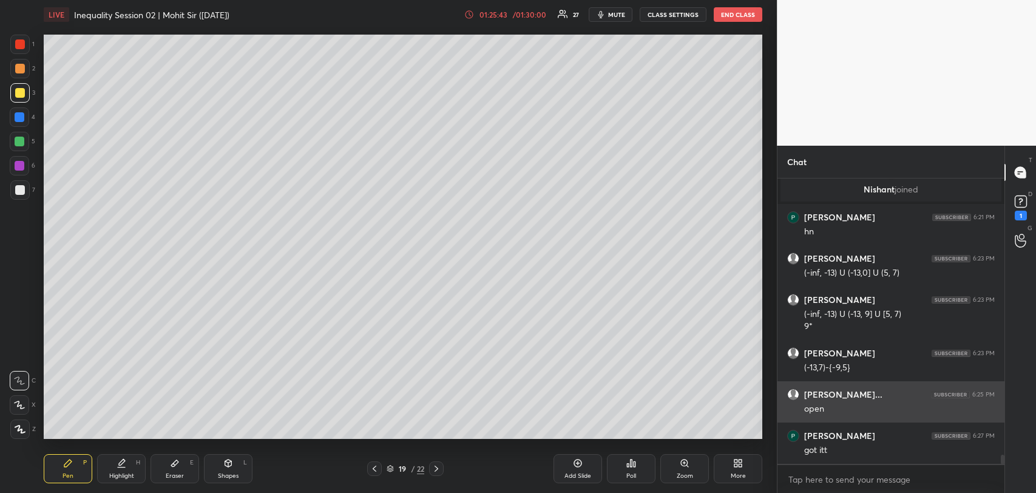
scroll to position [8904, 0]
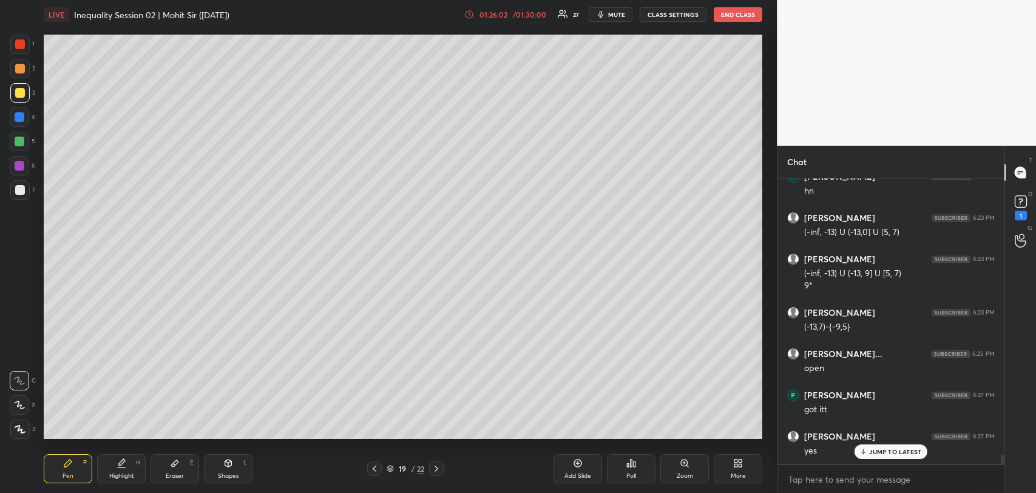
click at [23, 140] on div at bounding box center [20, 142] width 10 height 10
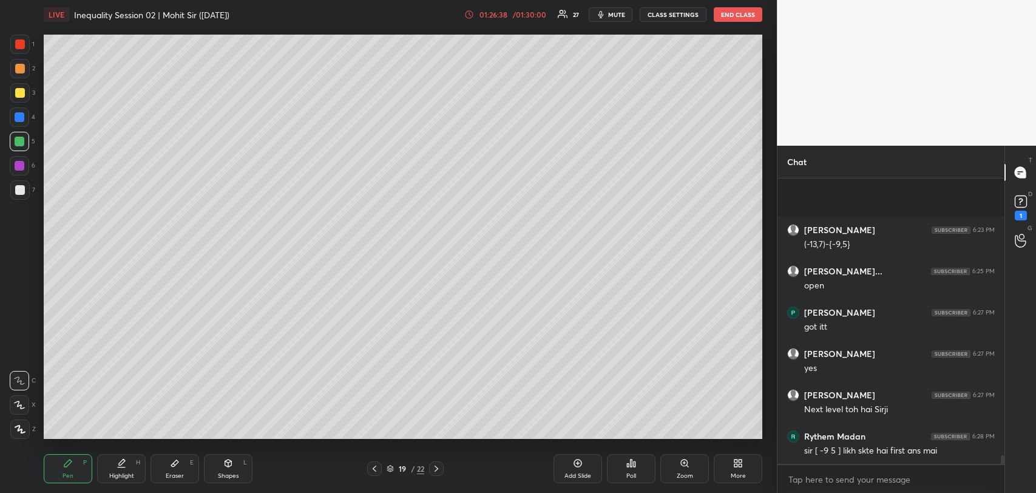
scroll to position [9028, 0]
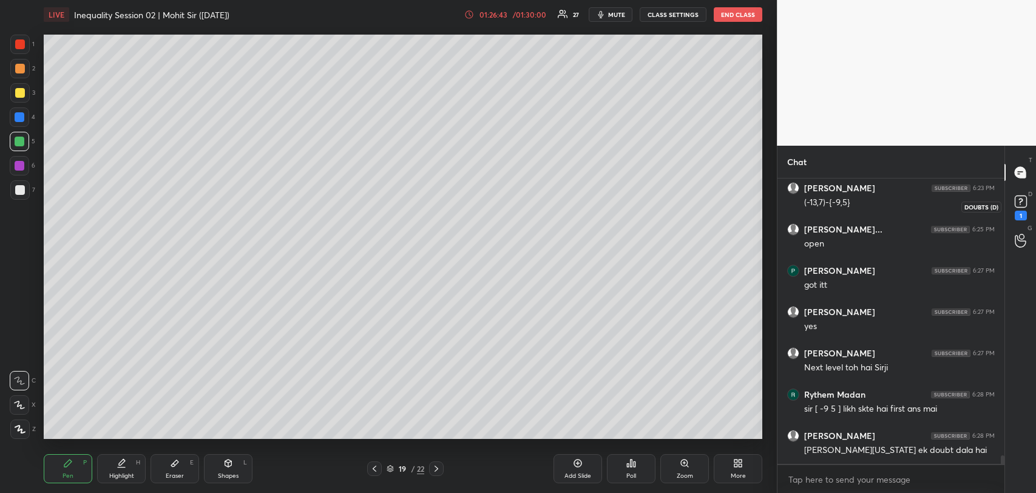
click at [1020, 194] on icon at bounding box center [1021, 201] width 18 height 18
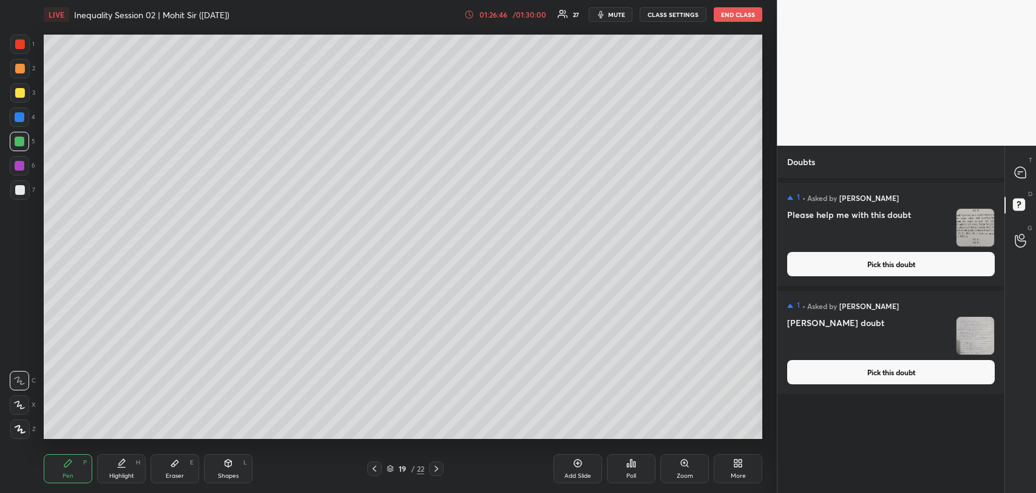
click at [911, 376] on button "Pick this doubt" at bounding box center [891, 372] width 208 height 24
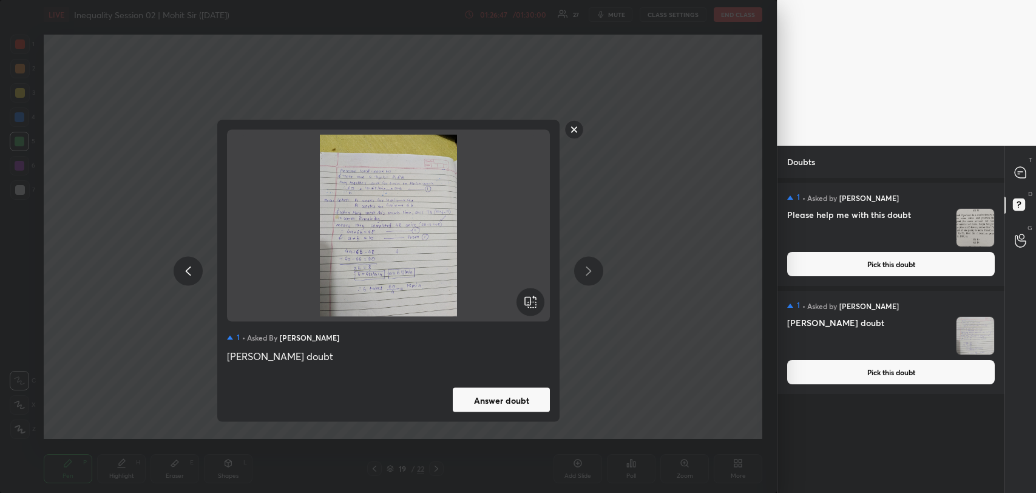
click at [495, 395] on button "Answer doubt" at bounding box center [501, 400] width 97 height 24
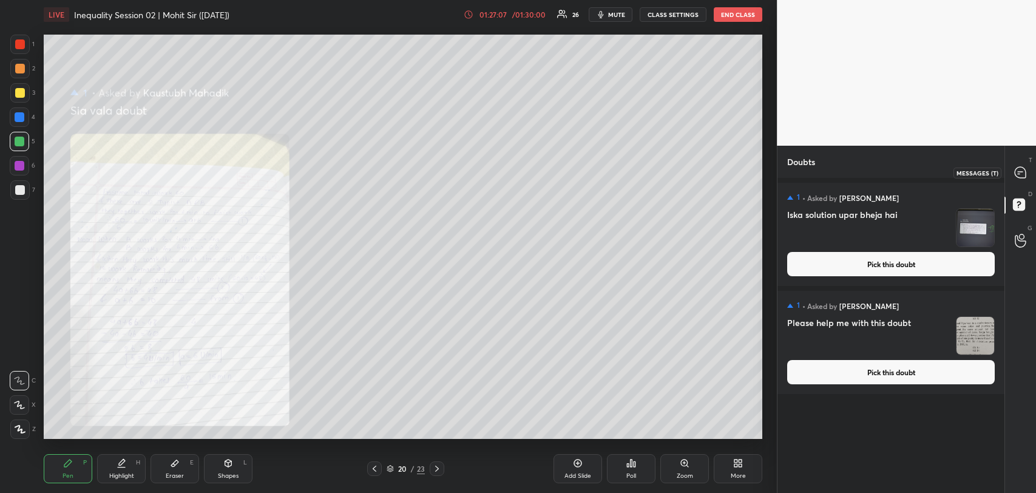
click at [1017, 167] on icon at bounding box center [1020, 172] width 11 height 11
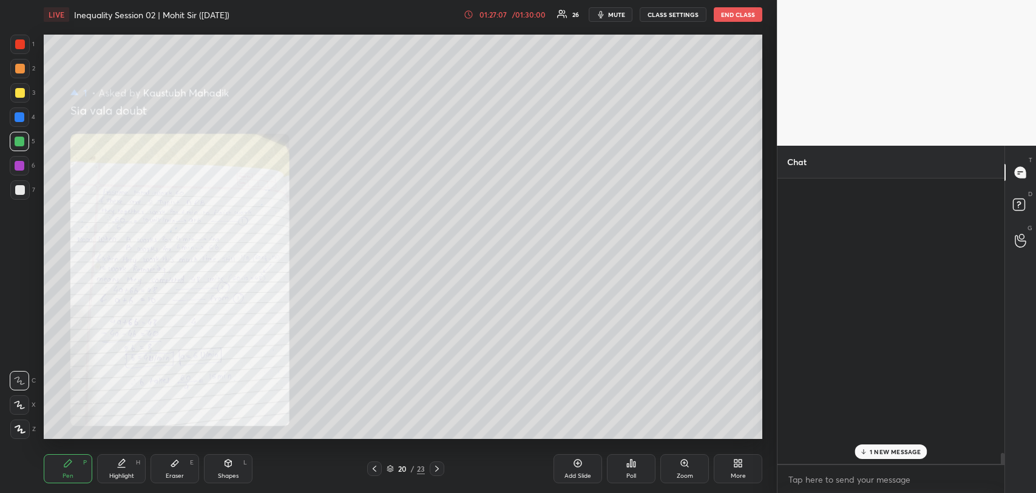
scroll to position [282, 223]
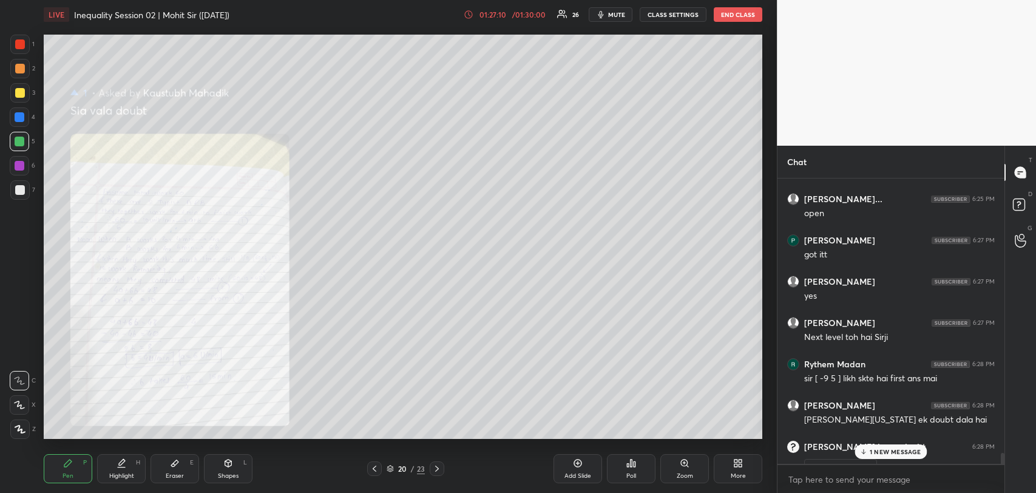
click at [884, 453] on p "1 NEW MESSAGE" at bounding box center [896, 451] width 52 height 7
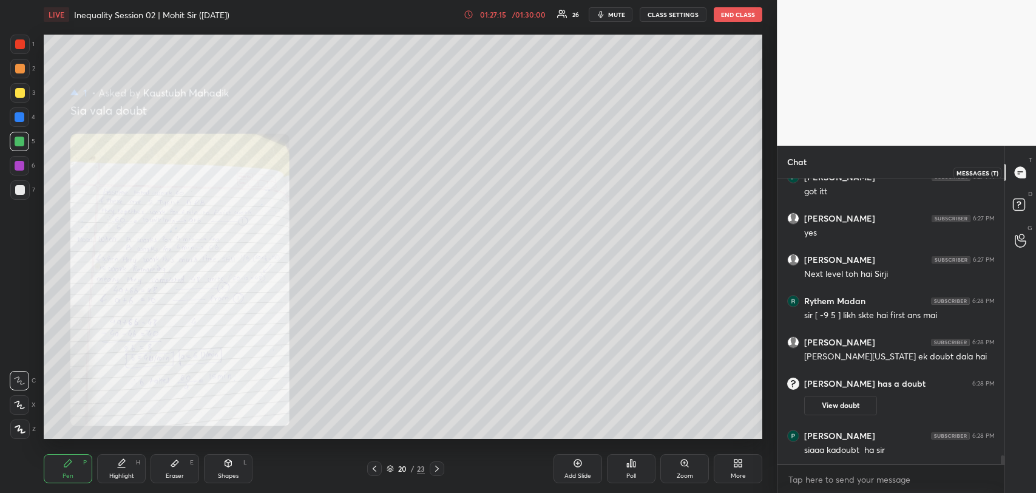
click at [1025, 169] on icon at bounding box center [1020, 172] width 13 height 13
click at [1017, 177] on icon at bounding box center [1020, 172] width 11 height 11
click at [438, 470] on icon at bounding box center [437, 469] width 10 height 10
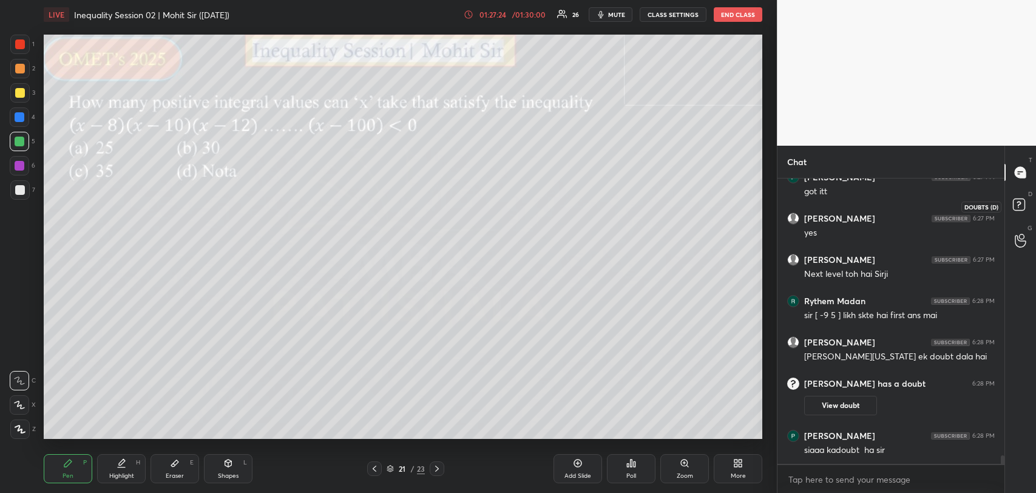
click at [1016, 199] on rect at bounding box center [1019, 205] width 12 height 12
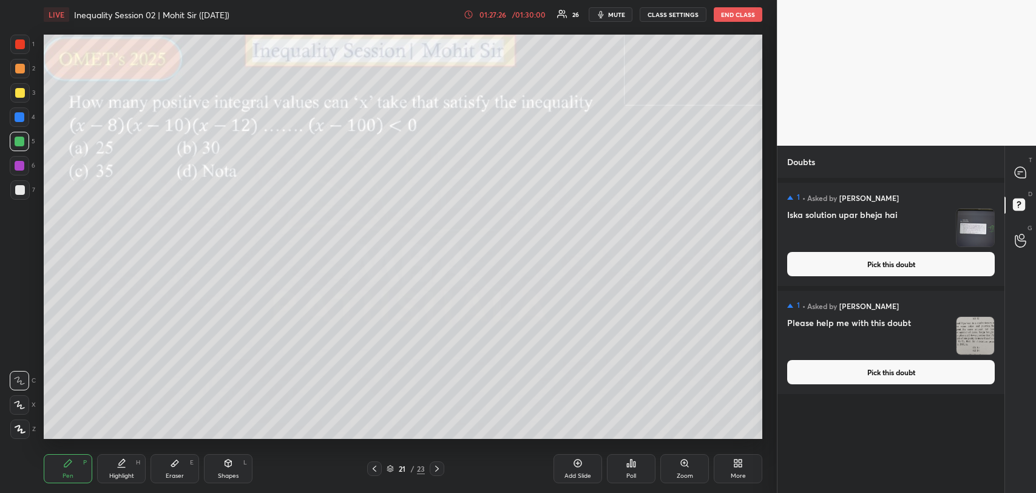
click at [904, 276] on button "Pick this doubt" at bounding box center [891, 264] width 208 height 24
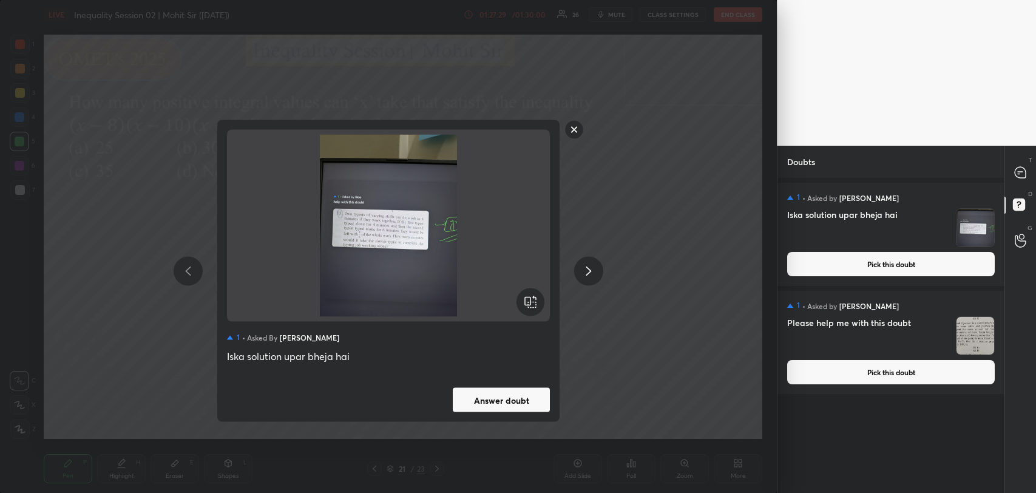
click at [487, 406] on button "Answer doubt" at bounding box center [501, 400] width 97 height 24
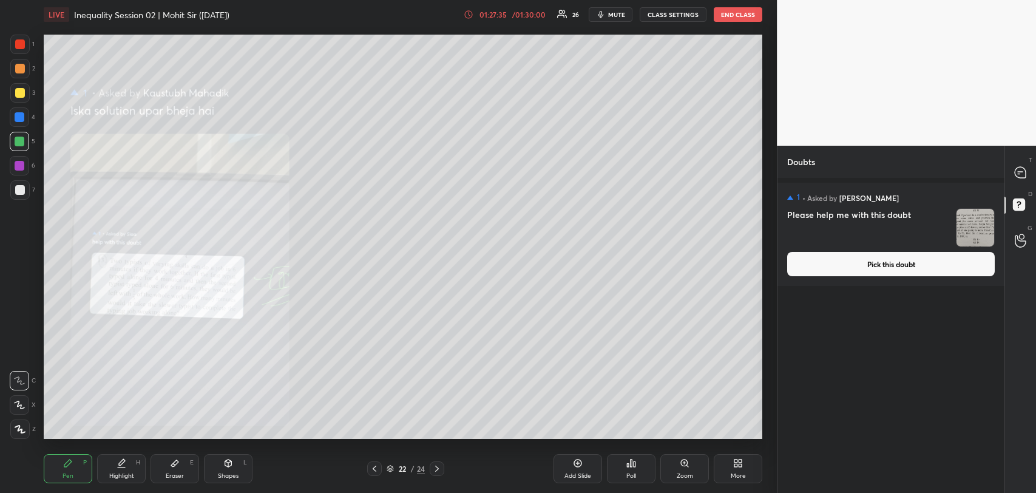
click at [373, 464] on icon at bounding box center [375, 469] width 10 height 10
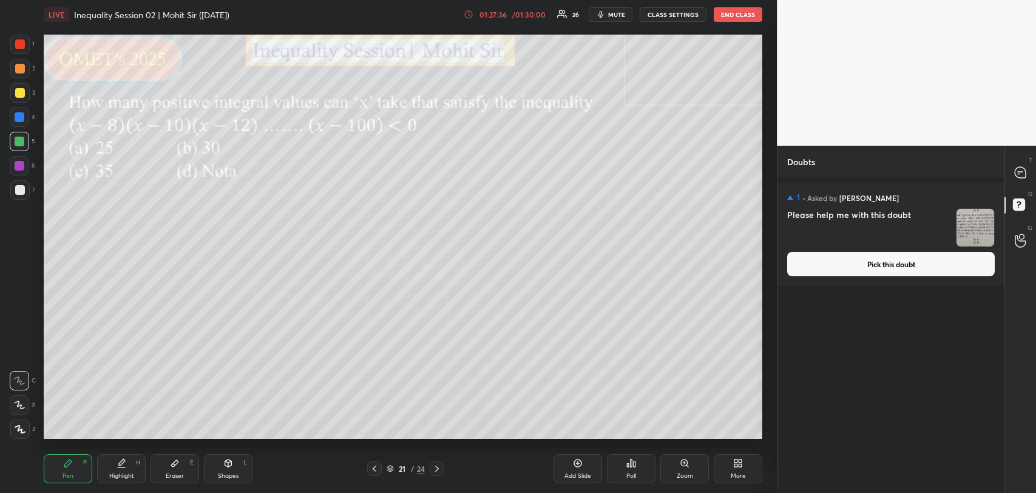
click at [373, 464] on icon at bounding box center [375, 469] width 10 height 10
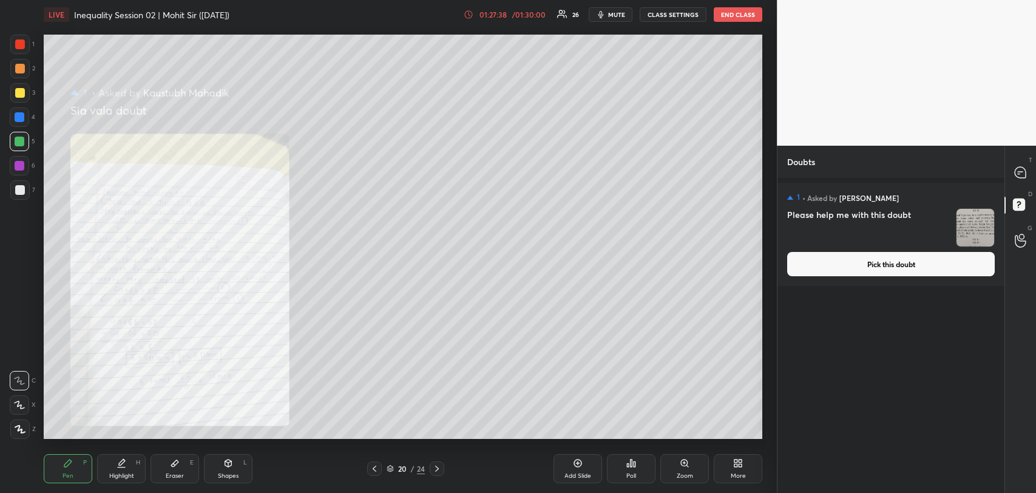
click at [441, 466] on icon at bounding box center [437, 469] width 10 height 10
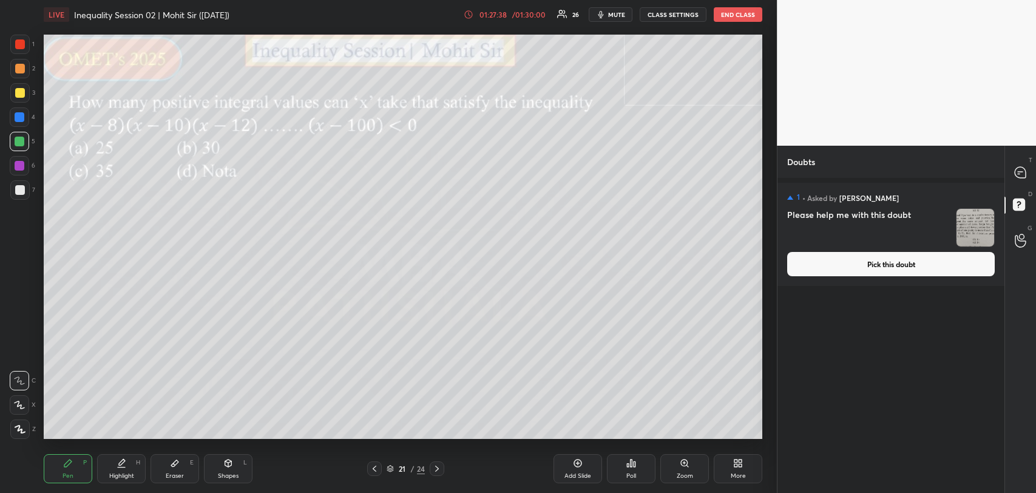
click at [441, 466] on icon at bounding box center [437, 469] width 10 height 10
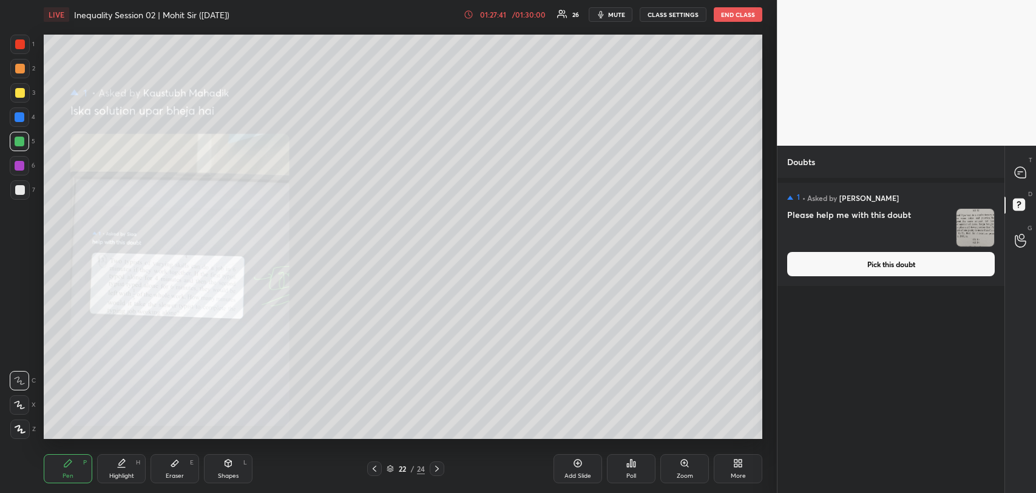
click at [893, 254] on button "Pick this doubt" at bounding box center [891, 264] width 208 height 24
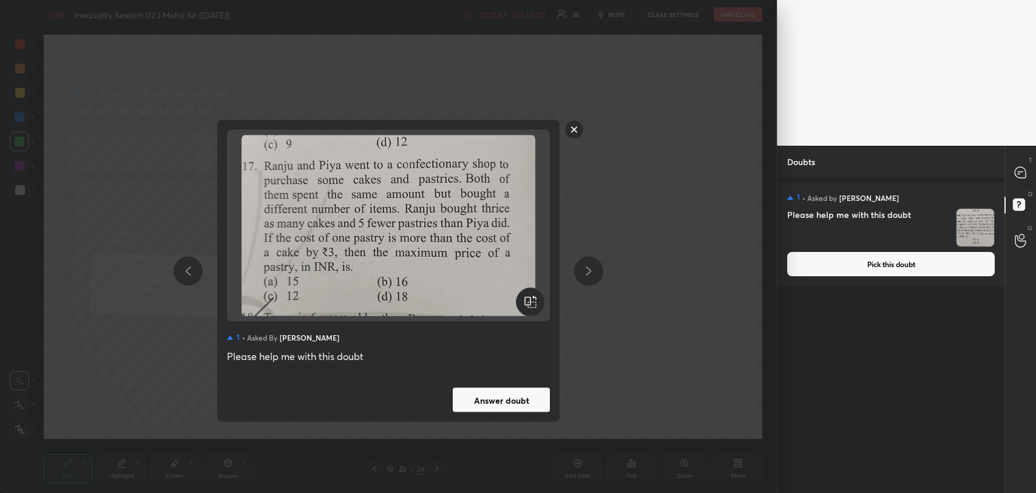
click at [533, 402] on button "Answer doubt" at bounding box center [501, 400] width 97 height 24
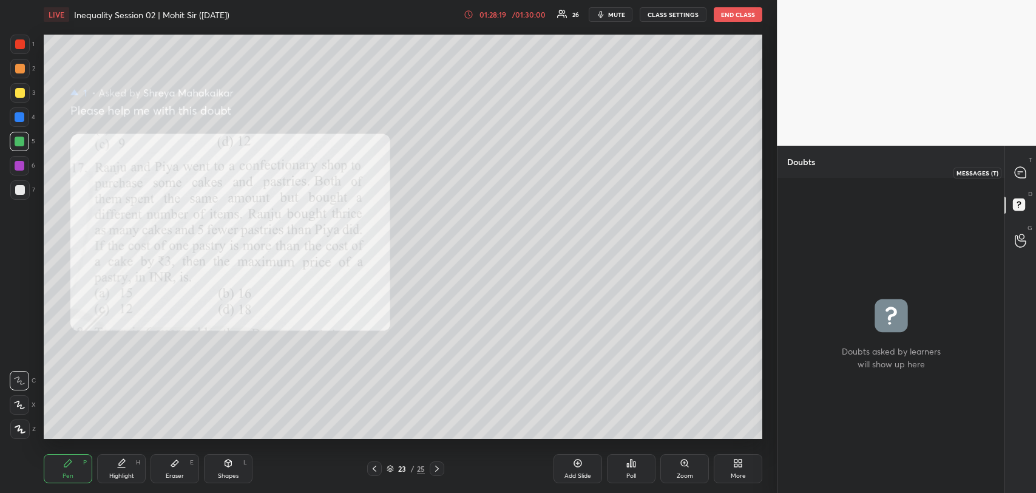
click at [1015, 168] on icon at bounding box center [1020, 172] width 13 height 13
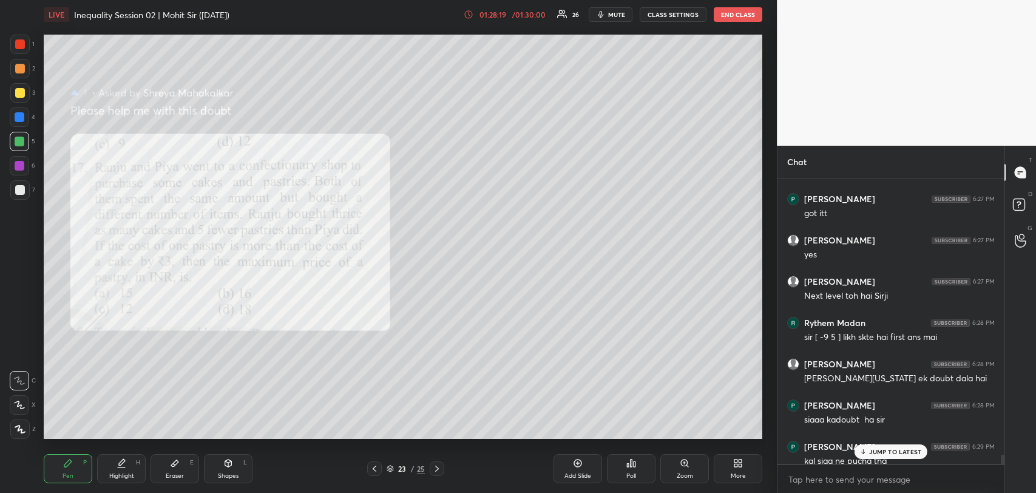
scroll to position [282, 223]
click at [873, 448] on p "JUMP TO LATEST" at bounding box center [895, 451] width 52 height 7
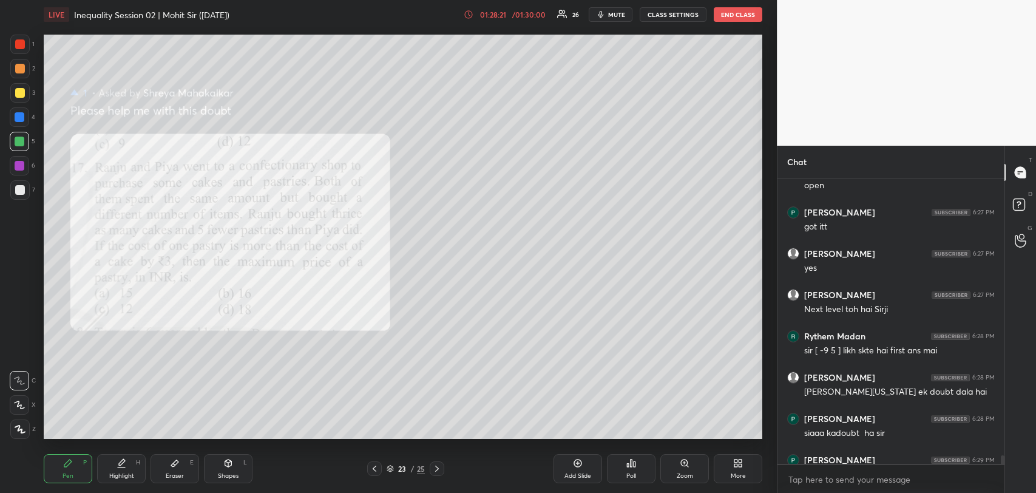
scroll to position [9032, 0]
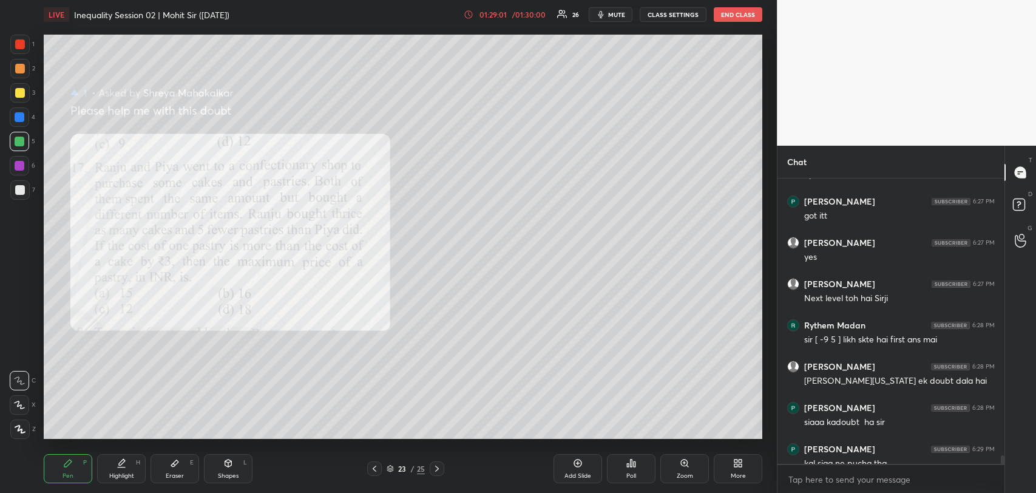
click at [16, 89] on div at bounding box center [20, 93] width 10 height 10
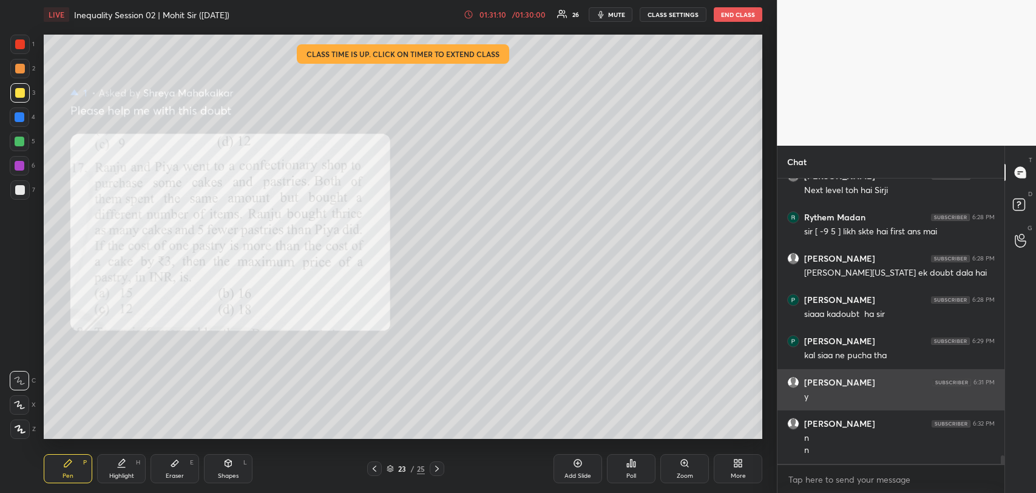
scroll to position [9181, 0]
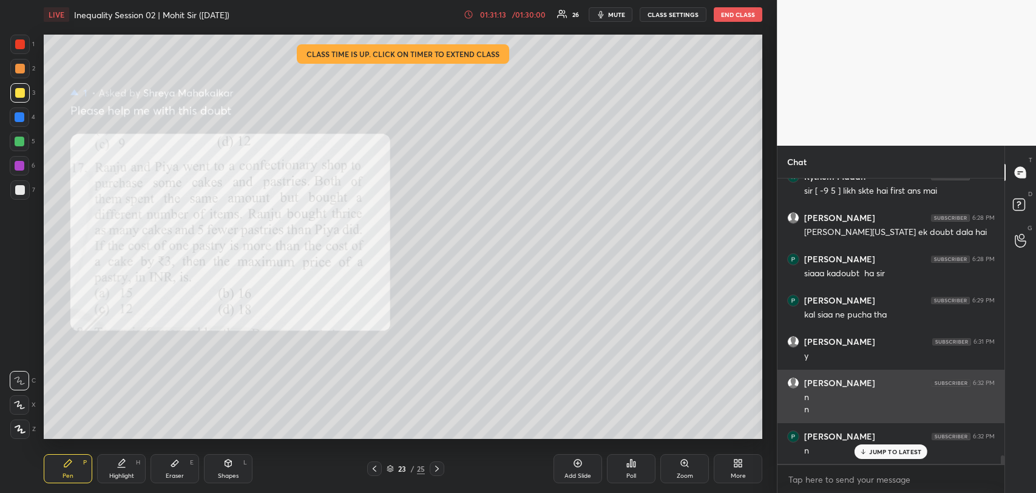
click at [878, 450] on p "JUMP TO LATEST" at bounding box center [895, 451] width 52 height 7
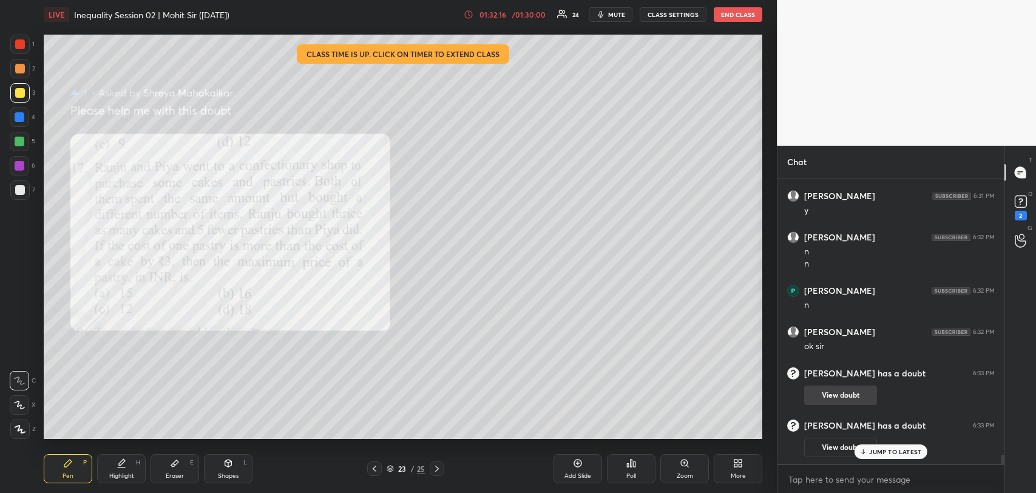
scroll to position [8383, 0]
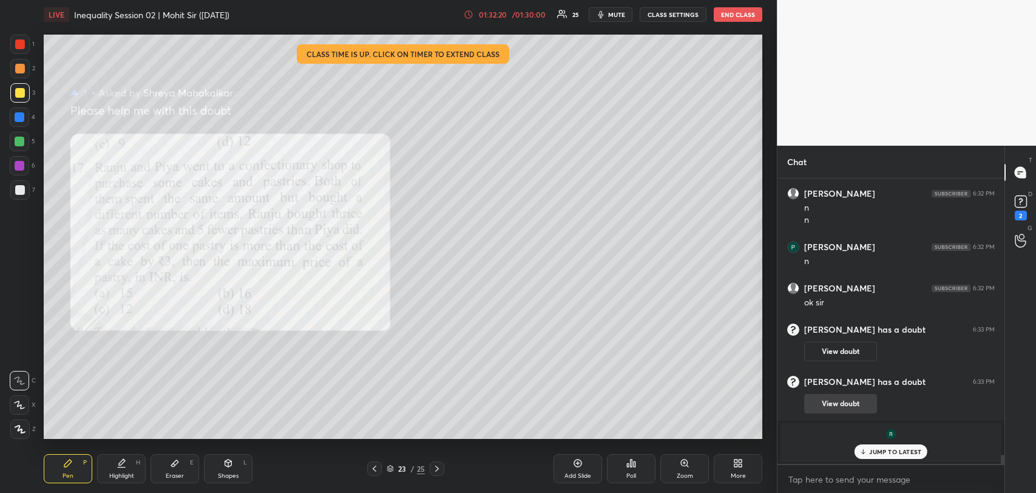
click at [878, 450] on p "JUMP TO LATEST" at bounding box center [895, 451] width 52 height 7
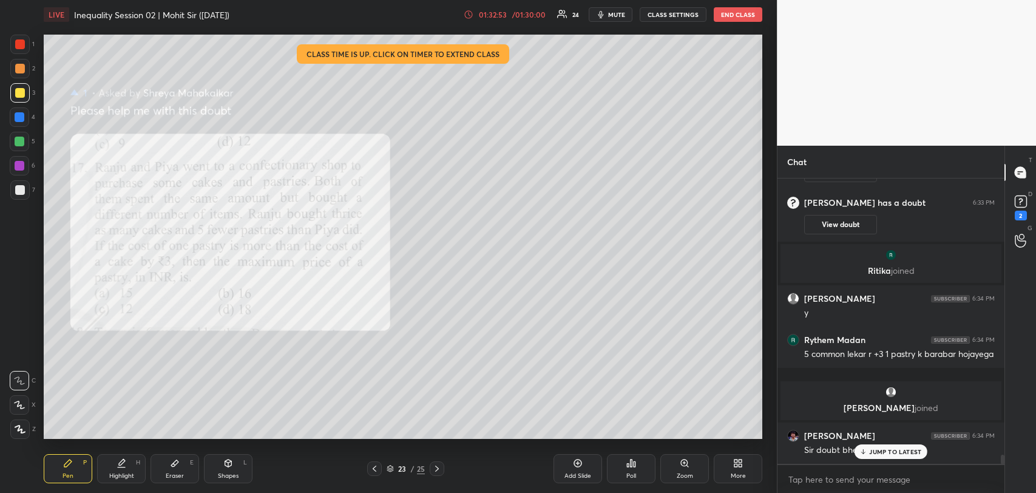
scroll to position [8603, 0]
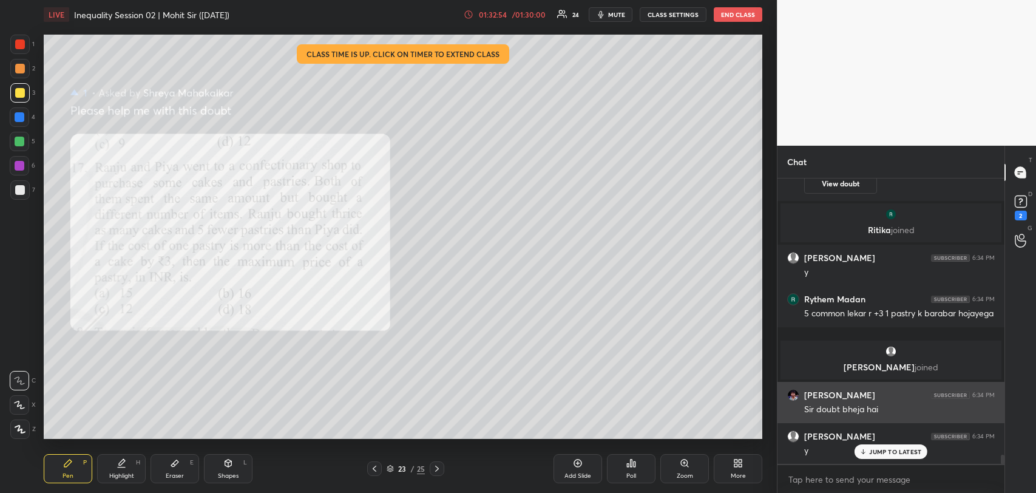
click at [883, 452] on p "JUMP TO LATEST" at bounding box center [895, 451] width 52 height 7
click at [439, 469] on icon at bounding box center [437, 469] width 10 height 10
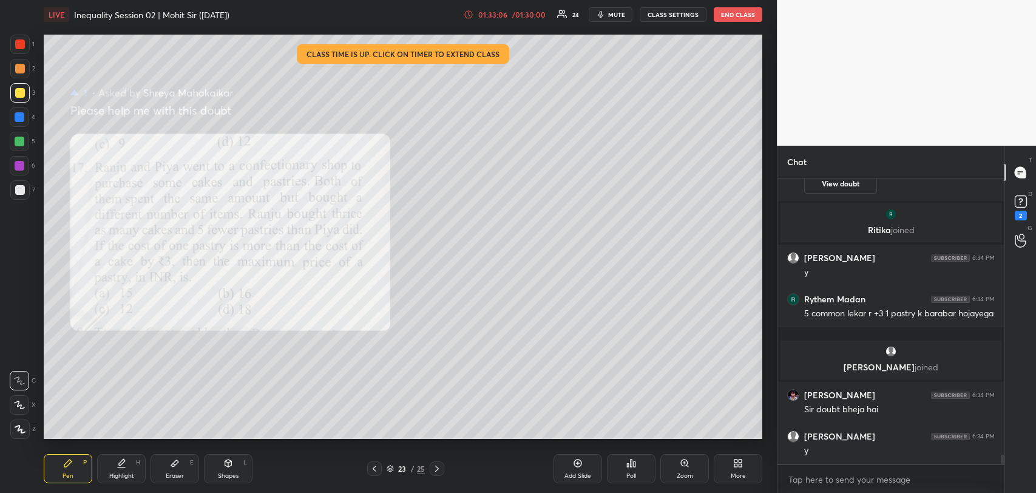
scroll to position [8645, 0]
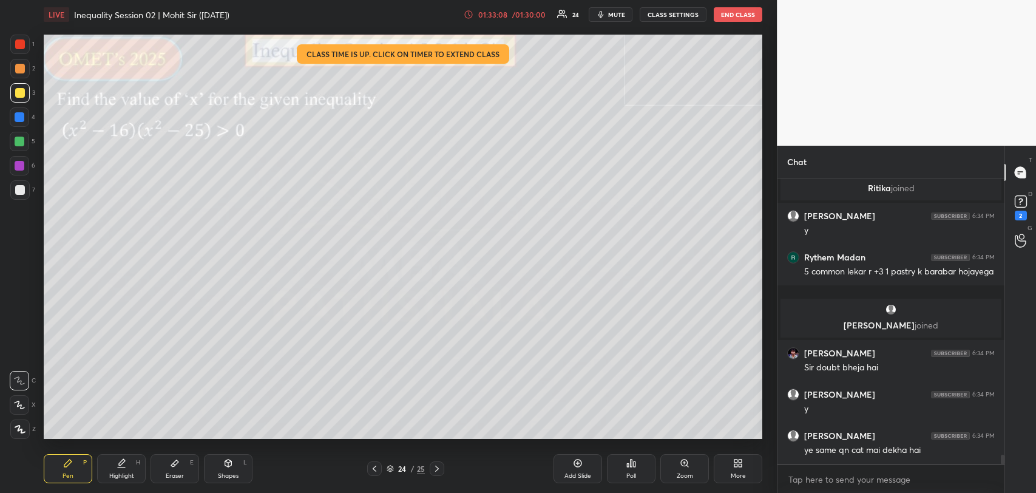
click at [373, 467] on icon at bounding box center [375, 469] width 4 height 6
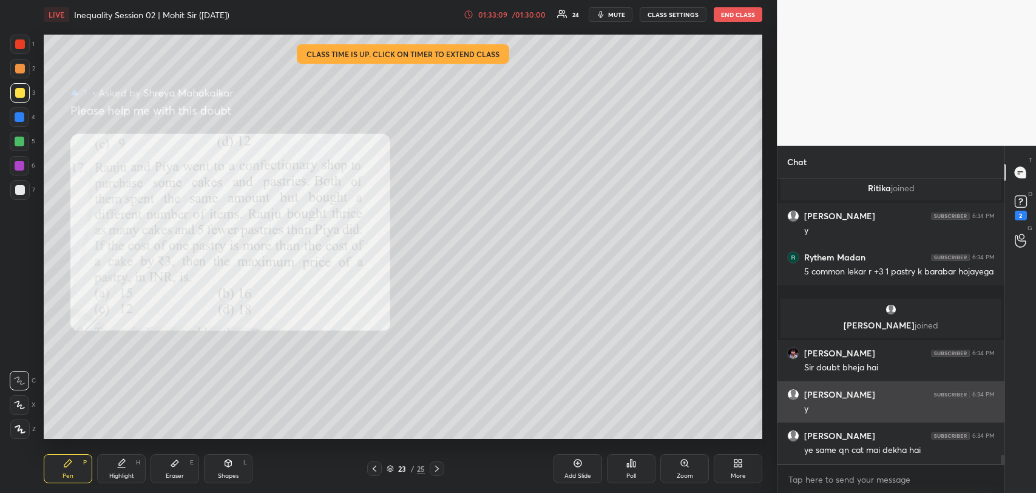
click at [374, 466] on icon at bounding box center [375, 469] width 10 height 10
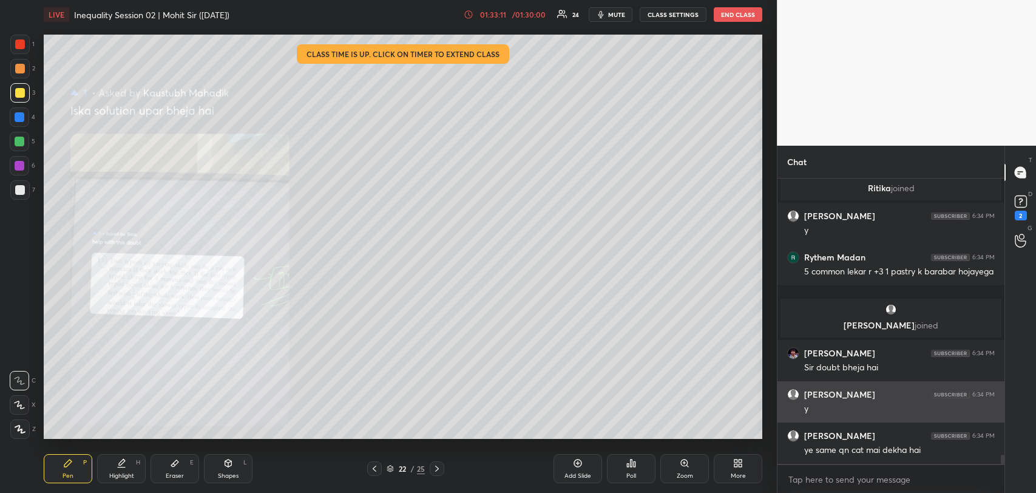
click at [374, 466] on icon at bounding box center [375, 469] width 10 height 10
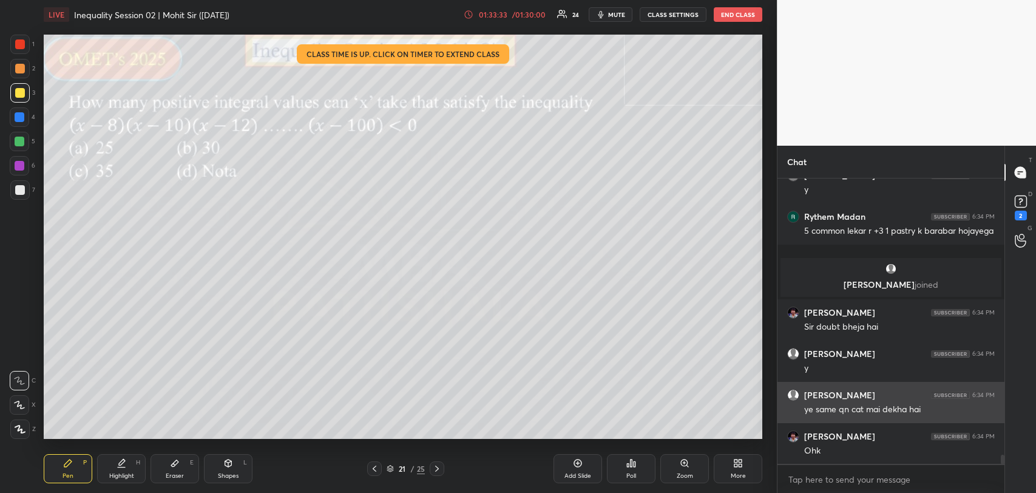
scroll to position [8727, 0]
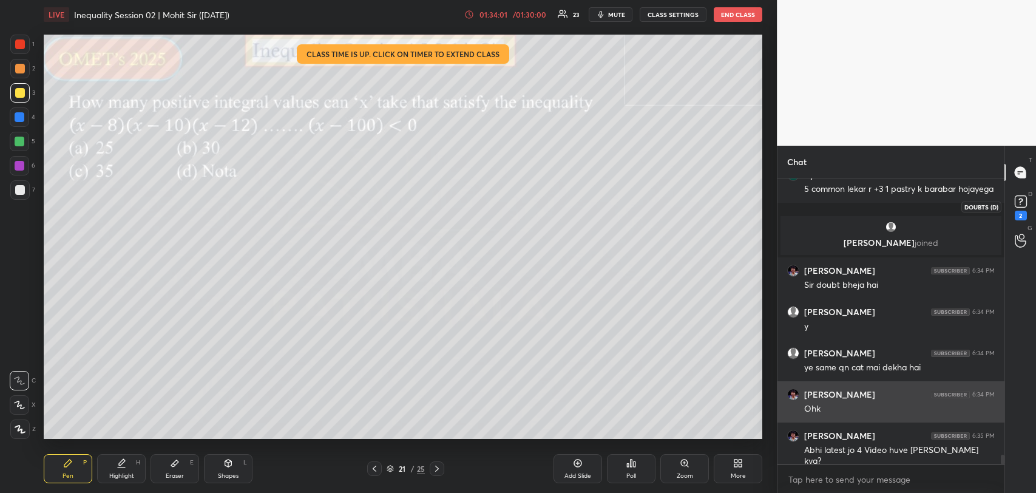
click at [1020, 200] on rect at bounding box center [1021, 202] width 12 height 12
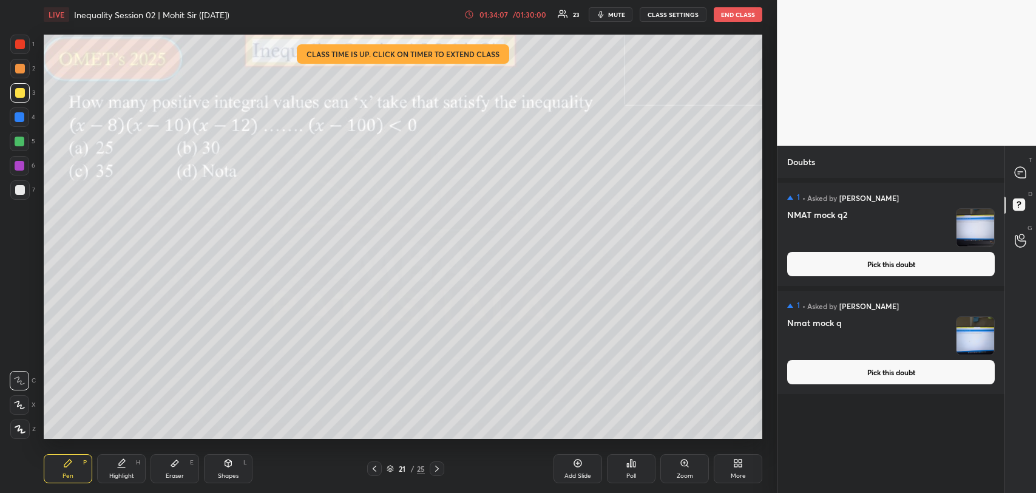
click at [866, 262] on button "Pick this doubt" at bounding box center [891, 264] width 208 height 24
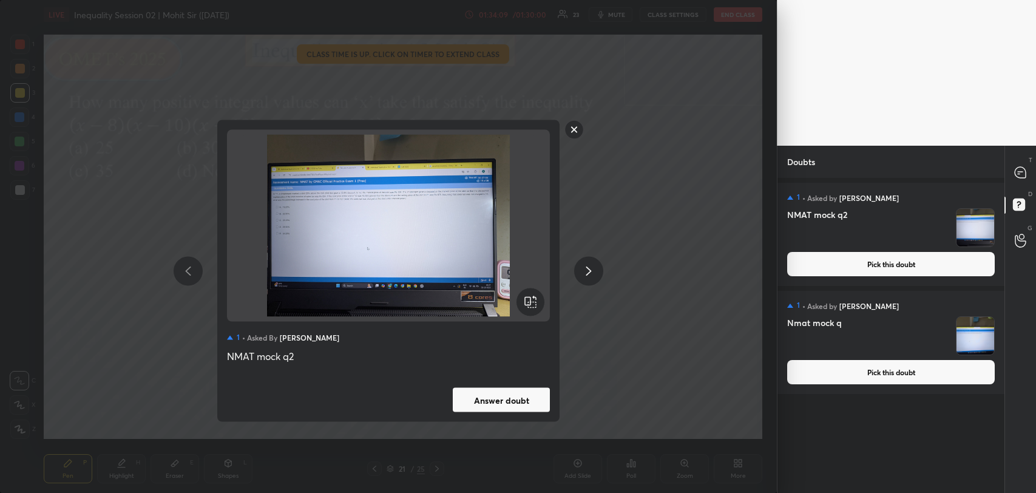
click at [575, 131] on rect at bounding box center [574, 129] width 19 height 19
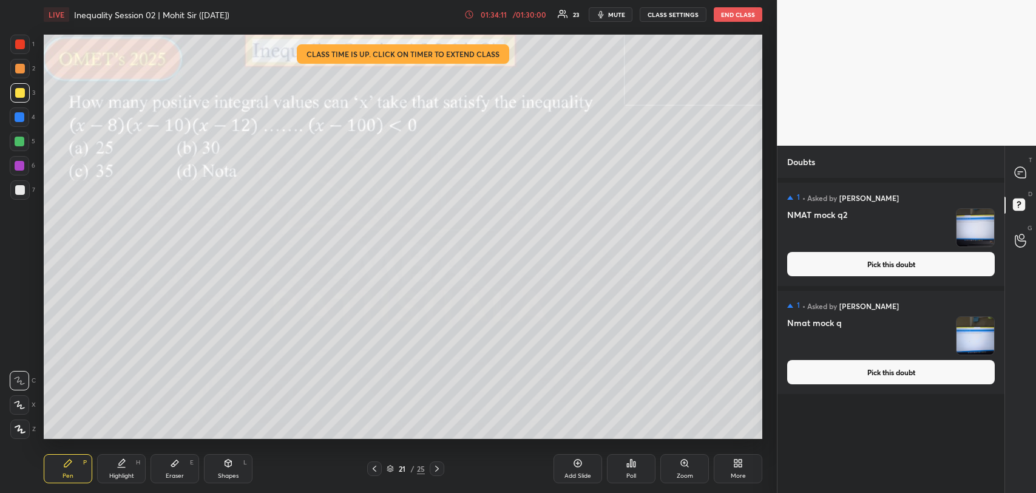
click at [854, 364] on button "Pick this doubt" at bounding box center [891, 372] width 208 height 24
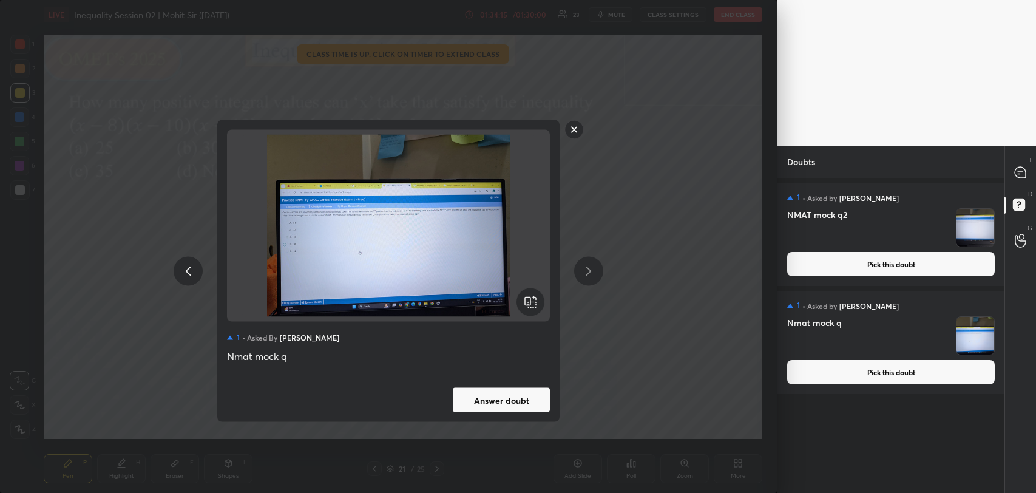
click at [486, 393] on button "Answer doubt" at bounding box center [501, 400] width 97 height 24
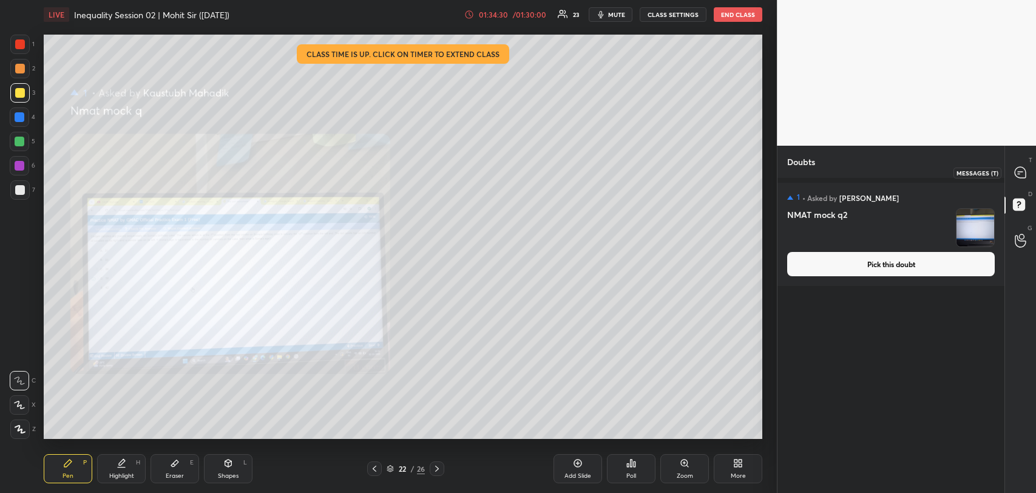
click at [1020, 176] on icon at bounding box center [1020, 172] width 11 height 11
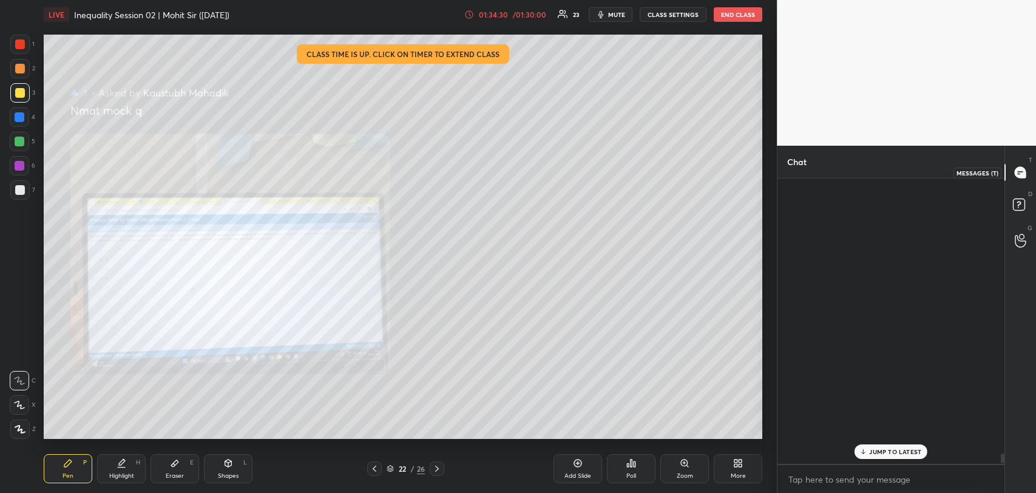
scroll to position [282, 223]
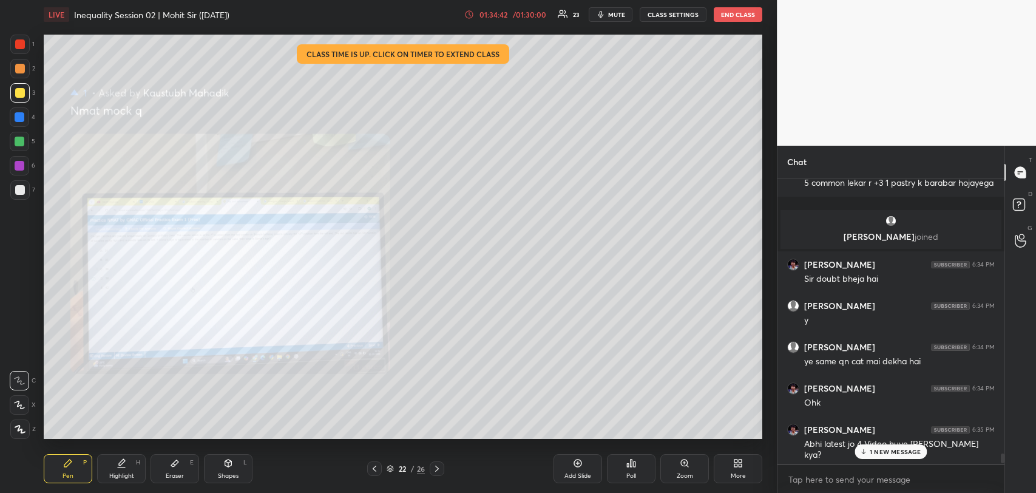
click at [885, 448] on p "1 NEW MESSAGE" at bounding box center [896, 451] width 52 height 7
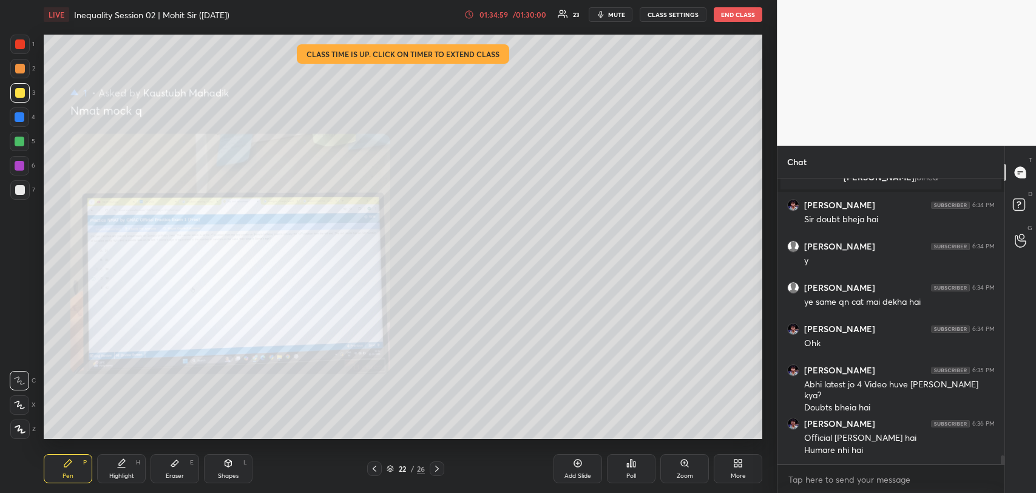
scroll to position [8990, 0]
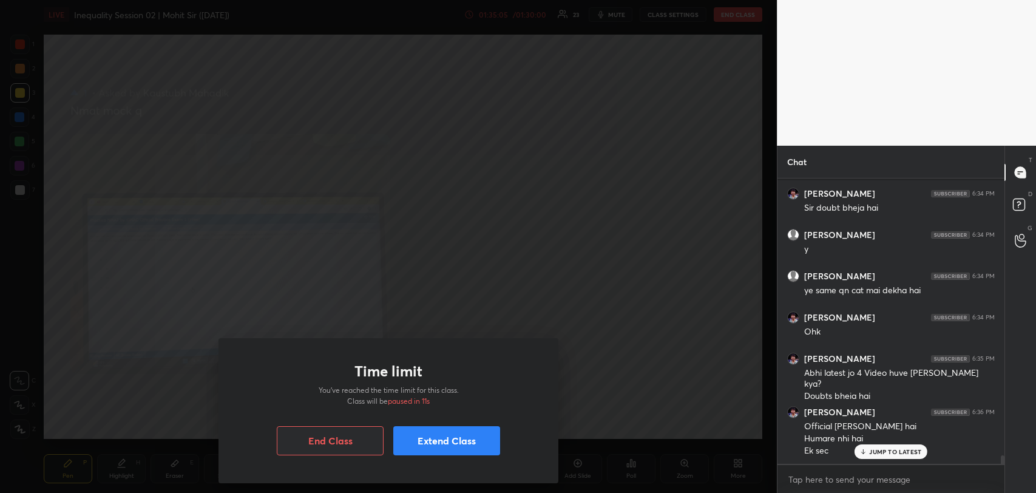
click at [688, 311] on div "Time limit You’ve reached the time limit for this class. Class will be paused i…" at bounding box center [388, 246] width 777 height 493
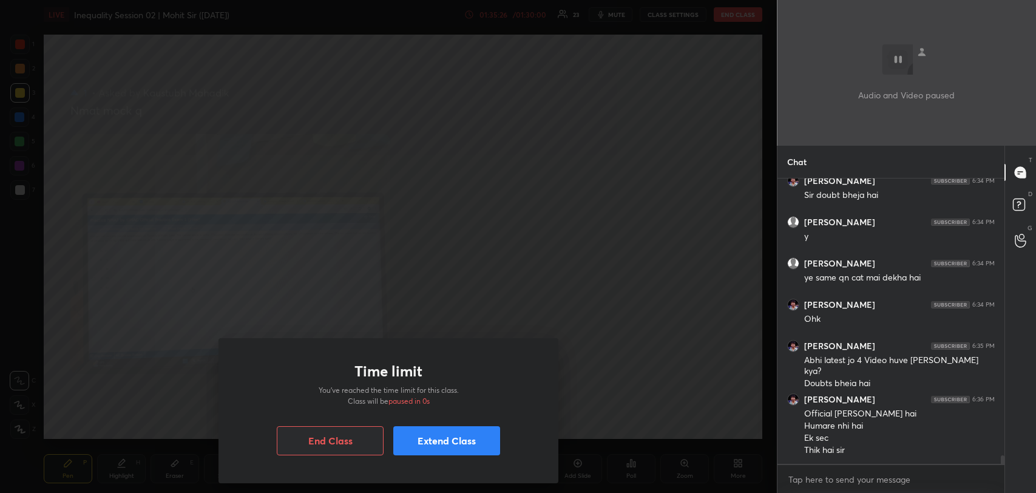
click at [423, 438] on button "Extend Class" at bounding box center [446, 440] width 107 height 29
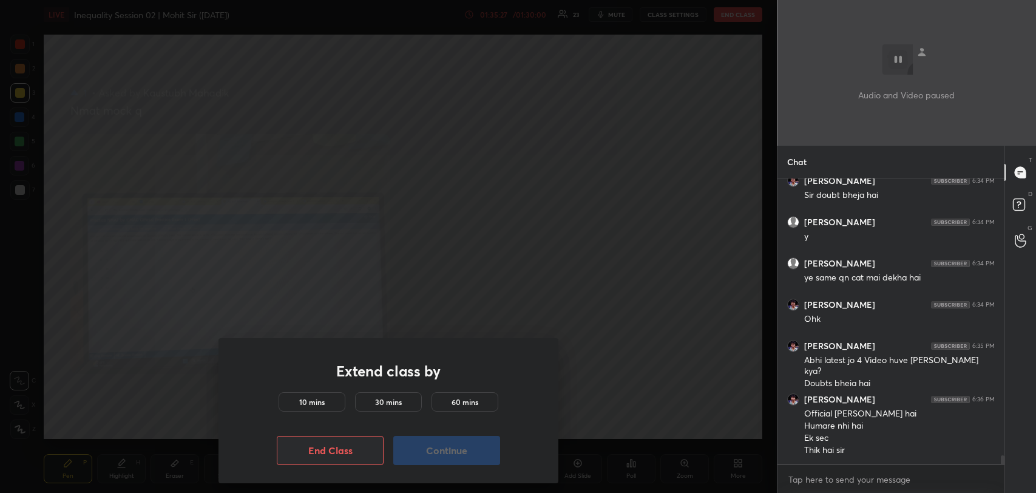
click at [332, 444] on button "End Class" at bounding box center [330, 450] width 107 height 29
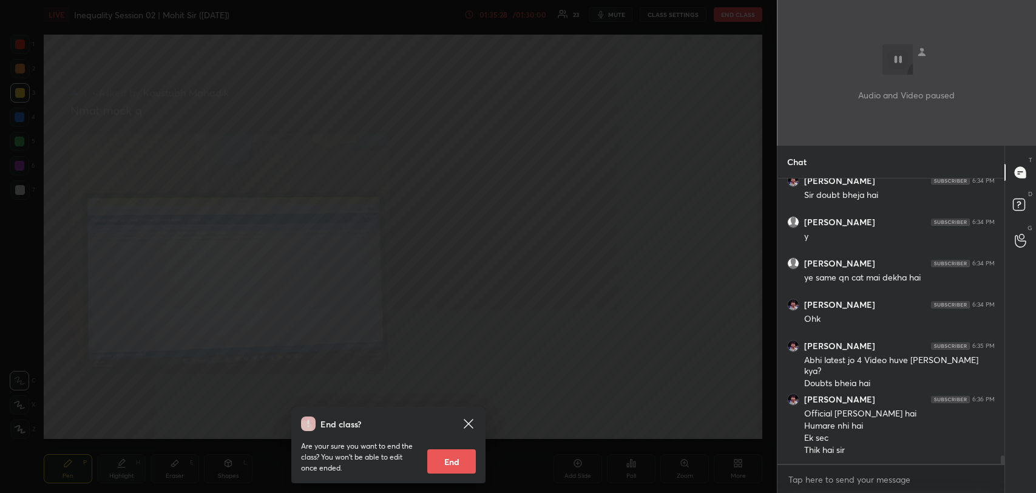
click at [452, 459] on button "End" at bounding box center [451, 461] width 49 height 24
type textarea "x"
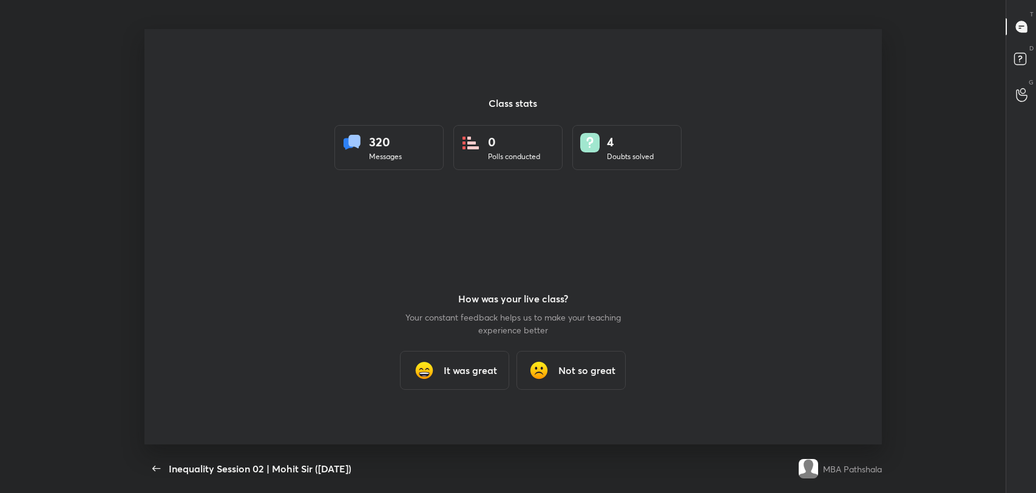
scroll to position [0, 0]
